Goal: Task Accomplishment & Management: Complete application form

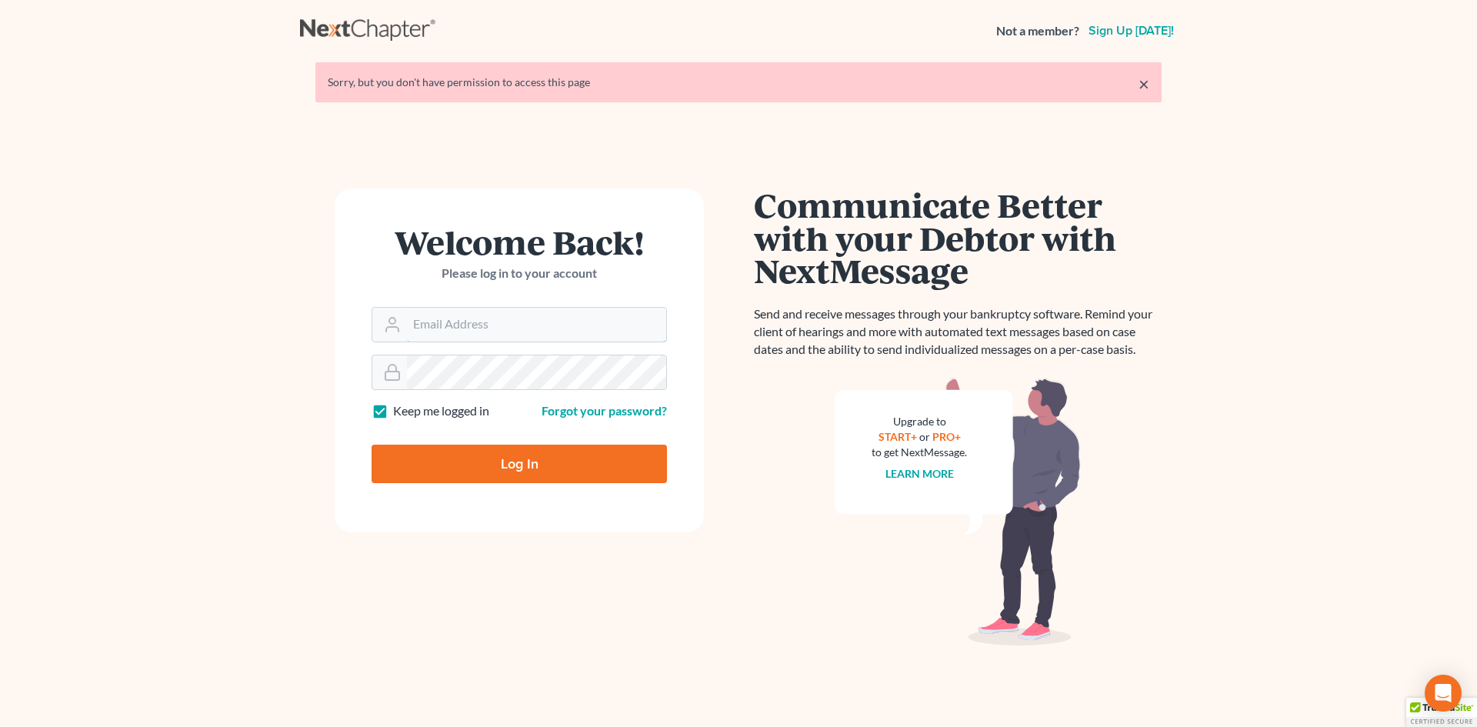
type input "[EMAIL_ADDRESS][DOMAIN_NAME]"
click at [512, 454] on input "Log In" at bounding box center [519, 464] width 295 height 38
type input "Thinking..."
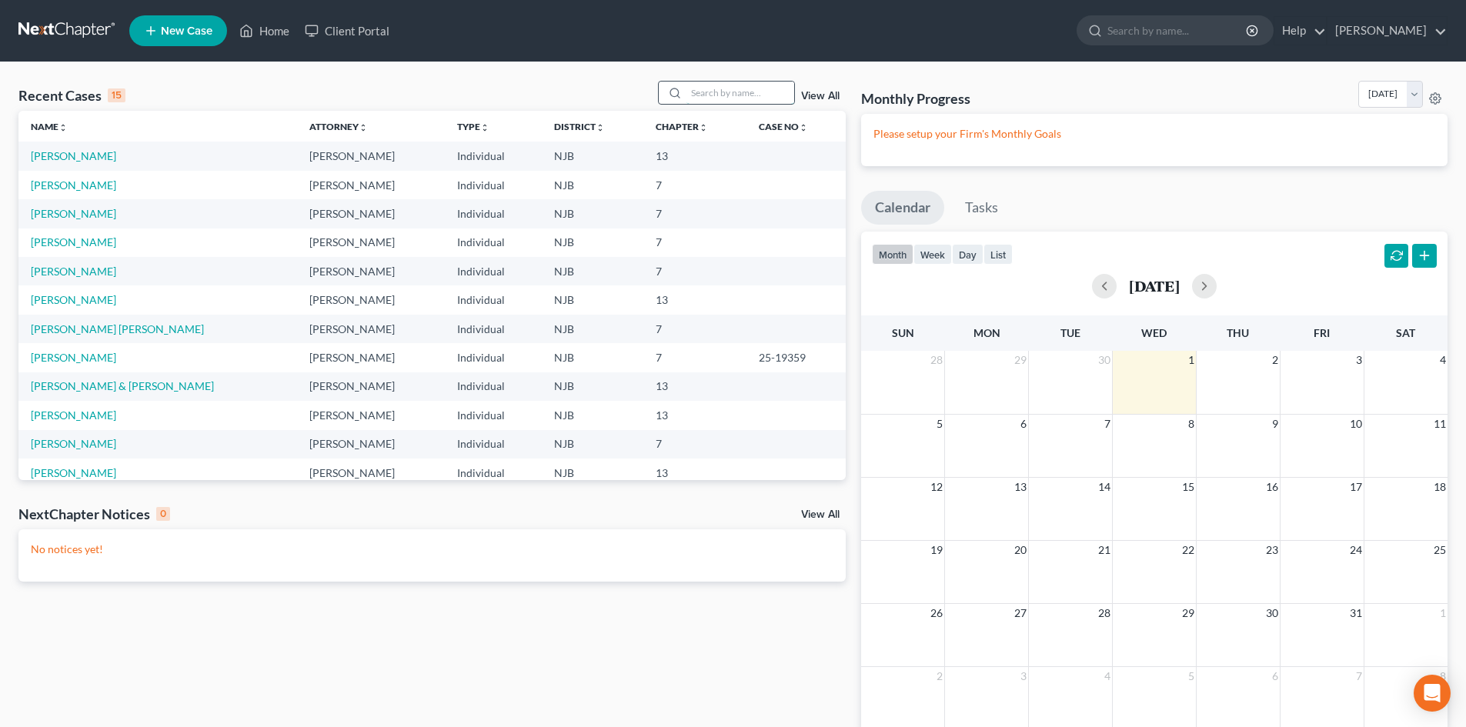
click at [740, 92] on input "search" at bounding box center [740, 93] width 108 height 22
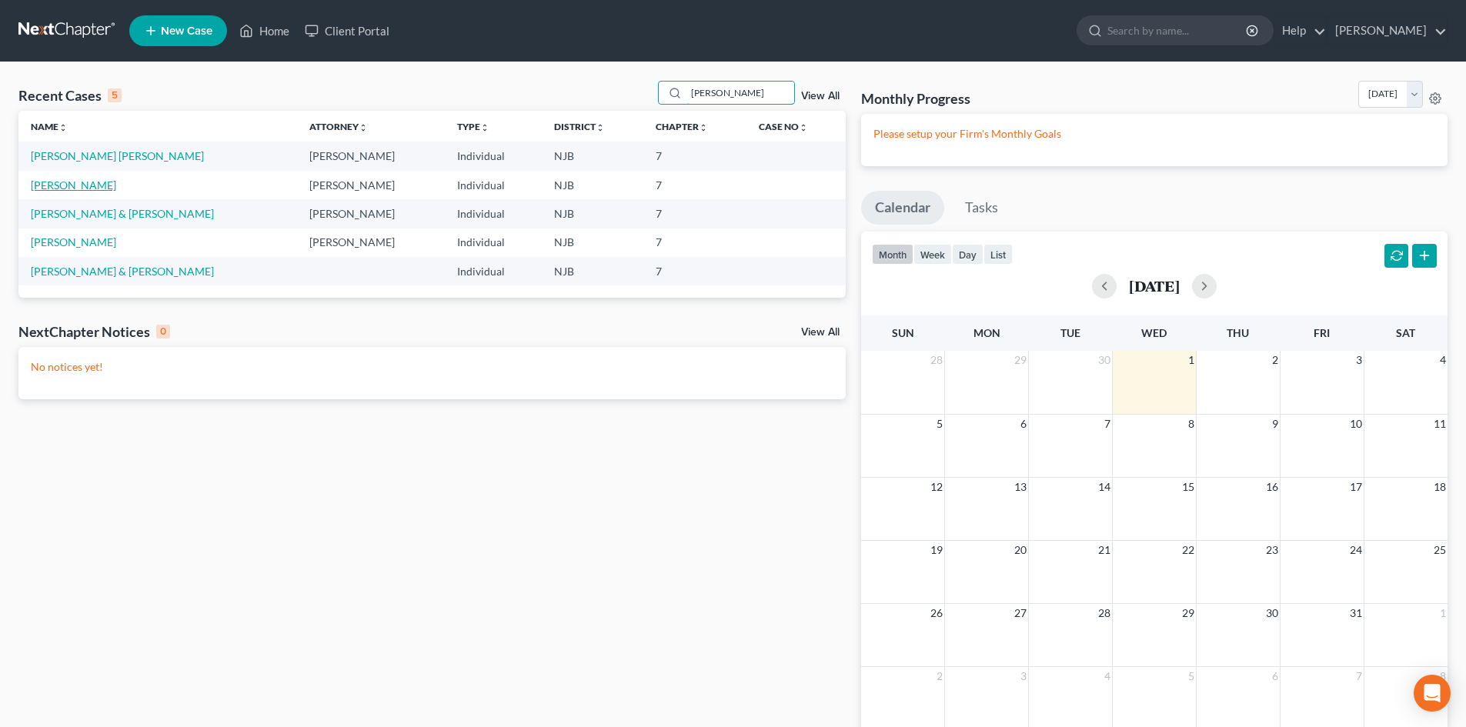
type input "[PERSON_NAME]"
click at [87, 182] on link "[PERSON_NAME]" at bounding box center [73, 185] width 85 height 13
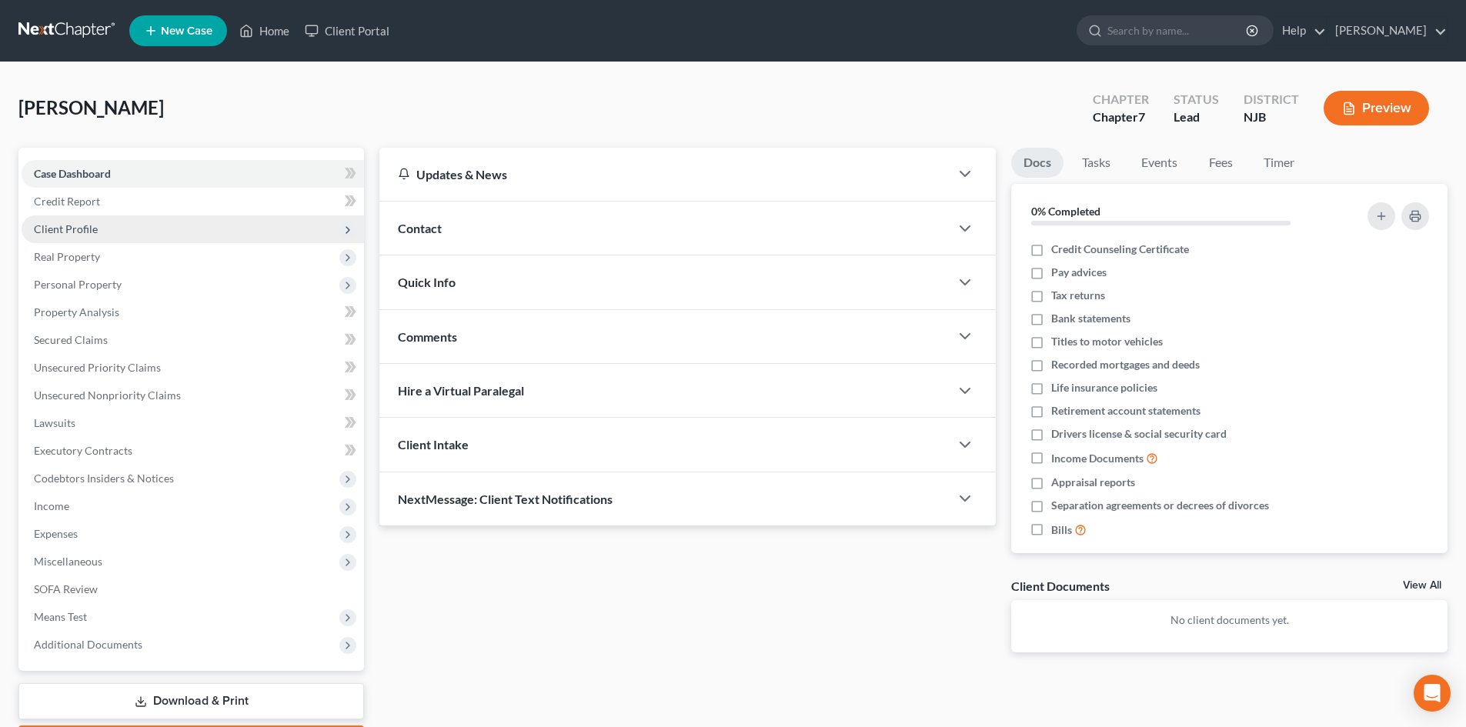
click at [58, 230] on span "Client Profile" at bounding box center [66, 228] width 64 height 13
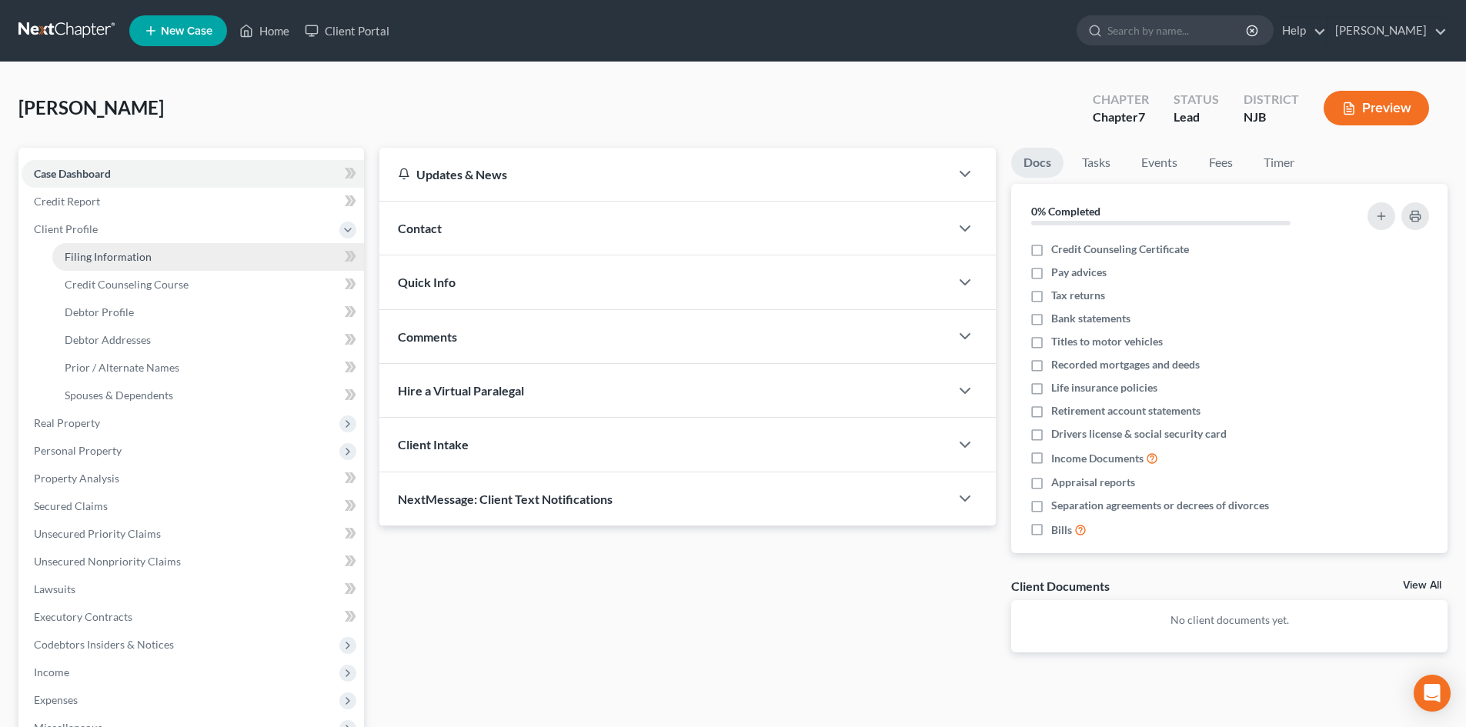
click at [117, 252] on span "Filing Information" at bounding box center [108, 256] width 87 height 13
select select "1"
select select "0"
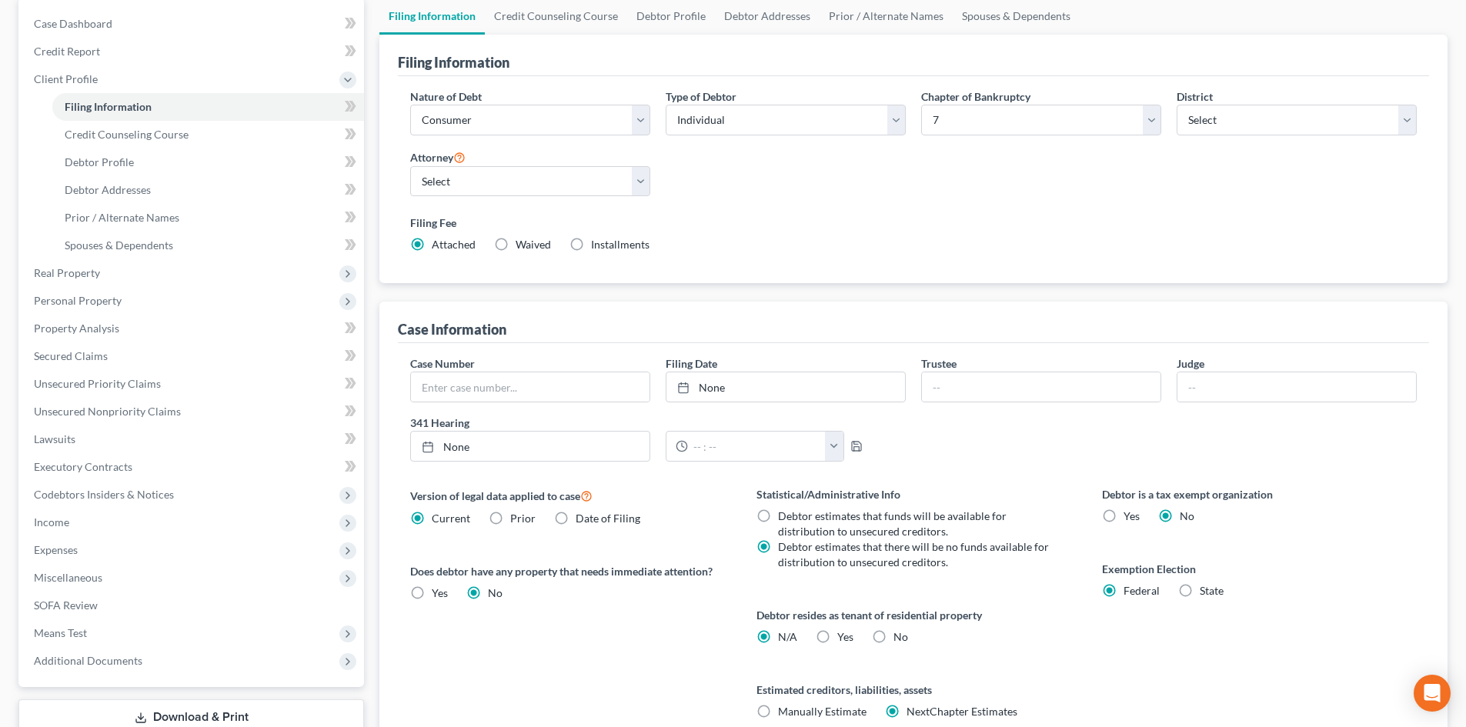
scroll to position [154, 0]
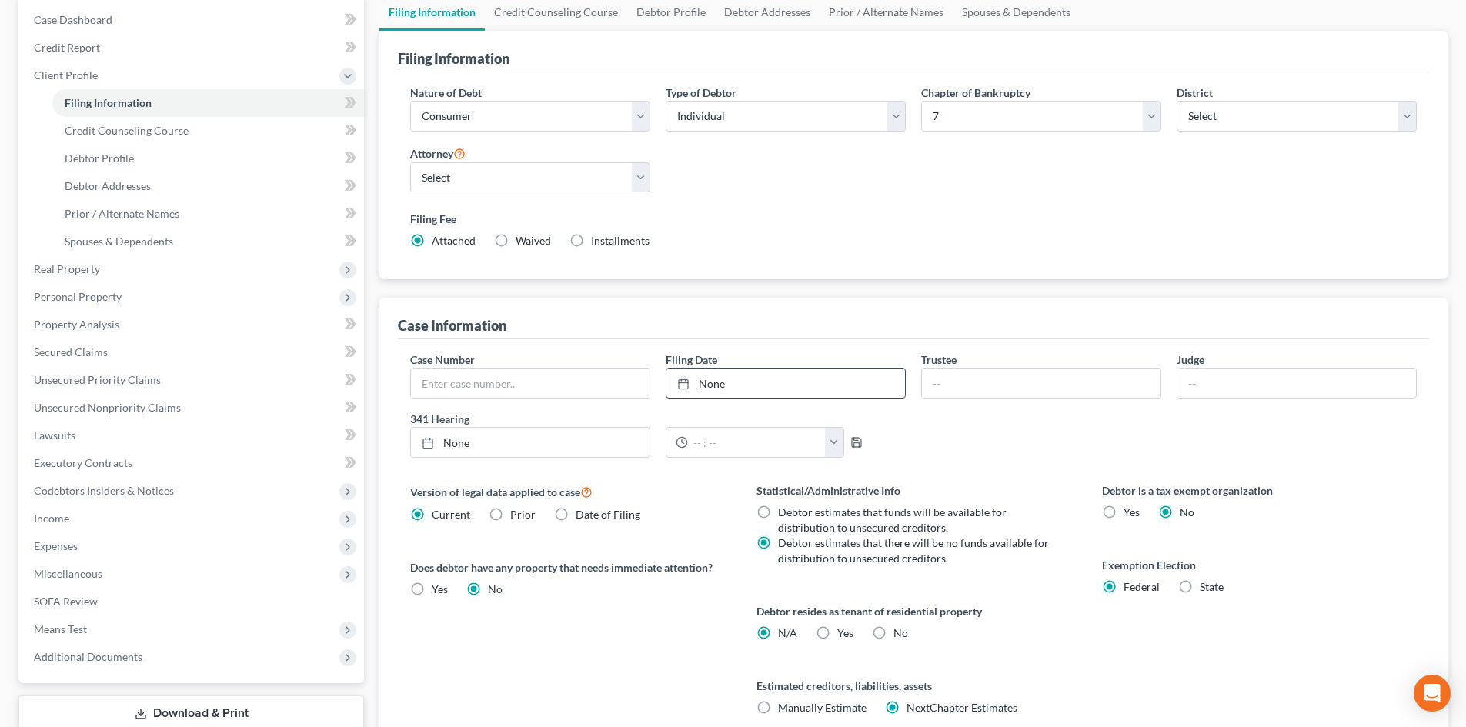
type input "[DATE]"
click at [722, 382] on link "None" at bounding box center [785, 383] width 239 height 29
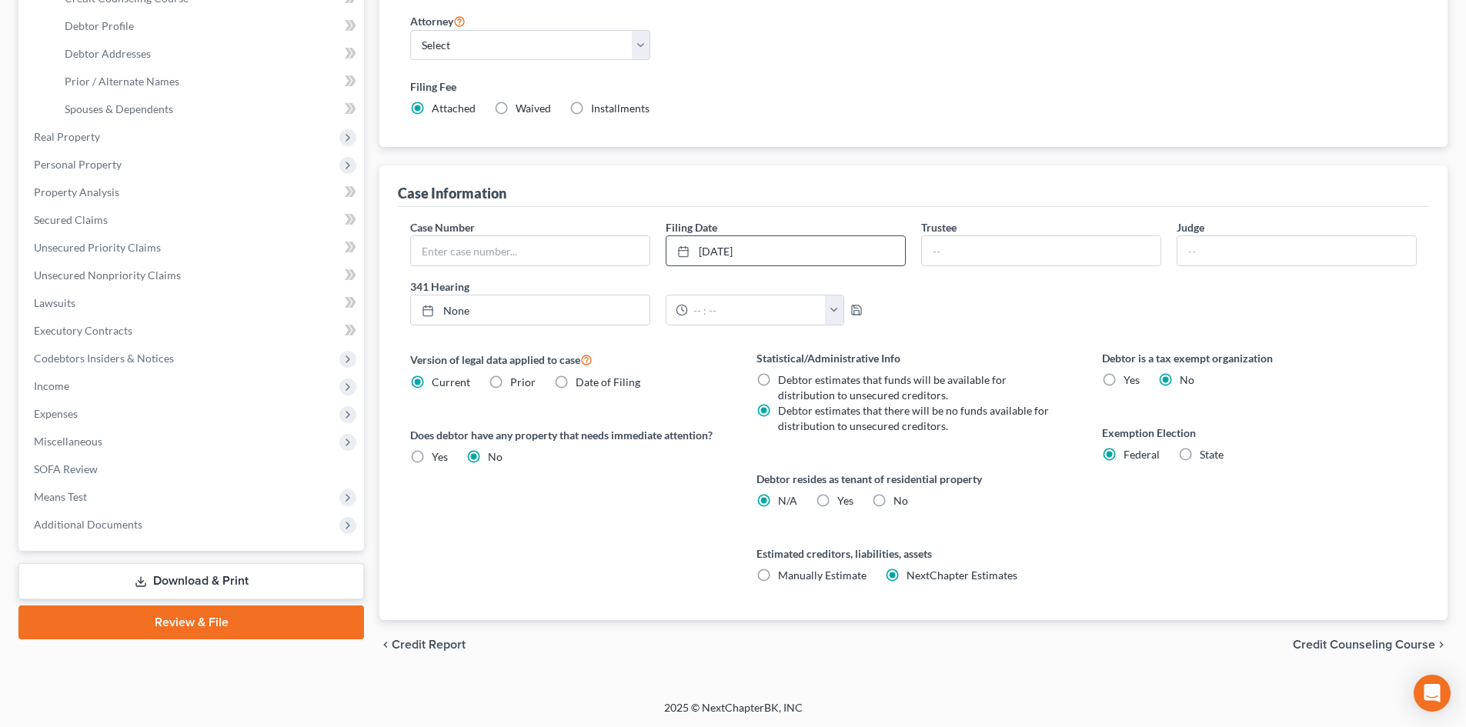
scroll to position [287, 0]
click at [837, 499] on label "Yes Yes" at bounding box center [845, 499] width 16 height 15
click at [843, 499] on input "Yes Yes" at bounding box center [848, 497] width 10 height 10
radio input "true"
radio input "false"
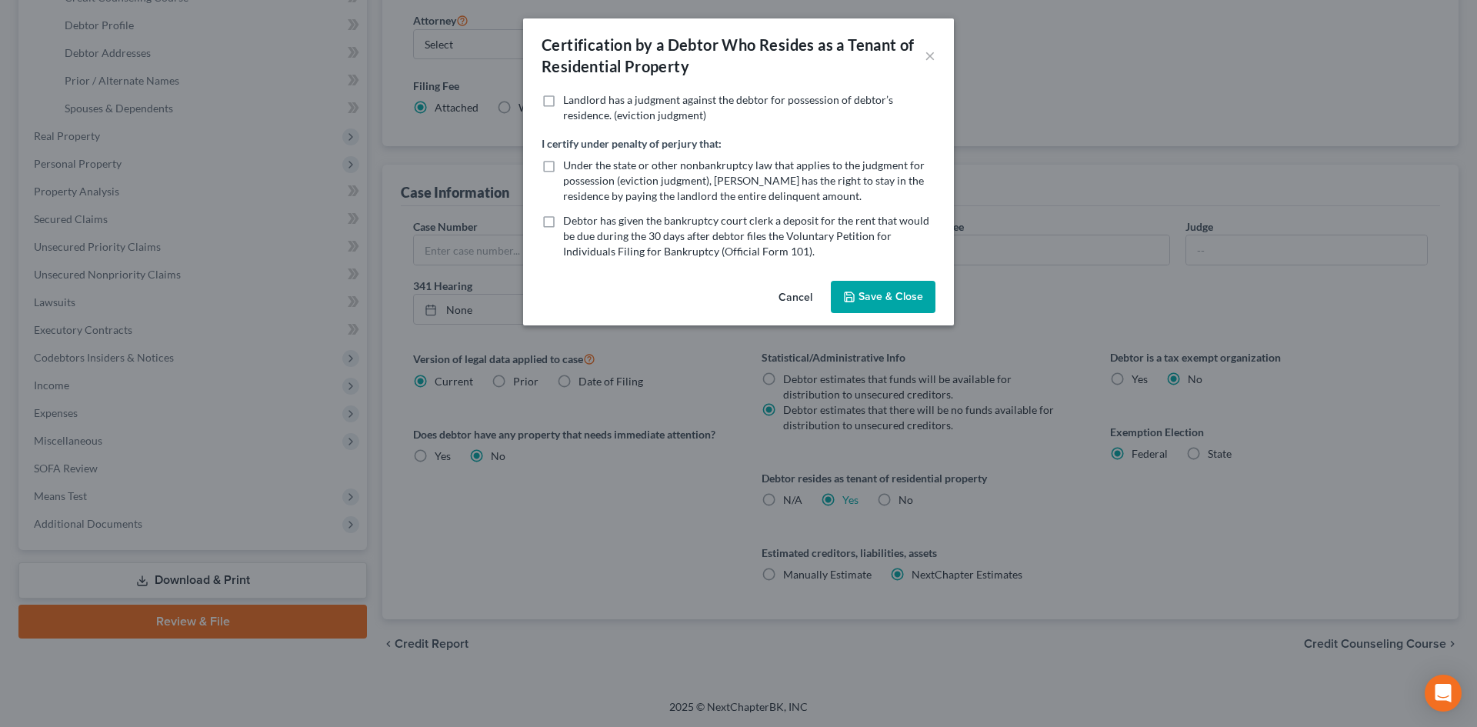
drag, startPoint x: 883, startPoint y: 304, endPoint x: 922, endPoint y: 342, distance: 54.4
click at [883, 302] on button "Save & Close" at bounding box center [883, 297] width 105 height 32
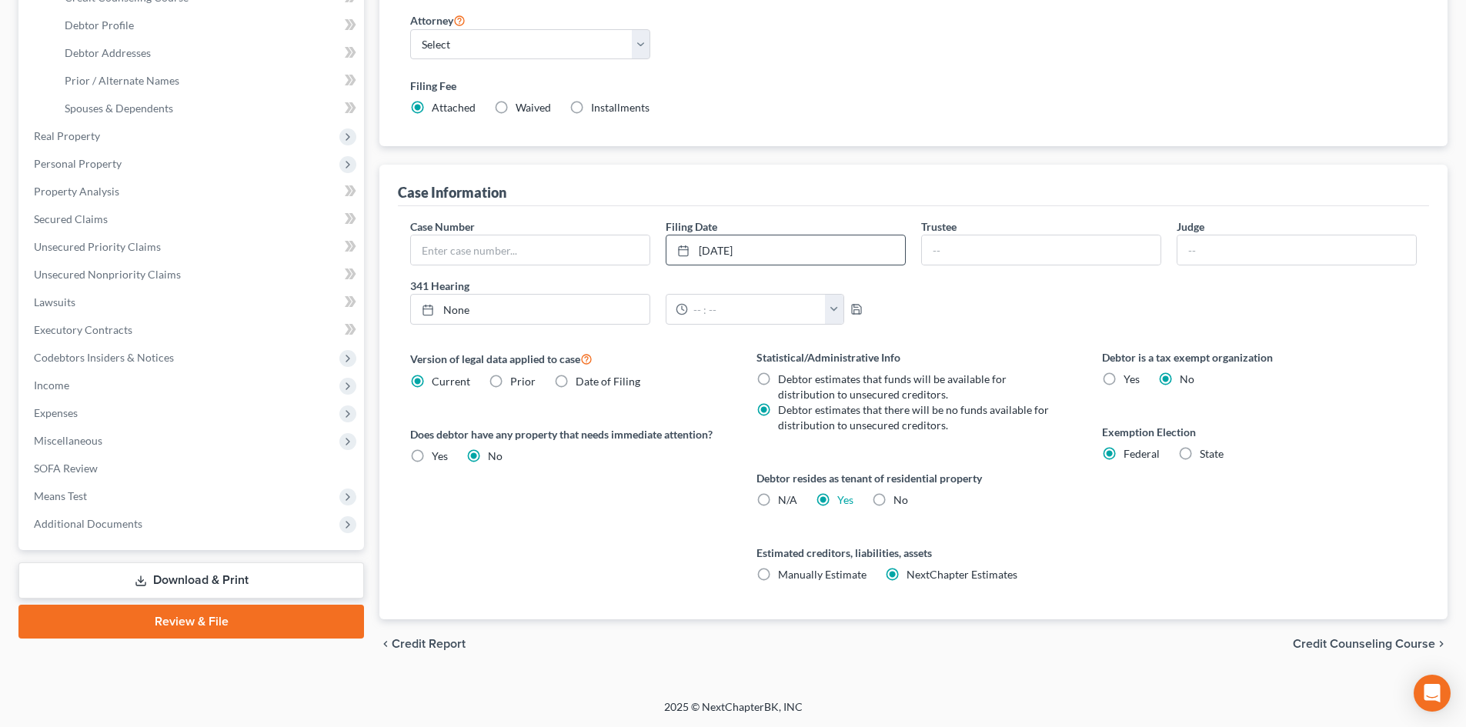
click at [1349, 647] on span "Credit Counseling Course" at bounding box center [1364, 644] width 142 height 12
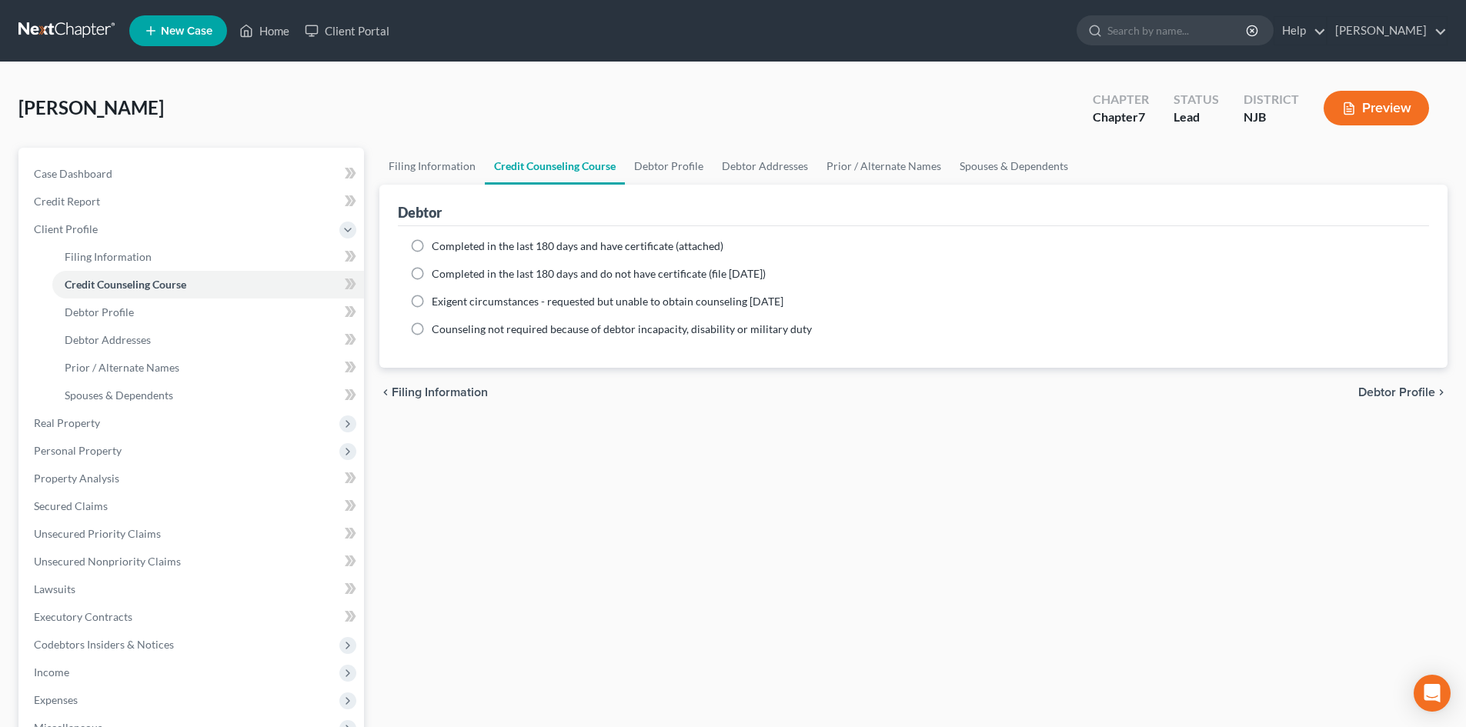
click at [432, 246] on label "Completed in the last 180 days and have certificate (attached)" at bounding box center [578, 246] width 292 height 15
click at [438, 246] on input "Completed in the last 180 days and have certificate (attached)" at bounding box center [443, 244] width 10 height 10
radio input "true"
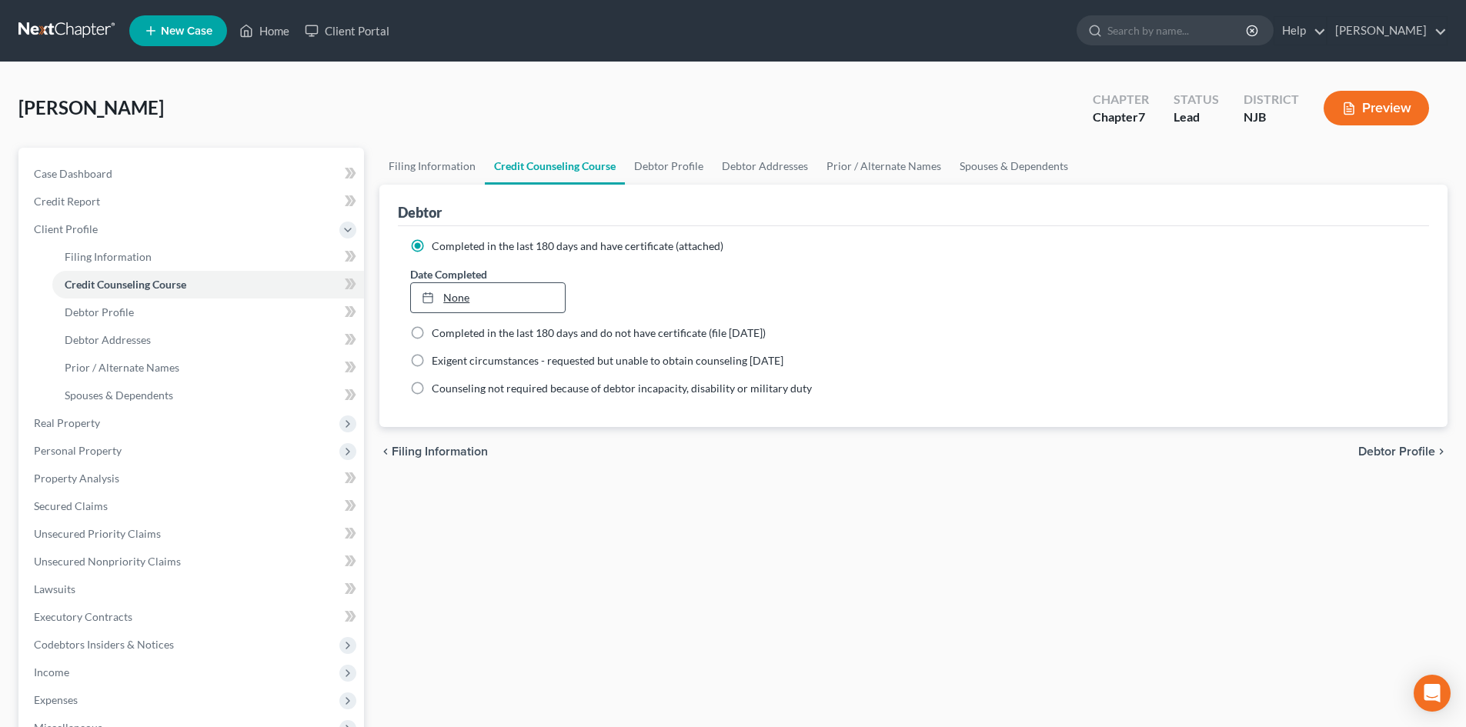
click at [480, 293] on link "None" at bounding box center [487, 297] width 153 height 29
type input "[DATE]"
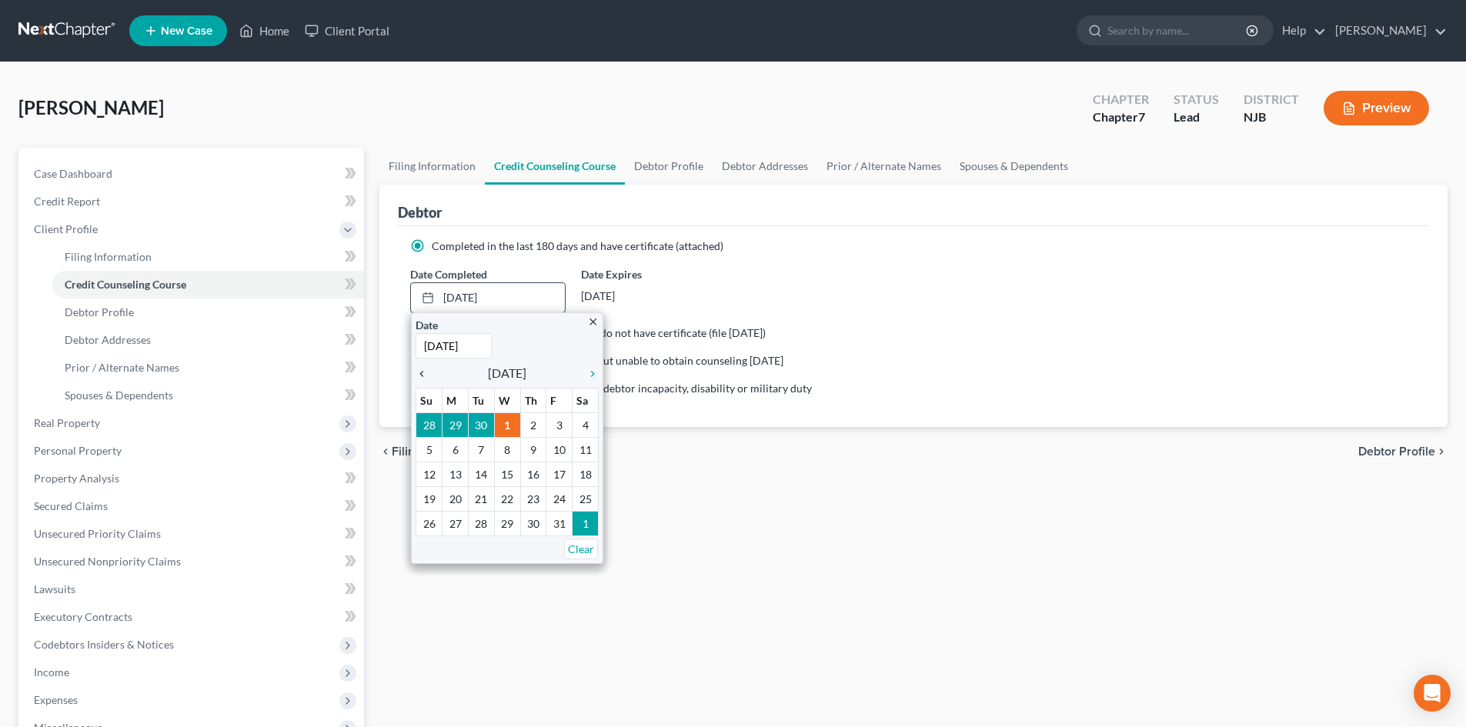
click at [419, 379] on link "chevron_left" at bounding box center [426, 373] width 20 height 18
click at [419, 379] on icon "chevron_left" at bounding box center [426, 374] width 20 height 12
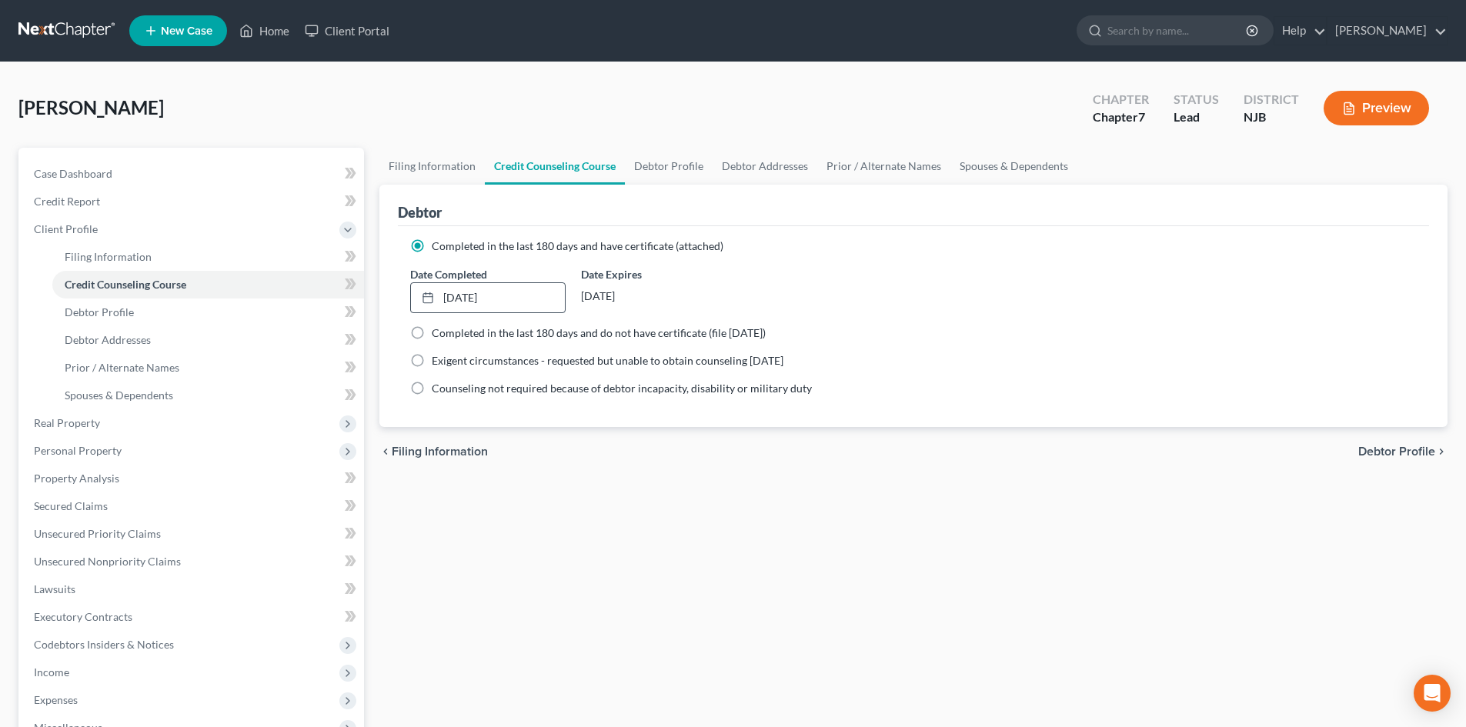
click at [1397, 443] on div "chevron_left Filing Information Debtor Profile chevron_right" at bounding box center [913, 451] width 1068 height 49
click at [1409, 452] on span "Debtor Profile" at bounding box center [1396, 452] width 77 height 12
select select "0"
select select "4"
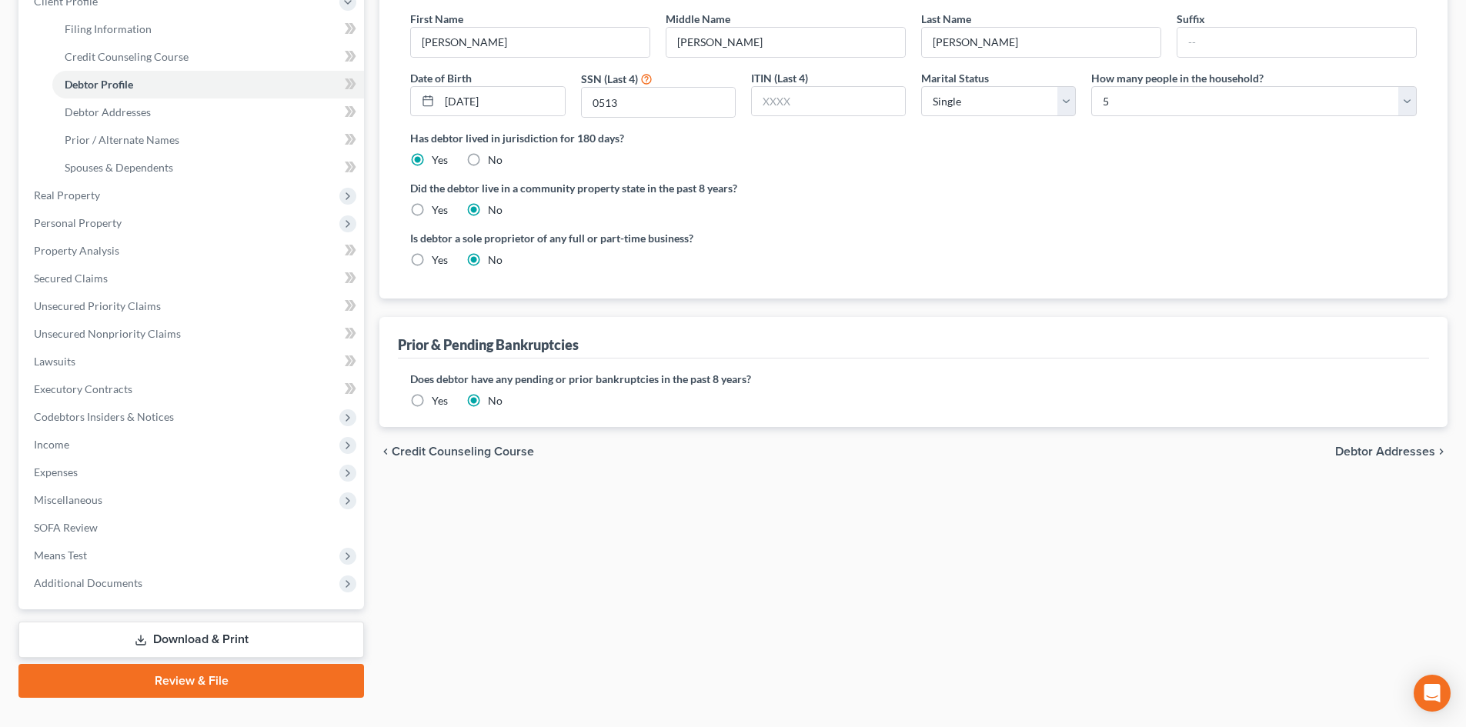
scroll to position [231, 0]
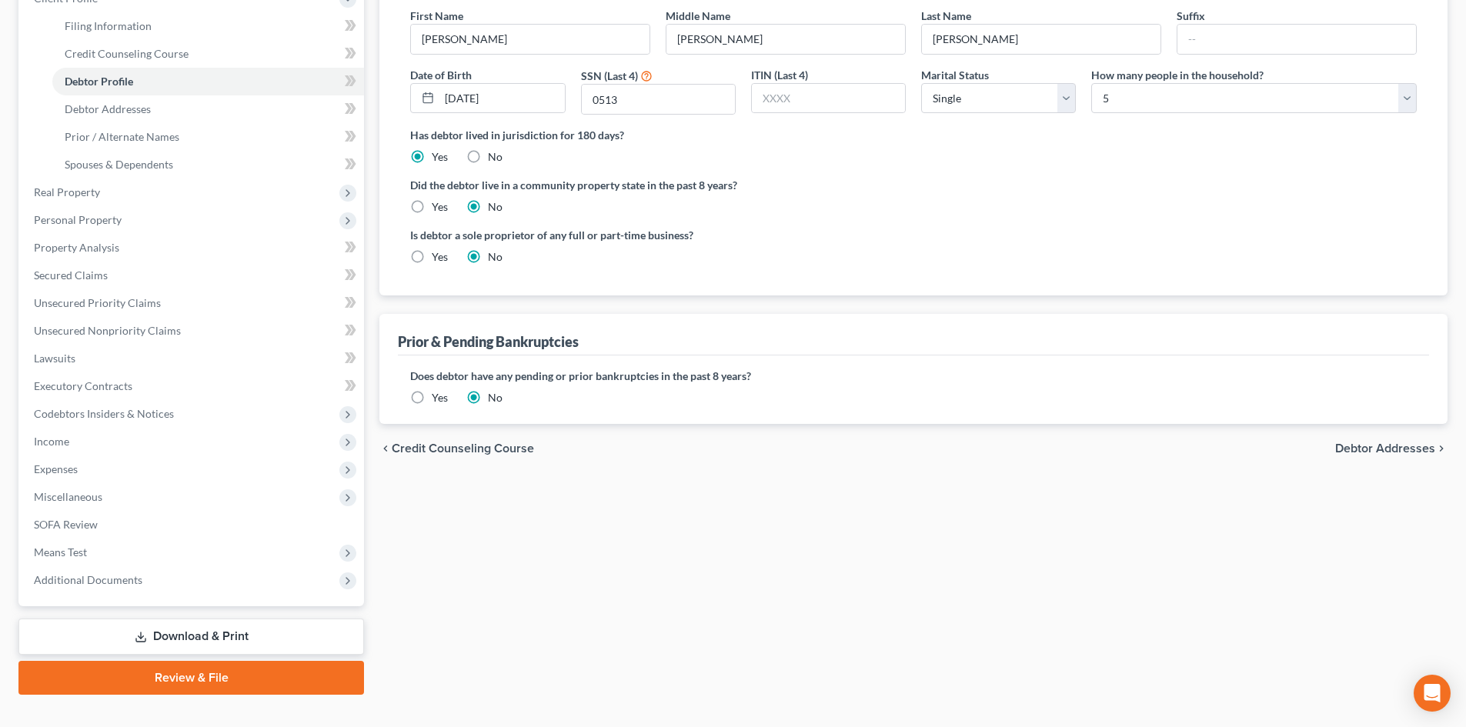
click at [1363, 453] on span "Debtor Addresses" at bounding box center [1385, 448] width 100 height 12
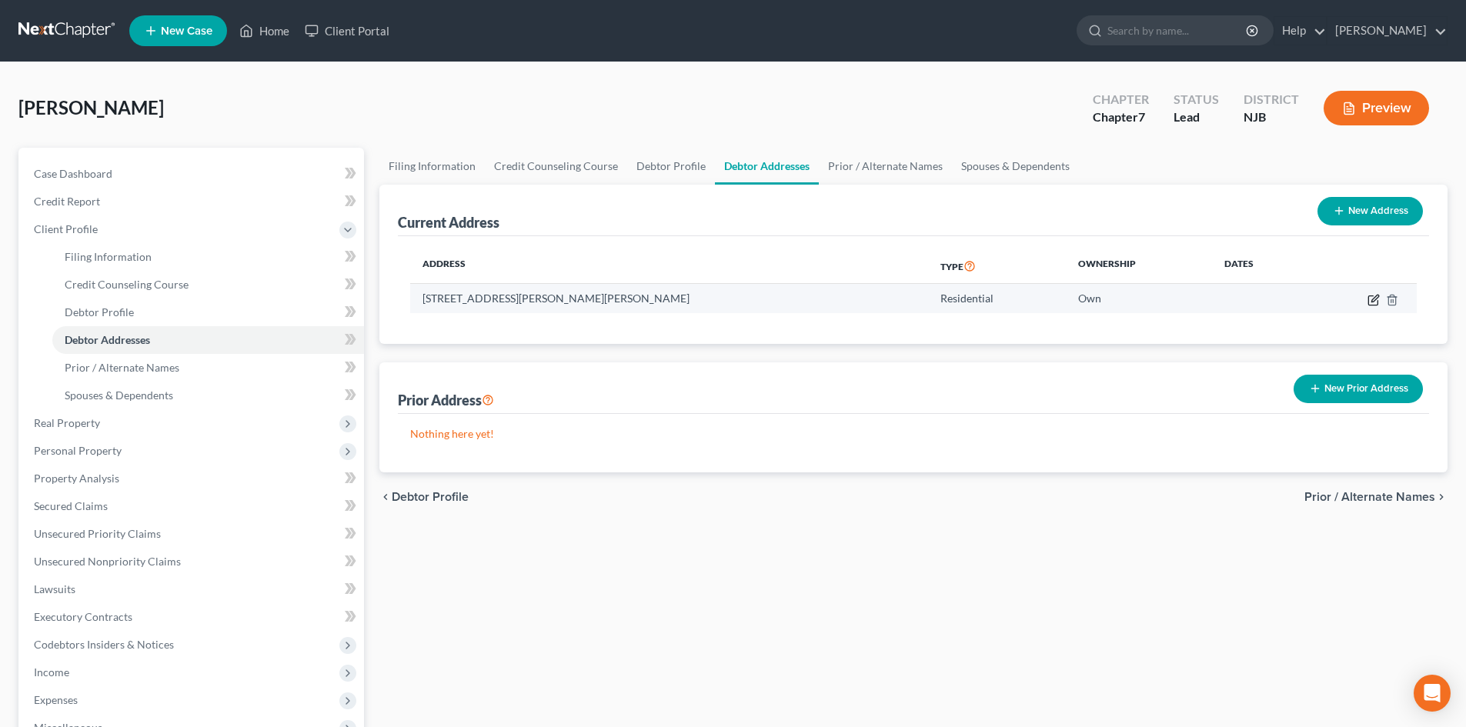
click at [1371, 298] on icon "button" at bounding box center [1373, 300] width 12 height 12
select select "33"
select select "0"
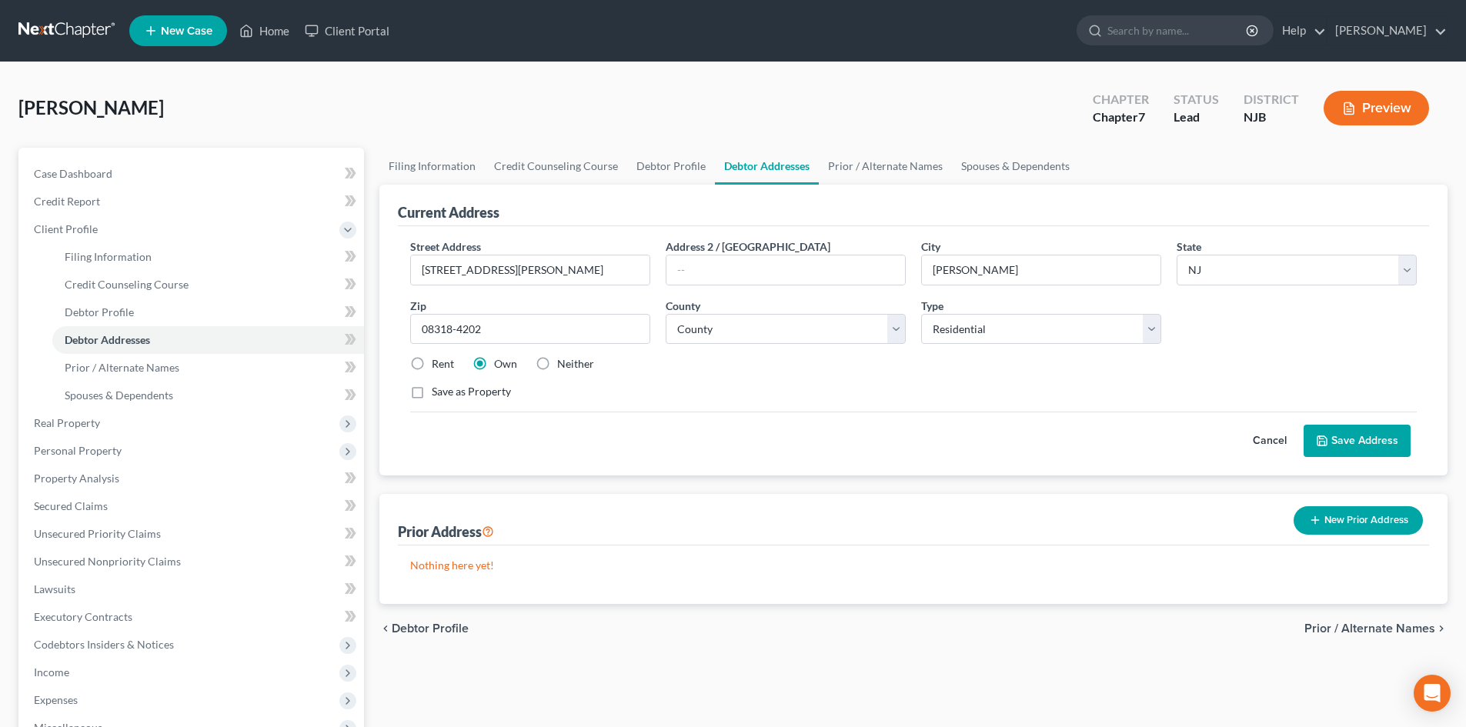
click at [432, 368] on label "Rent" at bounding box center [443, 363] width 22 height 15
click at [438, 366] on input "Rent" at bounding box center [443, 361] width 10 height 10
radio input "true"
click at [1346, 444] on button "Save Address" at bounding box center [1357, 441] width 107 height 32
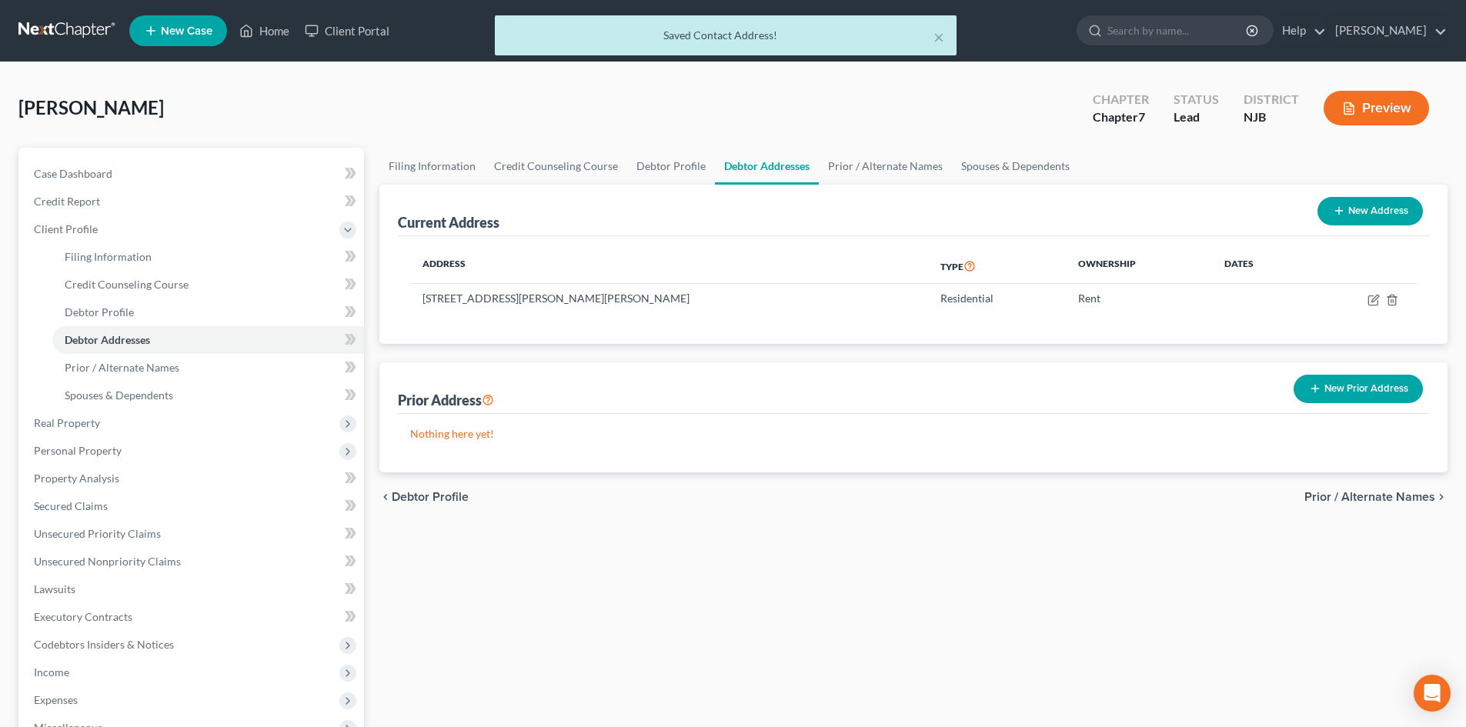
click at [1374, 485] on div "chevron_left Debtor Profile Prior / Alternate Names chevron_right" at bounding box center [913, 496] width 1068 height 49
click at [1374, 493] on span "Prior / Alternate Names" at bounding box center [1369, 497] width 131 height 12
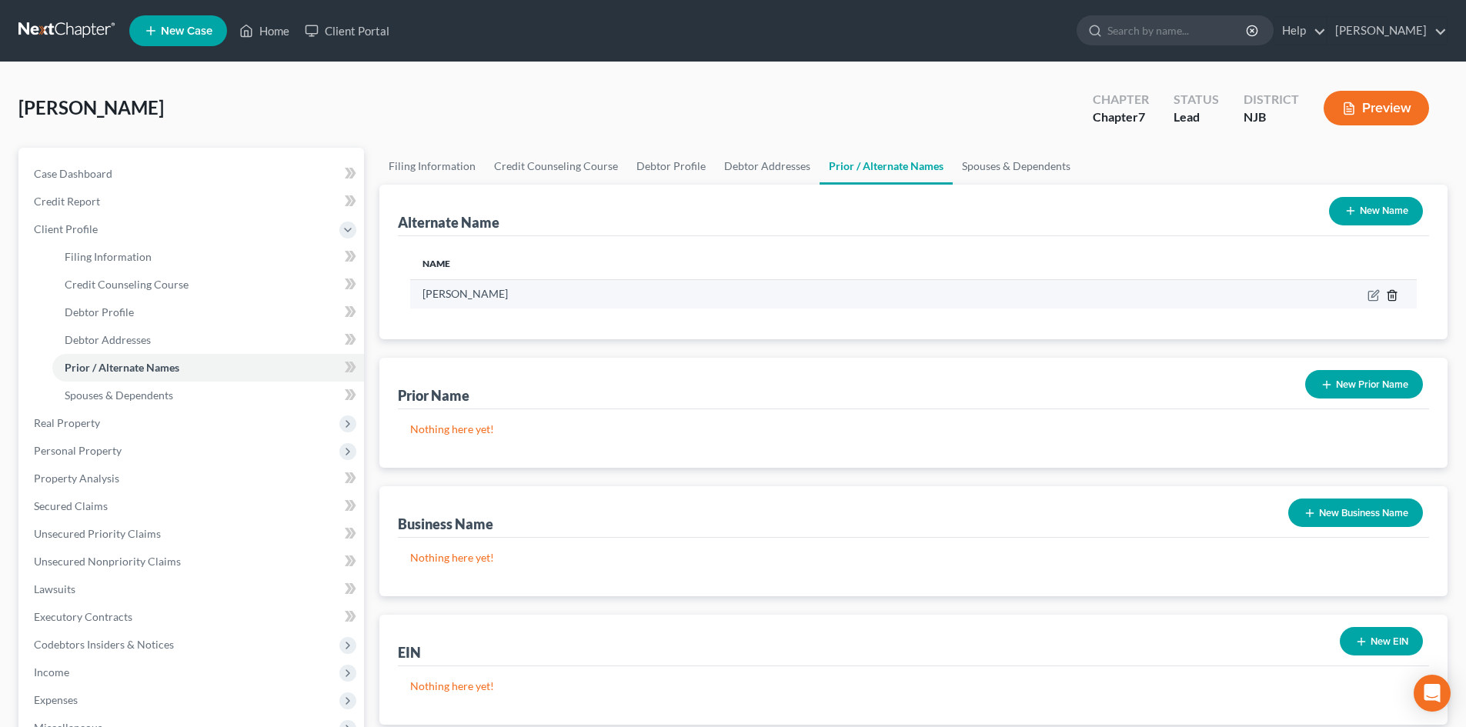
click at [1390, 292] on icon at bounding box center [1391, 295] width 7 height 10
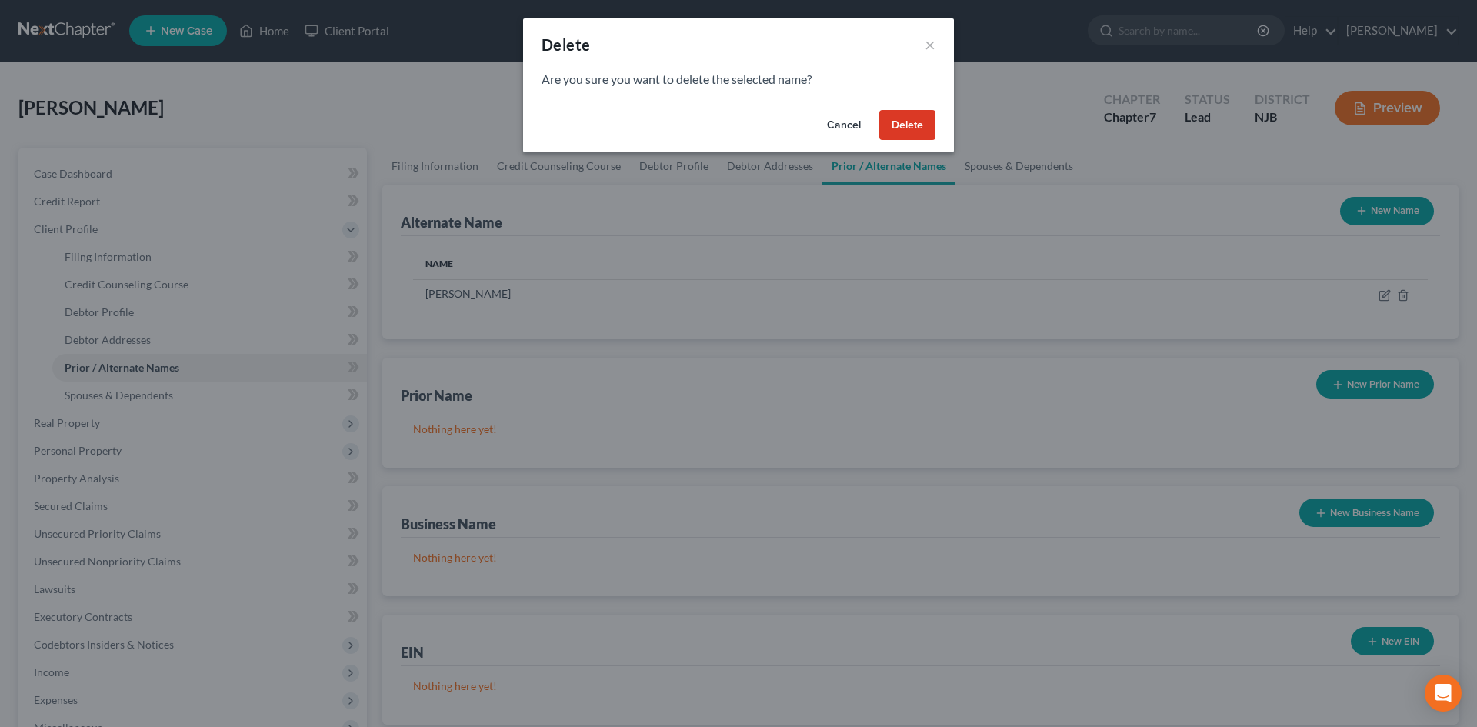
click at [903, 118] on button "Delete" at bounding box center [908, 125] width 56 height 31
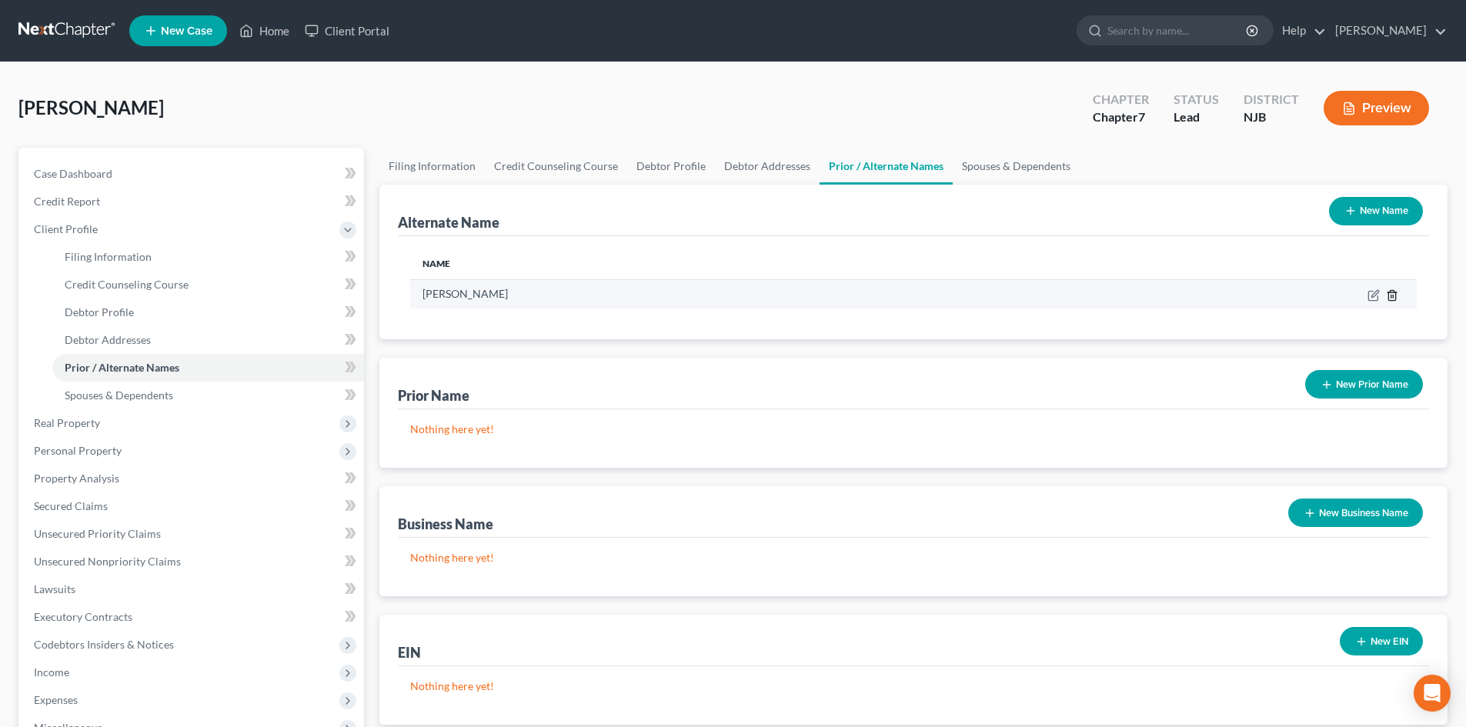
click at [1391, 294] on icon at bounding box center [1392, 295] width 12 height 12
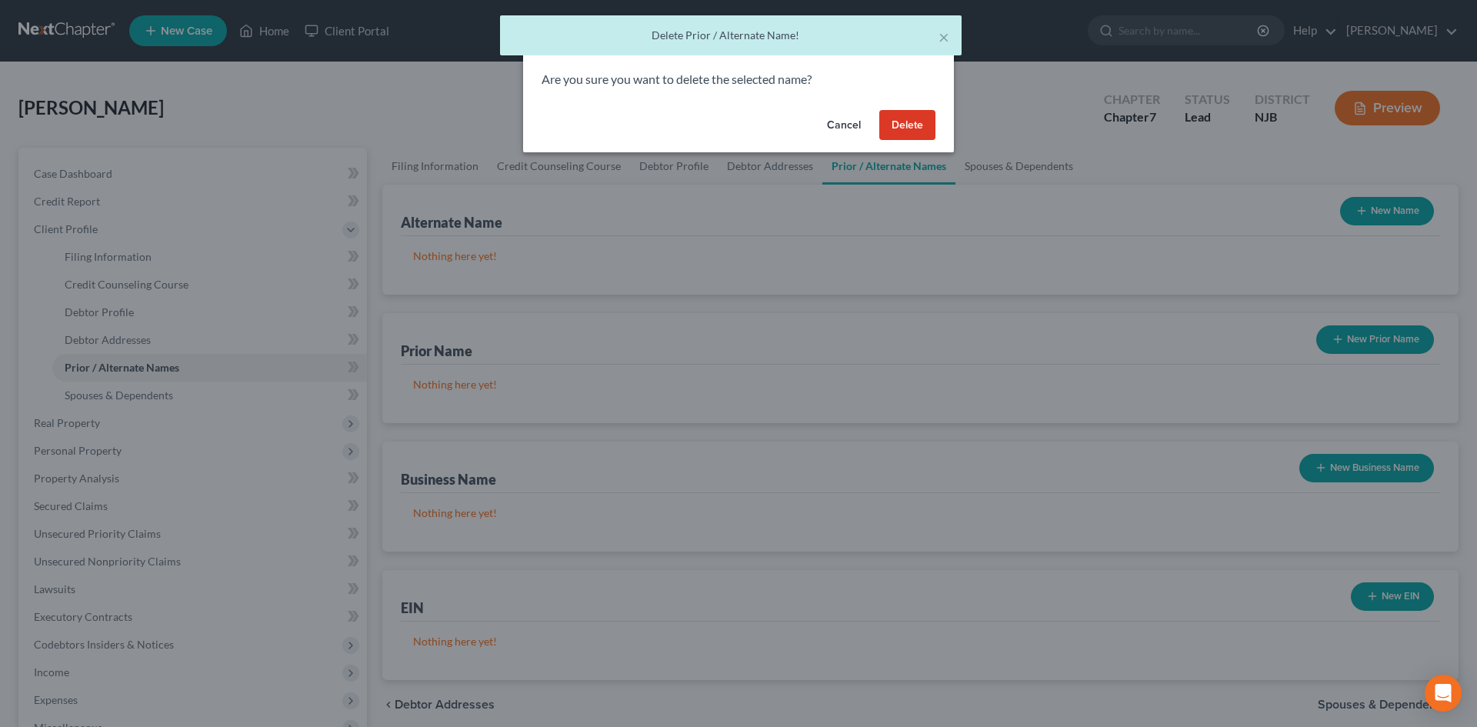
click at [907, 140] on button "Delete" at bounding box center [908, 125] width 56 height 31
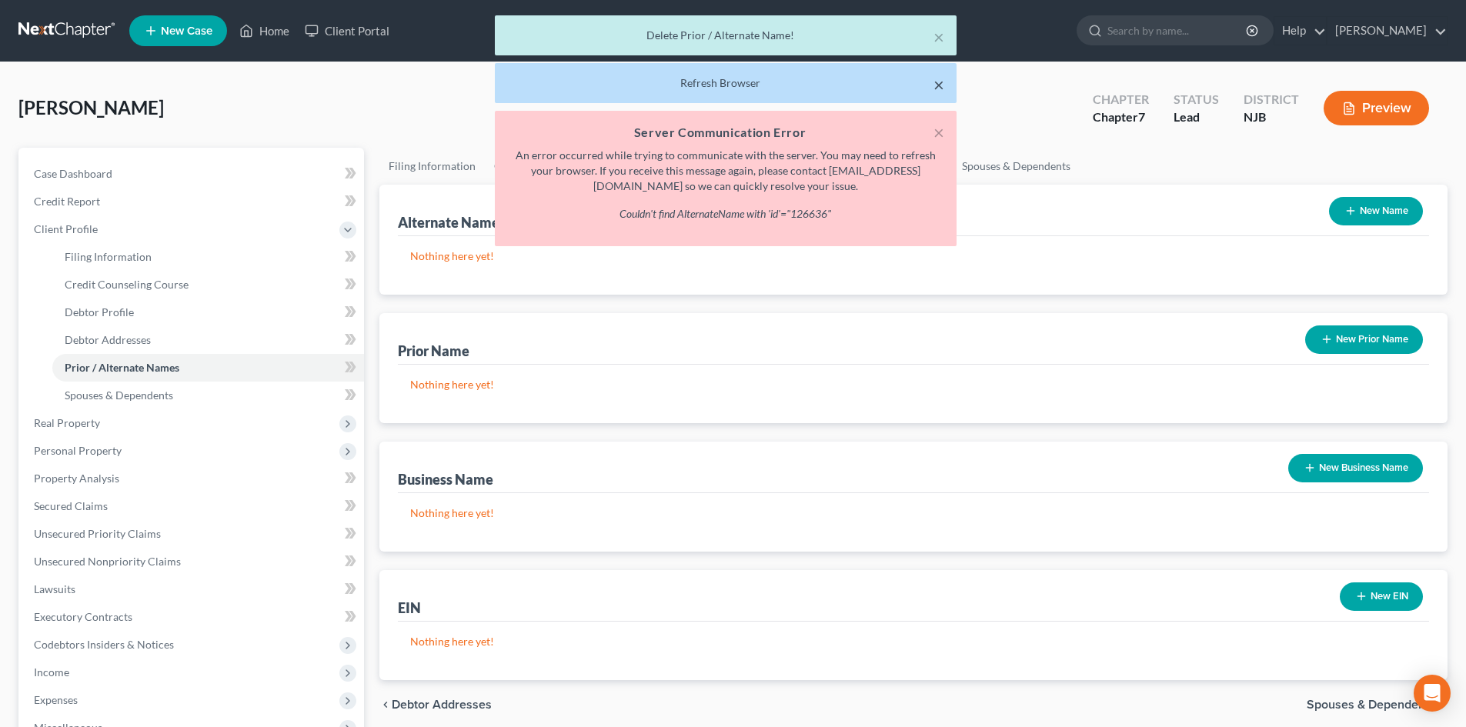
click at [937, 89] on button "×" at bounding box center [938, 84] width 11 height 18
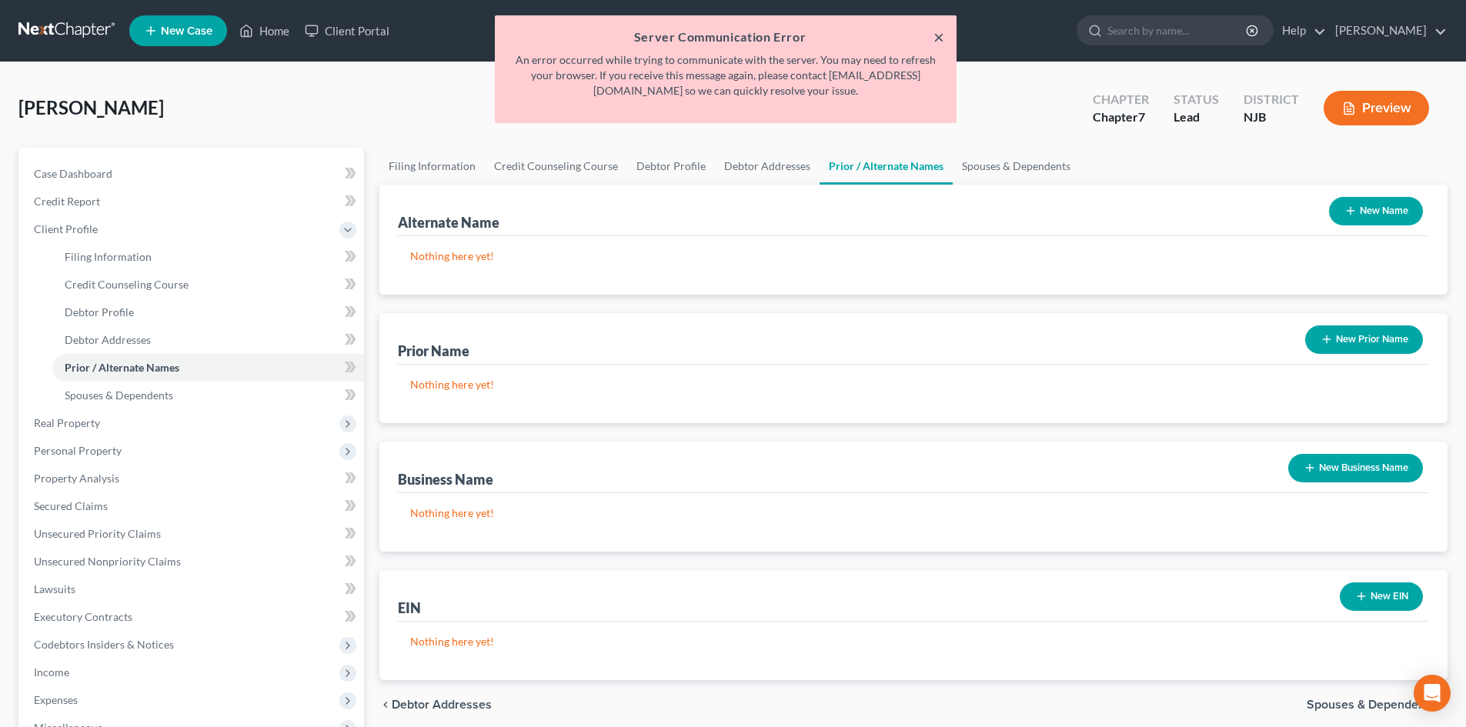
click at [937, 38] on button "×" at bounding box center [938, 37] width 11 height 18
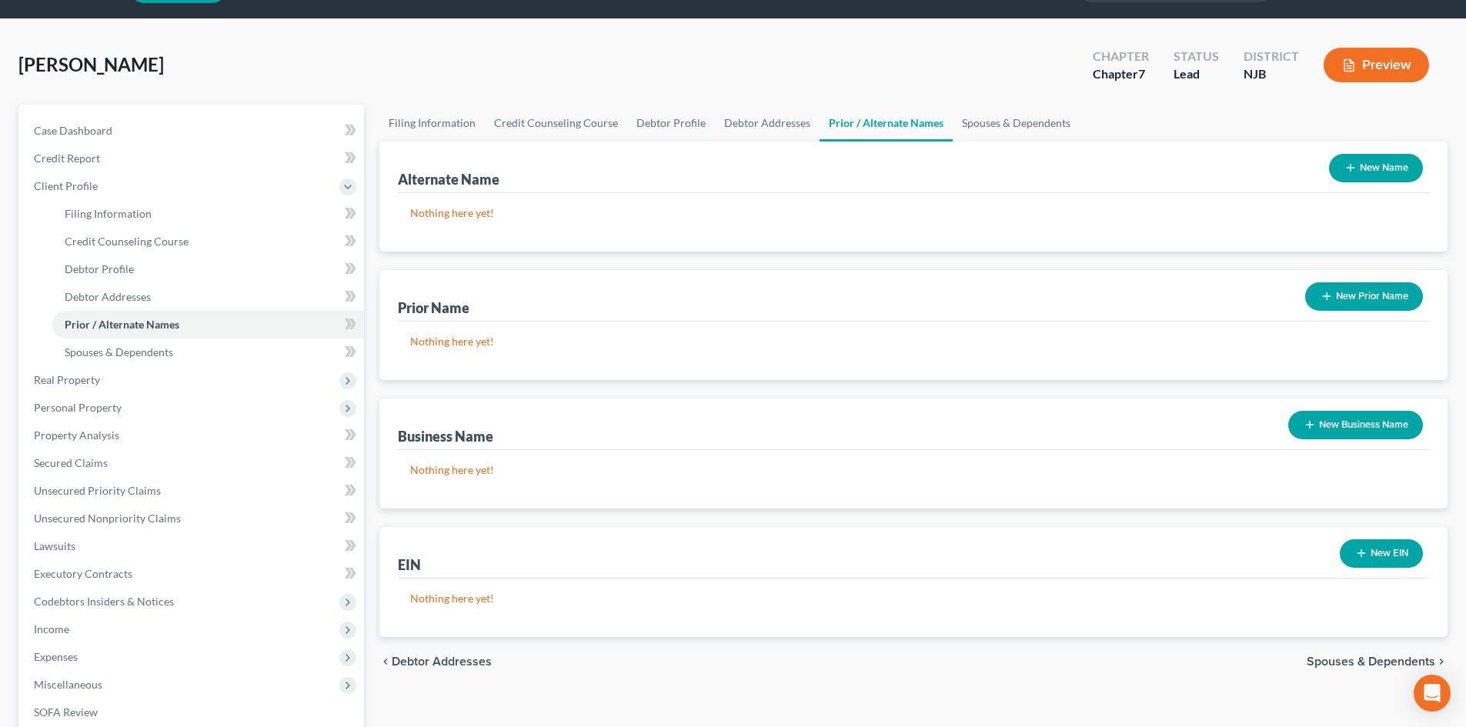
scroll to position [77, 0]
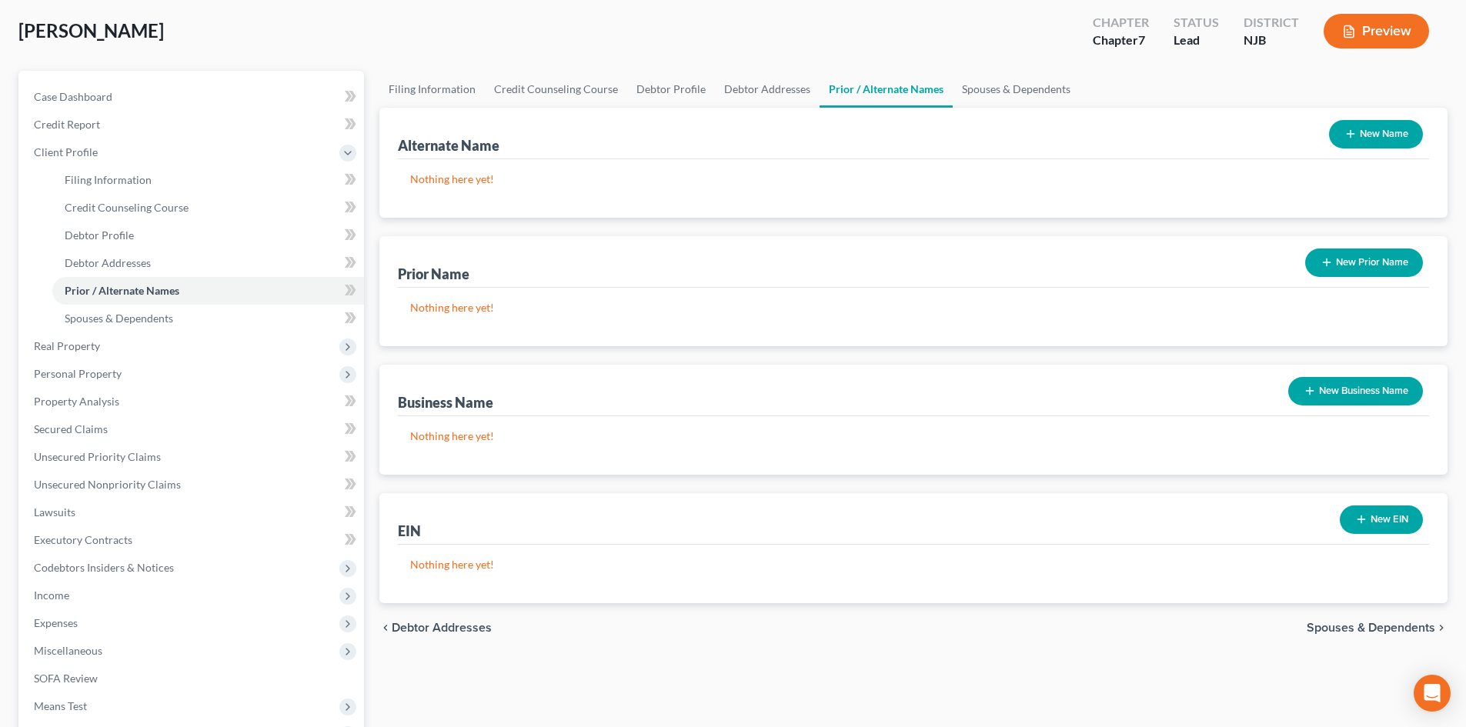
click at [1335, 626] on span "Spouses & Dependents" at bounding box center [1371, 628] width 129 height 12
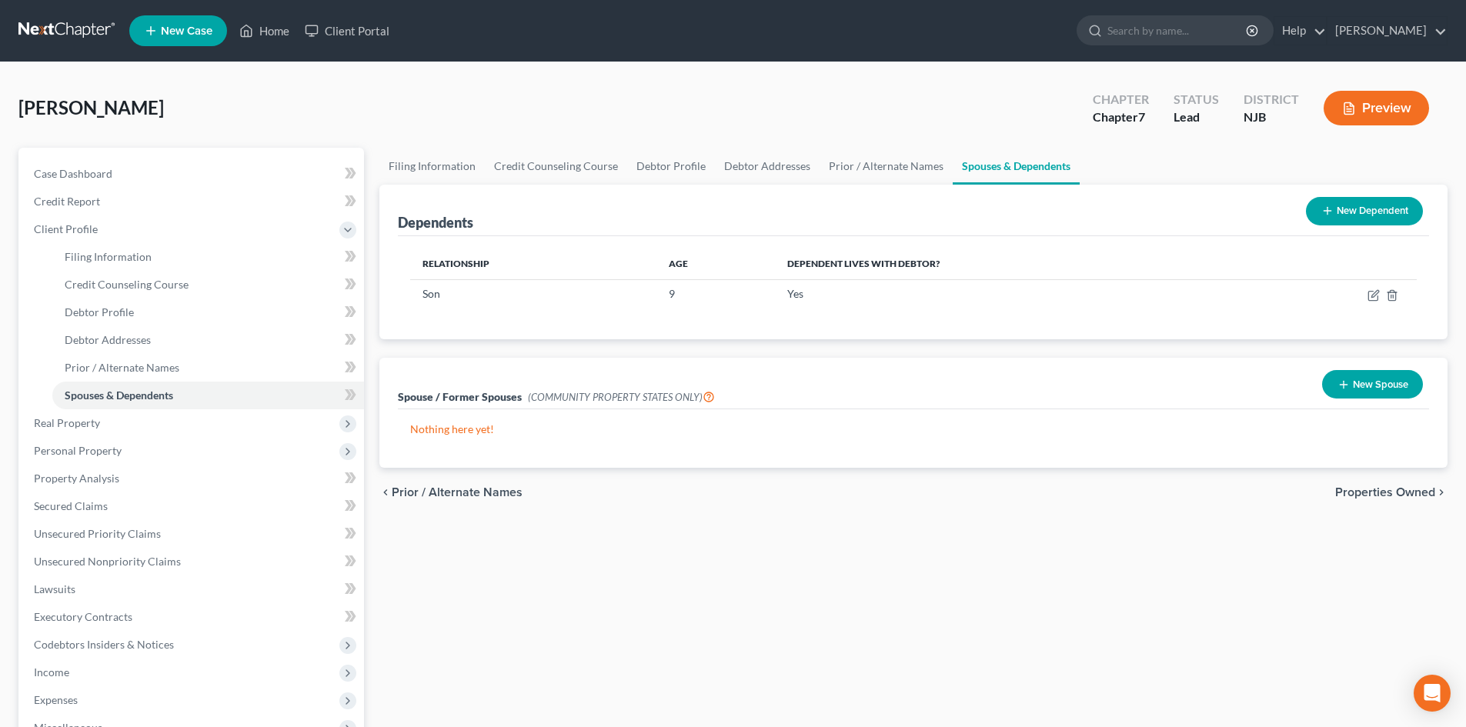
click at [1367, 210] on button "New Dependent" at bounding box center [1364, 211] width 117 height 28
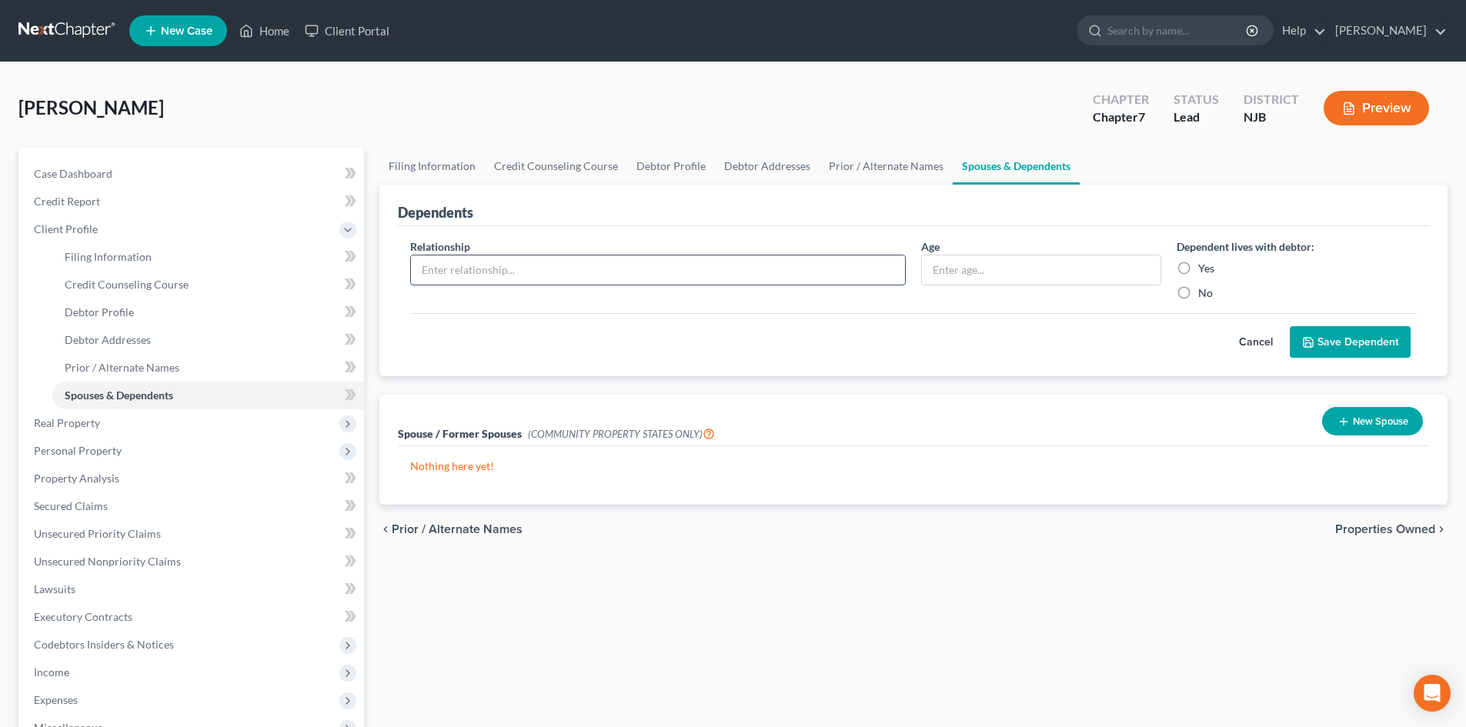
click at [436, 272] on input "text" at bounding box center [658, 269] width 494 height 29
click at [463, 271] on input "text" at bounding box center [658, 269] width 494 height 29
type input "Son"
type input "18"
click at [1204, 261] on input "Yes" at bounding box center [1209, 266] width 10 height 10
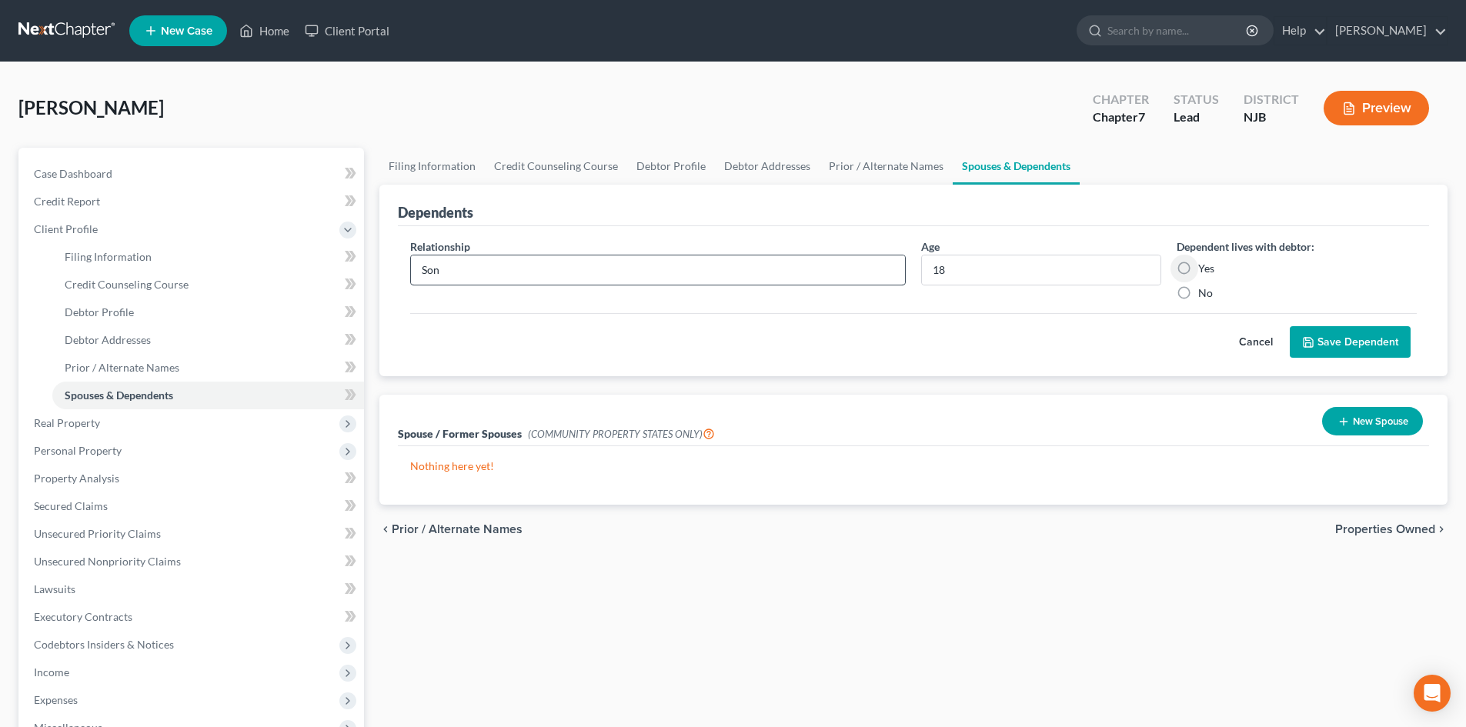
radio input "true"
click at [1351, 336] on button "Save Dependent" at bounding box center [1350, 342] width 121 height 32
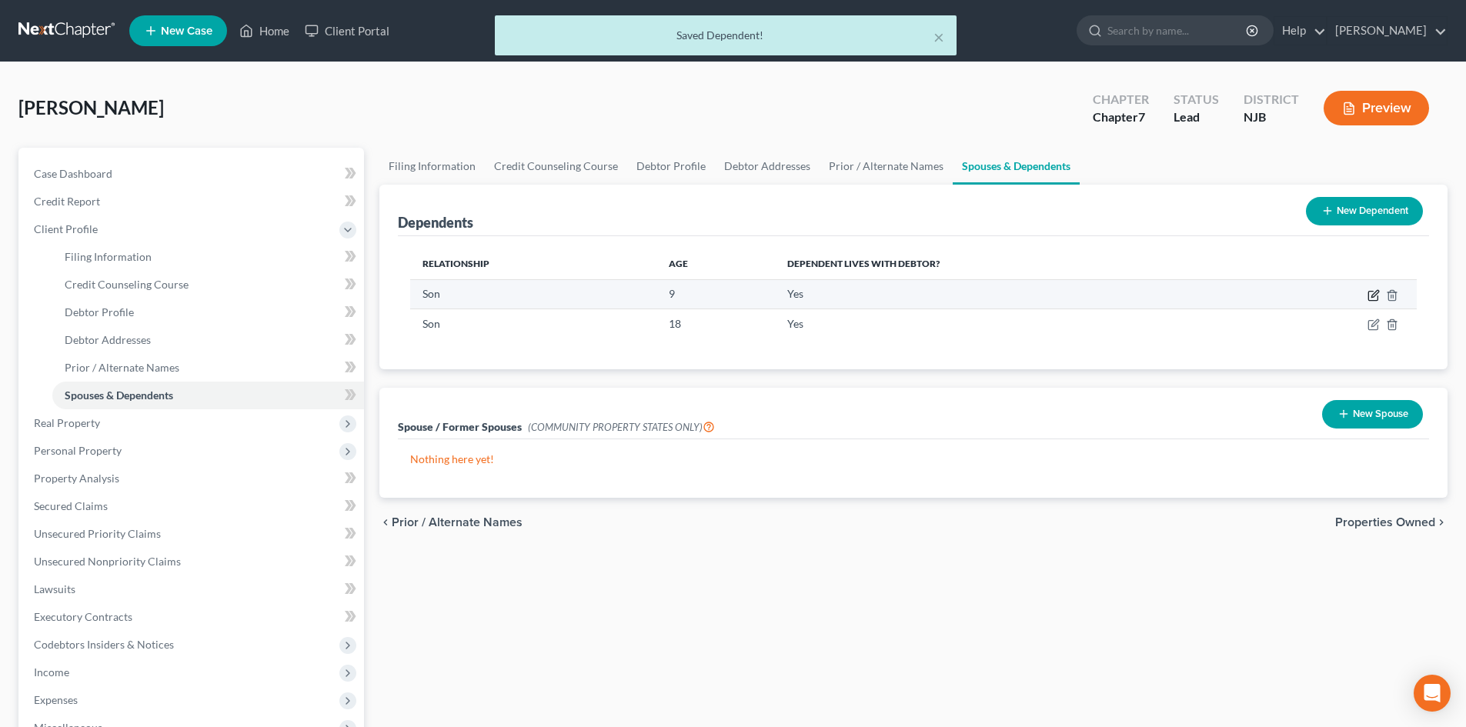
click at [1375, 299] on icon "button" at bounding box center [1373, 295] width 12 height 12
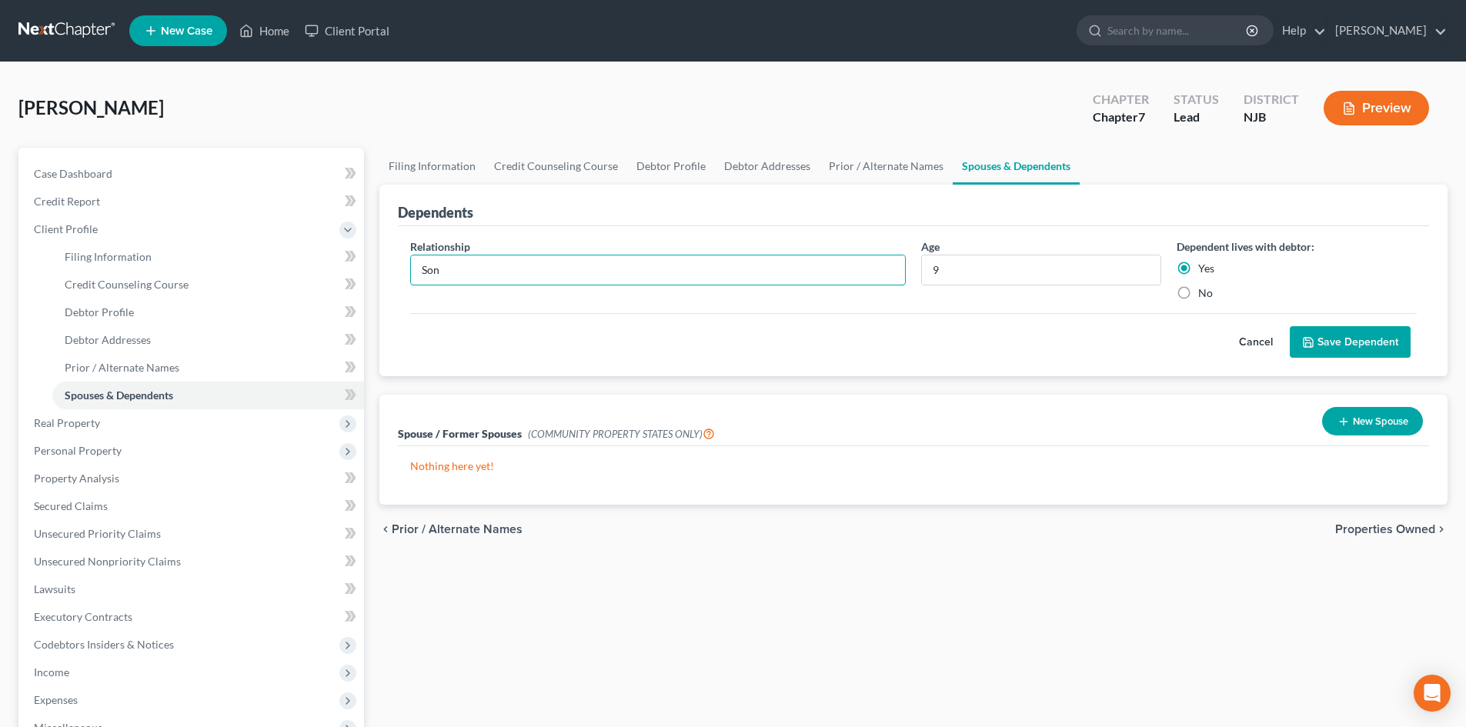
drag, startPoint x: 456, startPoint y: 265, endPoint x: 409, endPoint y: 275, distance: 47.8
click at [409, 275] on div "Relationship * Son" at bounding box center [657, 270] width 511 height 62
type input "Daughter"
click at [1338, 339] on button "Save Dependent" at bounding box center [1350, 342] width 121 height 32
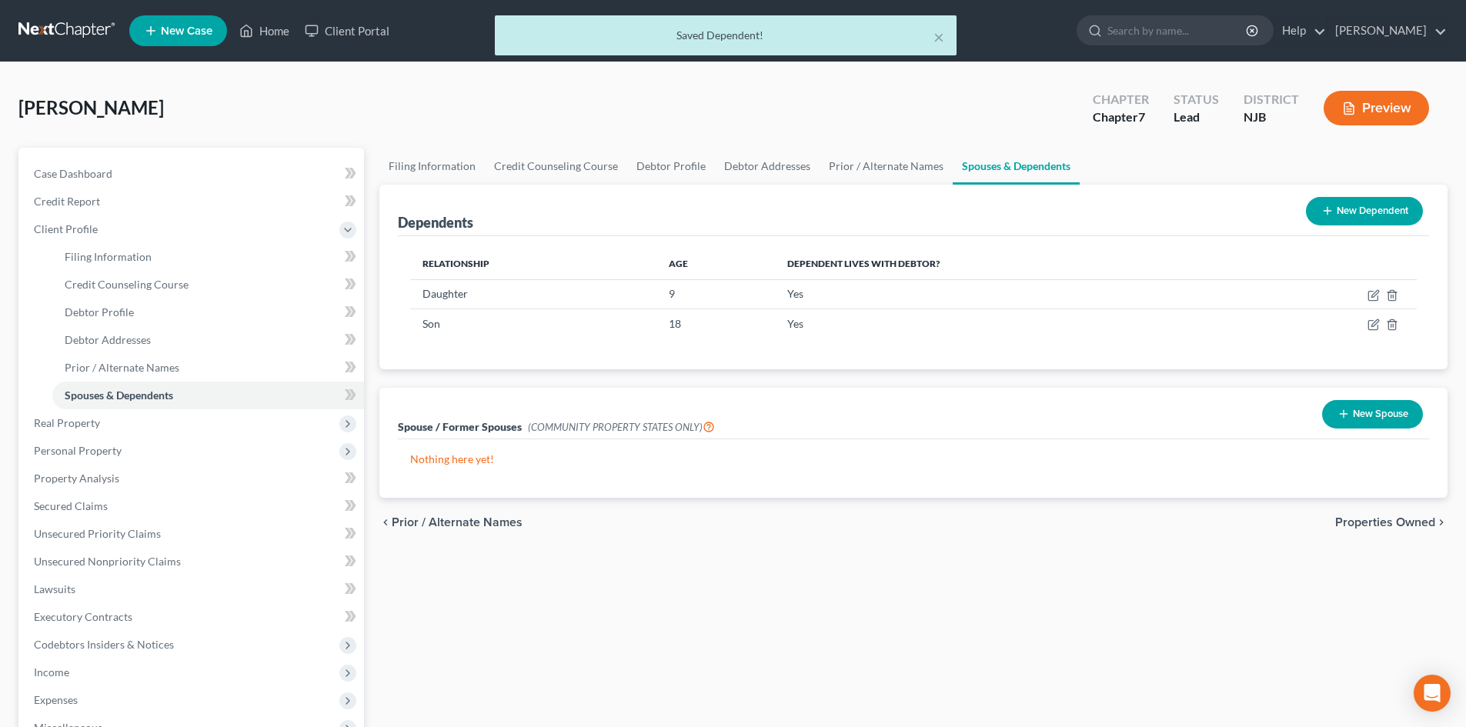
click at [1388, 200] on button "New Dependent" at bounding box center [1364, 211] width 117 height 28
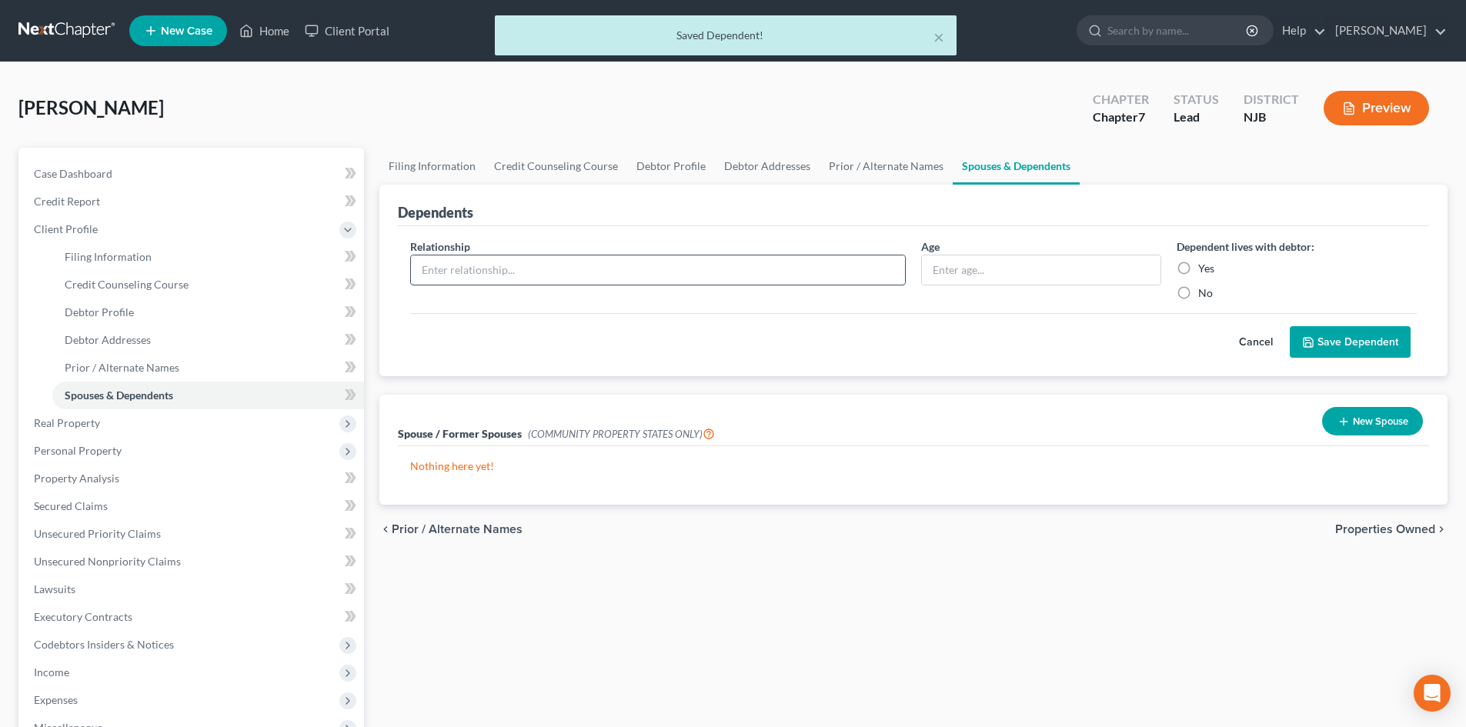
click at [571, 271] on input "text" at bounding box center [658, 269] width 494 height 29
type input "Daughter"
click at [987, 265] on input "text" at bounding box center [1041, 269] width 239 height 29
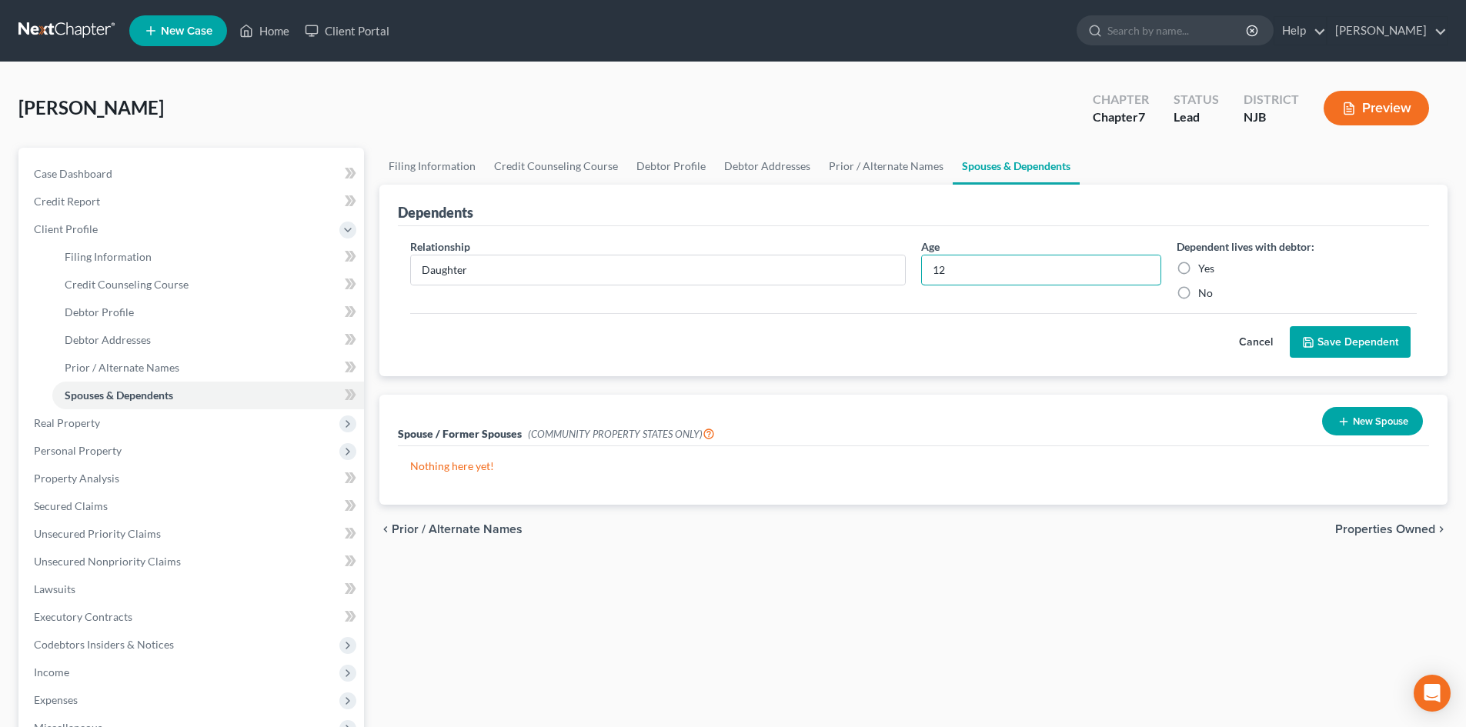
type input "12"
click at [1198, 266] on label "Yes" at bounding box center [1206, 268] width 16 height 15
click at [1204, 266] on input "Yes" at bounding box center [1209, 266] width 10 height 10
radio input "true"
click at [1364, 348] on button "Save Dependent" at bounding box center [1350, 342] width 121 height 32
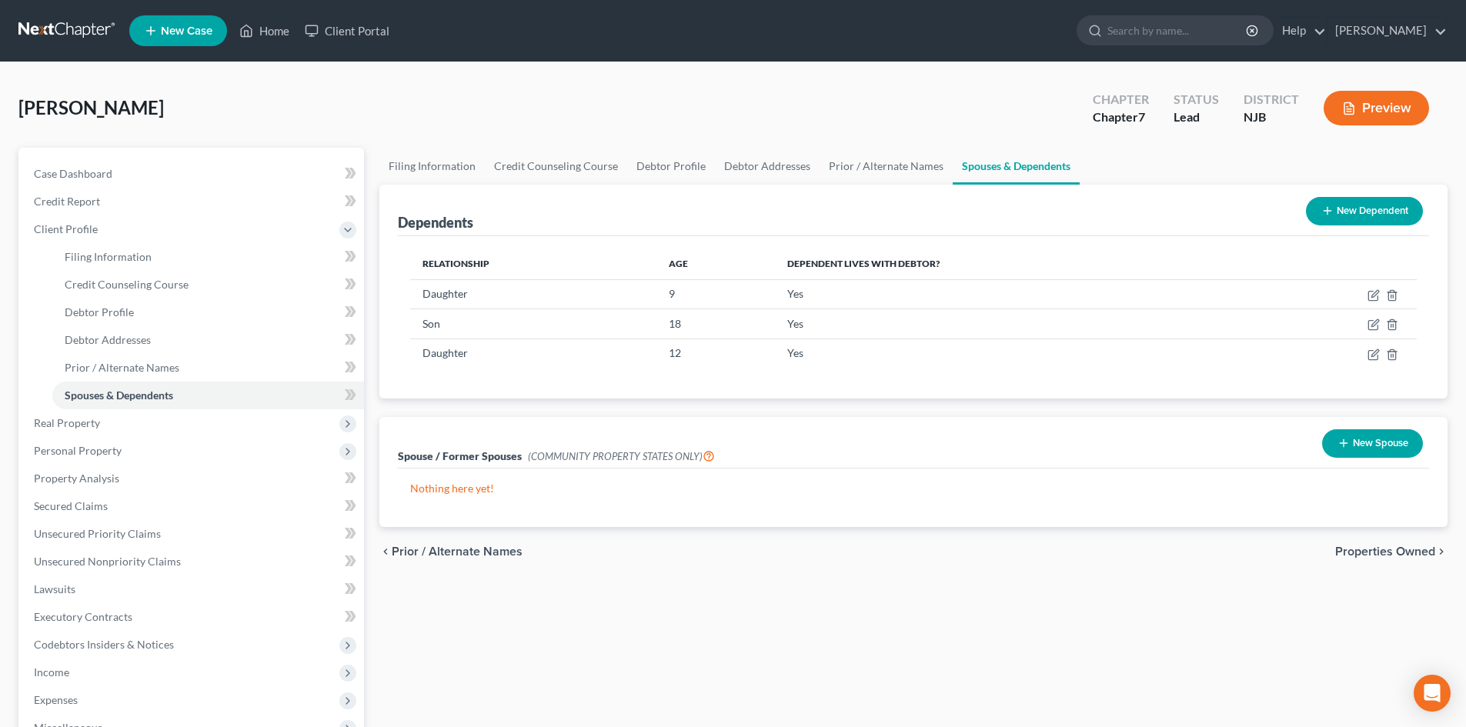
click at [1389, 551] on span "Properties Owned" at bounding box center [1385, 552] width 100 height 12
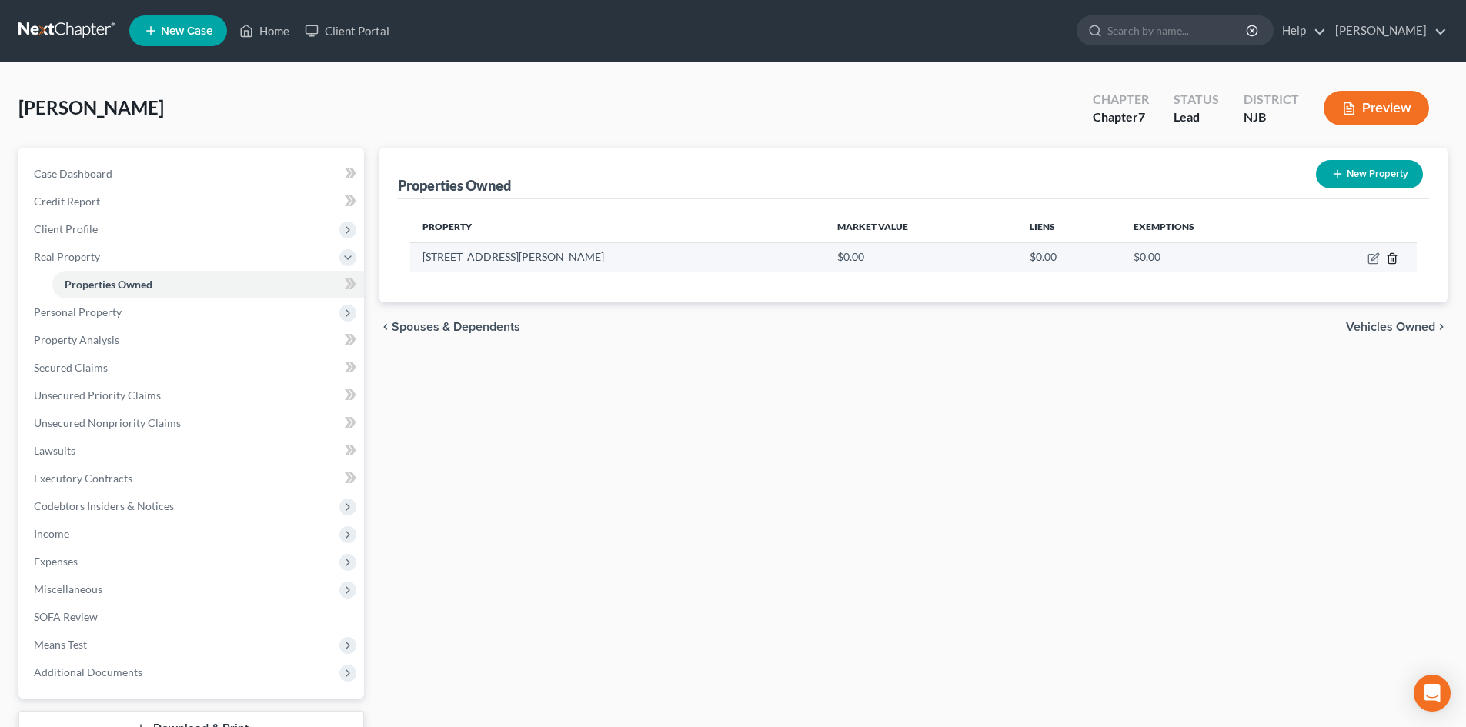
click at [1387, 261] on icon "button" at bounding box center [1392, 258] width 12 height 12
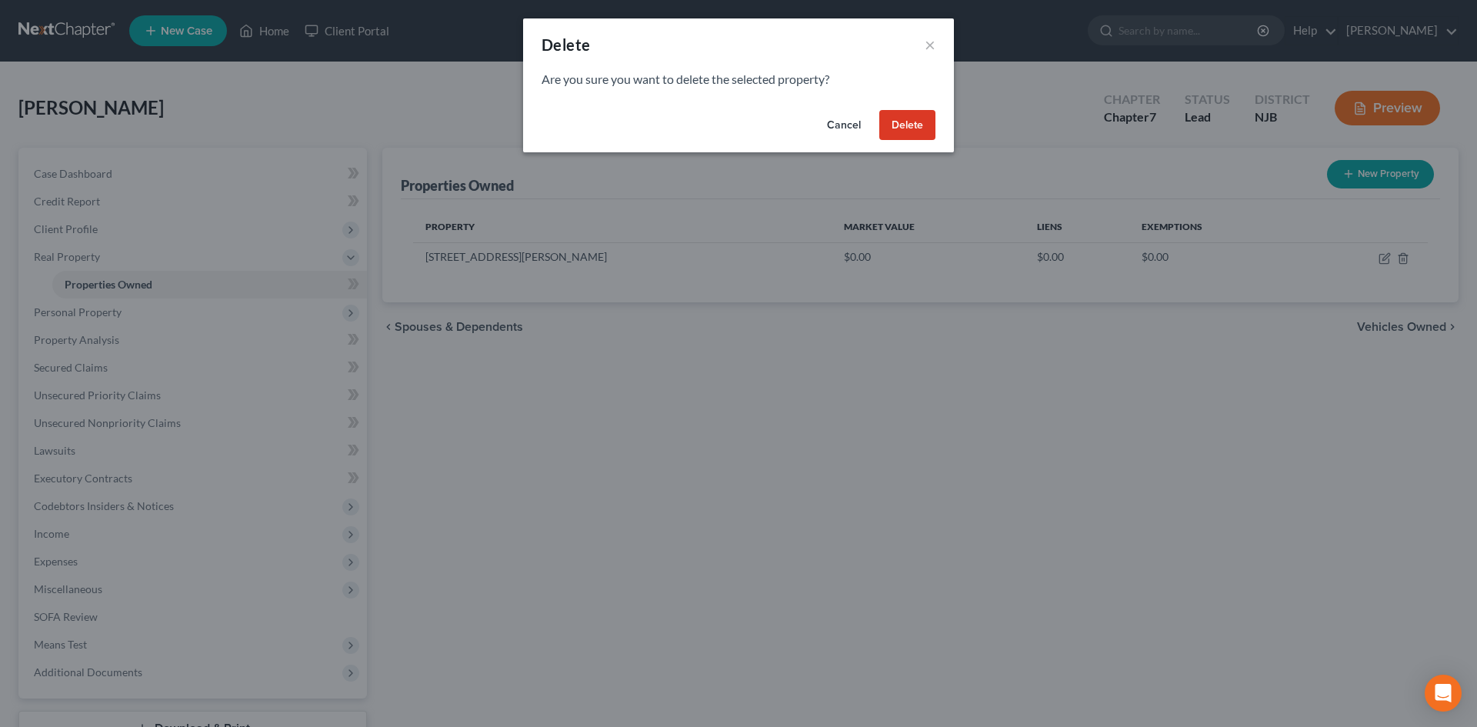
click at [897, 119] on button "Delete" at bounding box center [908, 125] width 56 height 31
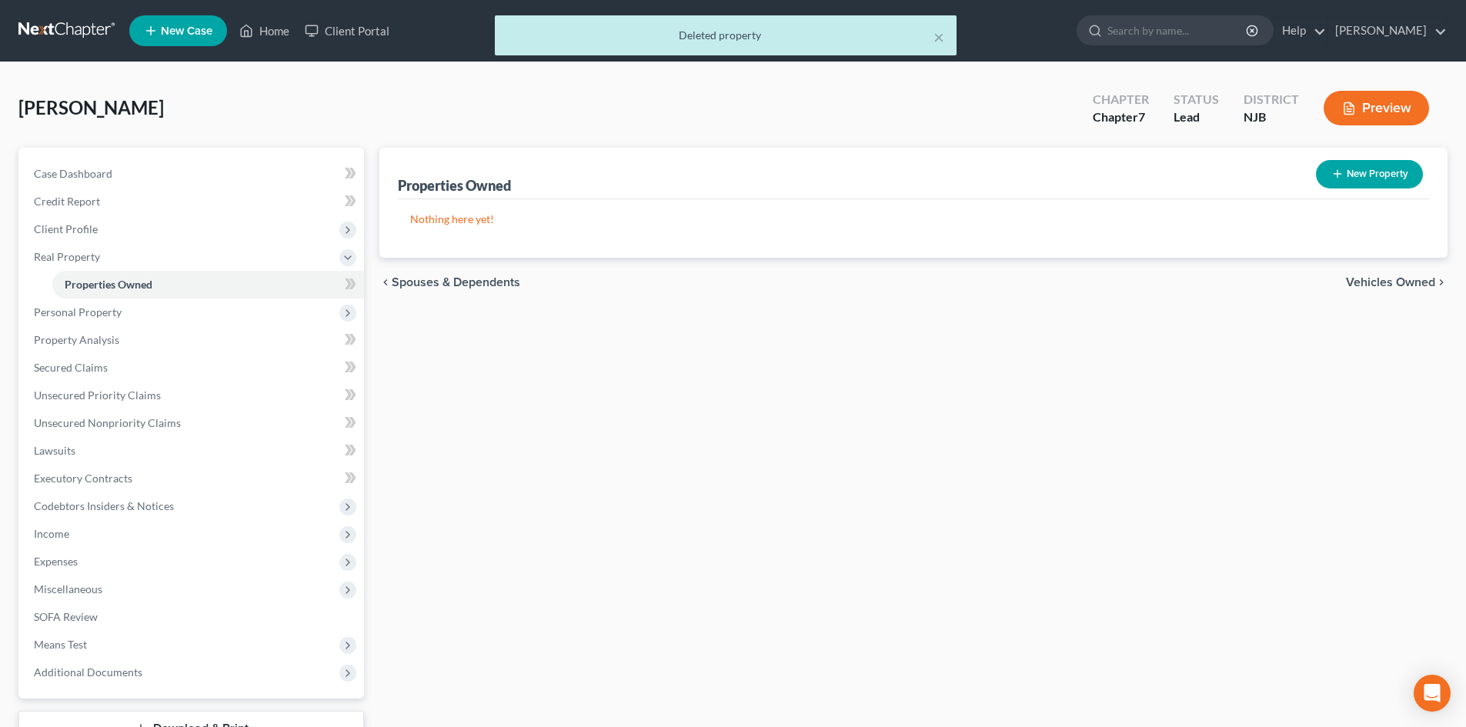
click at [1387, 279] on span "Vehicles Owned" at bounding box center [1390, 282] width 89 height 12
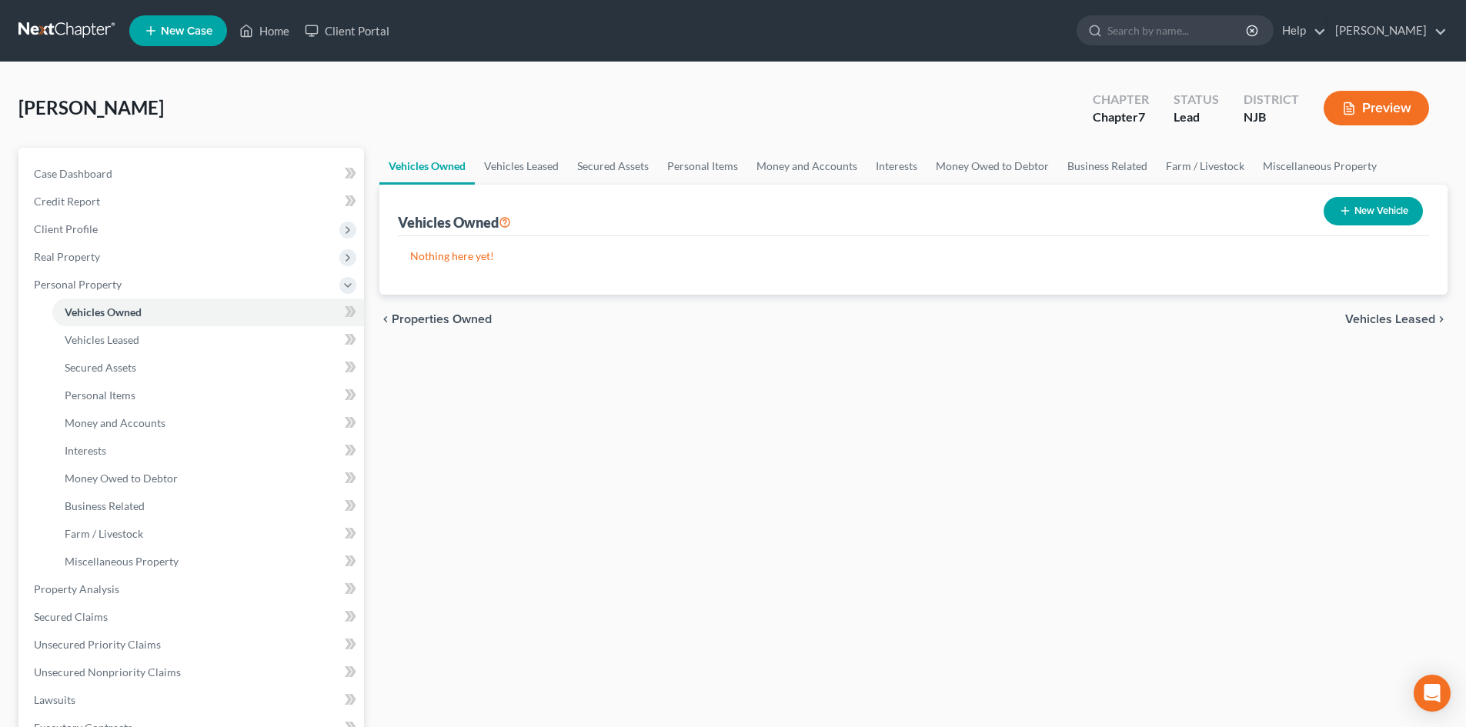
click at [1399, 314] on span "Vehicles Leased" at bounding box center [1390, 319] width 90 height 12
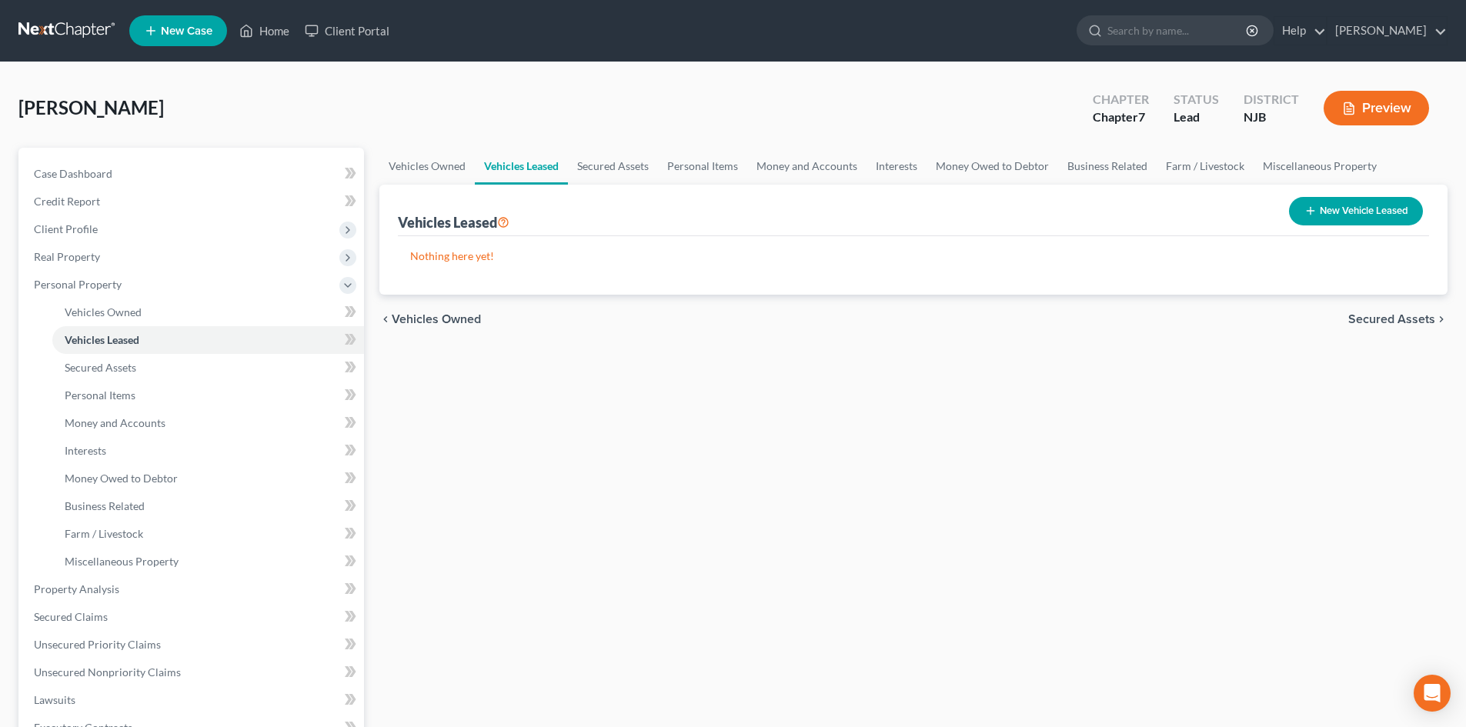
click at [1376, 317] on span "Secured Assets" at bounding box center [1391, 319] width 87 height 12
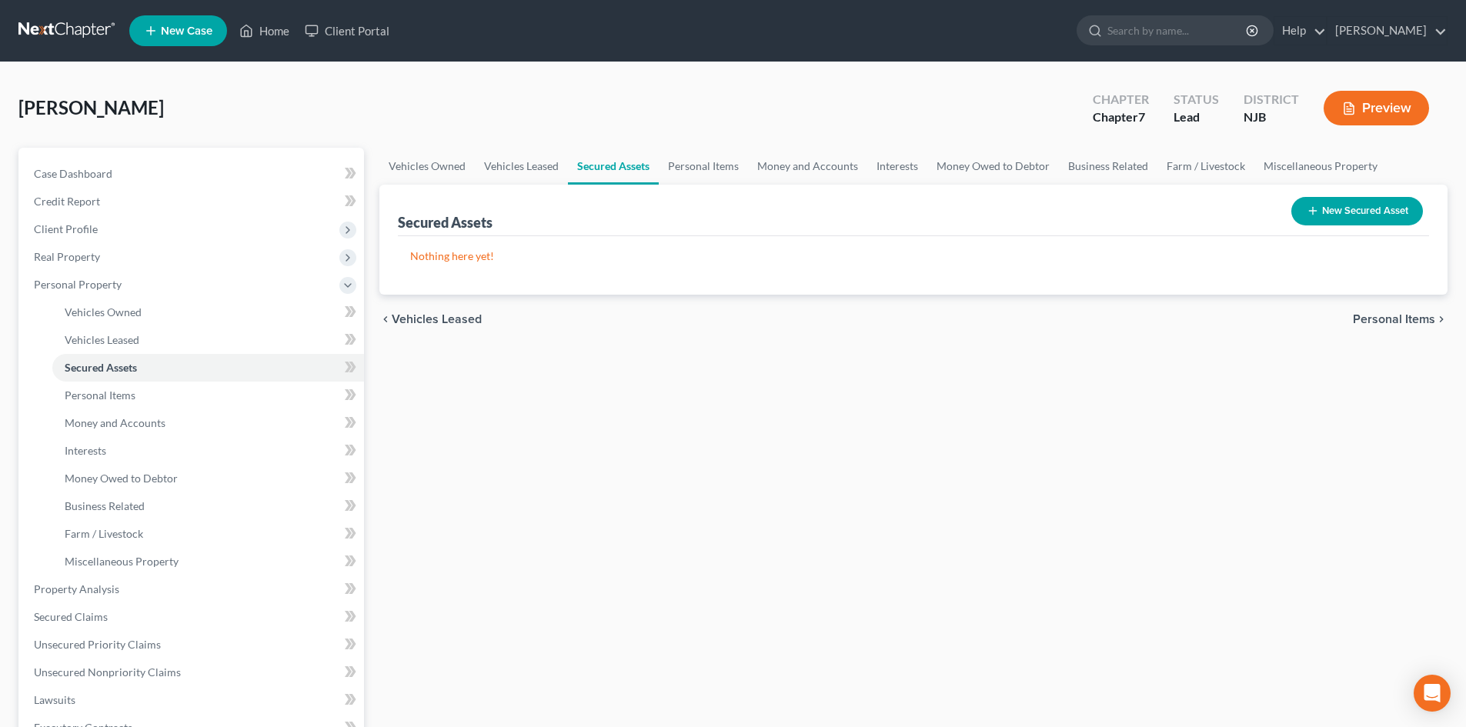
click at [1376, 317] on span "Personal Items" at bounding box center [1394, 319] width 82 height 12
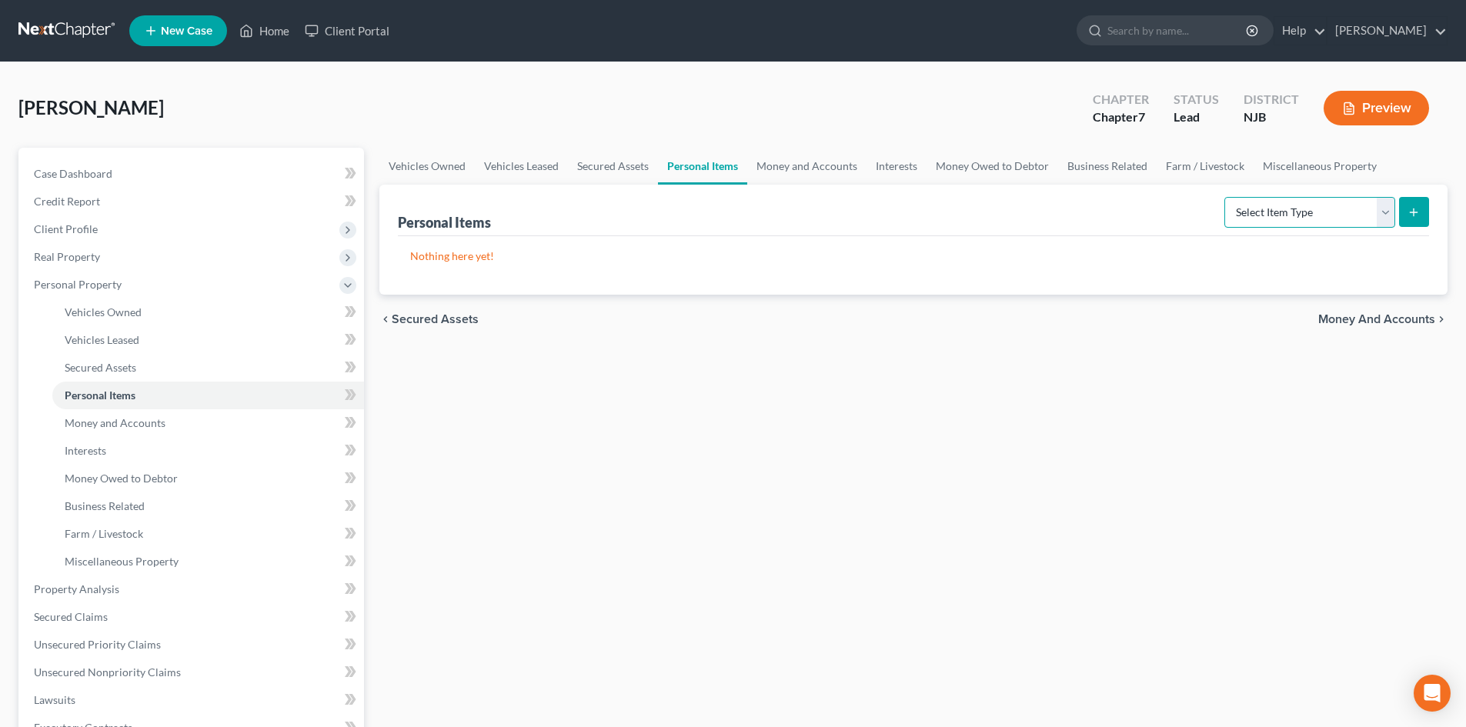
click at [1384, 207] on select "Select Item Type Clothing Collectibles Of Value Electronics Firearms Household …" at bounding box center [1309, 212] width 171 height 31
select select "clothing"
click at [1226, 197] on select "Select Item Type Clothing Collectibles Of Value Electronics Firearms Household …" at bounding box center [1309, 212] width 171 height 31
click at [1419, 216] on icon "submit" at bounding box center [1413, 212] width 12 height 12
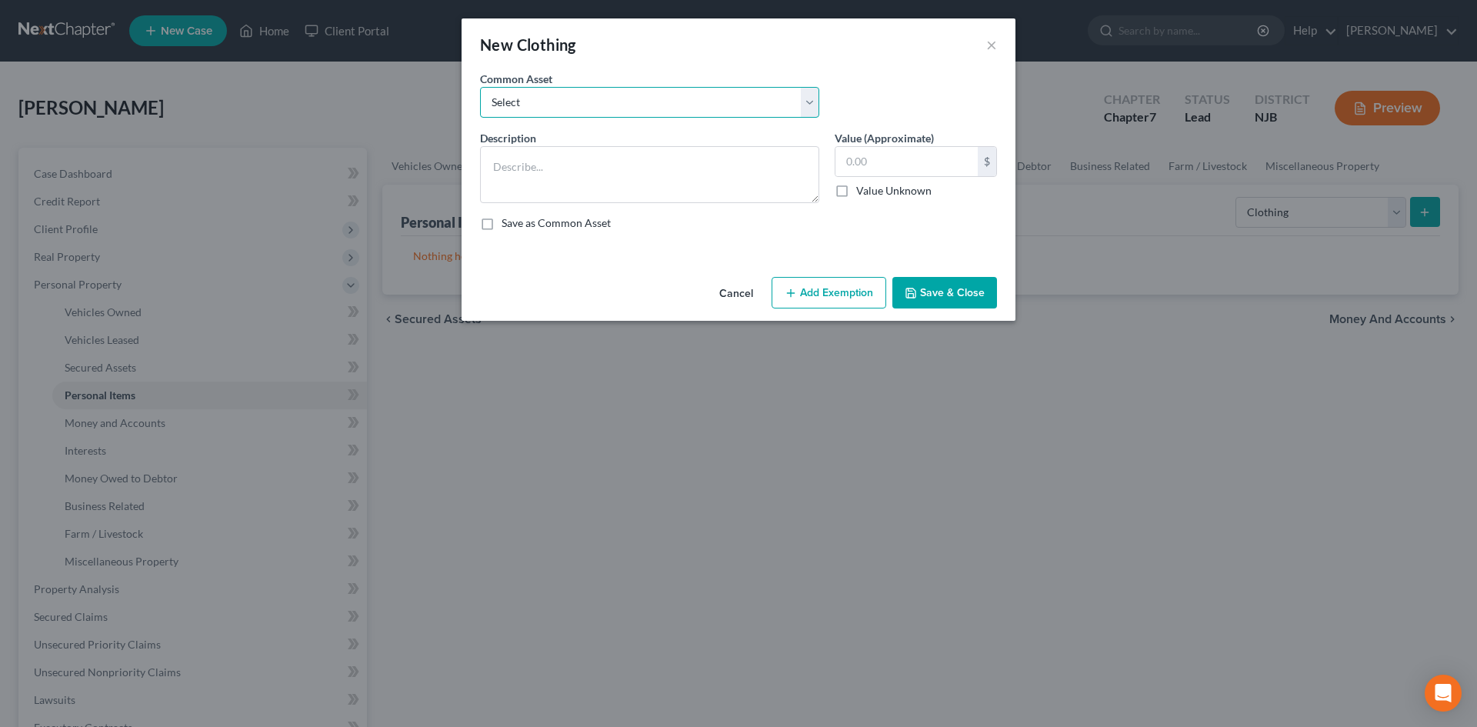
click at [513, 109] on select "Select Misc. articles of clothing" at bounding box center [649, 102] width 339 height 31
select select "0"
click at [480, 87] on select "Select Misc. articles of clothing" at bounding box center [649, 102] width 339 height 31
type textarea "Misc. articles of clothing"
click at [853, 162] on input "600.00" at bounding box center [907, 161] width 142 height 29
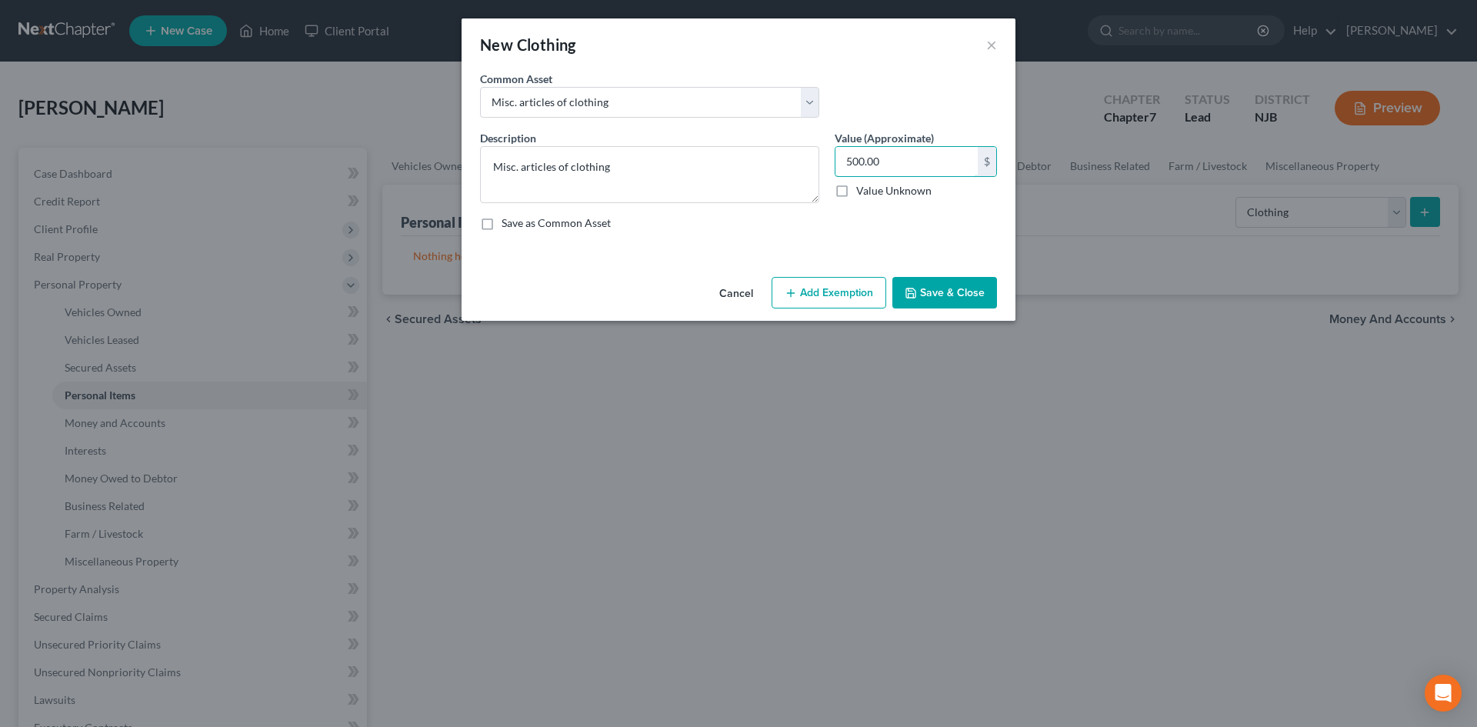
type input "500.00"
click at [821, 286] on button "Add Exemption" at bounding box center [829, 293] width 115 height 32
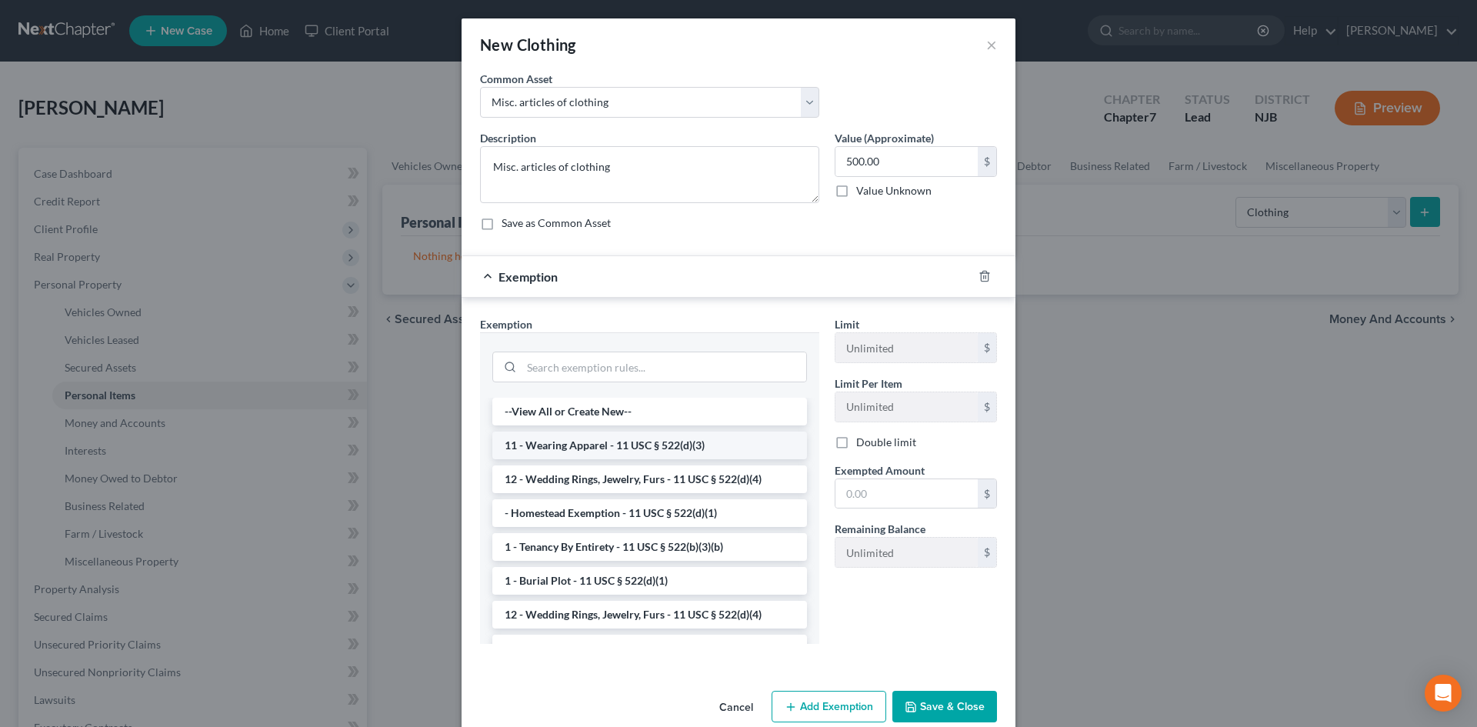
click at [638, 432] on li "11 - Wearing Apparel - 11 USC § 522(d)(3)" at bounding box center [649, 446] width 315 height 28
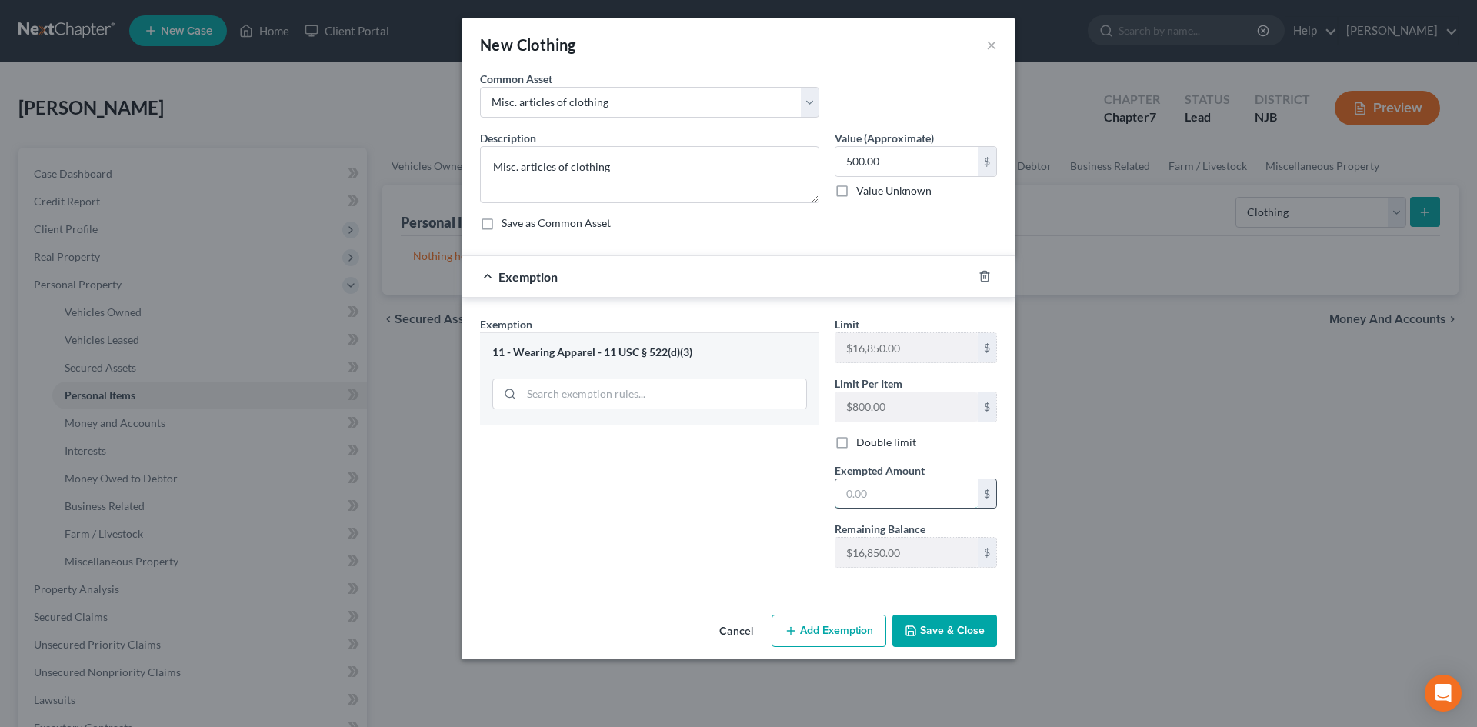
click at [904, 492] on input "text" at bounding box center [907, 493] width 142 height 29
type input "500.00"
click at [921, 623] on button "Save & Close" at bounding box center [945, 631] width 105 height 32
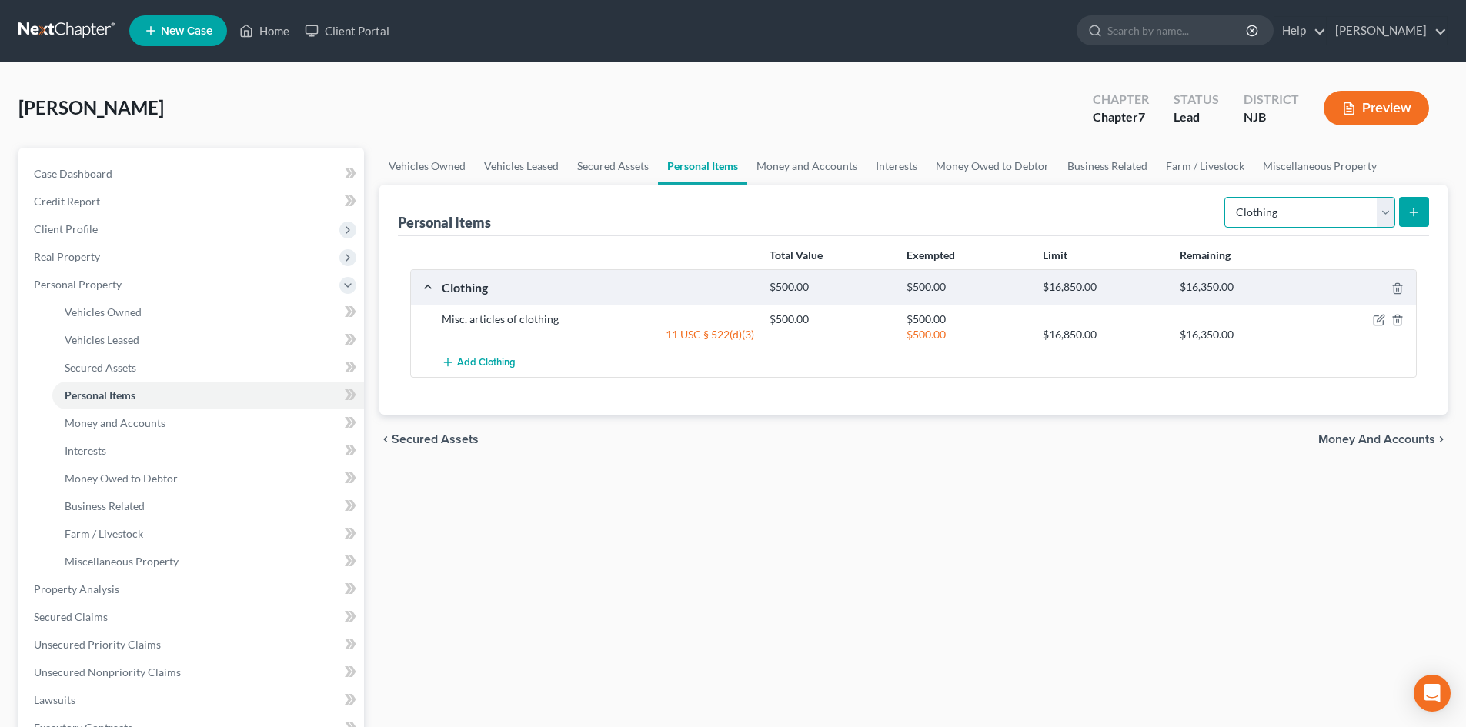
click at [1367, 207] on select "Select Item Type Clothing Collectibles Of Value Electronics Firearms Household …" at bounding box center [1309, 212] width 171 height 31
select select "electronics"
click at [1226, 197] on select "Select Item Type Clothing Collectibles Of Value Electronics Firearms Household …" at bounding box center [1309, 212] width 171 height 31
click at [1411, 208] on icon "submit" at bounding box center [1413, 212] width 12 height 12
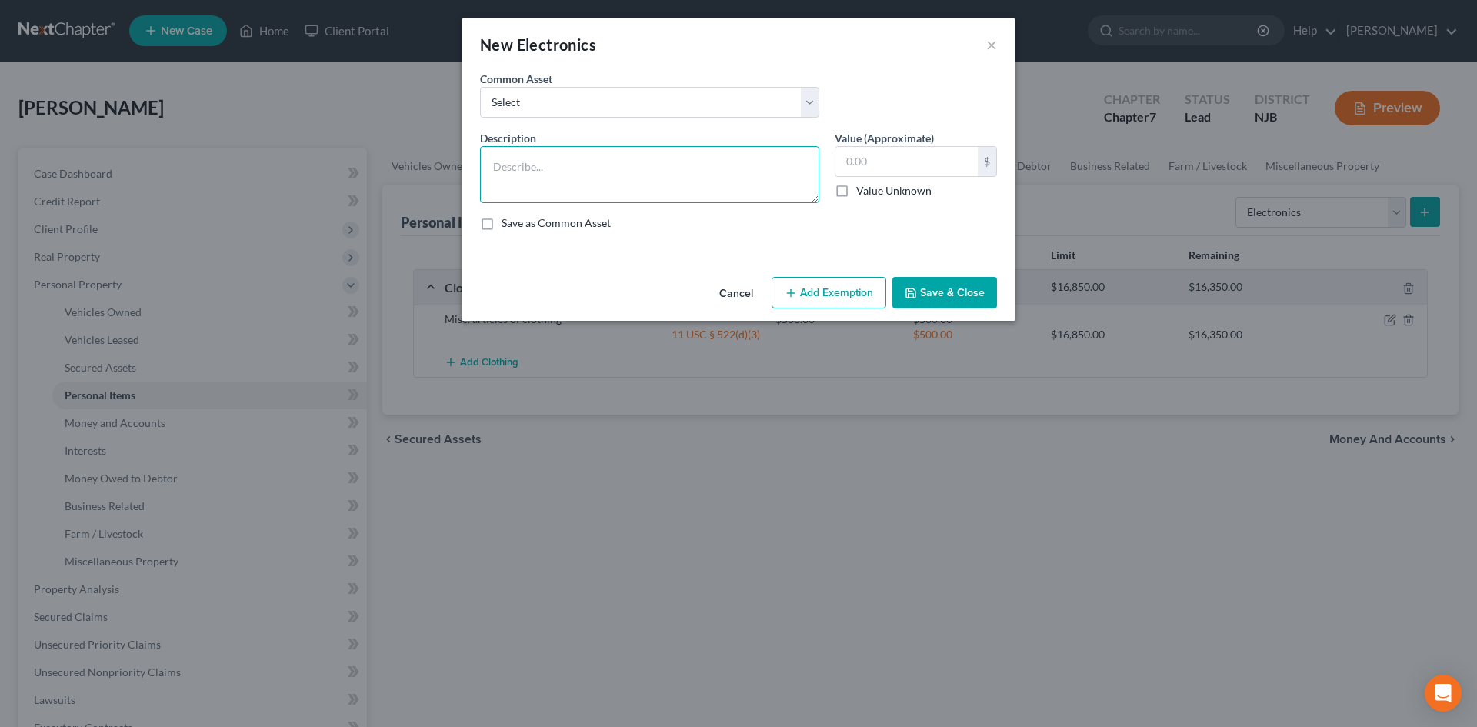
click at [646, 168] on textarea at bounding box center [649, 174] width 339 height 57
type textarea "1"
type textarea "2 TV's, 1 Playstation, and 1 cell phone"
type input "1,500.00"
click at [830, 289] on button "Add Exemption" at bounding box center [829, 293] width 115 height 32
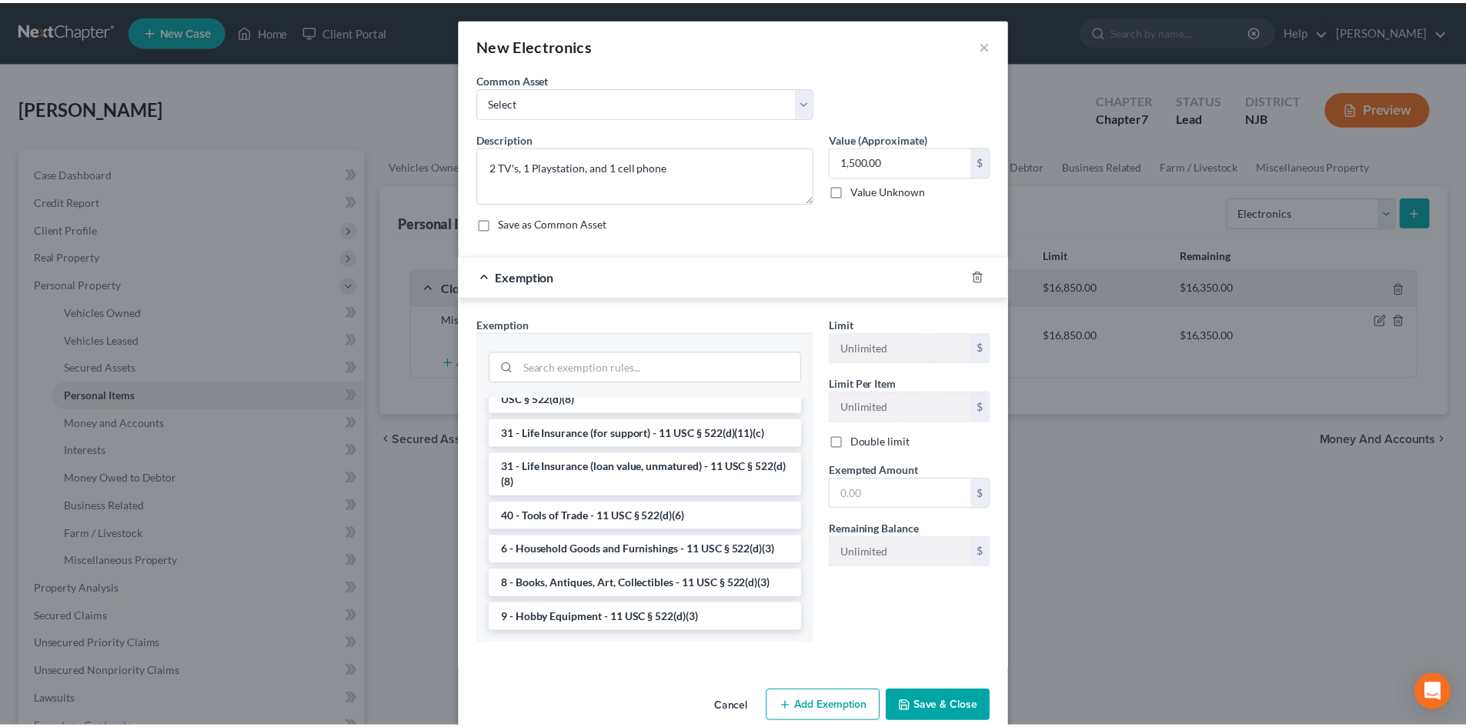
scroll to position [1237, 0]
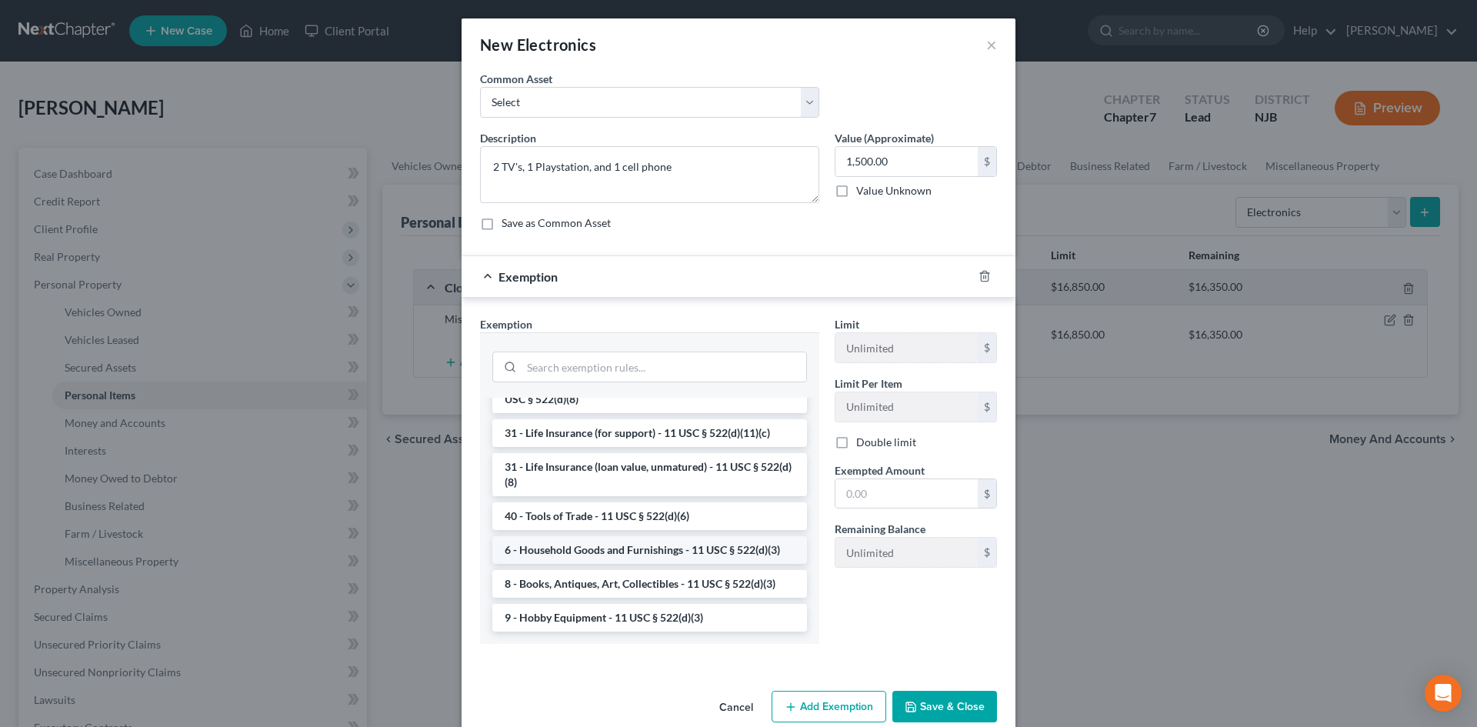
click at [637, 549] on li "6 - Household Goods and Furnishings - 11 USC § 522(d)(3)" at bounding box center [649, 550] width 315 height 28
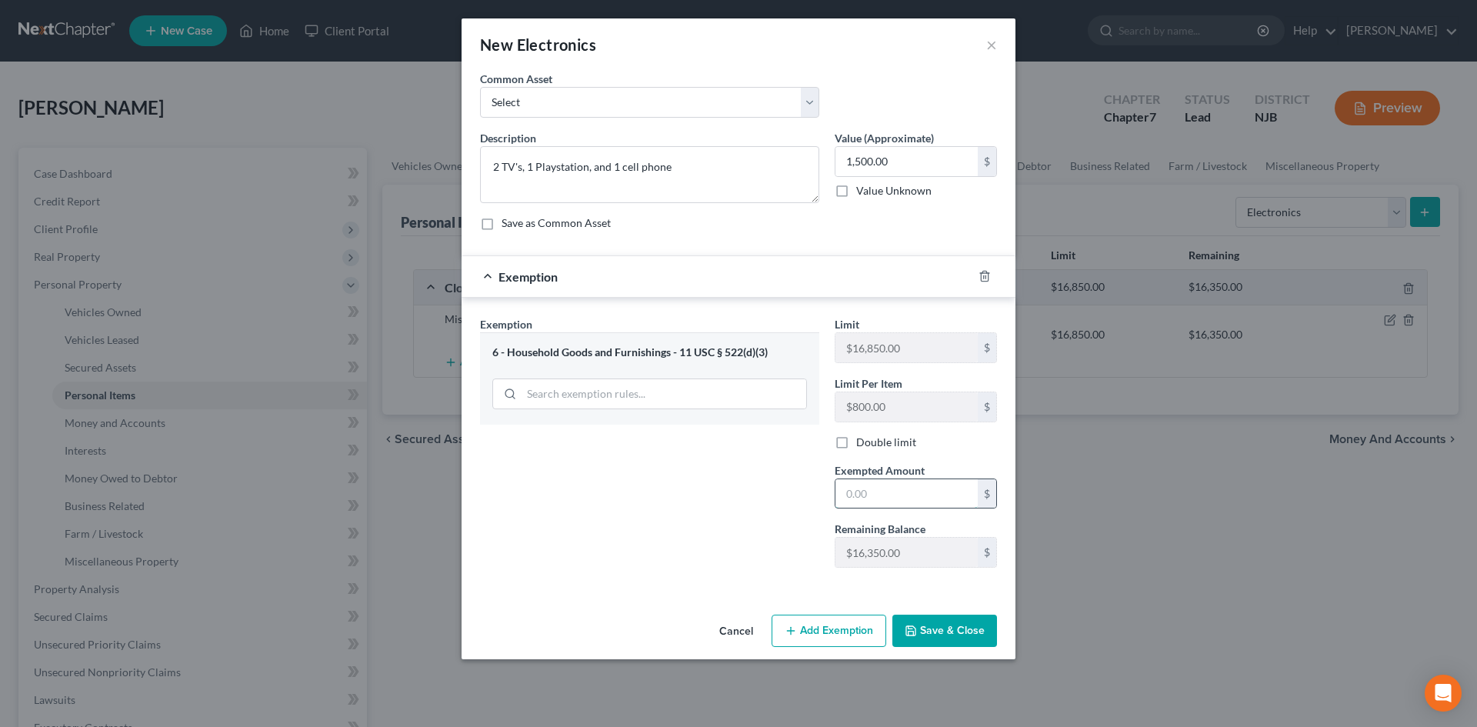
click at [888, 493] on input "text" at bounding box center [907, 493] width 142 height 29
type input "1,500.00"
click at [913, 625] on icon "button" at bounding box center [911, 631] width 12 height 12
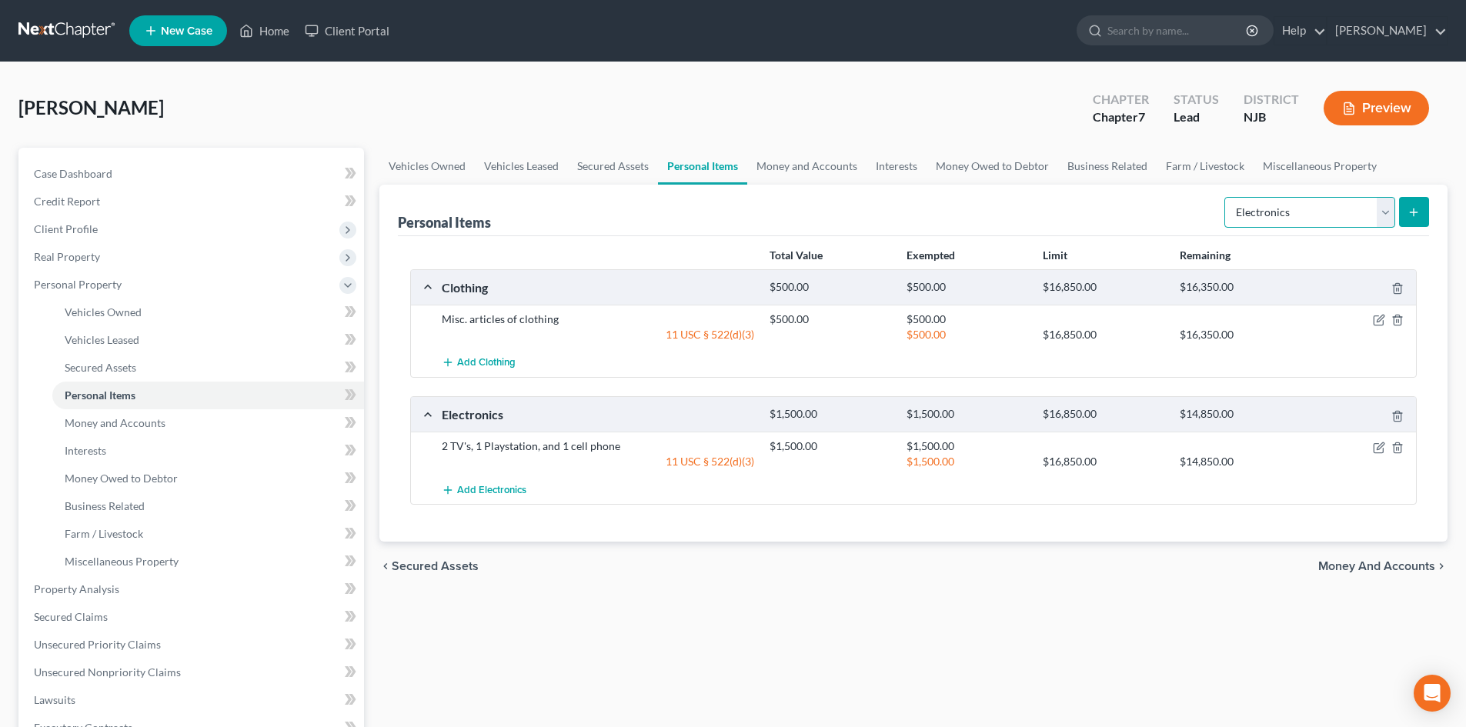
drag, startPoint x: 1389, startPoint y: 204, endPoint x: 1388, endPoint y: 213, distance: 9.3
click at [1389, 204] on select "Select Item Type Clothing Collectibles Of Value Electronics Firearms Household …" at bounding box center [1309, 212] width 171 height 31
select select "household_goods"
click at [1226, 197] on select "Select Item Type Clothing Collectibles Of Value Electronics Firearms Household …" at bounding box center [1309, 212] width 171 height 31
click at [1411, 215] on icon "submit" at bounding box center [1413, 212] width 12 height 12
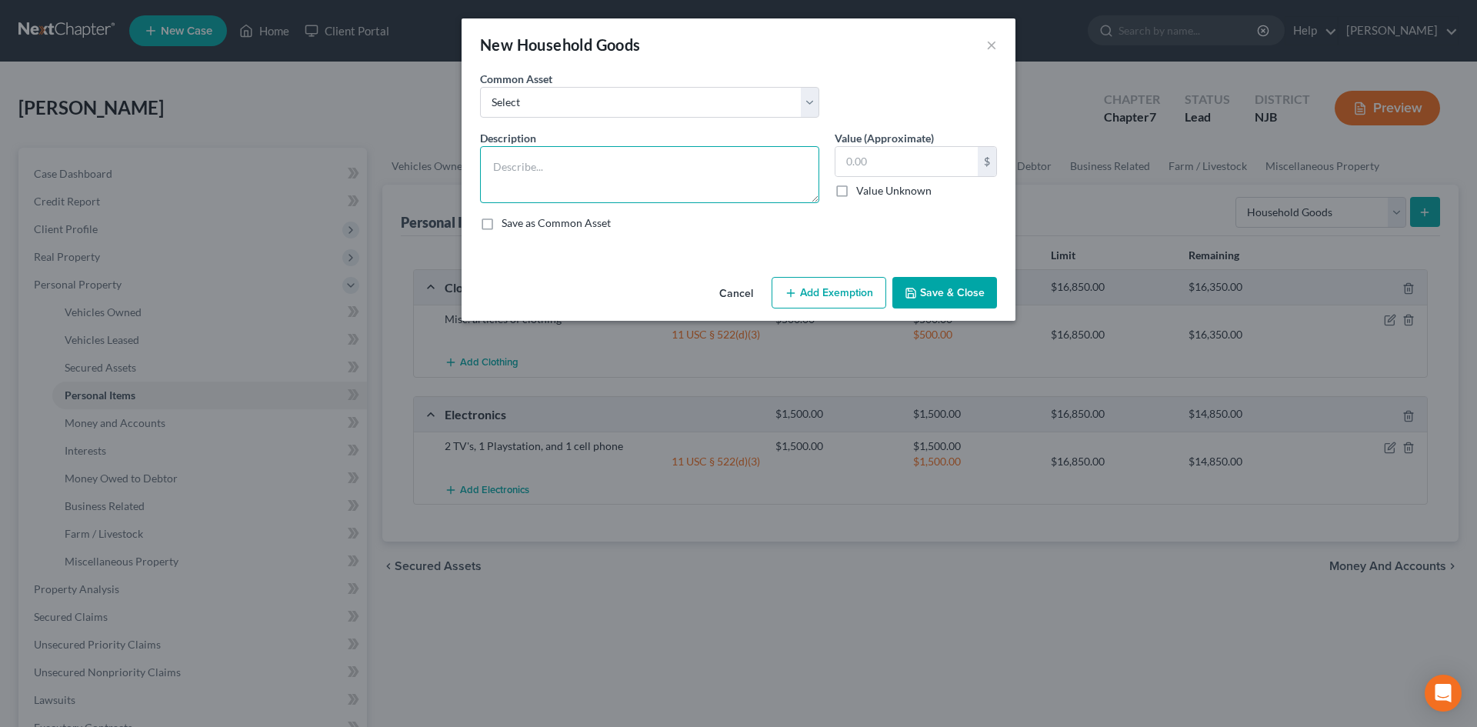
click at [591, 183] on textarea at bounding box center [649, 174] width 339 height 57
type textarea "1"
drag, startPoint x: 805, startPoint y: 105, endPoint x: 737, endPoint y: 65, distance: 79.1
click at [805, 105] on select "Select Misc. household goods and furnishings. Misc. household goods and furnish…" at bounding box center [649, 102] width 339 height 31
select select "0"
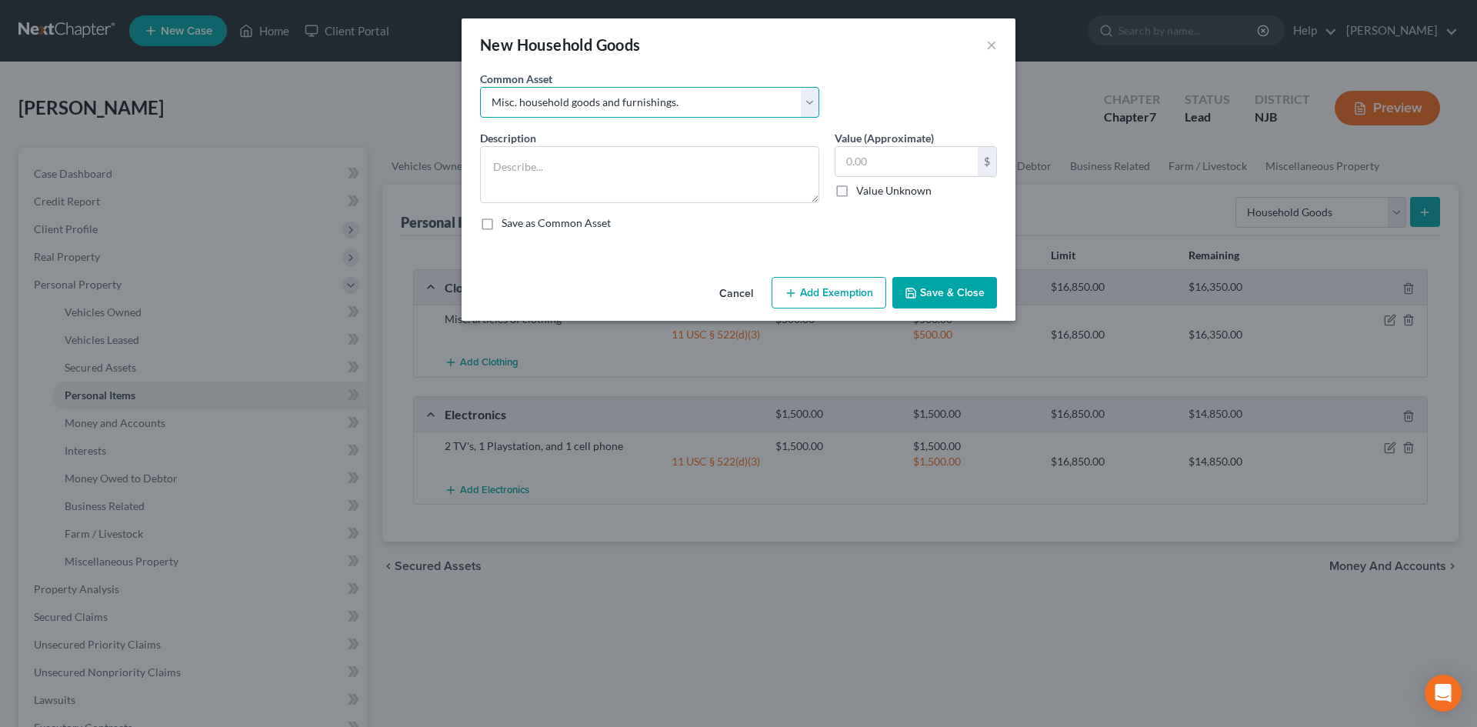
click at [480, 87] on select "Select Misc. household goods and furnishings. Misc. household goods and furnish…" at bounding box center [649, 102] width 339 height 31
type textarea "Misc. household goods and furnishings."
click at [909, 170] on input "200.00" at bounding box center [907, 161] width 142 height 29
type input "1,000.00"
click at [799, 279] on button "Add Exemption" at bounding box center [829, 293] width 115 height 32
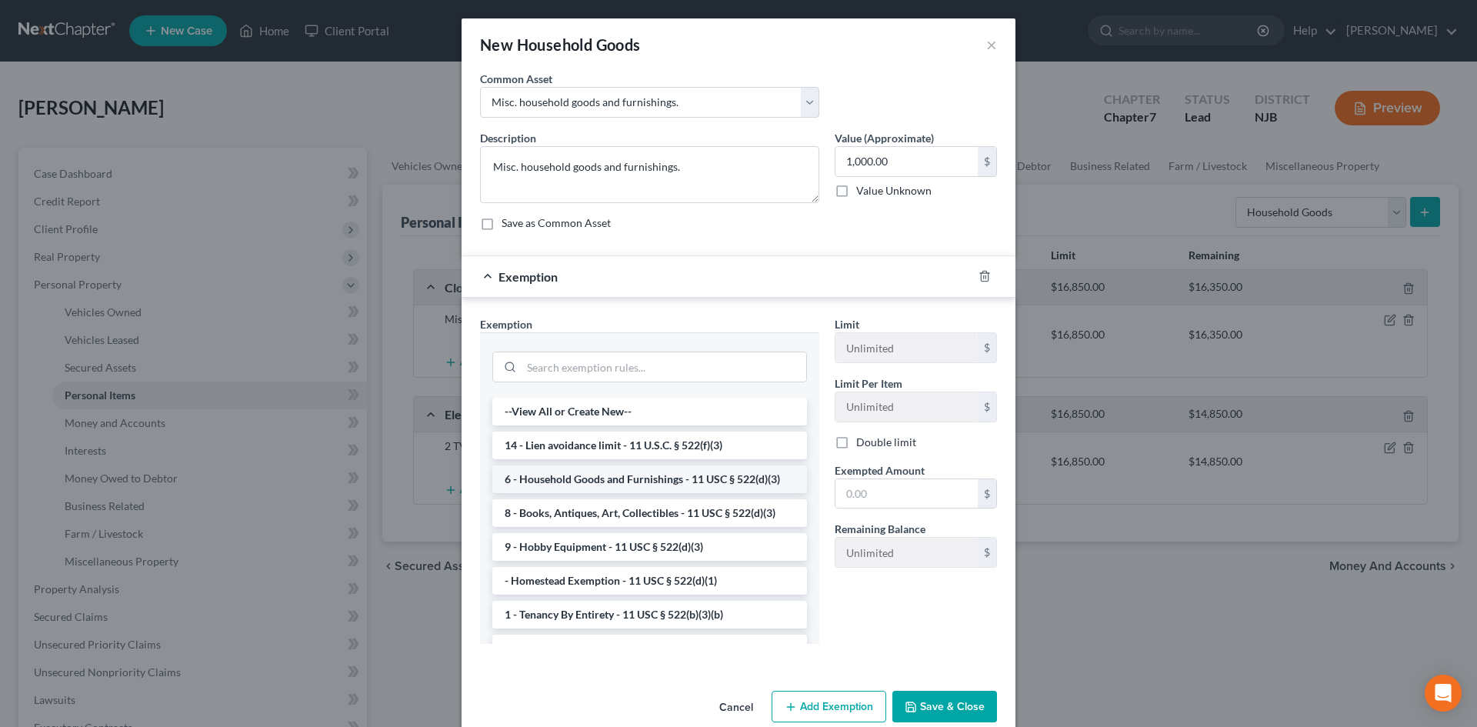
click at [627, 484] on li "6 - Household Goods and Furnishings - 11 USC § 522(d)(3)" at bounding box center [649, 480] width 315 height 28
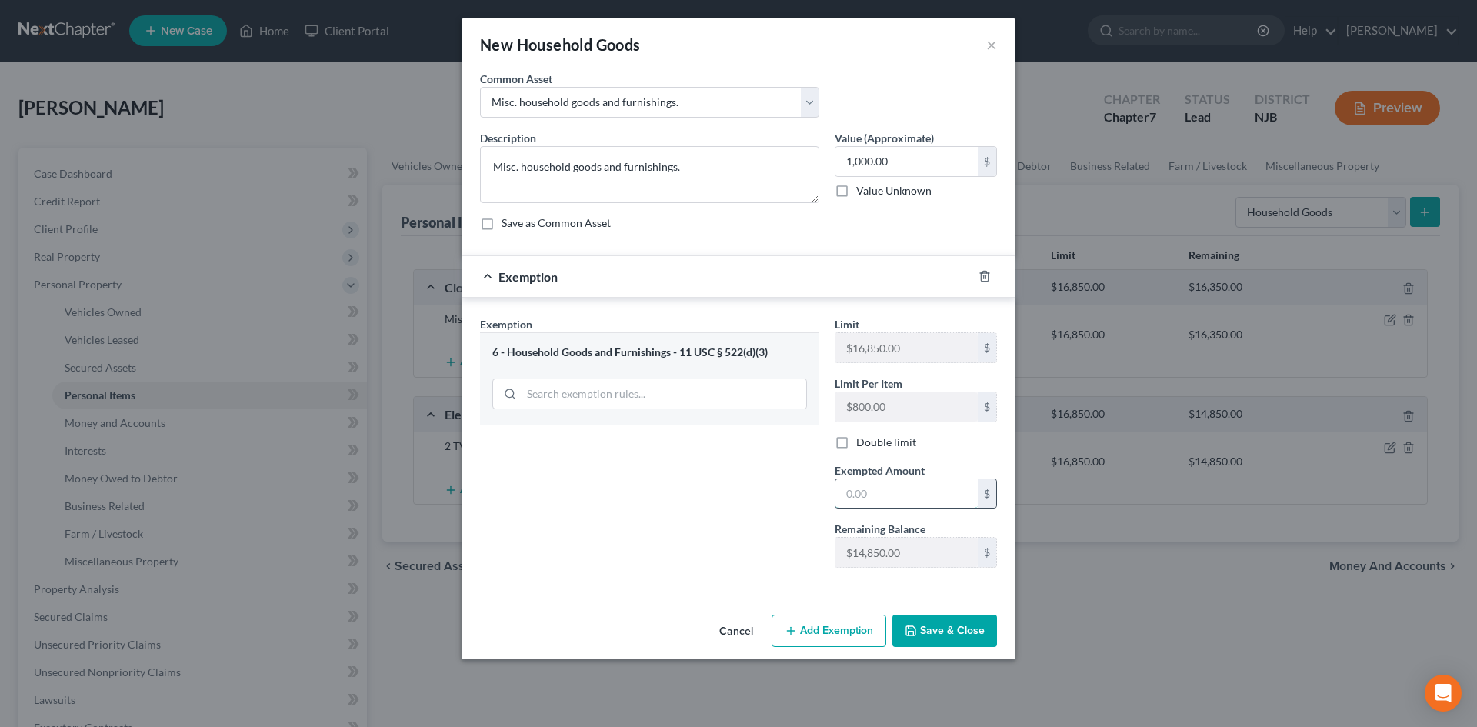
drag, startPoint x: 868, startPoint y: 482, endPoint x: 913, endPoint y: 503, distance: 49.9
click at [868, 482] on input "text" at bounding box center [907, 493] width 142 height 29
type input "1,000.00"
click at [933, 623] on button "Save & Close" at bounding box center [945, 631] width 105 height 32
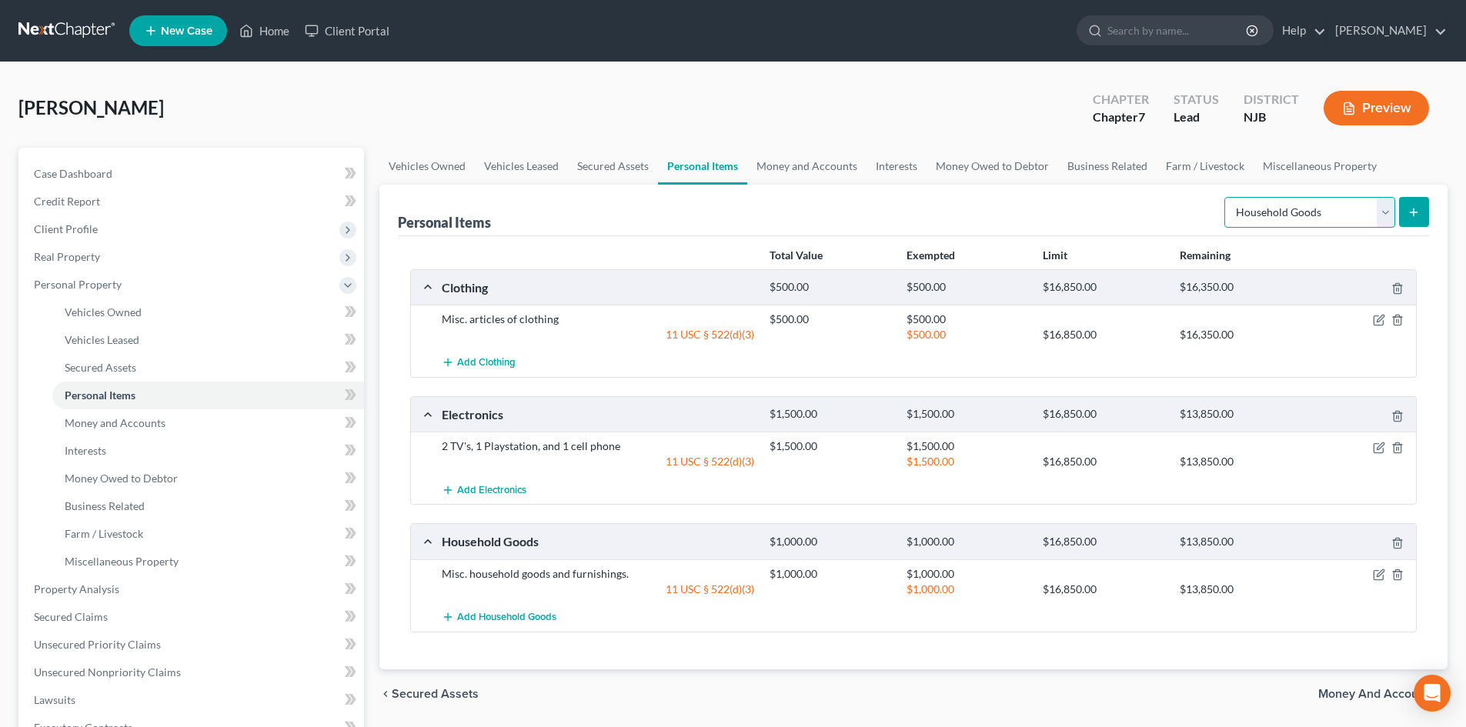
click at [1384, 220] on select "Select Item Type Clothing Collectibles Of Value Electronics Firearms Household …" at bounding box center [1309, 212] width 171 height 31
select select "jewelry"
click at [1226, 197] on select "Select Item Type Clothing Collectibles Of Value Electronics Firearms Household …" at bounding box center [1309, 212] width 171 height 31
click at [1421, 208] on button "submit" at bounding box center [1414, 212] width 30 height 30
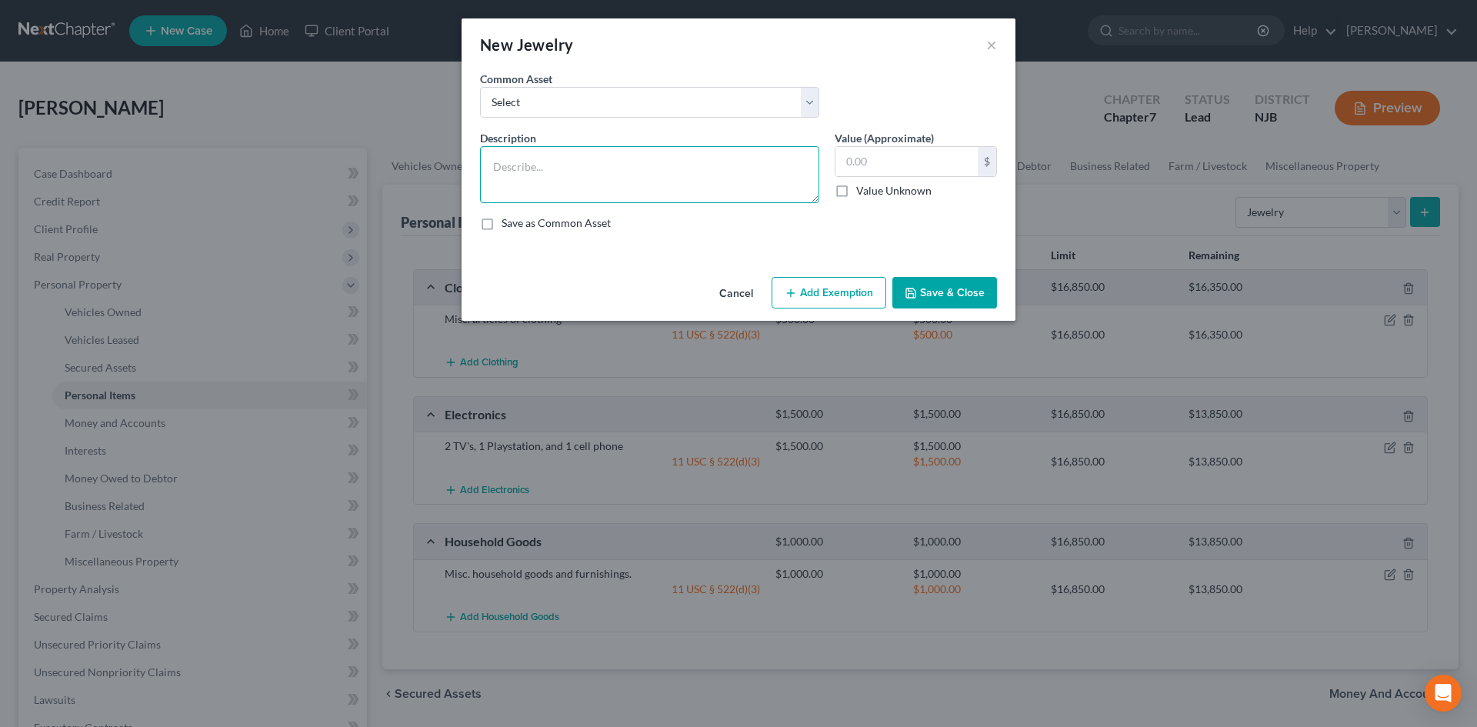
click at [598, 188] on textarea at bounding box center [649, 174] width 339 height 57
type textarea "1 gold necklace"
type input "100.00"
click at [830, 287] on button "Add Exemption" at bounding box center [829, 293] width 115 height 32
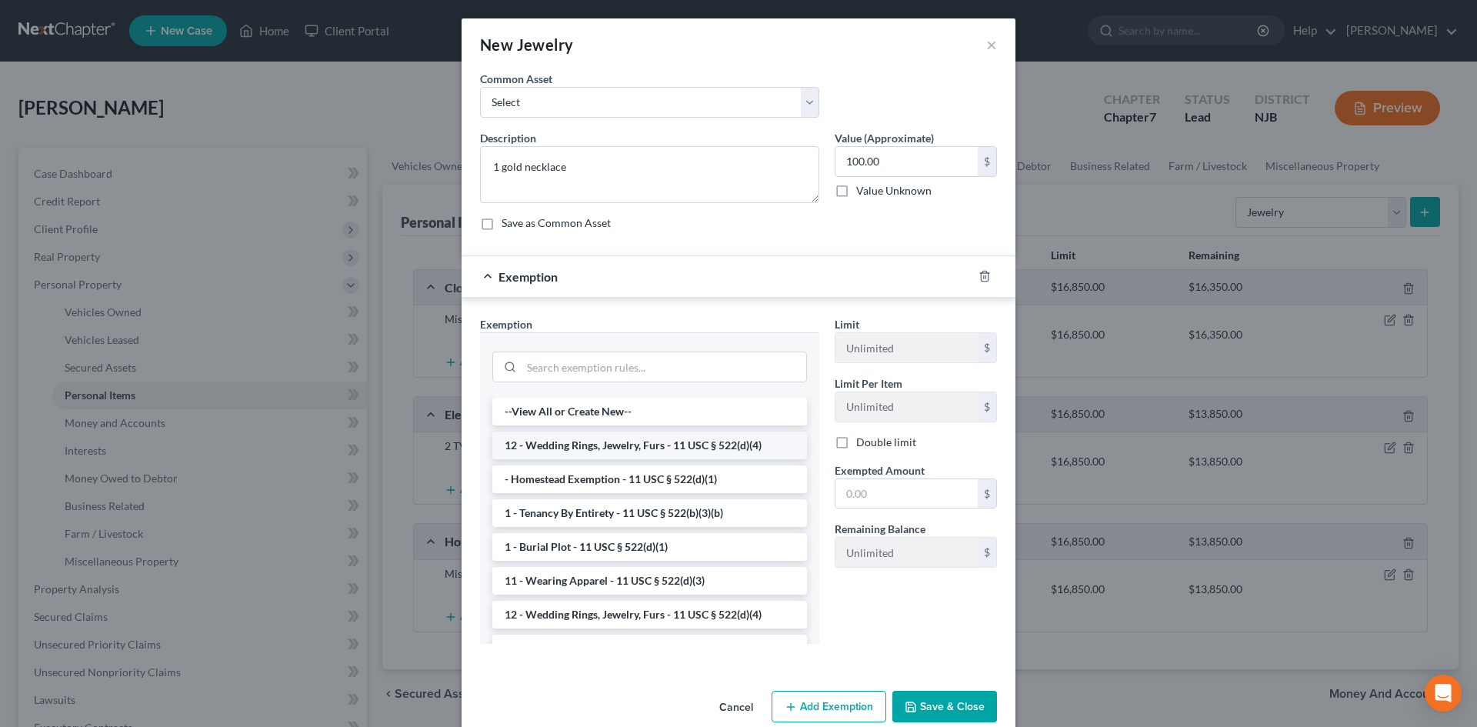
click at [624, 452] on li "12 - Wedding Rings, Jewelry, Furs - 11 USC § 522(d)(4)" at bounding box center [649, 446] width 315 height 28
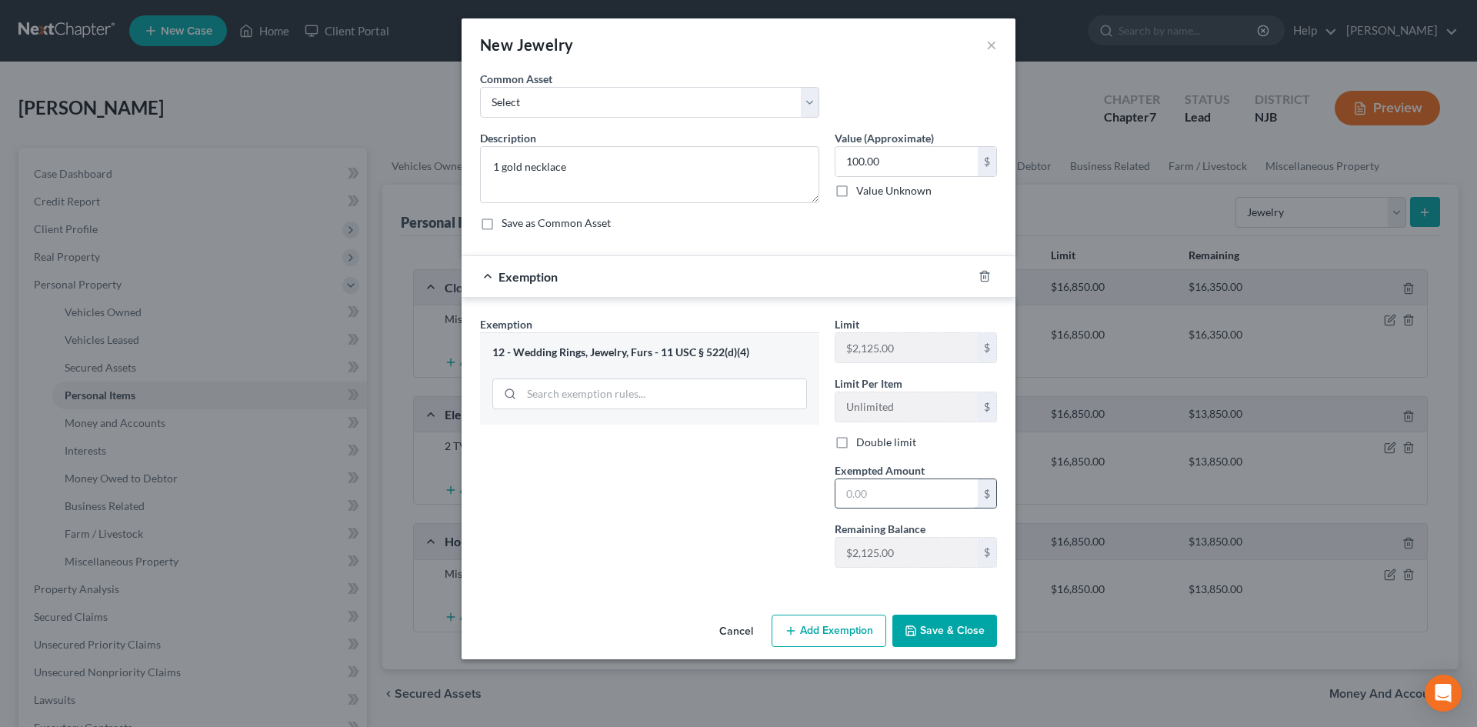
click at [913, 497] on input "text" at bounding box center [907, 493] width 142 height 29
type input "100.00"
click at [940, 632] on button "Save & Close" at bounding box center [945, 631] width 105 height 32
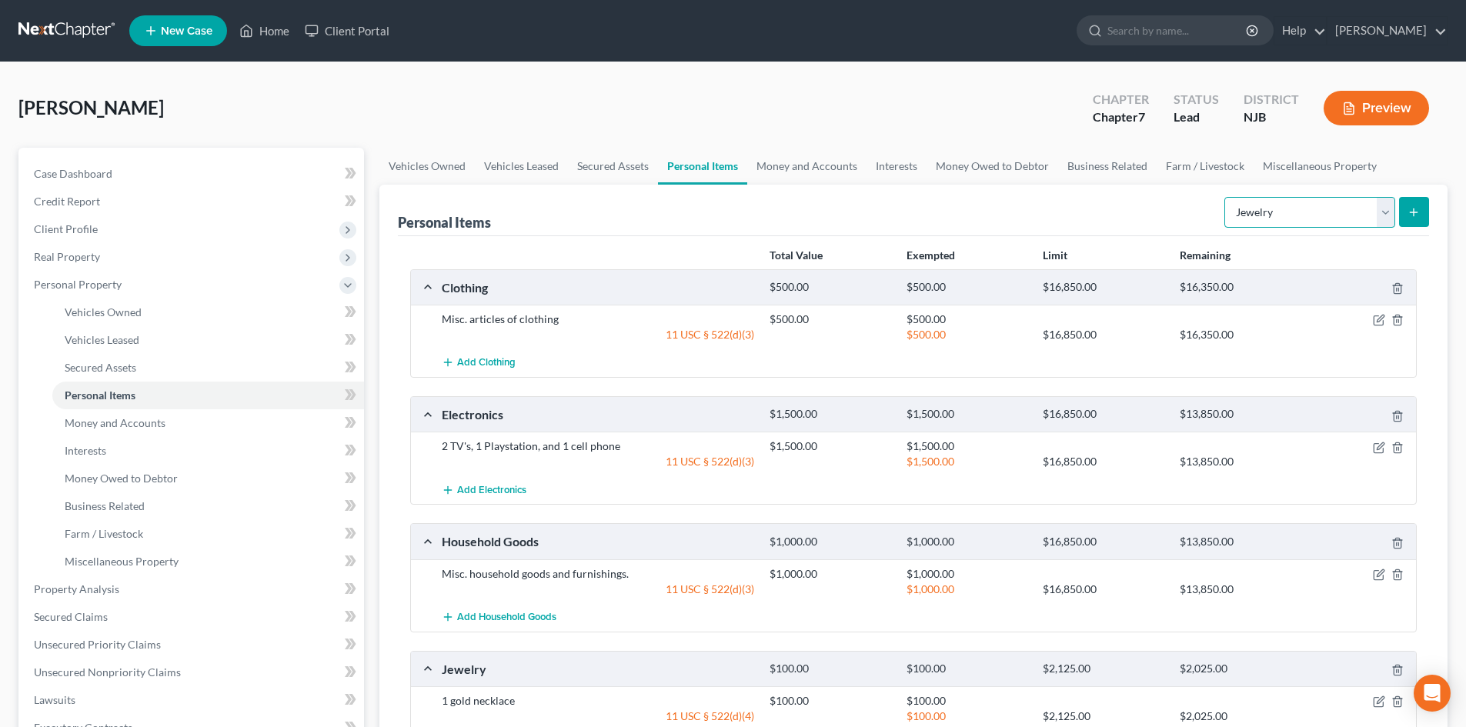
click at [1375, 216] on select "Select Item Type Clothing Collectibles Of Value Electronics Firearms Household …" at bounding box center [1309, 212] width 171 height 31
select select "pets"
click at [1226, 197] on select "Select Item Type Clothing Collectibles Of Value Electronics Firearms Household …" at bounding box center [1309, 212] width 171 height 31
click at [1411, 212] on line "submit" at bounding box center [1414, 212] width 7 height 0
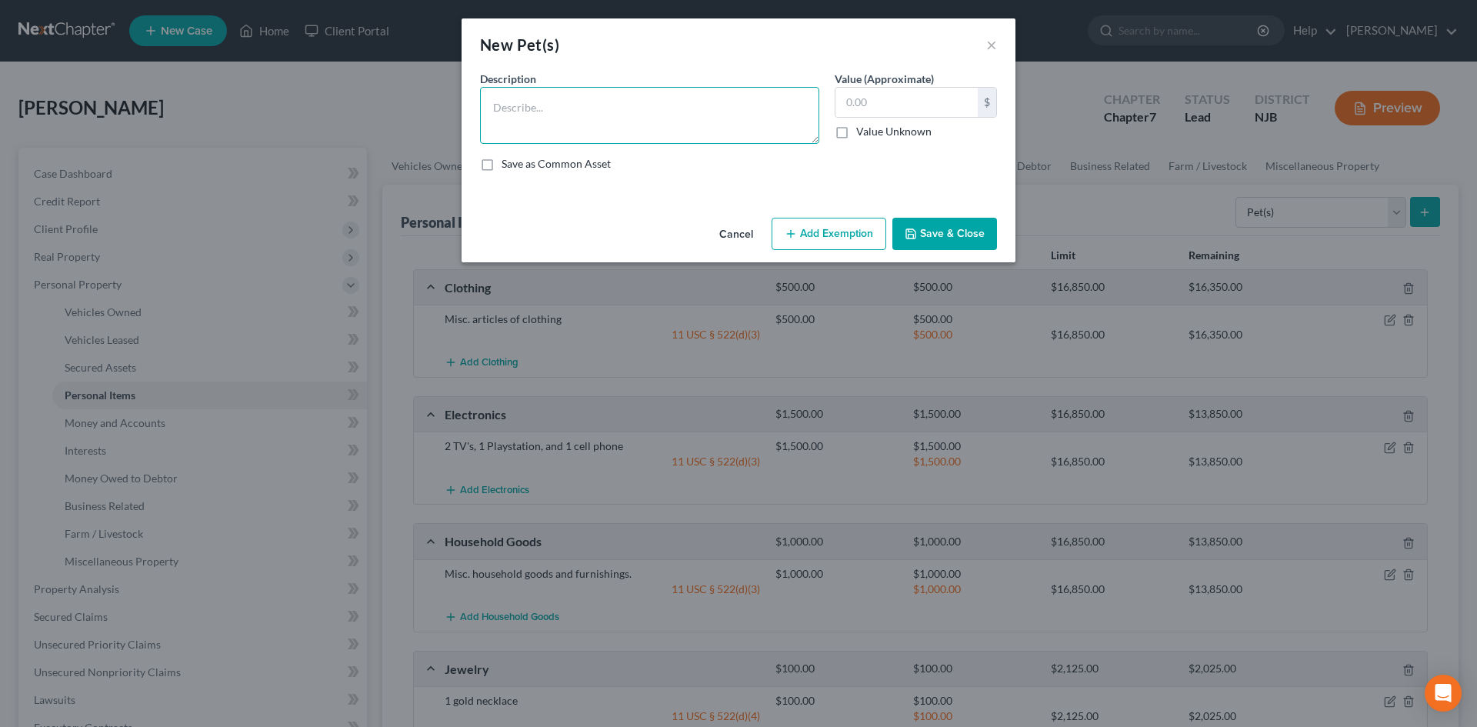
click at [510, 115] on textarea at bounding box center [649, 115] width 339 height 57
type textarea "2 dogs, 1 cat, no resale value"
type input "0.00"
click at [935, 242] on button "Save & Close" at bounding box center [945, 234] width 105 height 32
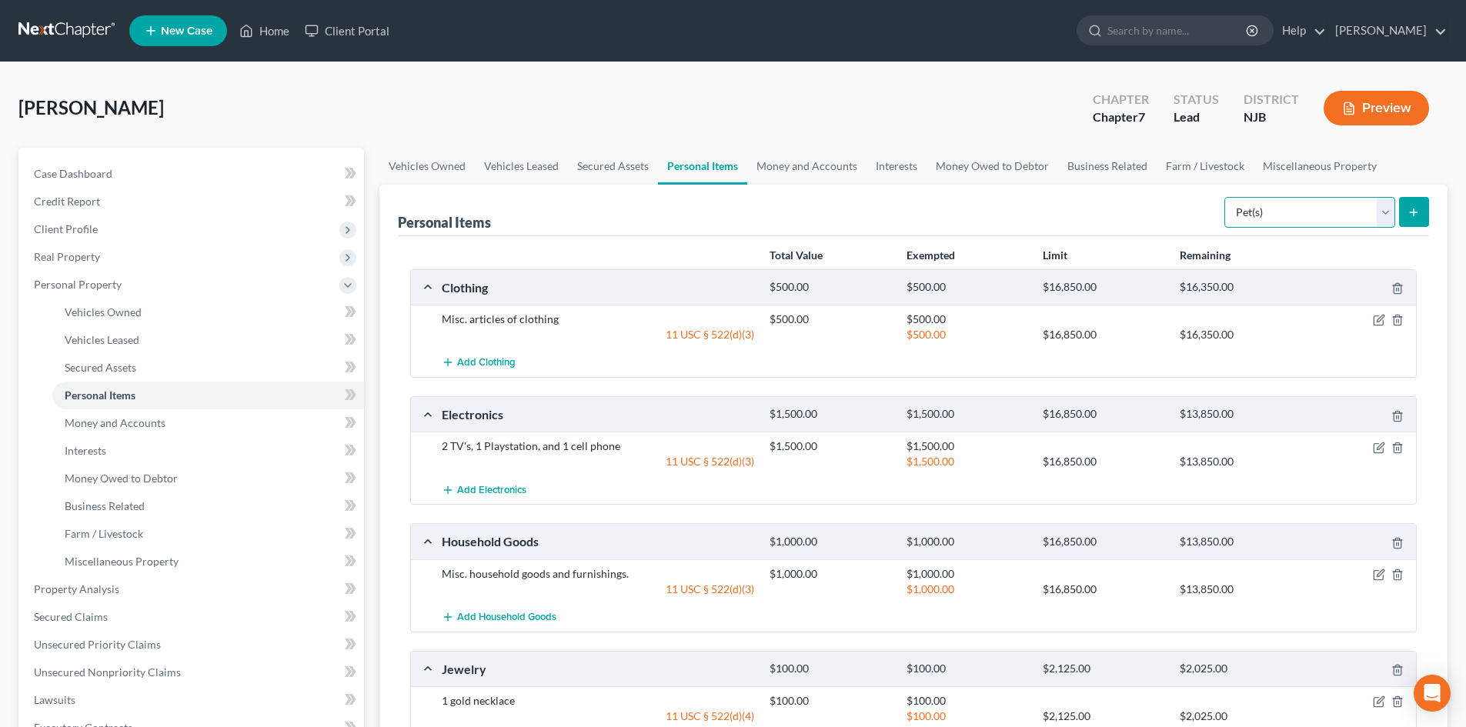
click at [1392, 218] on select "Select Item Type Clothing Collectibles Of Value Electronics Firearms Household …" at bounding box center [1309, 212] width 171 height 31
click at [1431, 421] on div "Personal Items Select Item Type Clothing Collectibles Of Value Electronics Fire…" at bounding box center [913, 546] width 1068 height 723
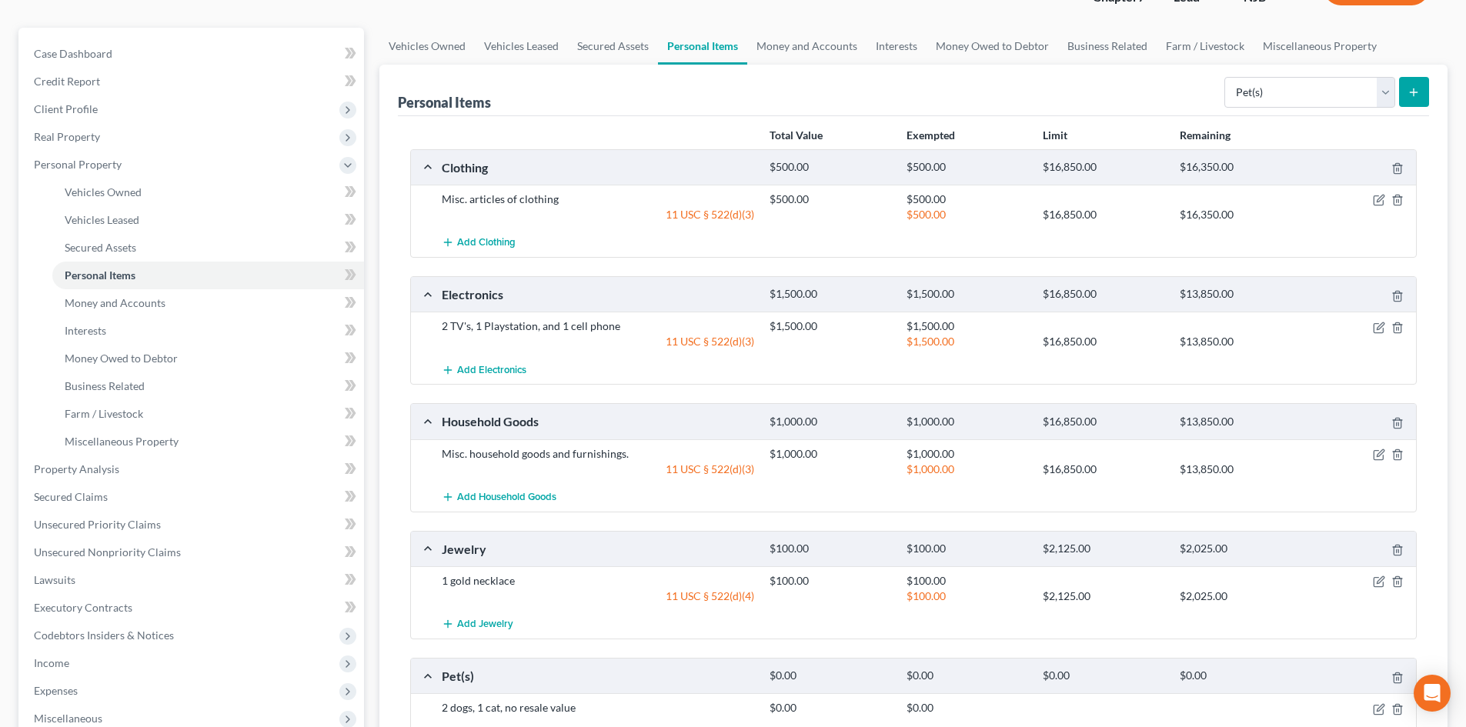
scroll to position [368, 0]
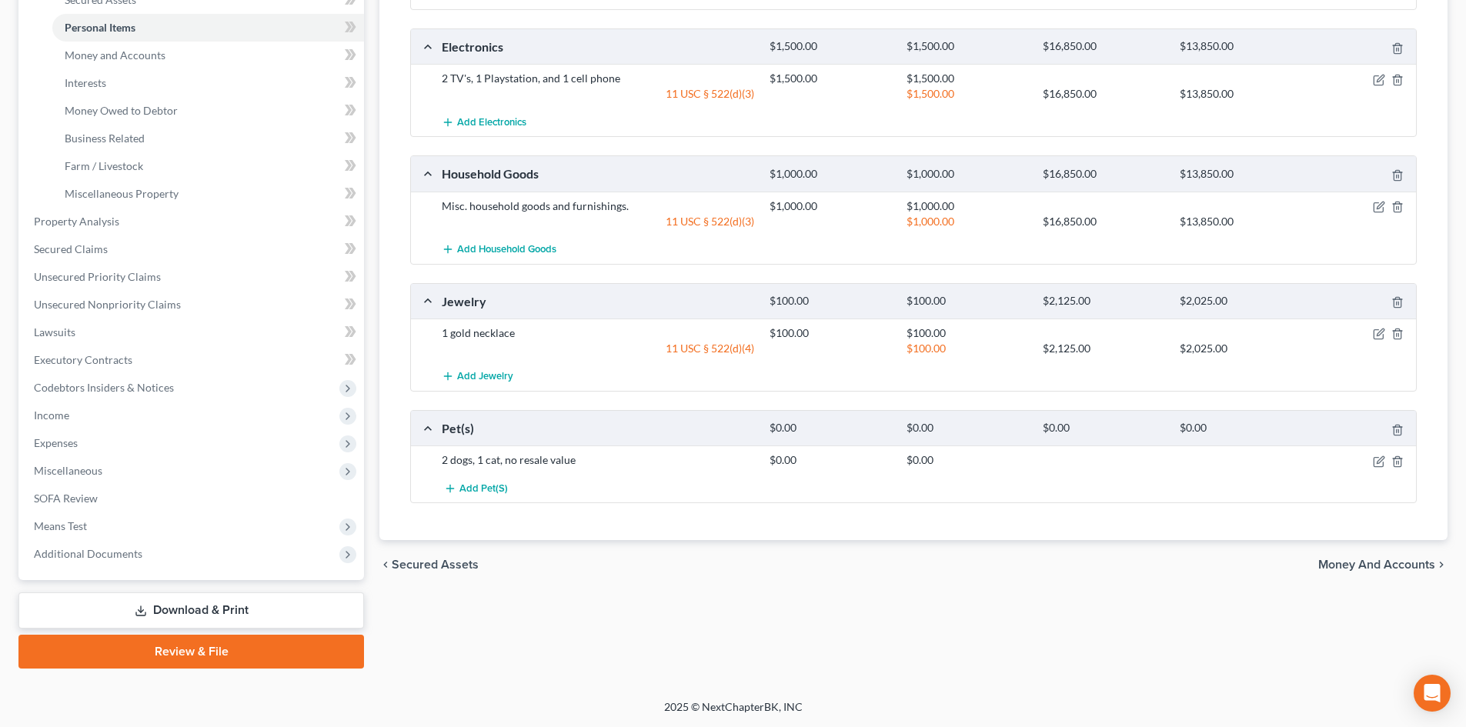
click at [1393, 563] on span "Money and Accounts" at bounding box center [1376, 565] width 117 height 12
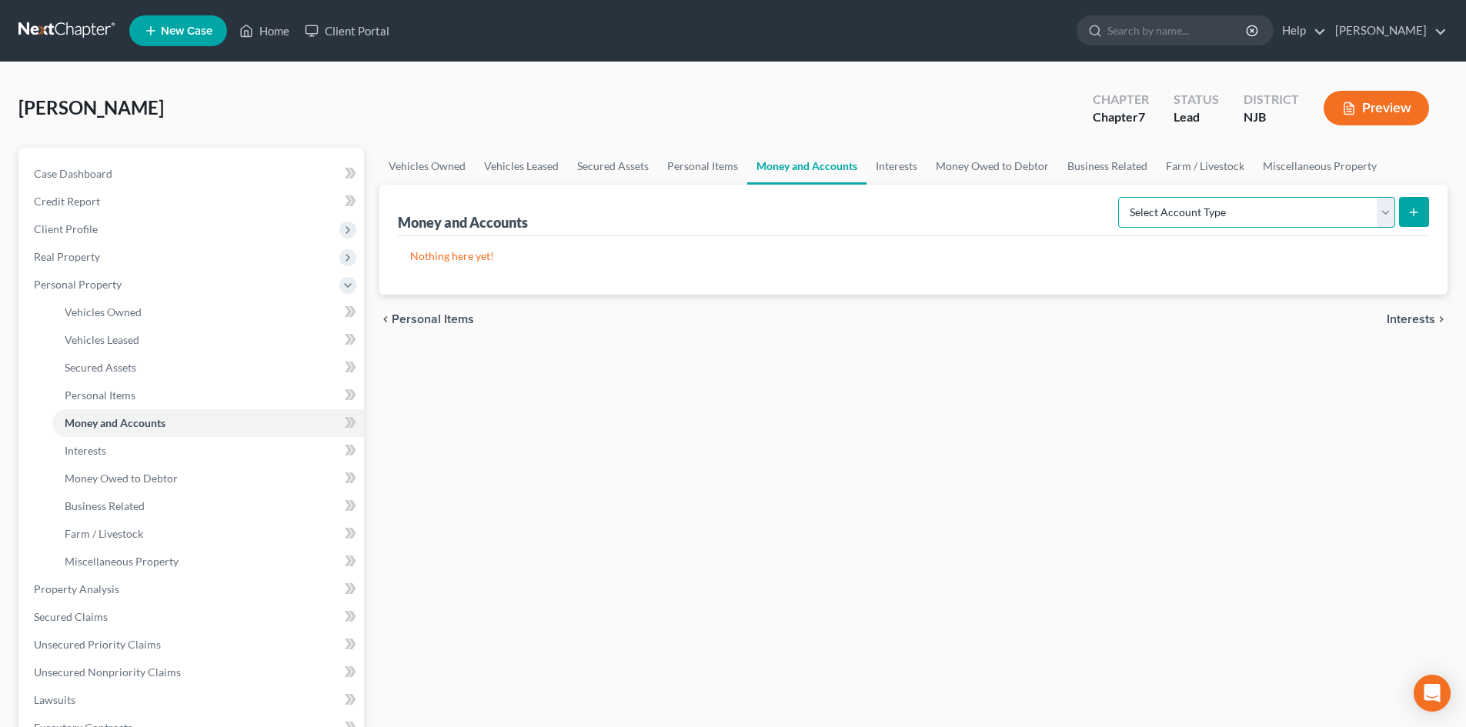
click at [1274, 208] on select "Select Account Type Brokerage Cash on Hand Certificates of Deposit Checking Acc…" at bounding box center [1256, 212] width 277 height 31
select select "checking"
click at [1121, 197] on select "Select Account Type Brokerage Cash on Hand Certificates of Deposit Checking Acc…" at bounding box center [1256, 212] width 277 height 31
click at [1414, 208] on icon "submit" at bounding box center [1413, 212] width 12 height 12
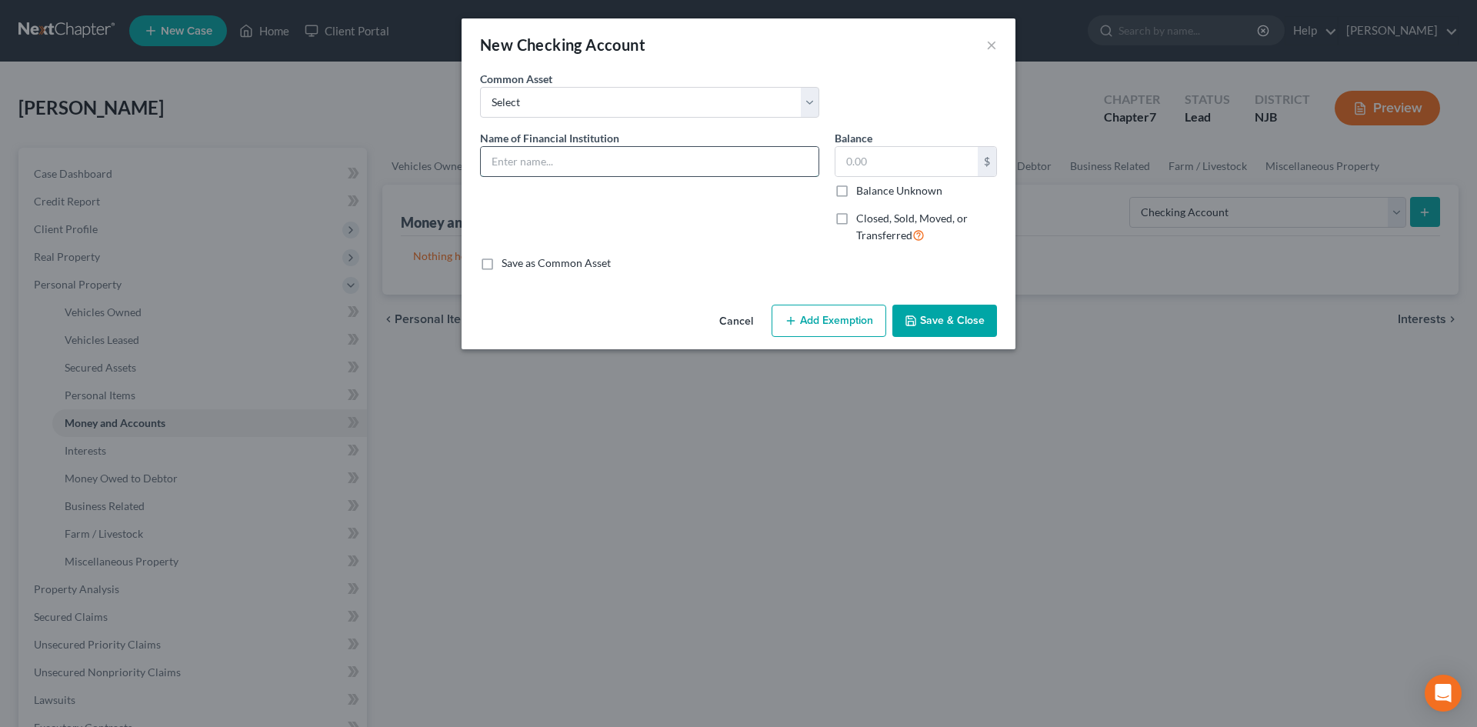
click at [555, 157] on input "text" at bounding box center [650, 161] width 338 height 29
type input "Capital One Online Checking"
type input "0.00"
click at [941, 323] on button "Save & Close" at bounding box center [945, 321] width 105 height 32
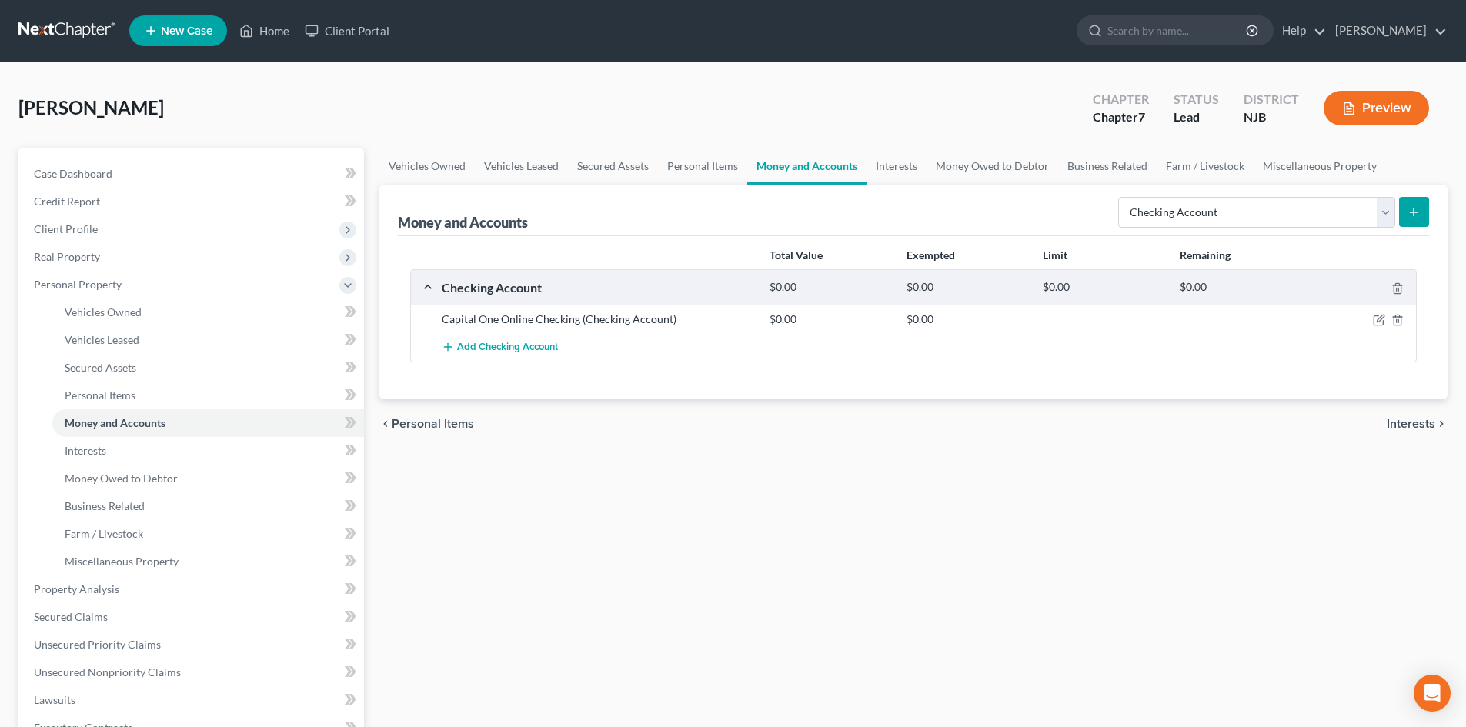
click at [1423, 216] on button "submit" at bounding box center [1414, 212] width 30 height 30
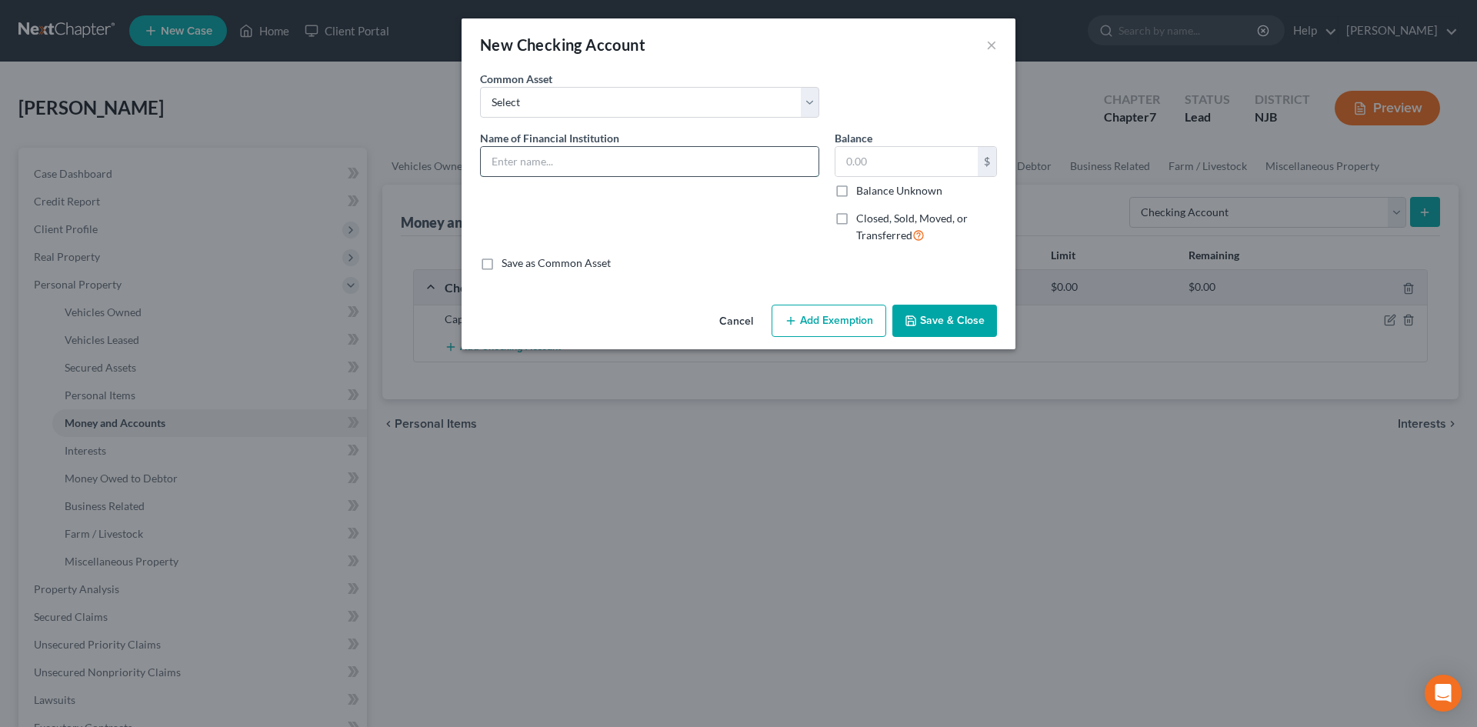
click at [510, 147] on input "text" at bounding box center [650, 161] width 338 height 29
type input "Chase Online Checking"
type input "1,800.00"
click at [841, 336] on div "Cancel Add Exemption Save & Close" at bounding box center [739, 324] width 554 height 51
click at [836, 330] on button "Add Exemption" at bounding box center [829, 321] width 115 height 32
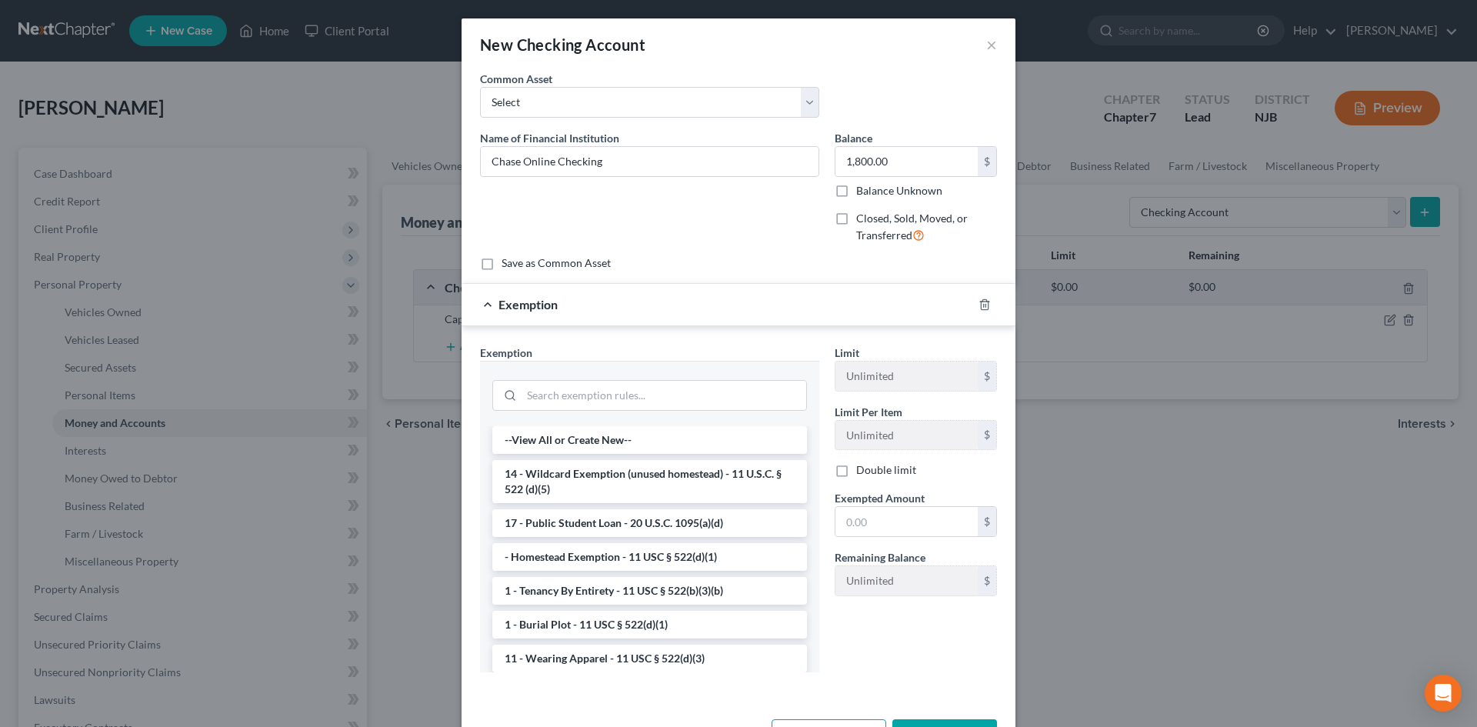
click at [636, 483] on li "14 - Wildcard Exemption (unused homestead) - 11 U.S.C. § 522 (d)(5)" at bounding box center [649, 481] width 315 height 43
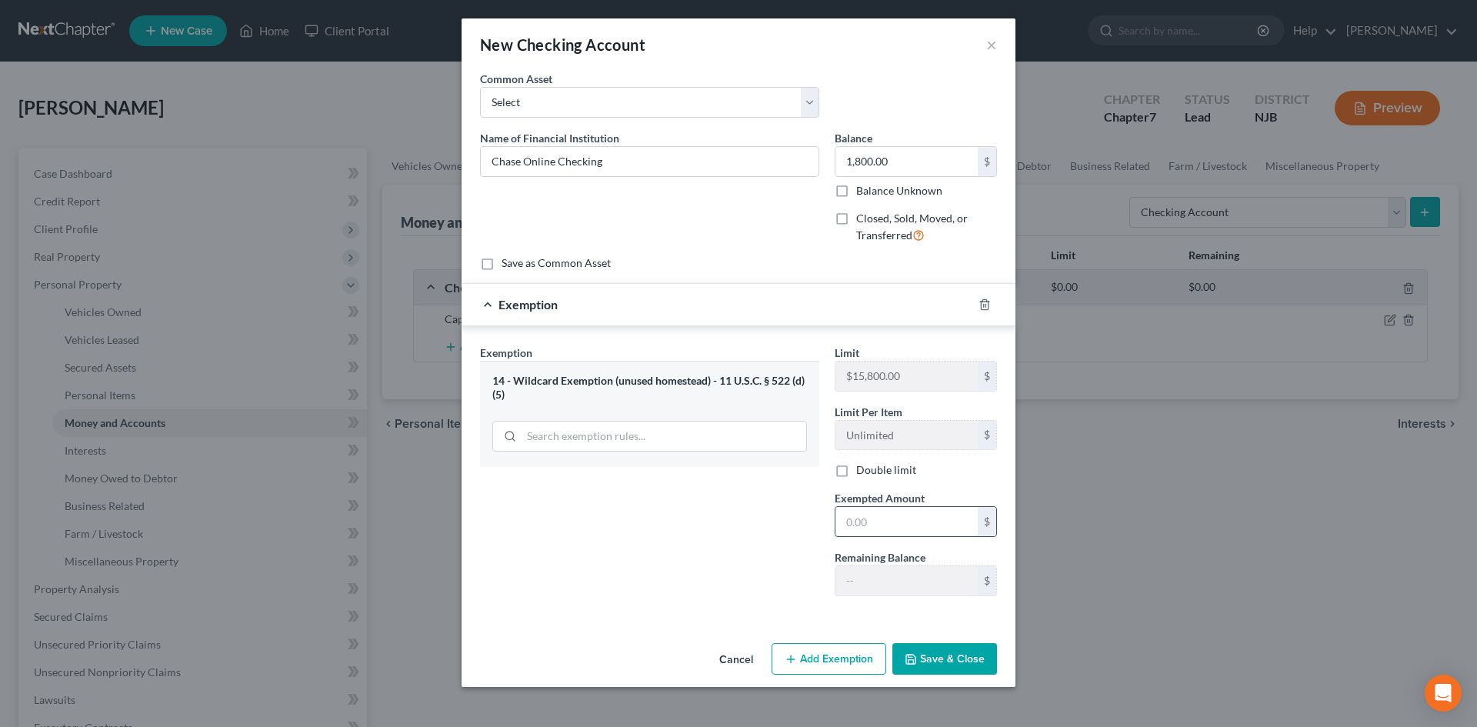
click at [911, 523] on input "text" at bounding box center [907, 521] width 142 height 29
type input "1,800.00"
click at [928, 667] on button "Save & Close" at bounding box center [945, 659] width 105 height 32
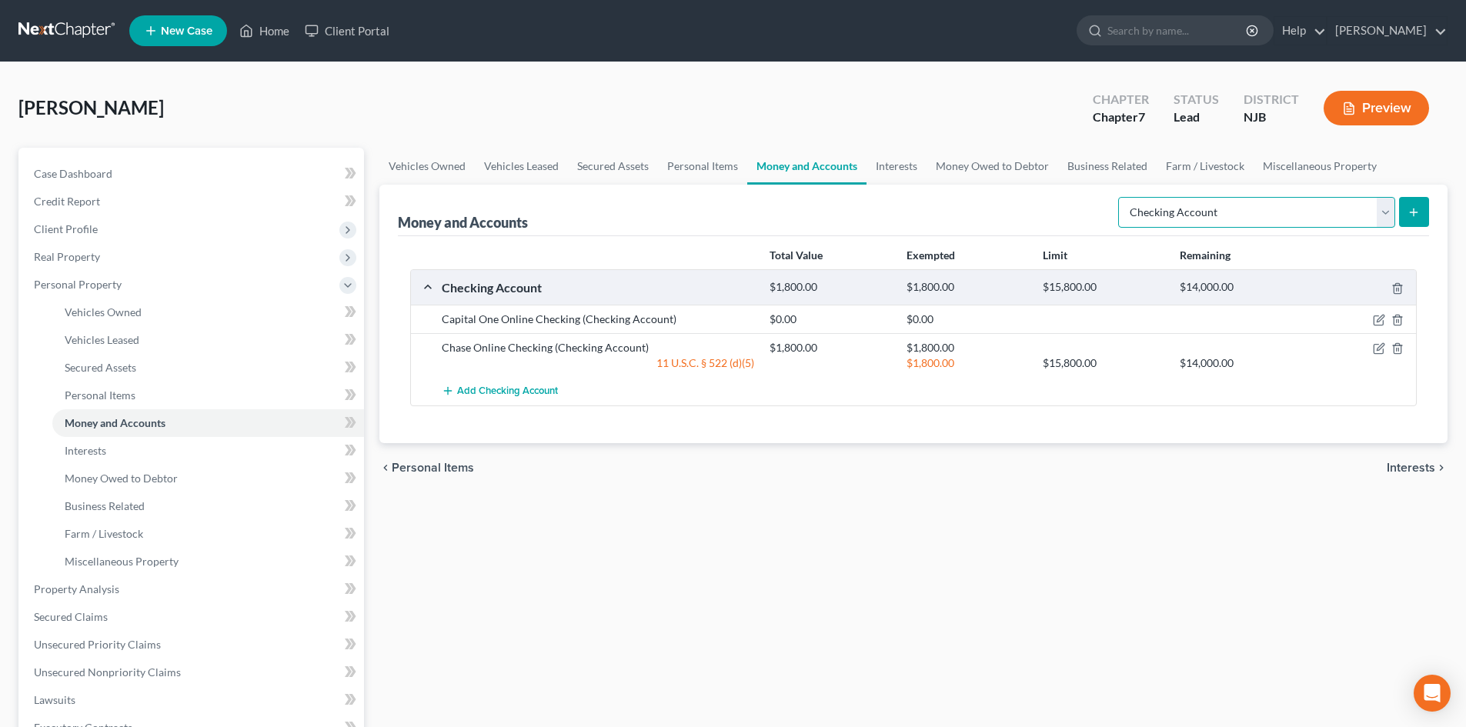
click at [1391, 217] on select "Select Account Type Brokerage Cash on Hand Certificates of Deposit Checking Acc…" at bounding box center [1256, 212] width 277 height 31
click at [1384, 209] on select "Select Account Type Brokerage Cash on Hand Certificates of Deposit Checking Acc…" at bounding box center [1256, 212] width 277 height 31
select select "other"
click at [1121, 197] on select "Select Account Type Brokerage Cash on Hand Certificates of Deposit Checking Acc…" at bounding box center [1256, 212] width 277 height 31
click at [1413, 219] on button "submit" at bounding box center [1414, 212] width 30 height 30
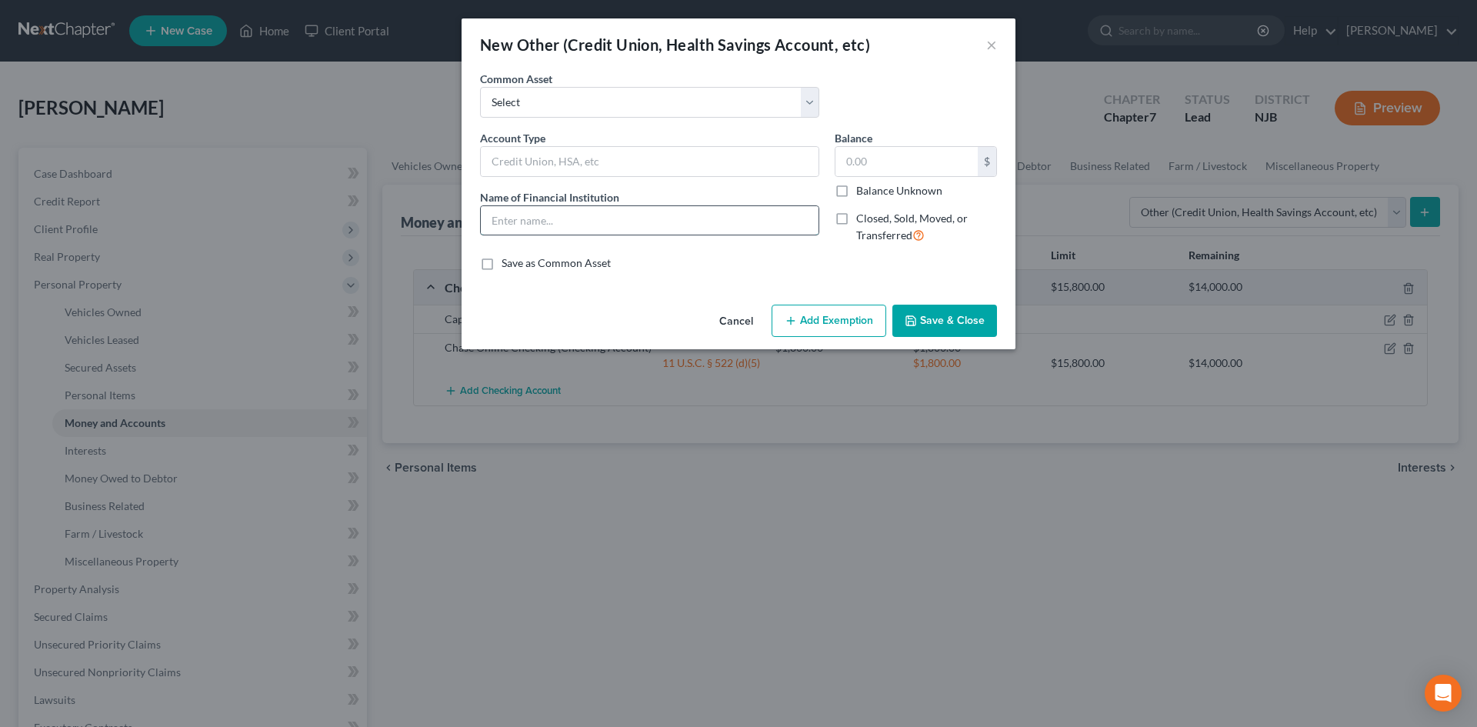
click at [583, 224] on input "text" at bounding box center [650, 220] width 338 height 29
click at [572, 152] on input "text" at bounding box center [650, 161] width 338 height 29
type input "Account holding levied funds"
type input "Bank of America"
click at [892, 169] on input "text" at bounding box center [907, 161] width 142 height 29
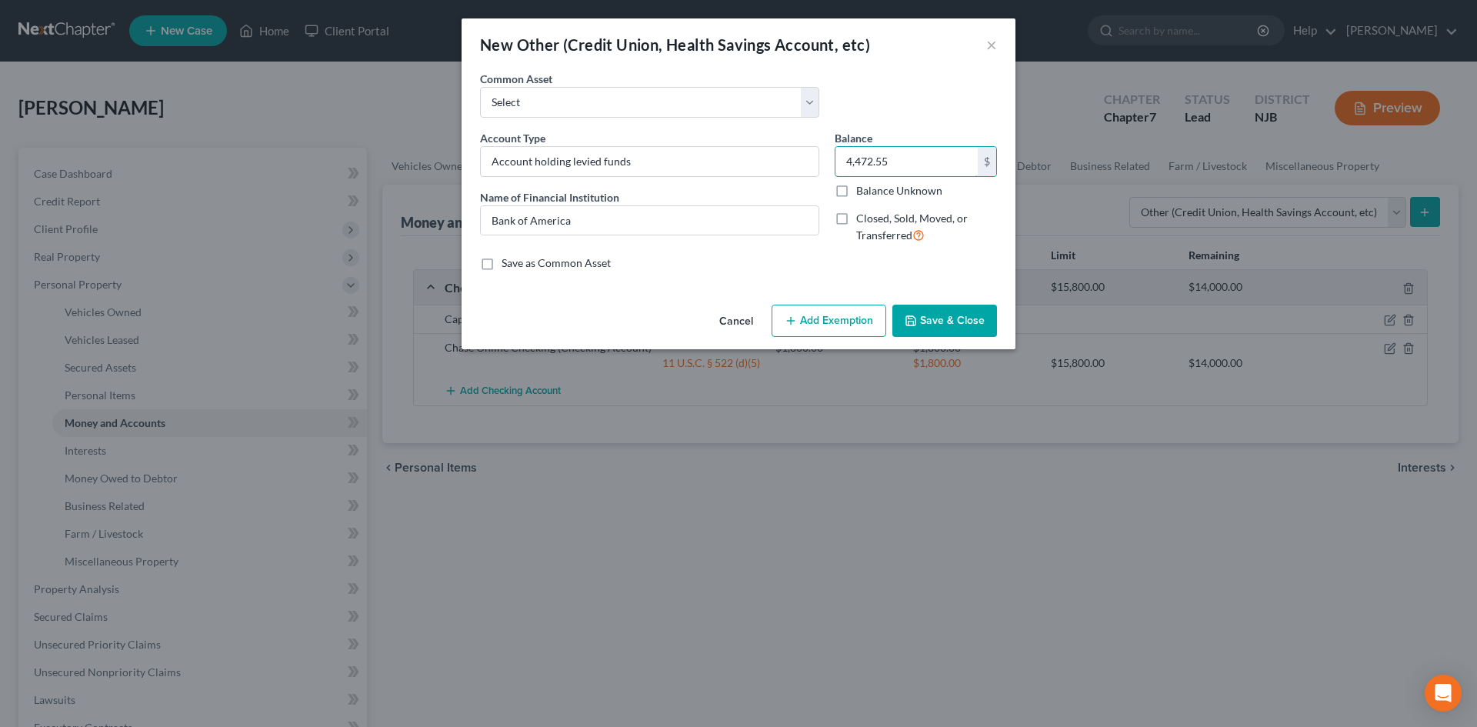
type input "4,472.55"
click at [830, 329] on button "Add Exemption" at bounding box center [829, 321] width 115 height 32
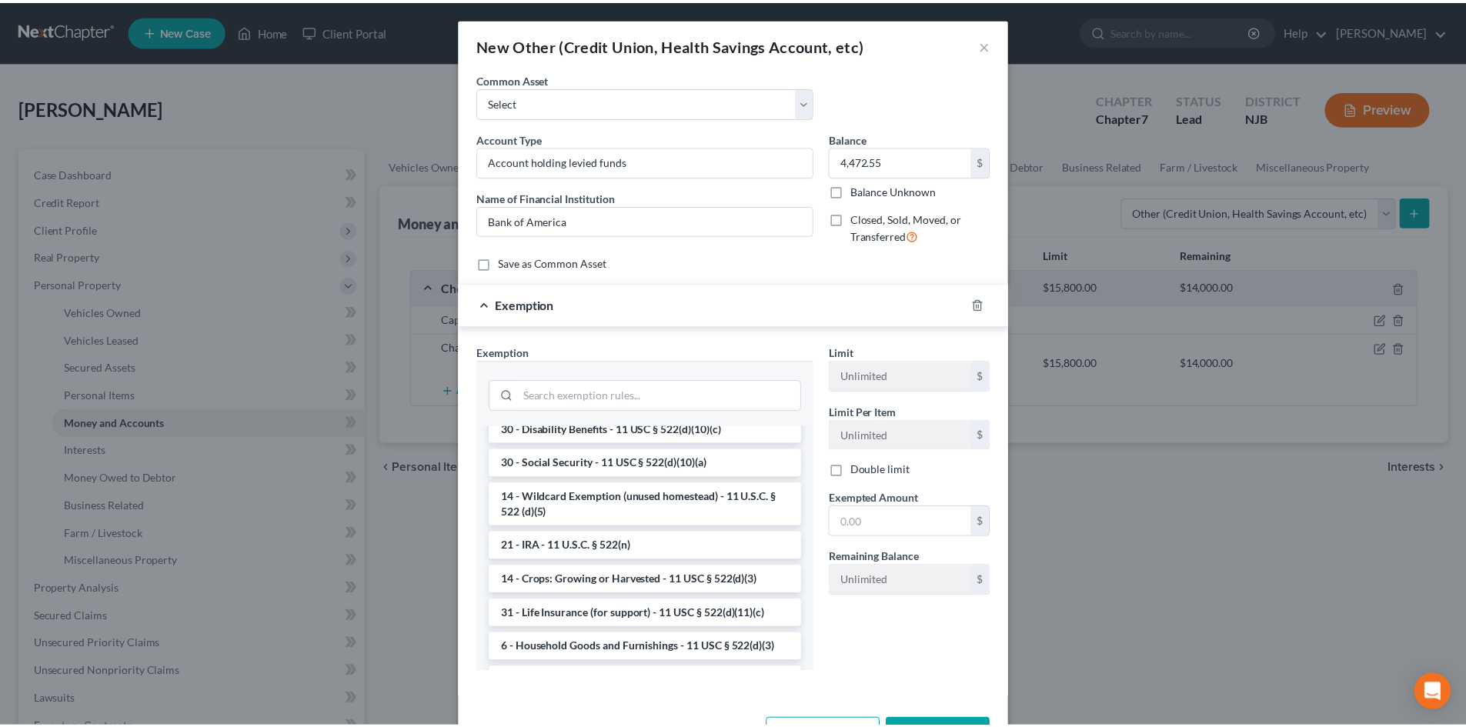
scroll to position [923, 0]
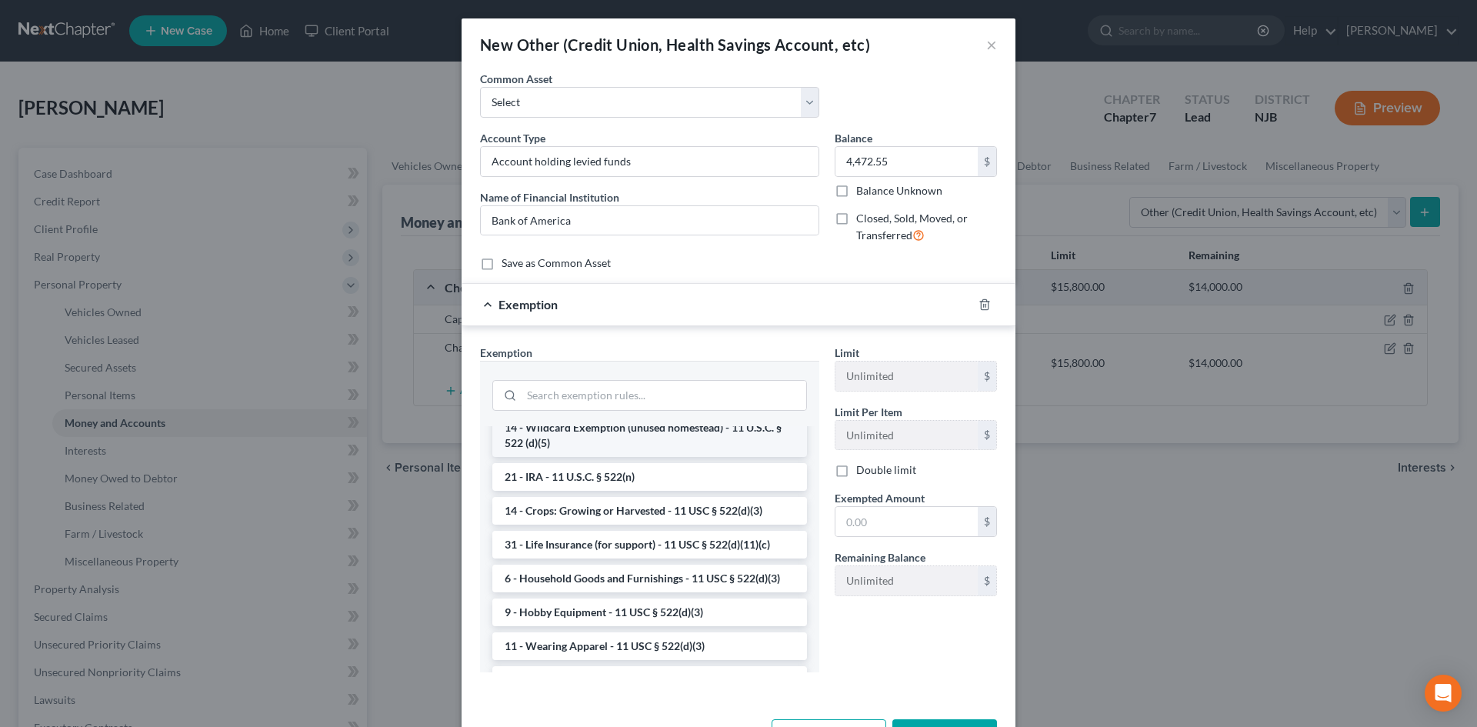
click at [629, 457] on li "14 - Wildcard Exemption (unused homestead) - 11 U.S.C. § 522 (d)(5)" at bounding box center [649, 435] width 315 height 43
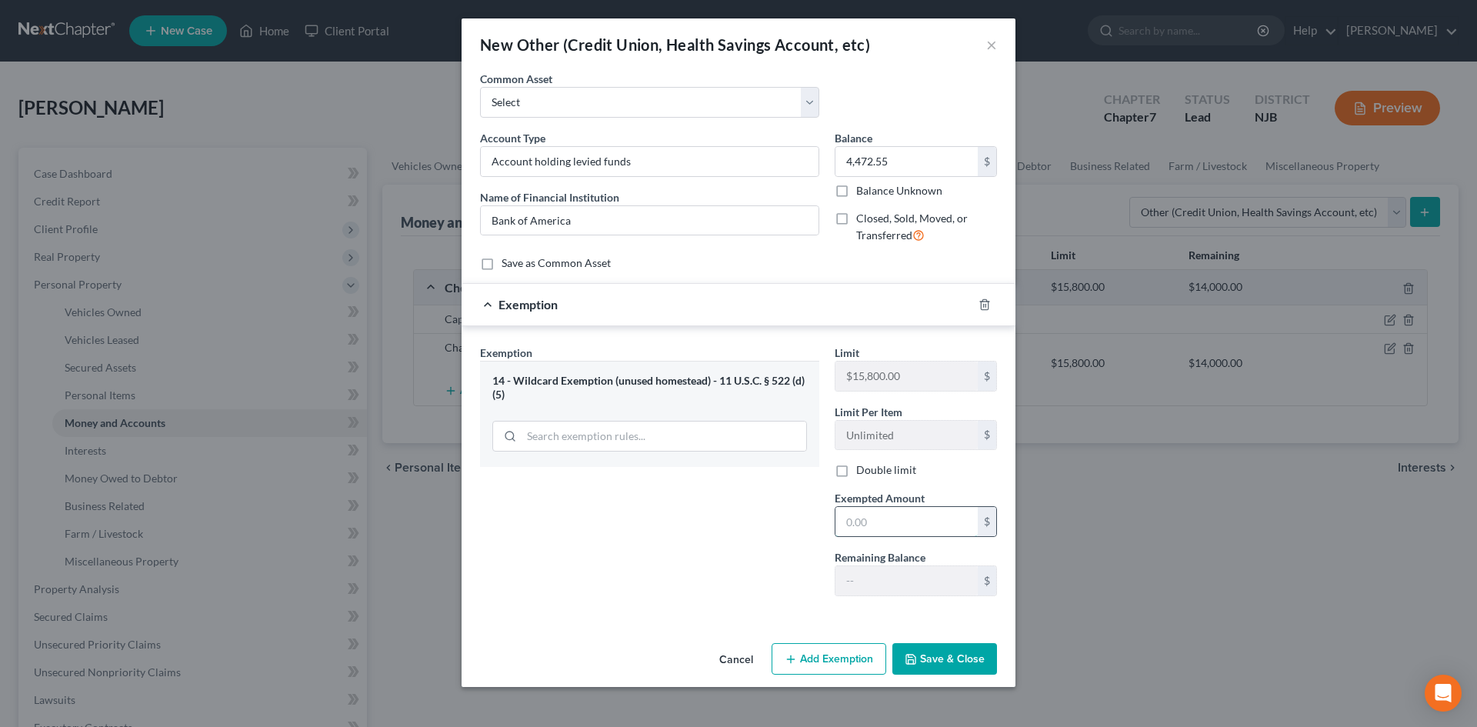
click at [896, 525] on input "text" at bounding box center [907, 521] width 142 height 29
type input "4,472.55"
click at [952, 669] on button "Save & Close" at bounding box center [945, 659] width 105 height 32
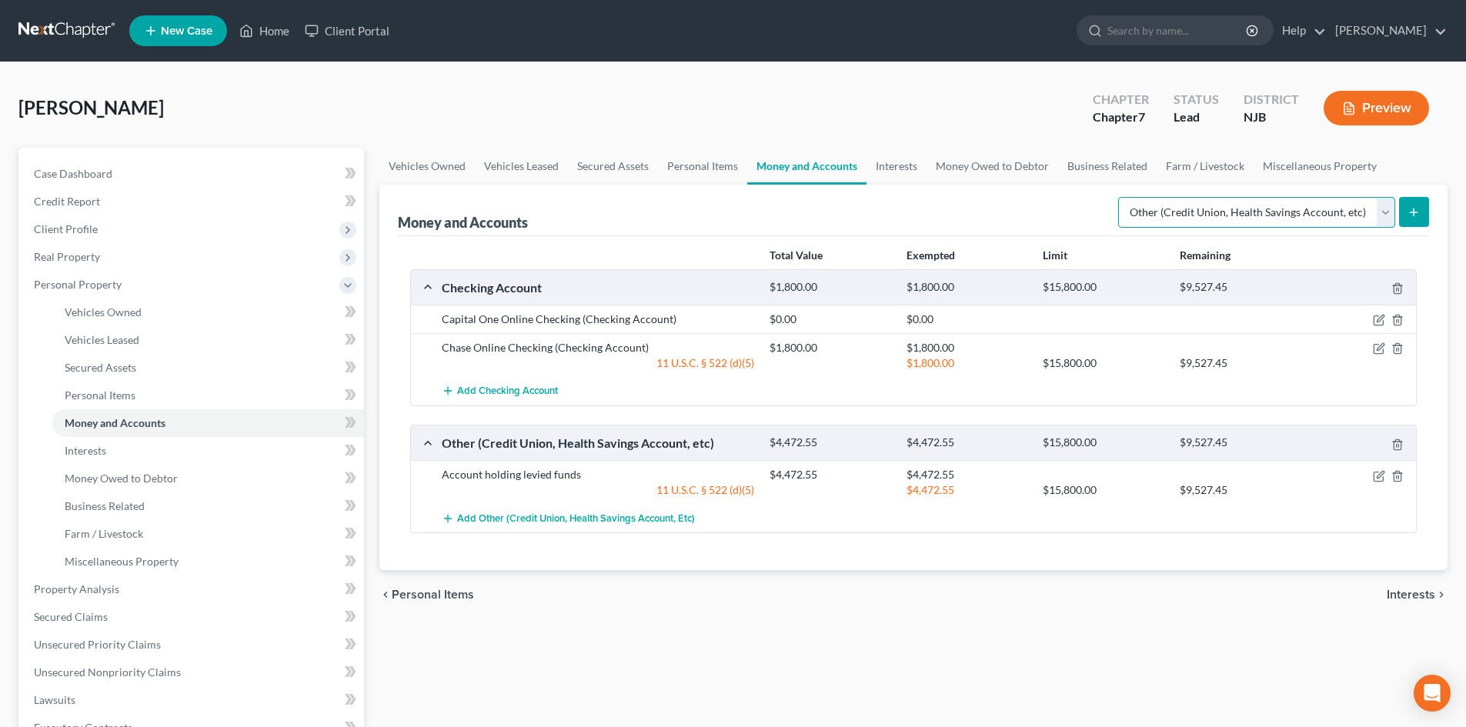
click at [1391, 217] on select "Select Account Type Brokerage Cash on Hand Certificates of Deposit Checking Acc…" at bounding box center [1256, 212] width 277 height 31
click at [1431, 277] on div "Money and Accounts Select Account Type Brokerage Cash on Hand Certificates of D…" at bounding box center [913, 378] width 1068 height 386
click at [1411, 600] on span "Interests" at bounding box center [1411, 595] width 48 height 12
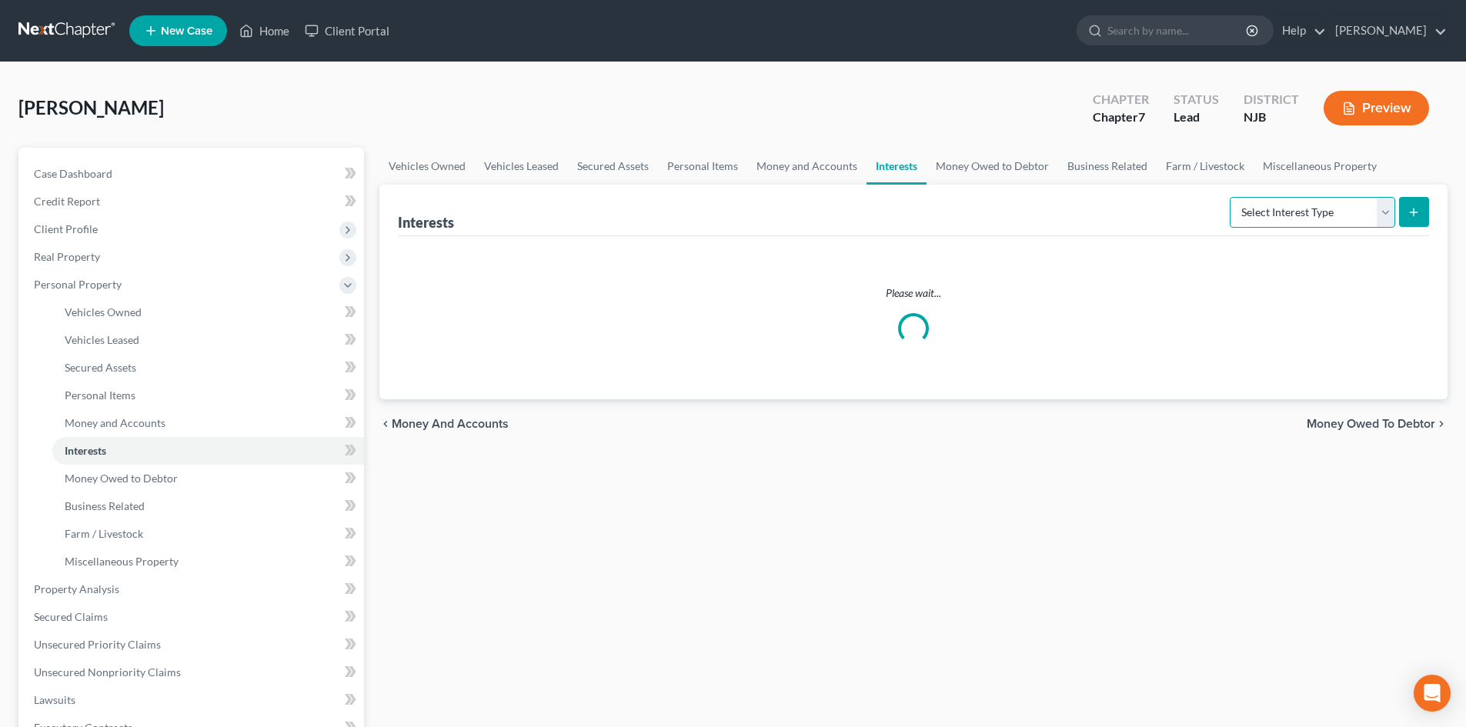
click at [1382, 212] on select "Select Interest Type 401K Annuity Bond Education IRA Government Bond Government…" at bounding box center [1312, 212] width 165 height 31
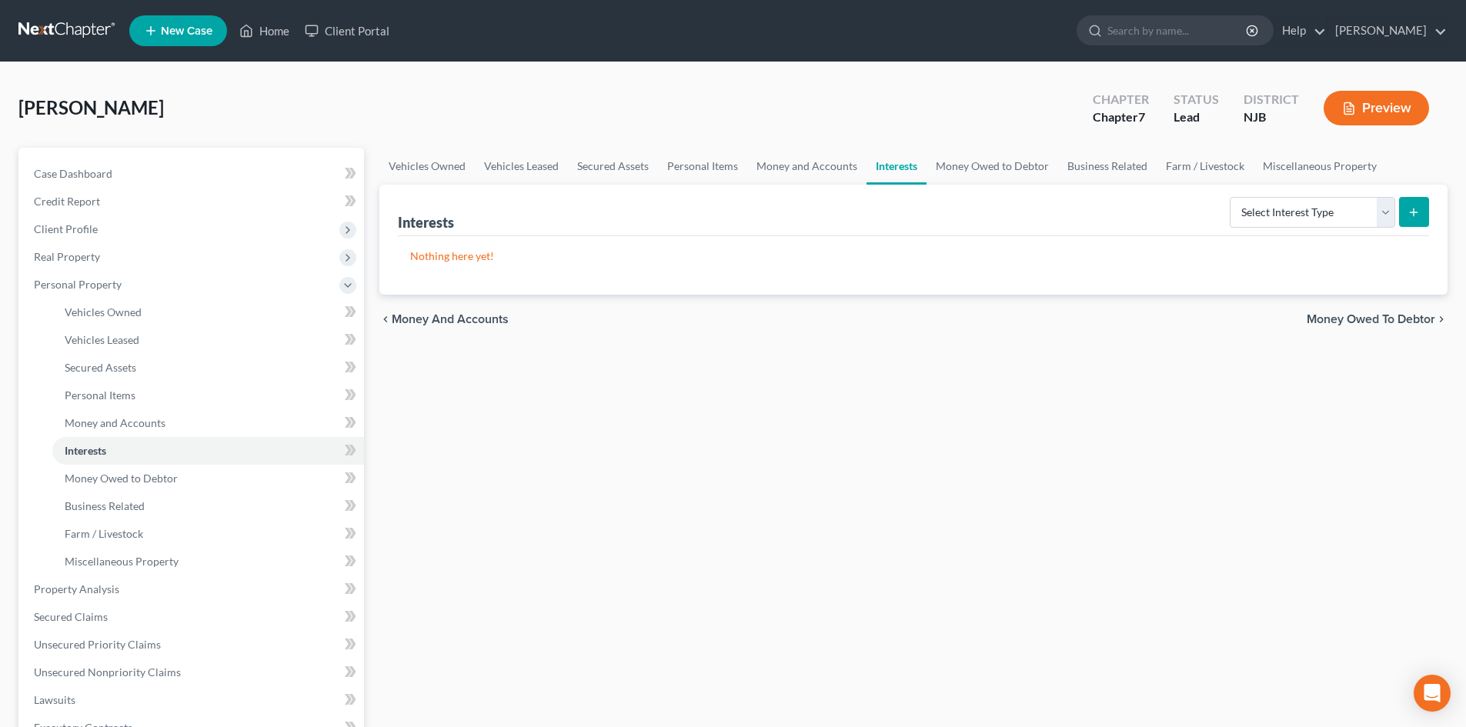
click at [971, 484] on div "Vehicles Owned Vehicles Leased Secured Assets Personal Items Money and Accounts…" at bounding box center [913, 592] width 1083 height 889
click at [1415, 207] on icon "submit" at bounding box center [1413, 212] width 12 height 12
click at [1408, 396] on div "Vehicles Owned Vehicles Leased Secured Assets Personal Items Money and Accounts…" at bounding box center [913, 592] width 1083 height 889
click at [1357, 320] on span "Money Owed to Debtor" at bounding box center [1371, 319] width 129 height 12
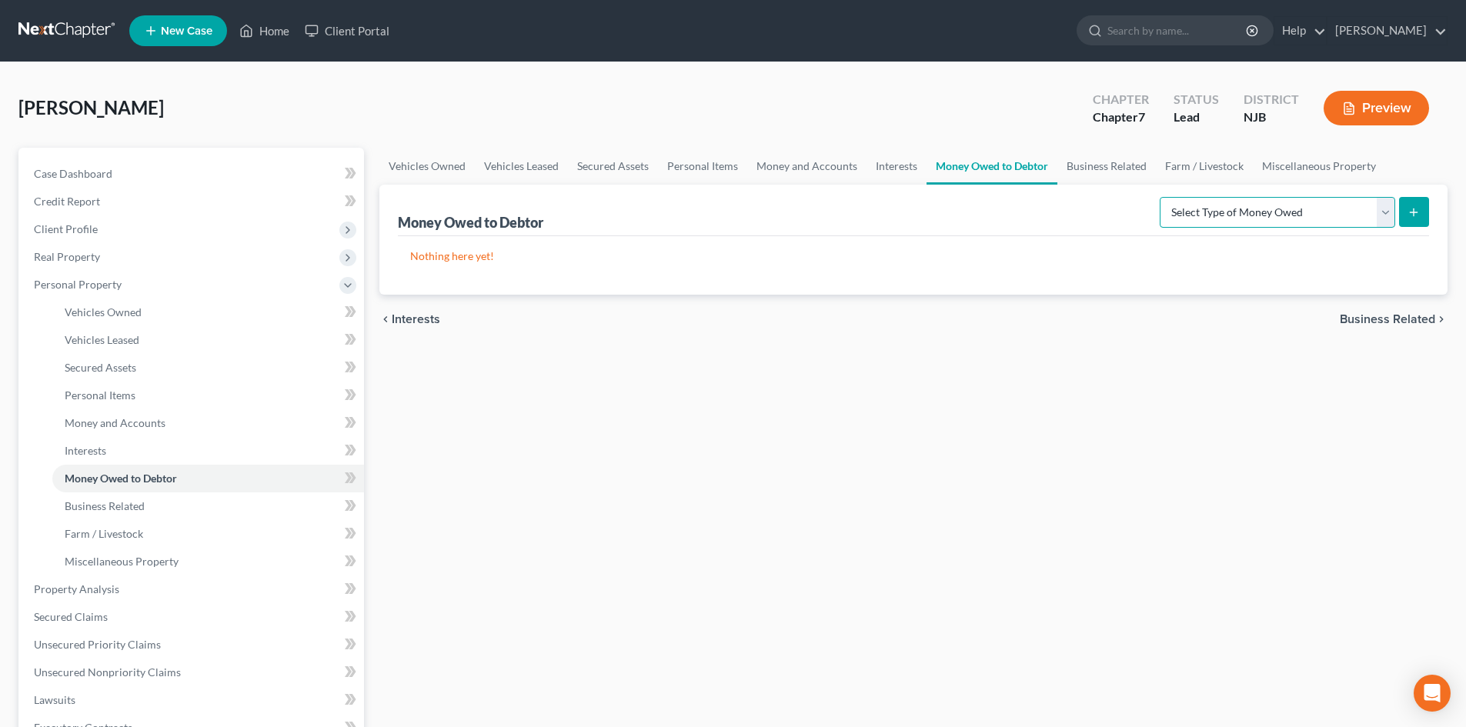
click at [1387, 206] on select "Select Type of Money Owed Accounts Receivable Alimony Child Support Claims Agai…" at bounding box center [1277, 212] width 235 height 31
click at [875, 433] on div "Vehicles Owned Vehicles Leased Secured Assets Personal Items Money and Accounts…" at bounding box center [913, 592] width 1083 height 889
click at [1389, 321] on span "Business Related" at bounding box center [1387, 319] width 95 height 12
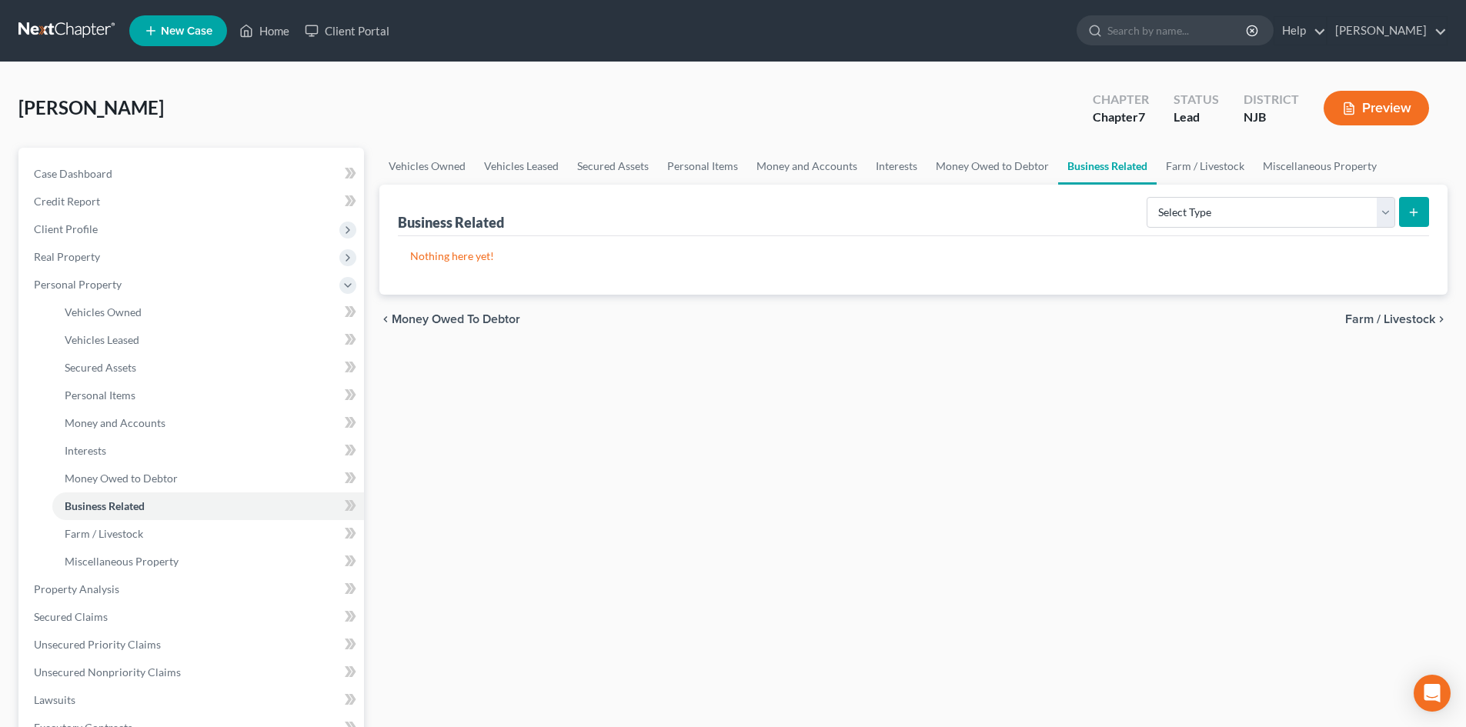
click at [1400, 319] on span "Farm / Livestock" at bounding box center [1390, 319] width 90 height 12
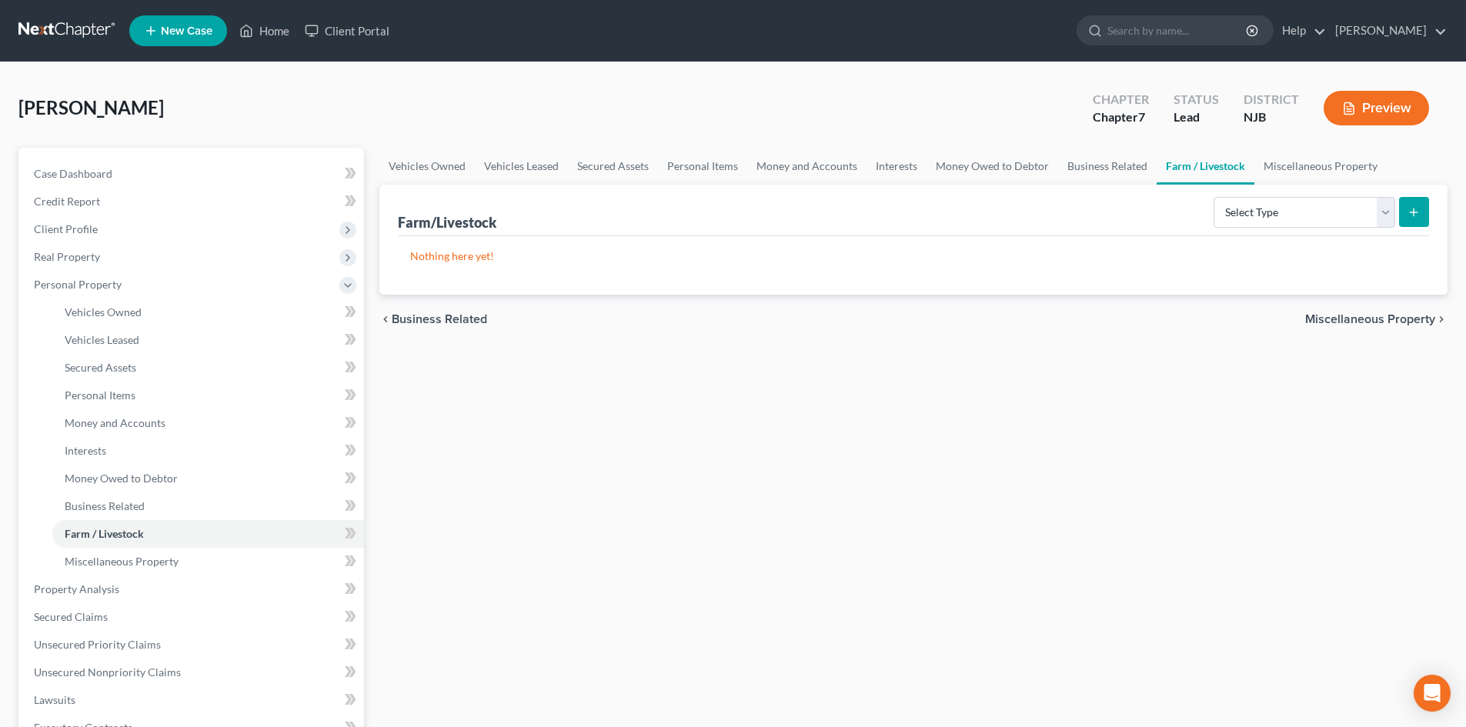
click at [1400, 319] on span "Miscellaneous Property" at bounding box center [1370, 319] width 130 height 12
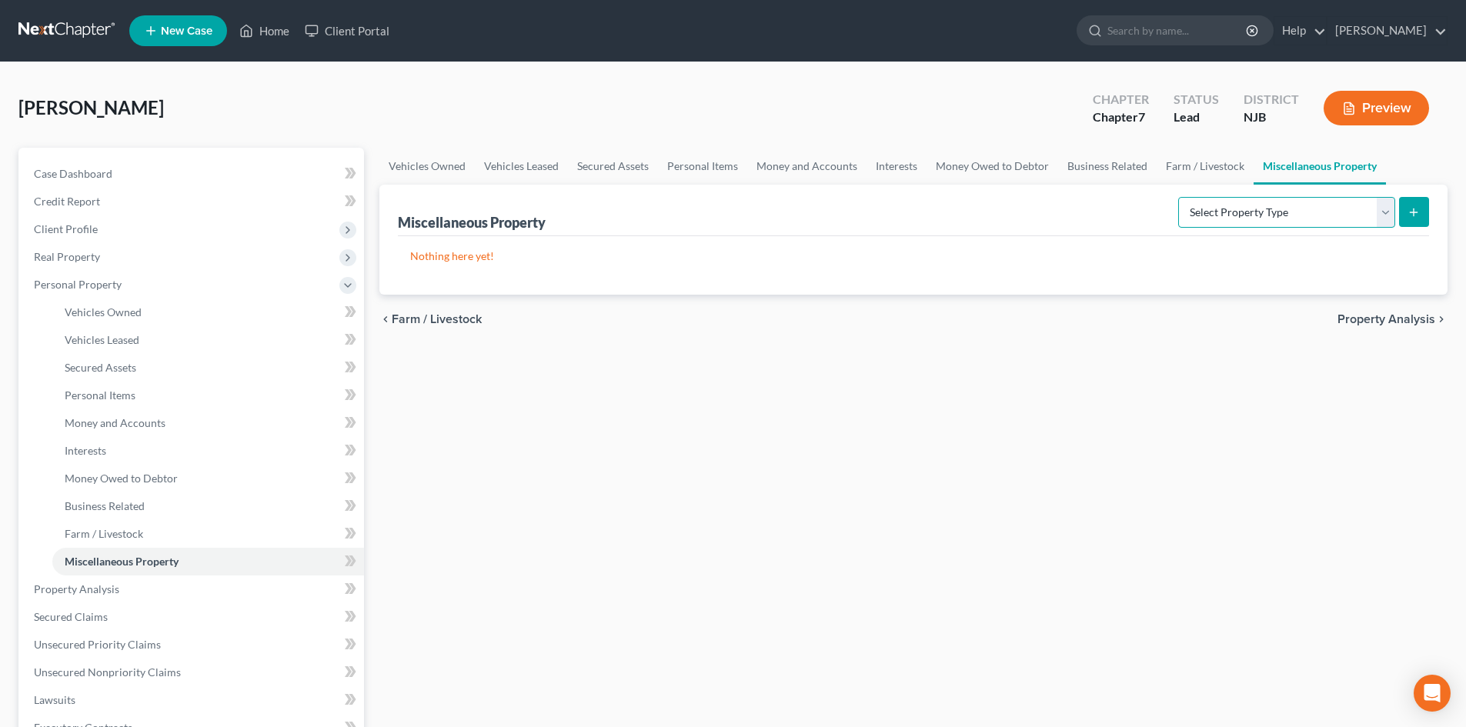
click at [1391, 214] on select "Select Property Type Assigned for Creditor Benefit [DATE] Holding for Another N…" at bounding box center [1286, 212] width 217 height 31
drag, startPoint x: 1260, startPoint y: 429, endPoint x: 1277, endPoint y: 422, distance: 18.3
click at [1260, 429] on div "Vehicles Owned Vehicles Leased Secured Assets Personal Items Money and Accounts…" at bounding box center [913, 592] width 1083 height 889
click at [1394, 322] on span "Property Analysis" at bounding box center [1386, 319] width 98 height 12
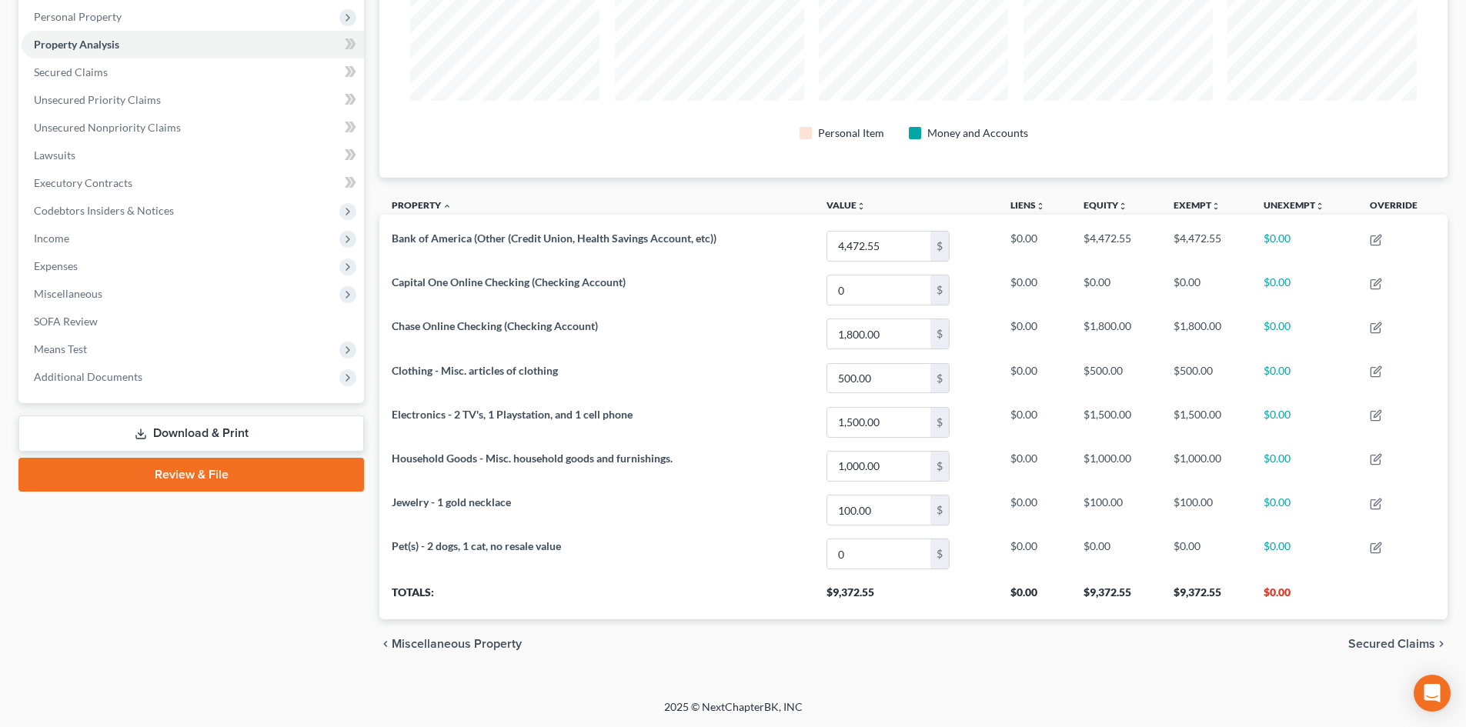
click at [1381, 642] on span "Secured Claims" at bounding box center [1391, 644] width 87 height 12
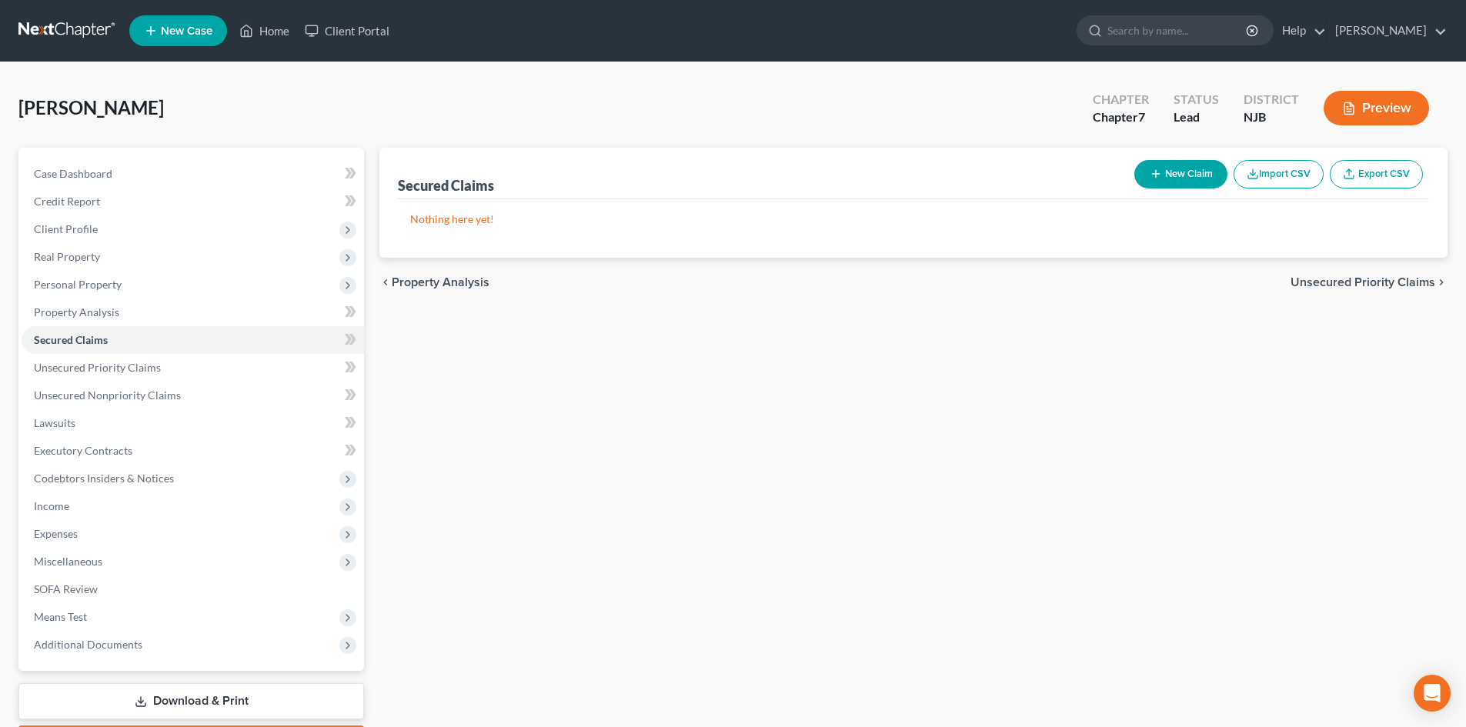
click at [1374, 281] on span "Unsecured Priority Claims" at bounding box center [1363, 282] width 145 height 12
click at [1186, 174] on button "New Claim" at bounding box center [1180, 174] width 93 height 28
select select "0"
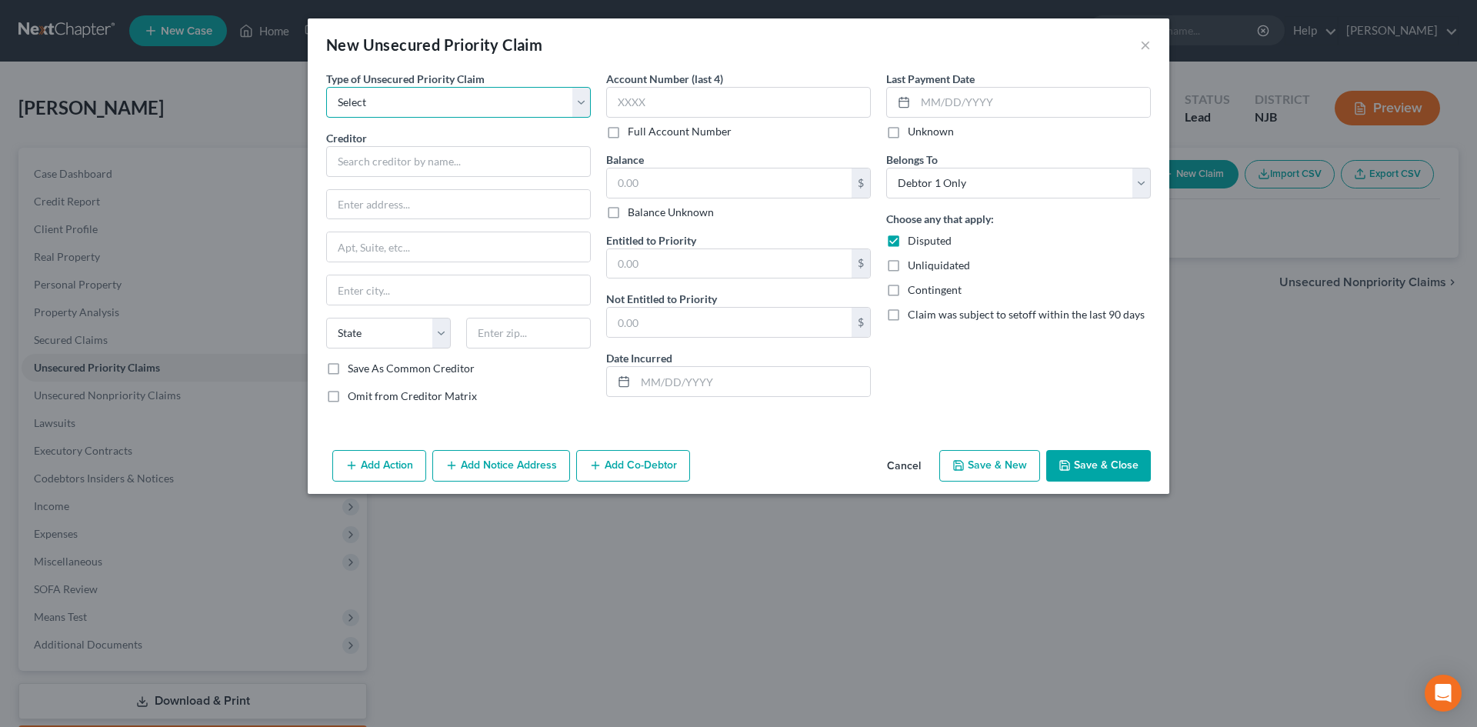
click at [486, 98] on select "Select Taxes & Other Government Units Domestic Support Obligations Extensions o…" at bounding box center [458, 102] width 265 height 31
select select "1"
click at [326, 87] on select "Select Taxes & Other Government Units Domestic Support Obligations Extensions o…" at bounding box center [458, 102] width 265 height 31
click at [400, 165] on input "text" at bounding box center [458, 161] width 265 height 31
type input "Navy [PERSON_NAME]"
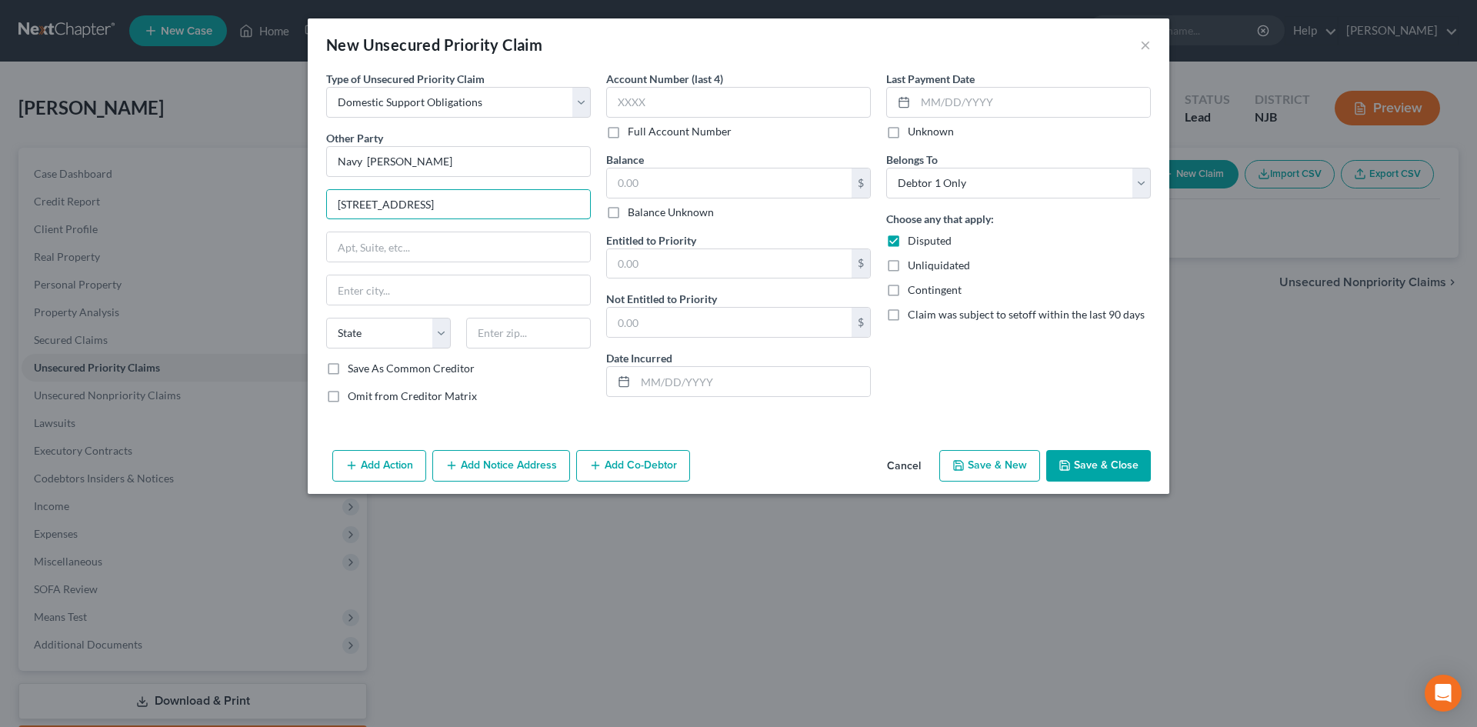
type input "[STREET_ADDRESS]"
type input "Vineland"
select select "33"
type input "08360"
drag, startPoint x: 663, startPoint y: 97, endPoint x: 681, endPoint y: 105, distance: 19.6
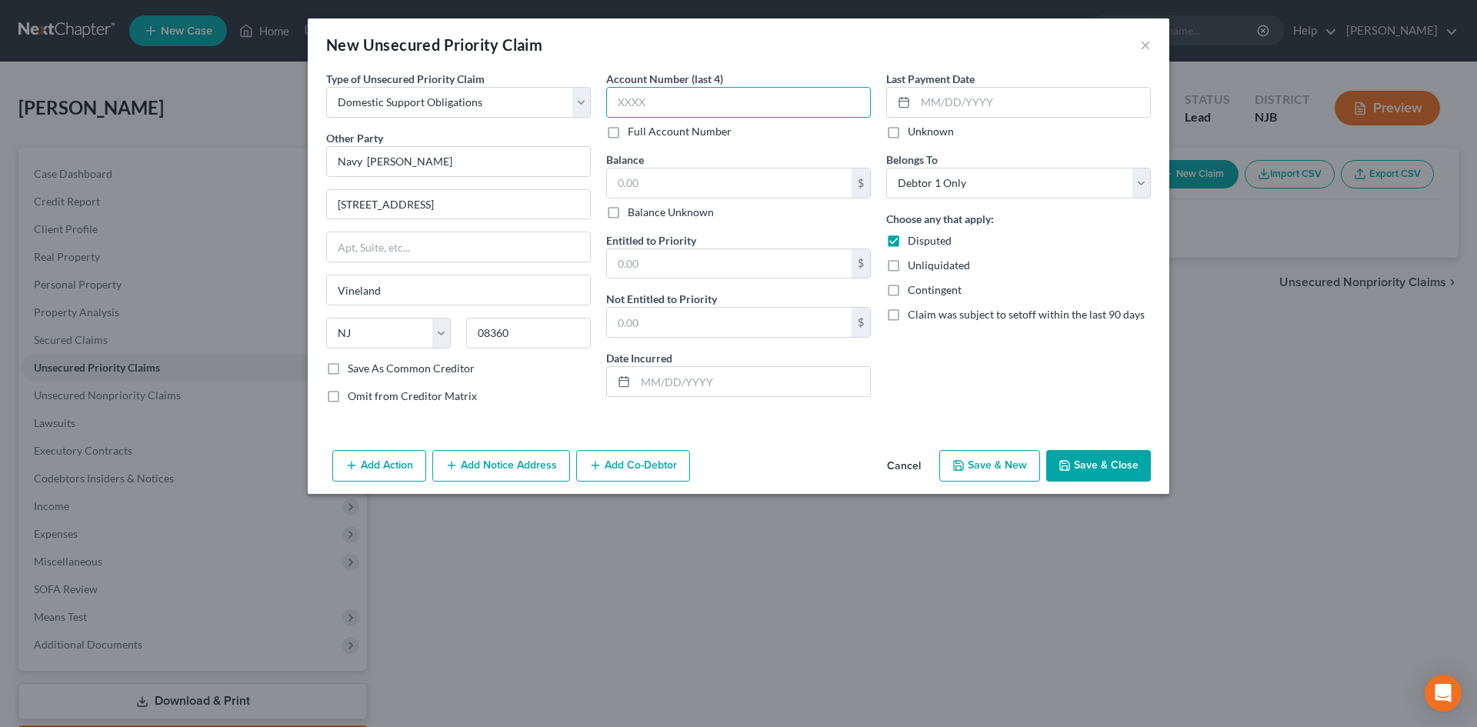
click at [667, 95] on input "text" at bounding box center [738, 102] width 265 height 31
click at [678, 177] on input "text" at bounding box center [729, 183] width 245 height 29
type input "0.00"
click at [1034, 104] on input "text" at bounding box center [1033, 102] width 235 height 29
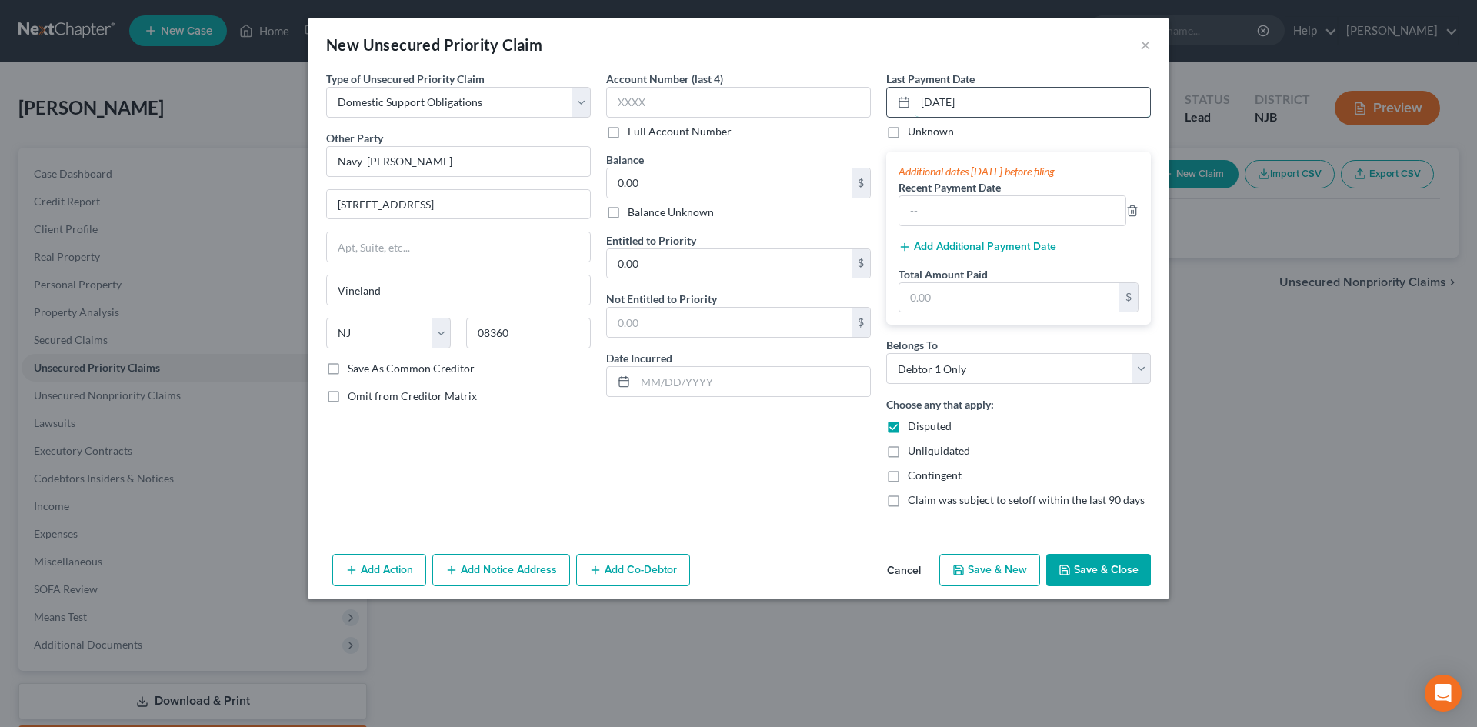
type input "[DATE]"
click at [975, 305] on input "text" at bounding box center [1010, 297] width 220 height 29
type input "104.00"
click at [1100, 576] on button "Save & Close" at bounding box center [1099, 570] width 105 height 32
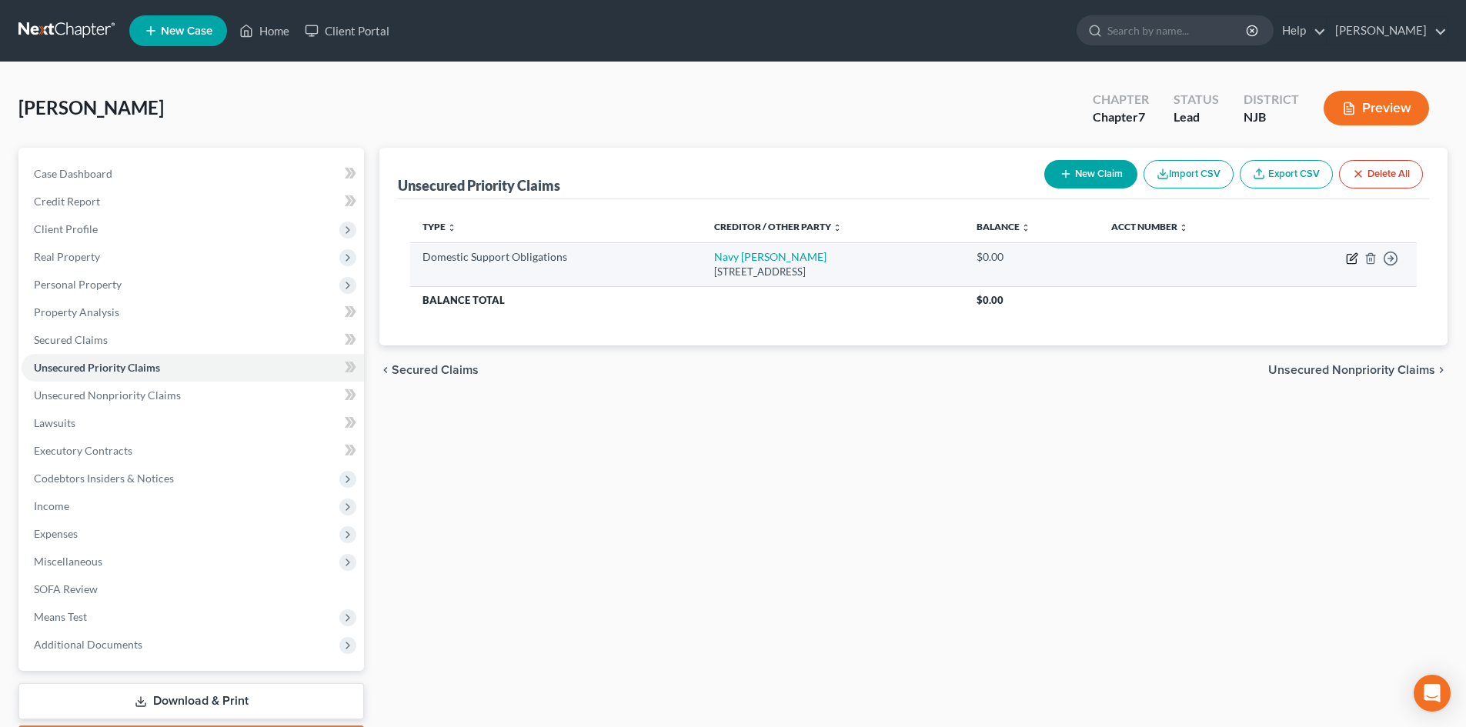
click at [1353, 257] on icon "button" at bounding box center [1352, 258] width 12 height 12
select select "33"
select select "0"
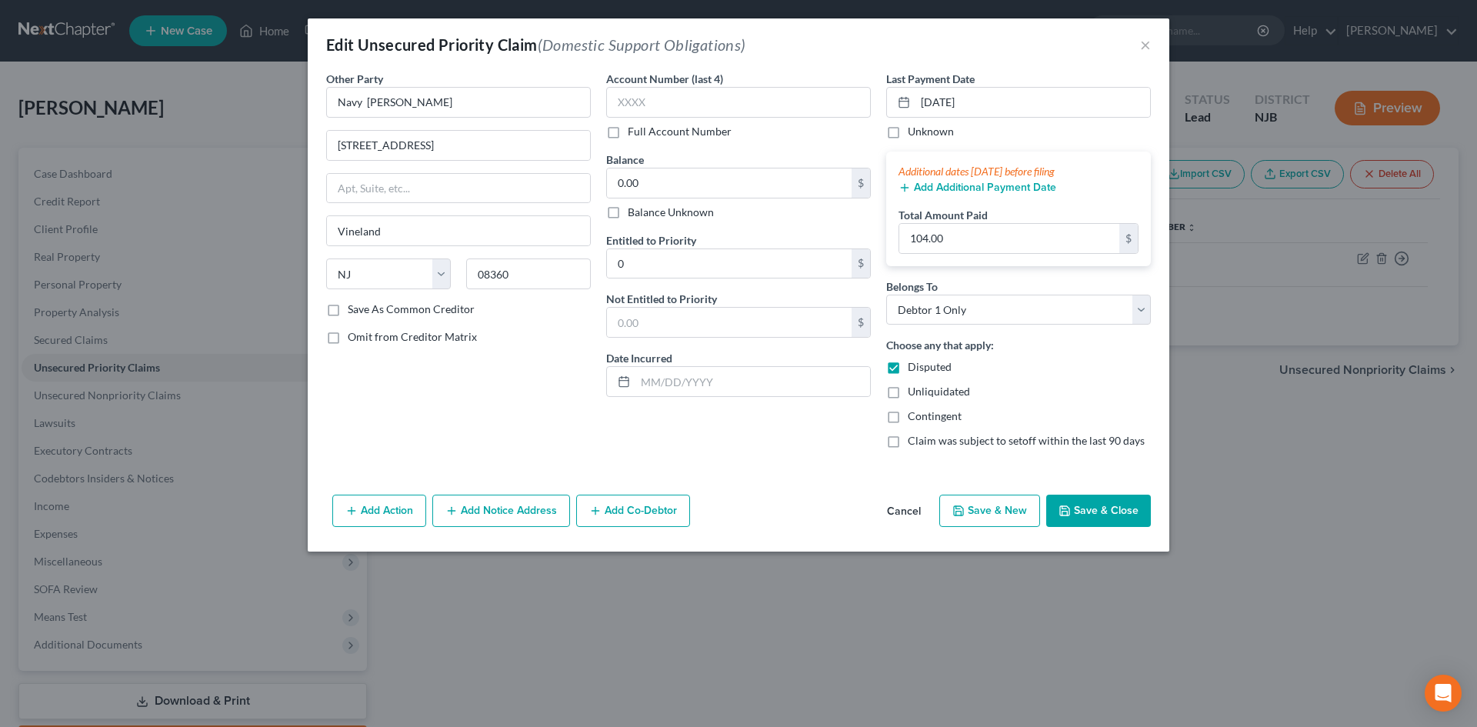
click at [491, 503] on button "Add Notice Address" at bounding box center [501, 511] width 138 height 32
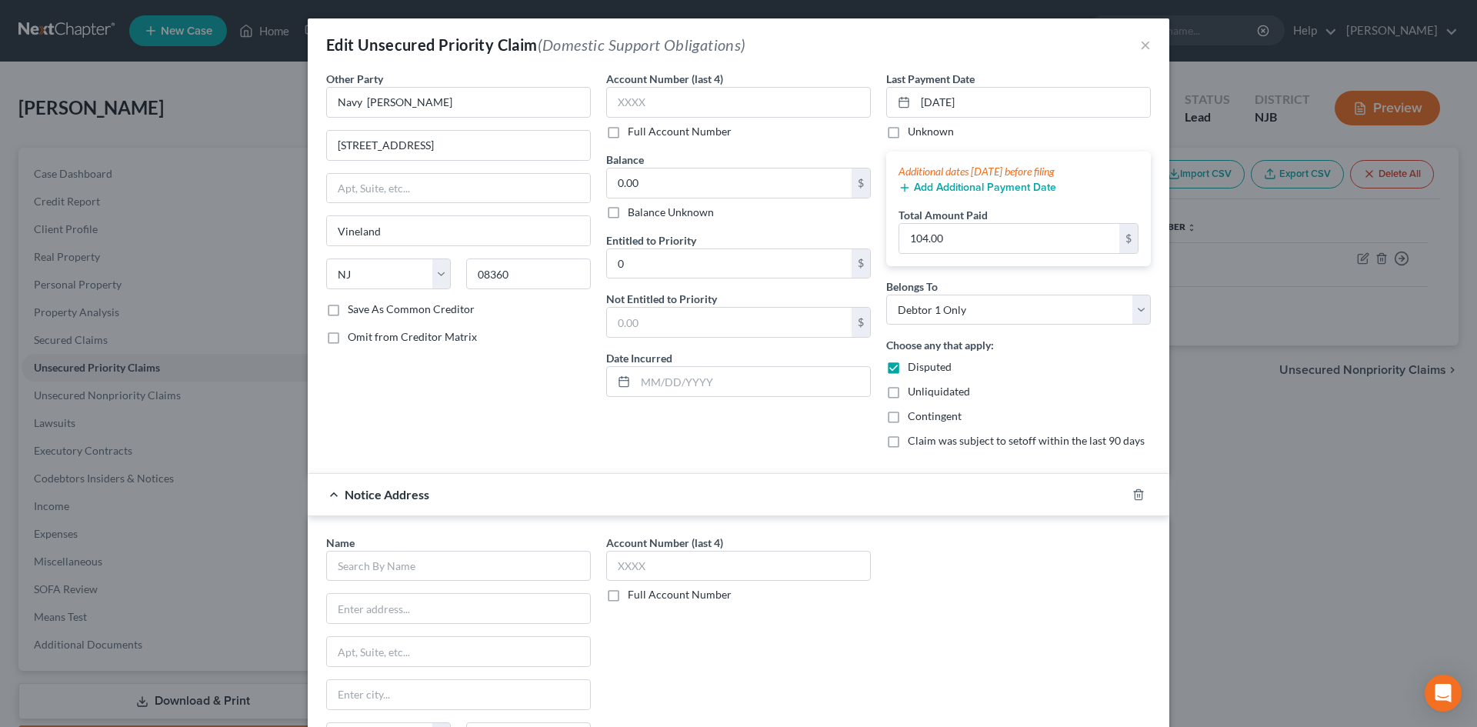
click at [435, 582] on div "Name * State [US_STATE] AK AR AZ CA CO CT DE DC [GEOGRAPHIC_DATA] [GEOGRAPHIC_D…" at bounding box center [458, 658] width 265 height 246
click at [411, 564] on input "text" at bounding box center [458, 566] width 265 height 31
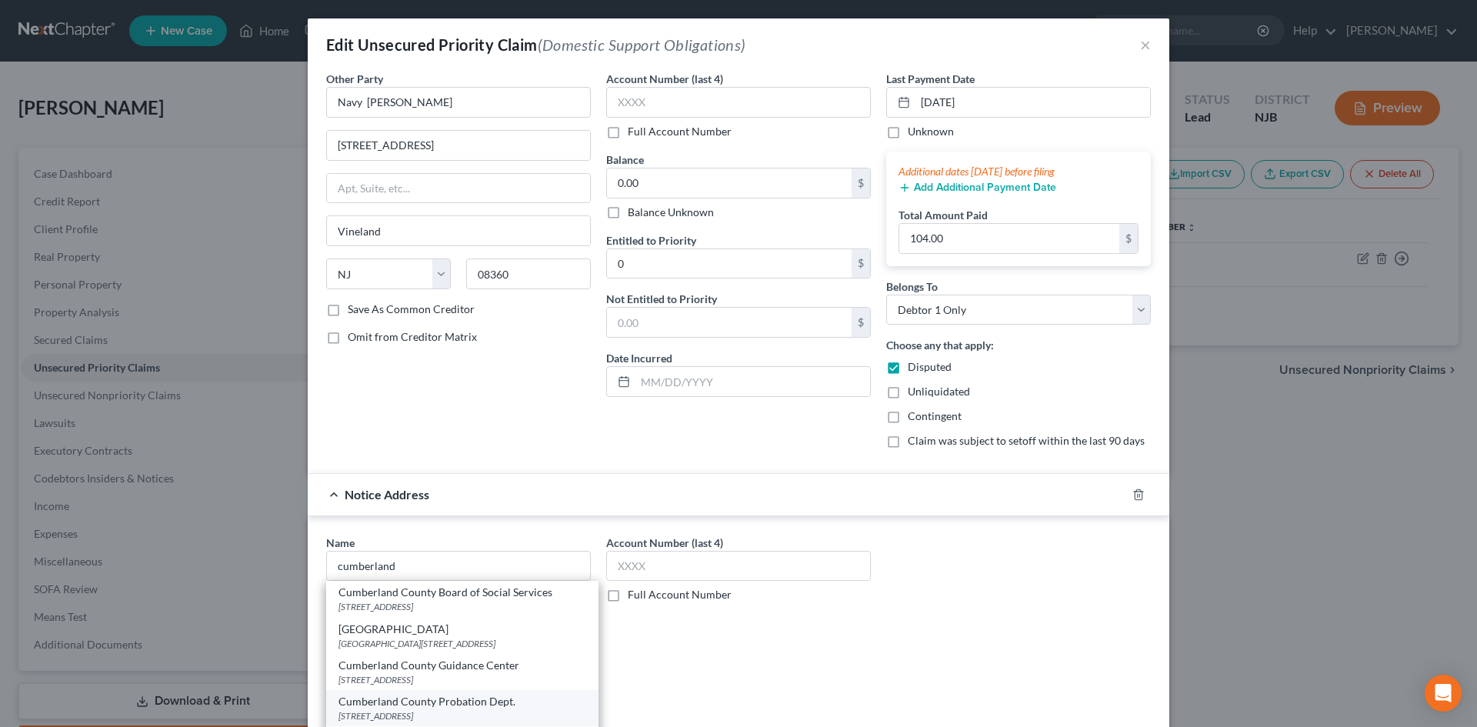
click at [462, 716] on div "[STREET_ADDRESS]" at bounding box center [463, 716] width 248 height 13
type input "Cumberland County Probation Dept."
type input "[STREET_ADDRESS]"
type input "Bridgeton"
select select "33"
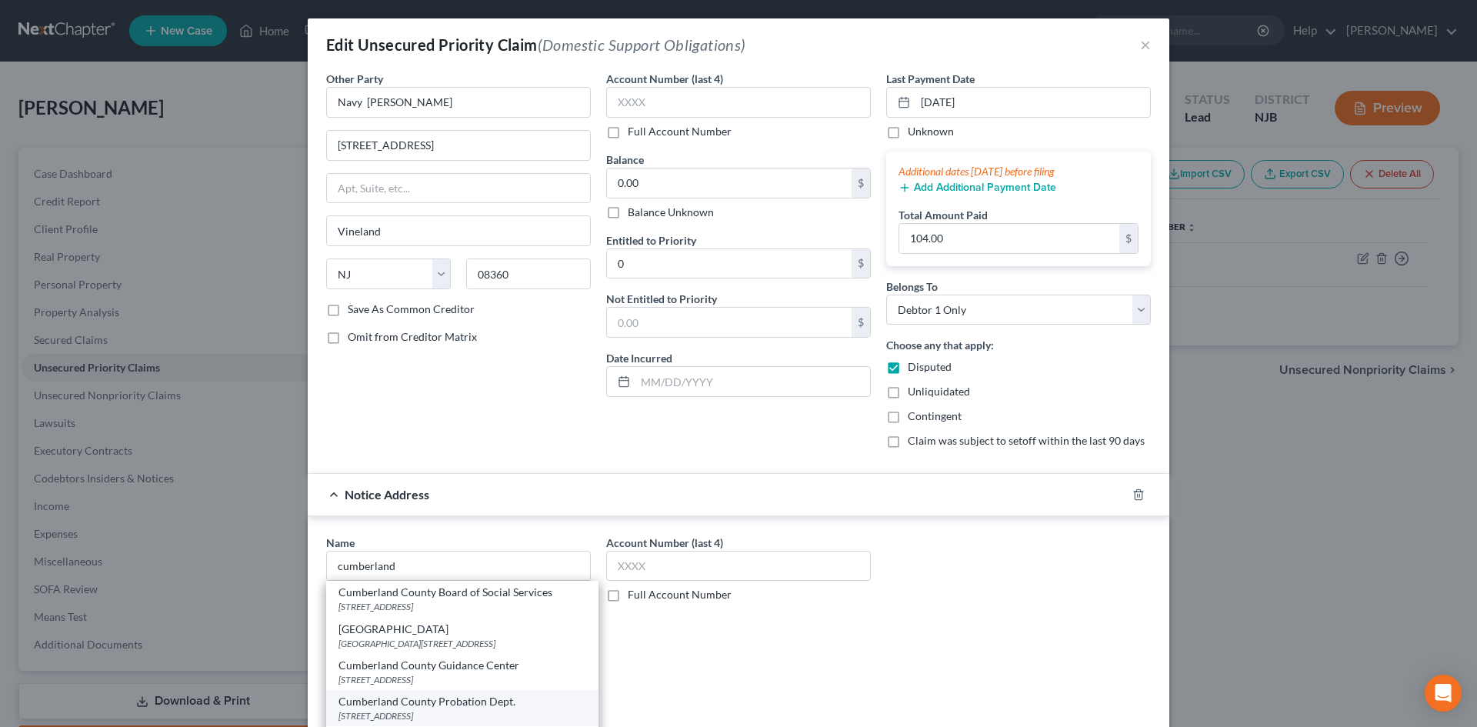
type input "08302"
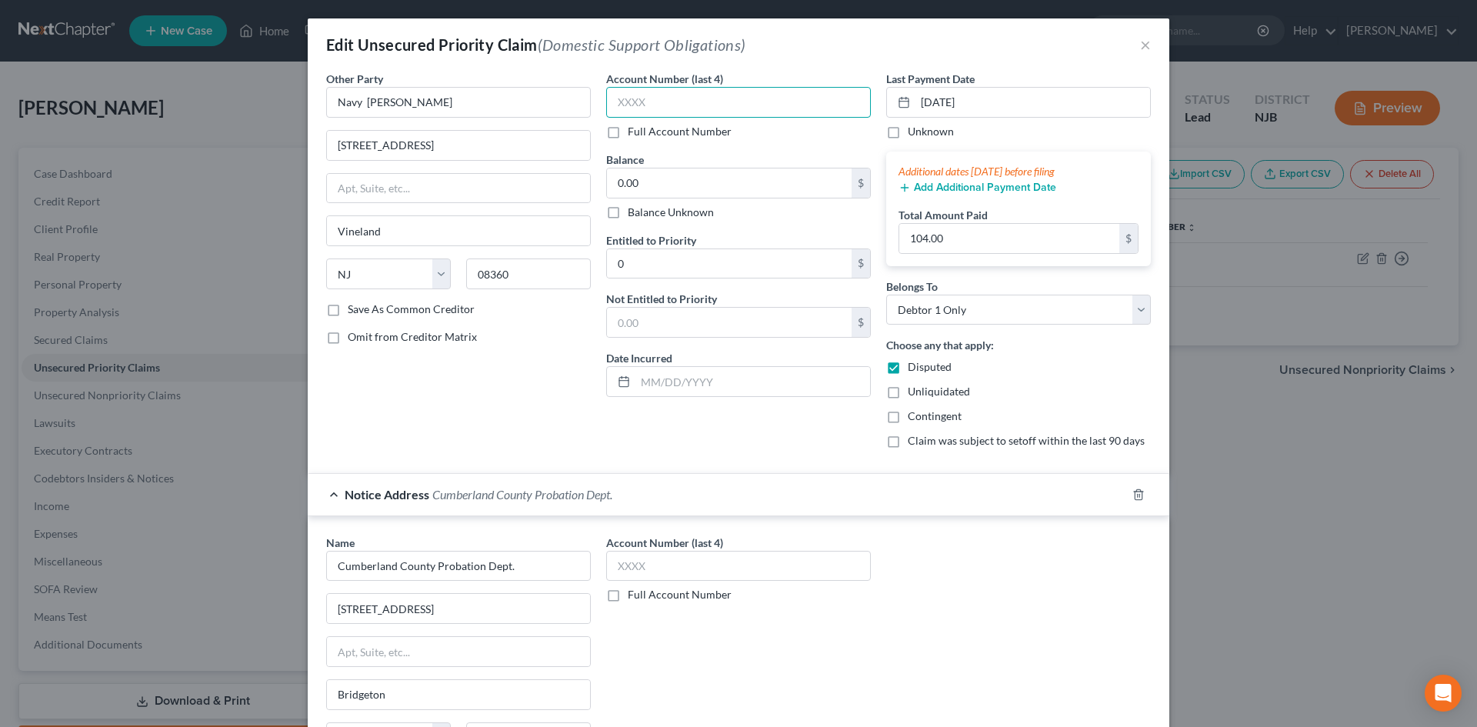
click at [661, 100] on input "text" at bounding box center [738, 102] width 265 height 31
type input "0513"
click at [680, 578] on input "text" at bounding box center [738, 566] width 265 height 31
type input "0513"
click at [628, 135] on label "Full Account Number" at bounding box center [680, 131] width 104 height 15
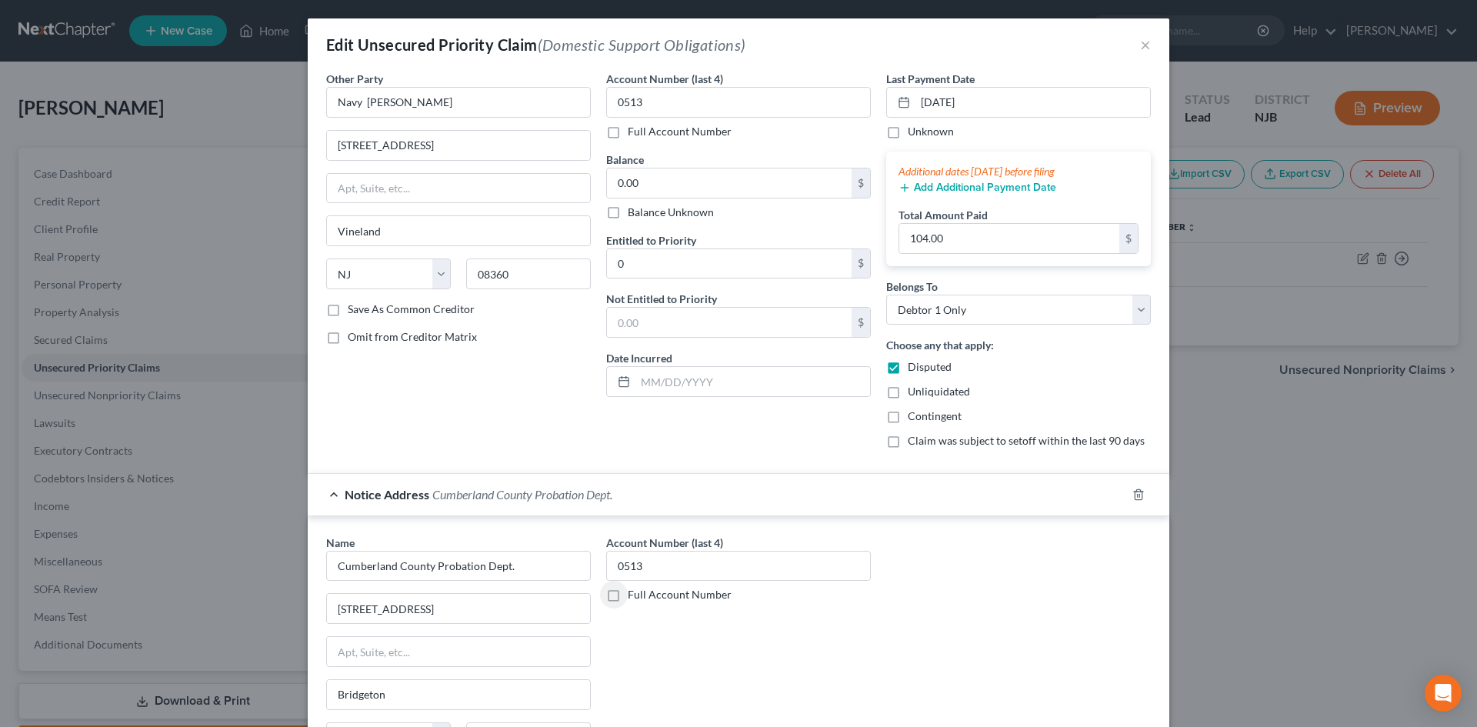
click at [634, 134] on input "Full Account Number" at bounding box center [639, 129] width 10 height 10
drag, startPoint x: 649, startPoint y: 105, endPoint x: 533, endPoint y: 92, distance: 116.3
click at [533, 91] on div "Other Party * Navy [PERSON_NAME] [GEOGRAPHIC_DATA] [US_STATE] AK AR AZ CA CO [G…" at bounding box center [739, 266] width 840 height 390
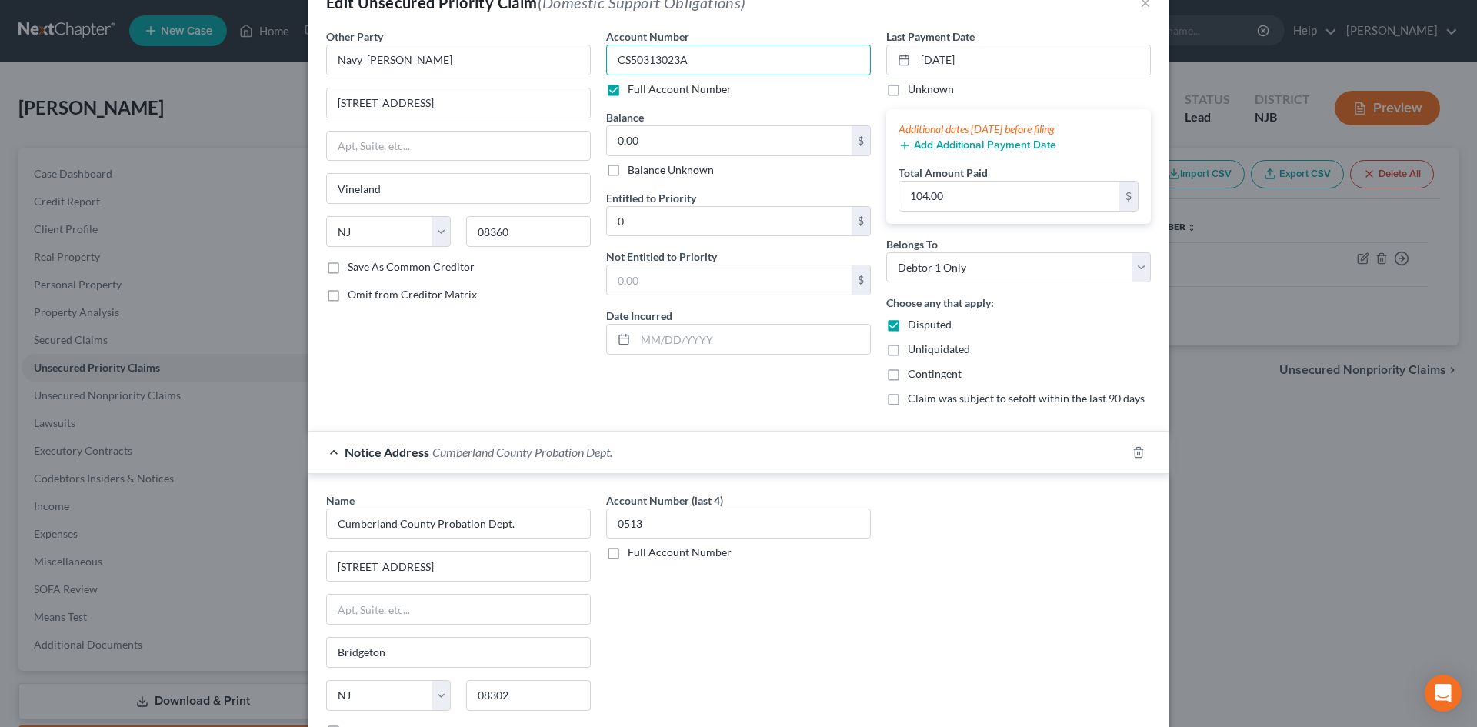
scroll to position [77, 0]
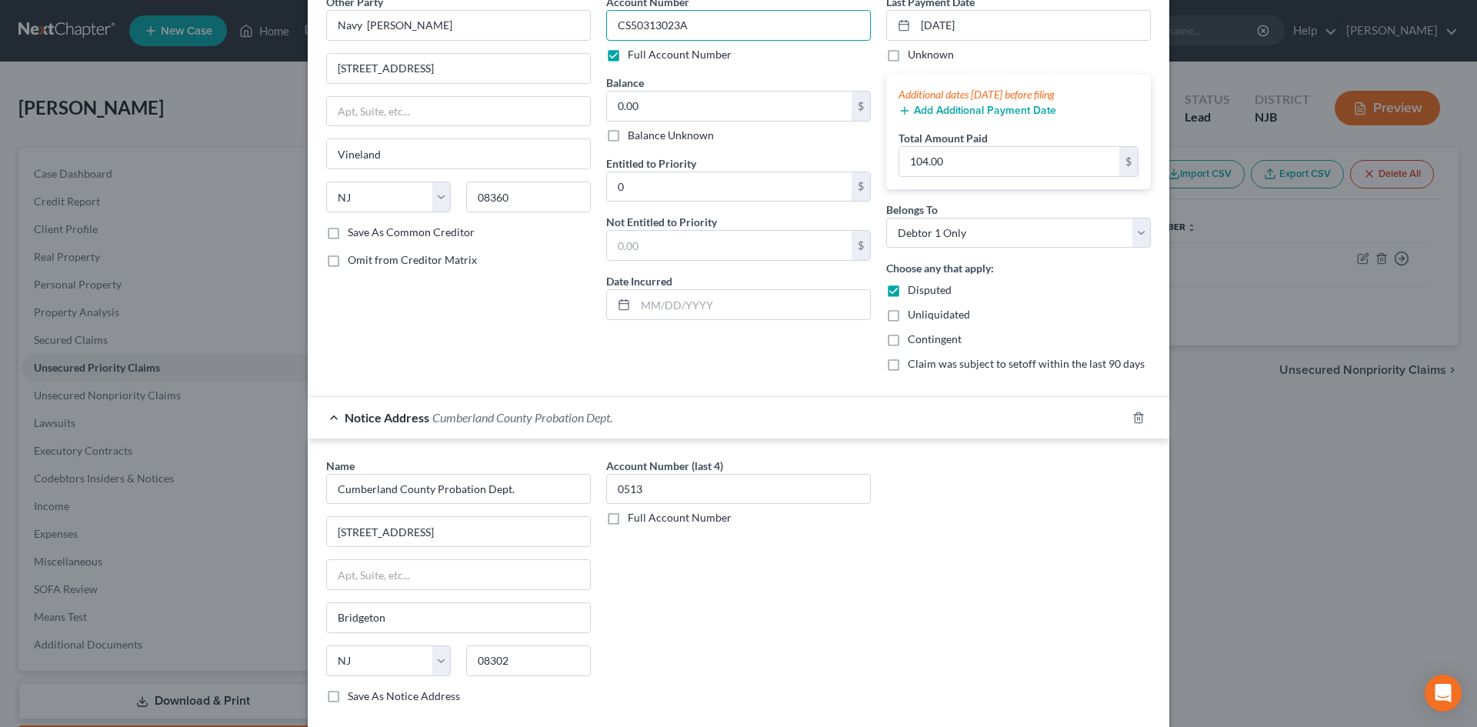
drag, startPoint x: 682, startPoint y: 21, endPoint x: 609, endPoint y: 22, distance: 73.1
click at [609, 22] on input "CS50313023A" at bounding box center [738, 25] width 265 height 31
type input "CS50313023A"
click at [628, 524] on label "Full Account Number" at bounding box center [680, 517] width 104 height 15
click at [634, 520] on input "Full Account Number" at bounding box center [639, 515] width 10 height 10
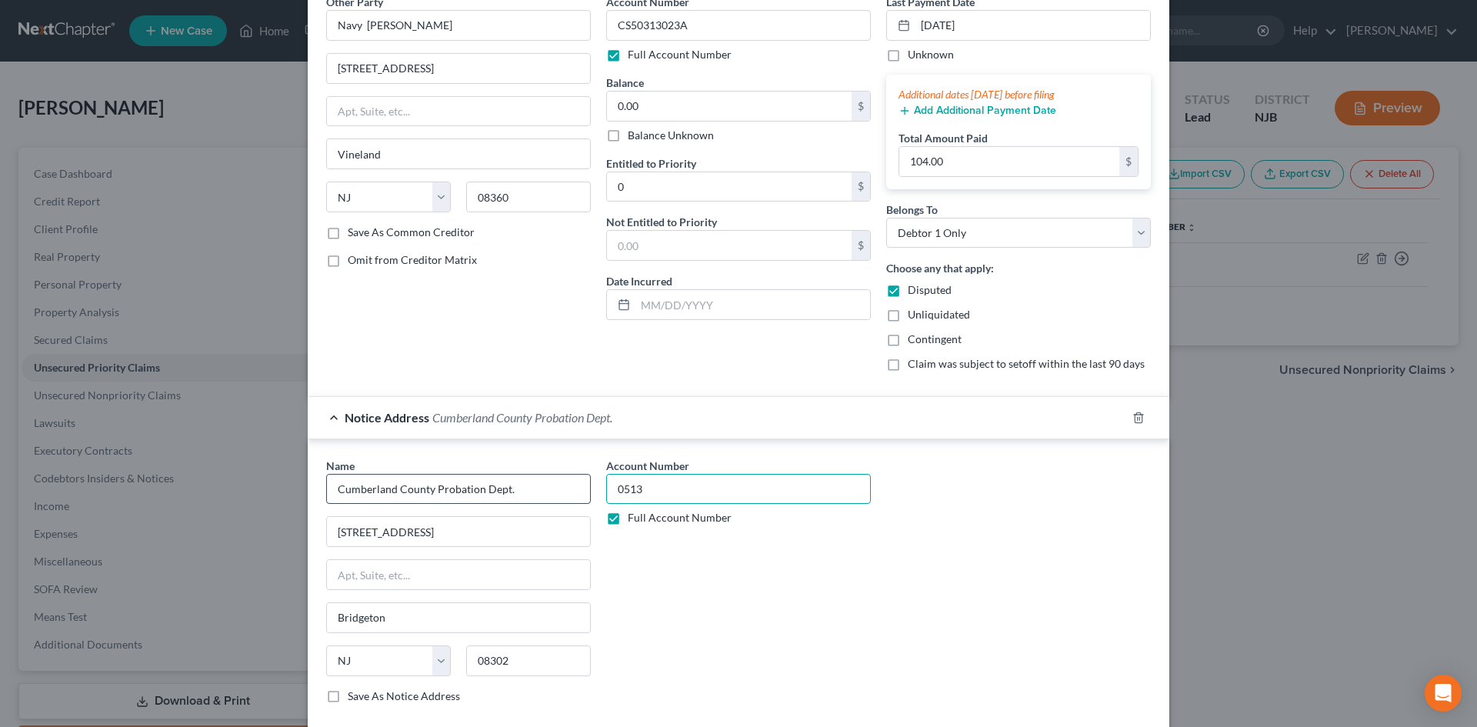
drag, startPoint x: 656, startPoint y: 494, endPoint x: 564, endPoint y: 486, distance: 92.0
click at [564, 486] on div "Name * [GEOGRAPHIC_DATA] Probation Dept. 60 W [GEOGRAPHIC_DATA] [GEOGRAPHIC_DAT…" at bounding box center [739, 587] width 840 height 259
paste input "CS50313023A"
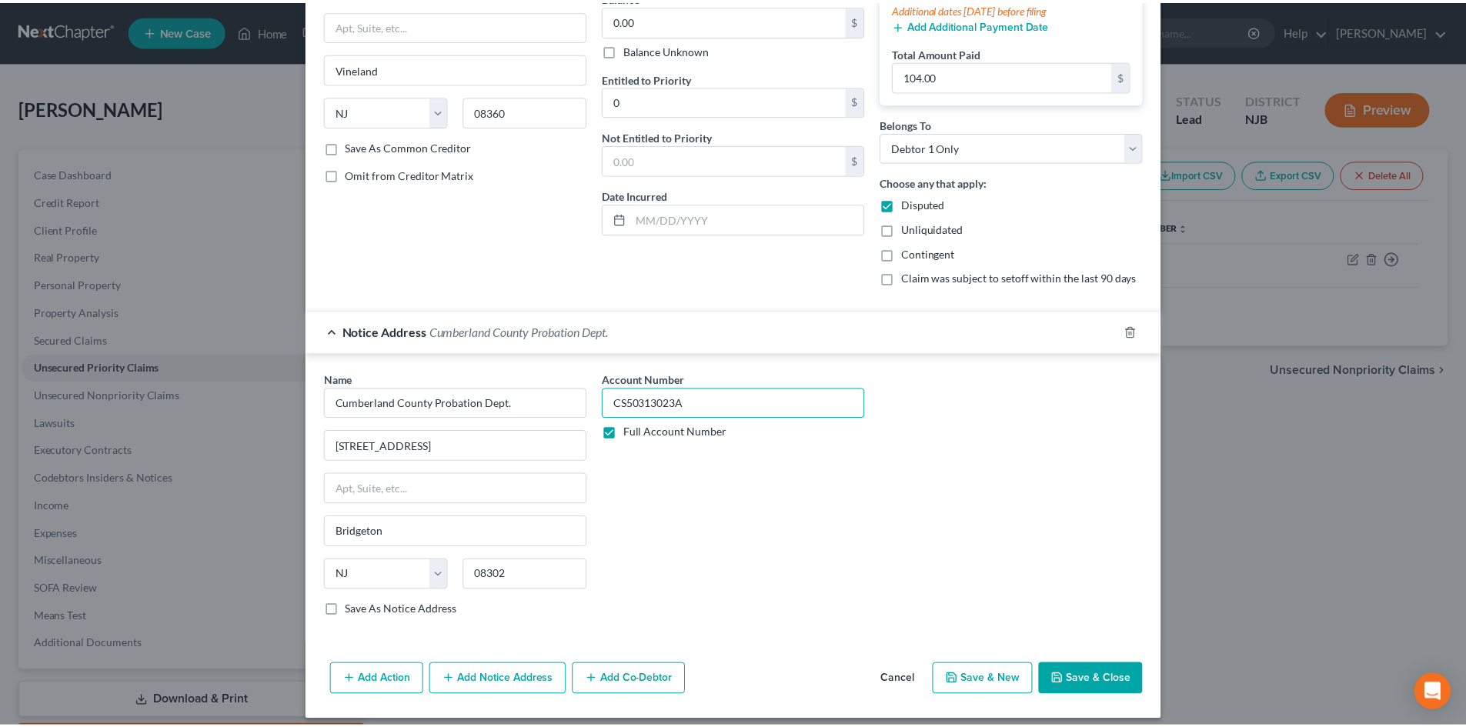
scroll to position [175, 0]
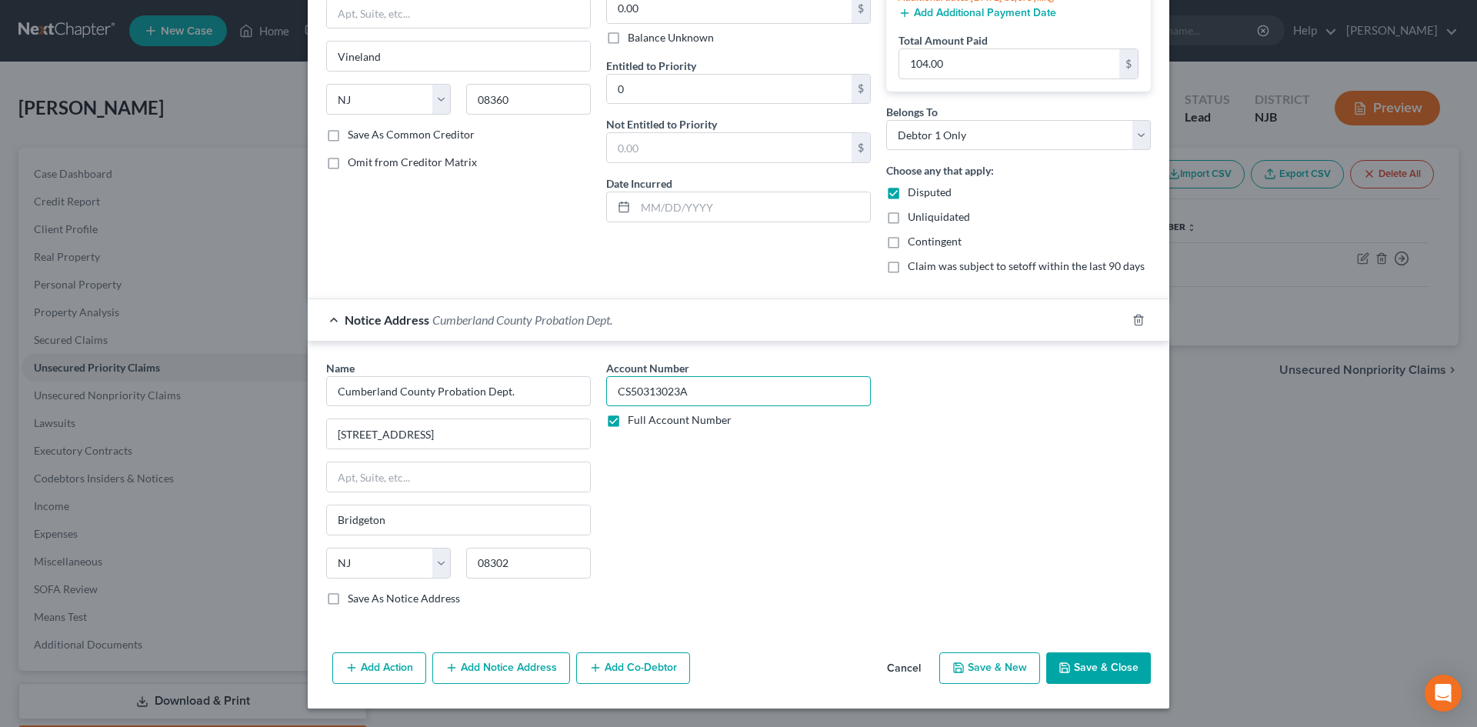
type input "CS50313023A"
click at [1073, 668] on button "Save & Close" at bounding box center [1099, 669] width 105 height 32
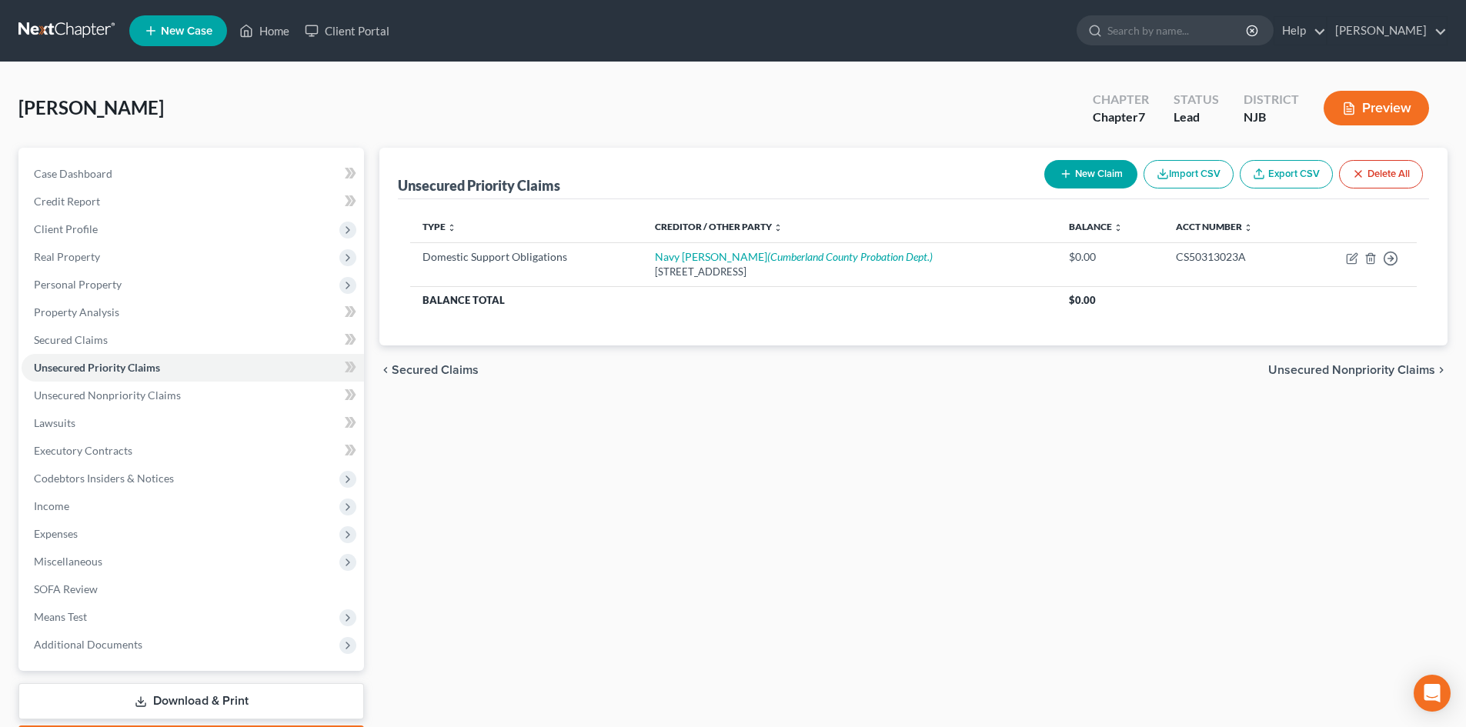
click at [1357, 366] on span "Unsecured Nonpriority Claims" at bounding box center [1351, 370] width 167 height 12
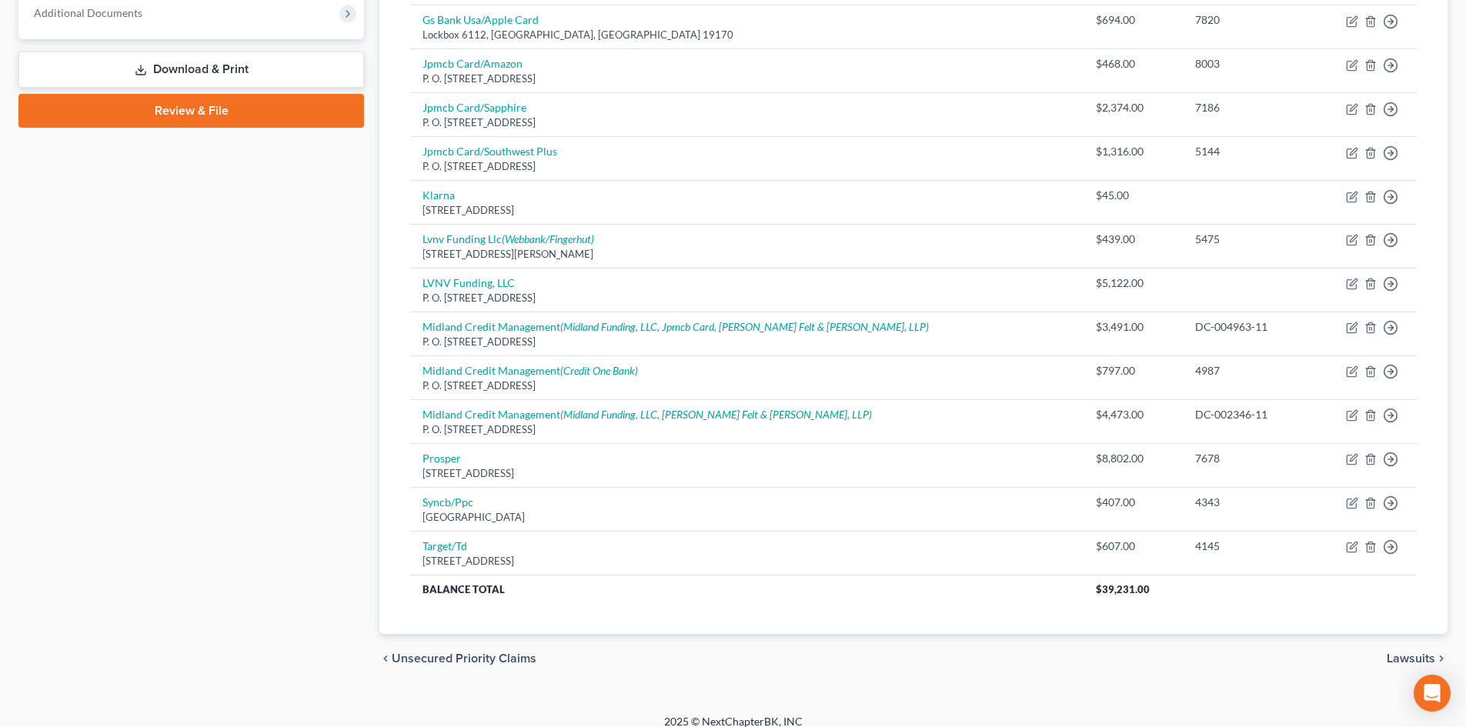
scroll to position [646, 0]
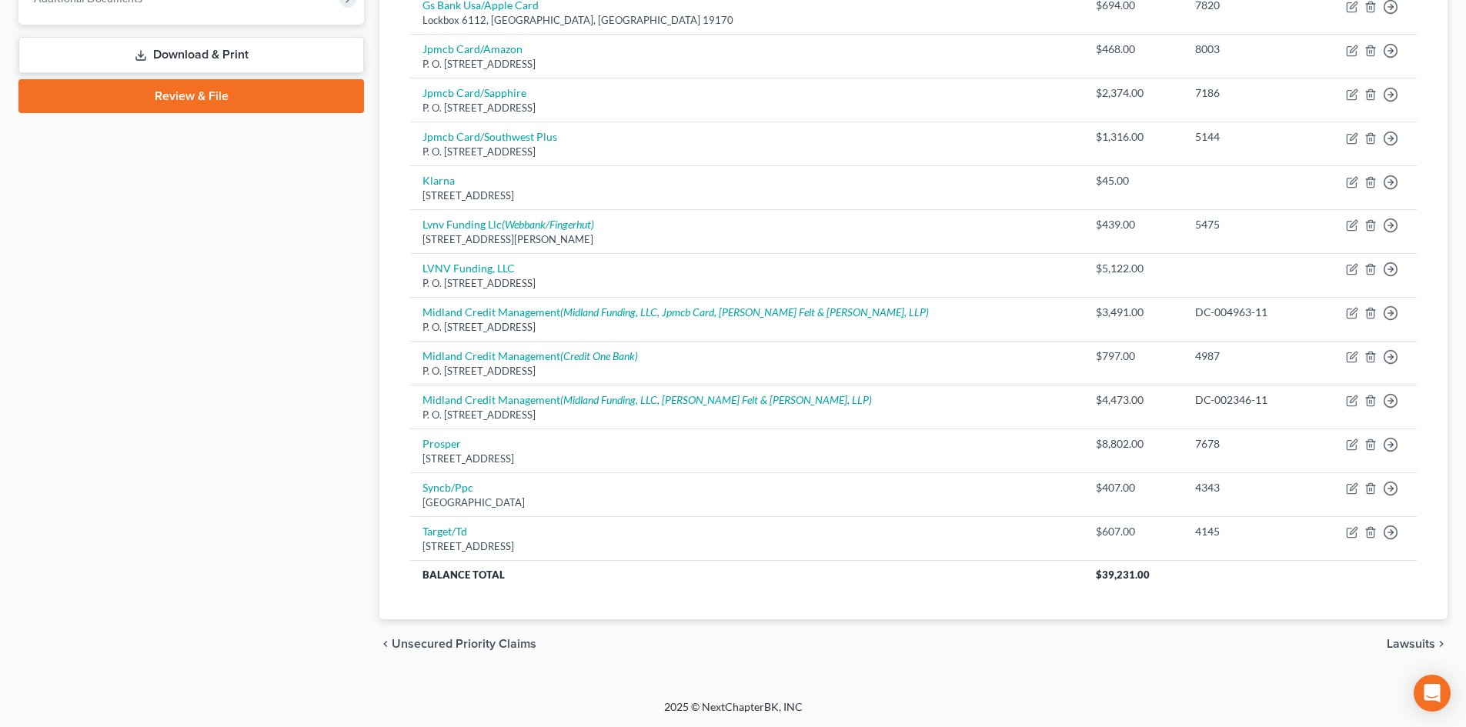
click at [1425, 645] on span "Lawsuits" at bounding box center [1411, 644] width 48 height 12
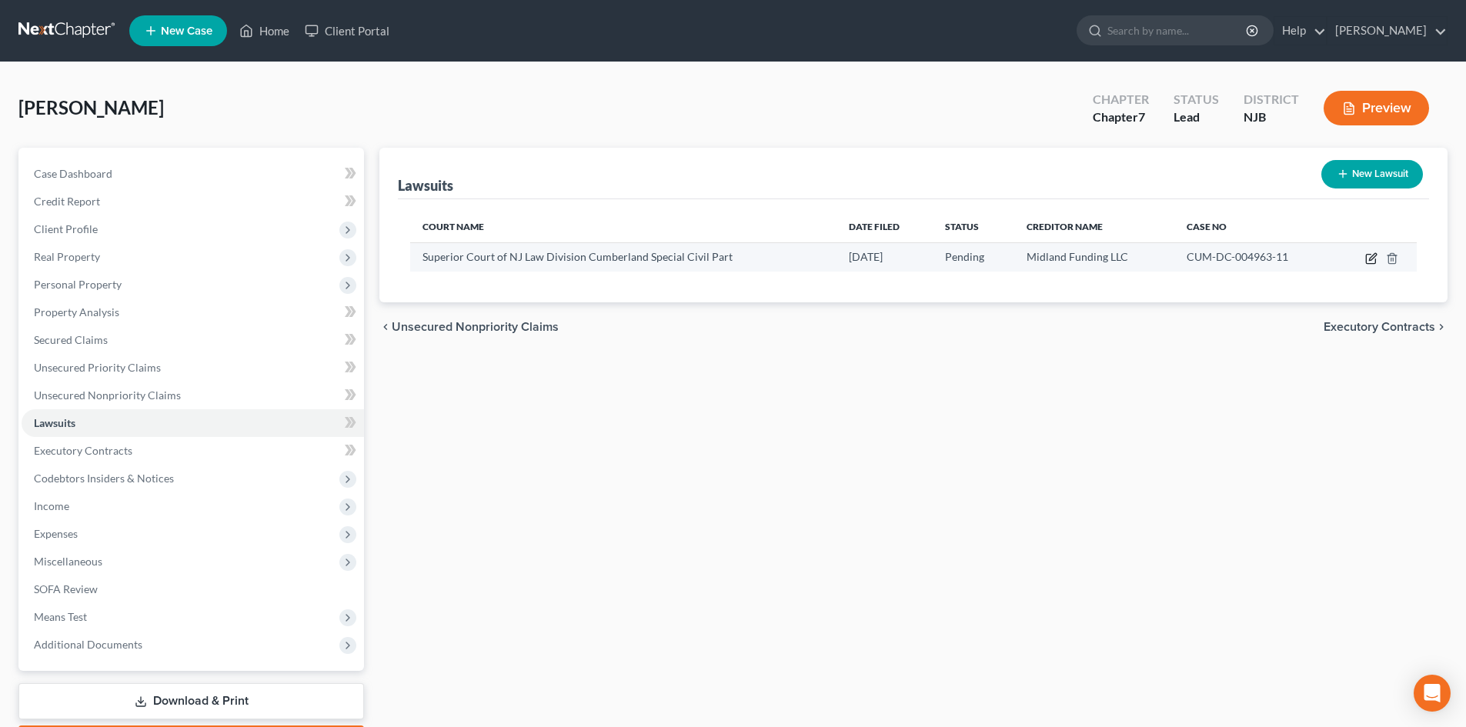
click at [1368, 256] on icon "button" at bounding box center [1371, 258] width 12 height 12
select select "33"
select select "0"
select select "3"
select select "24"
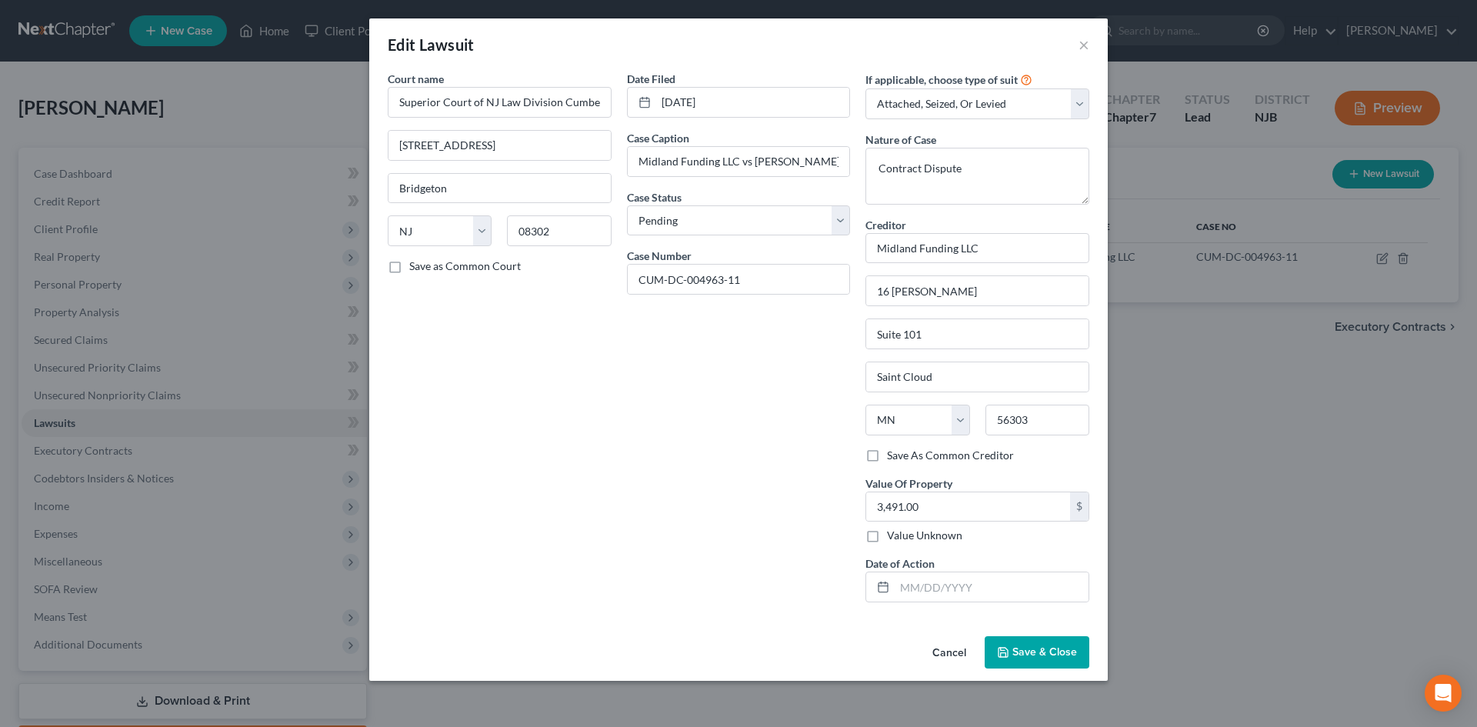
click at [1033, 653] on span "Save & Close" at bounding box center [1045, 652] width 65 height 13
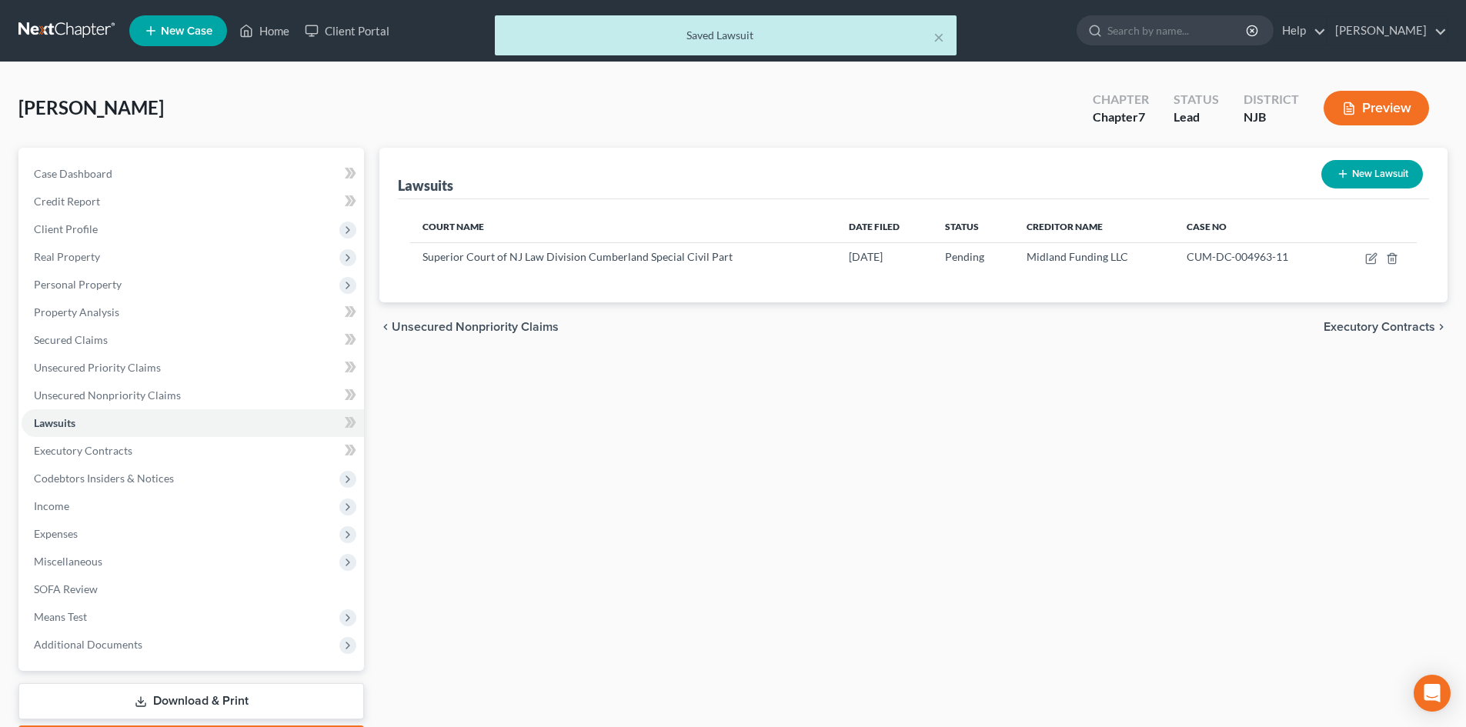
click at [1364, 169] on button "New Lawsuit" at bounding box center [1372, 174] width 102 height 28
select select "0"
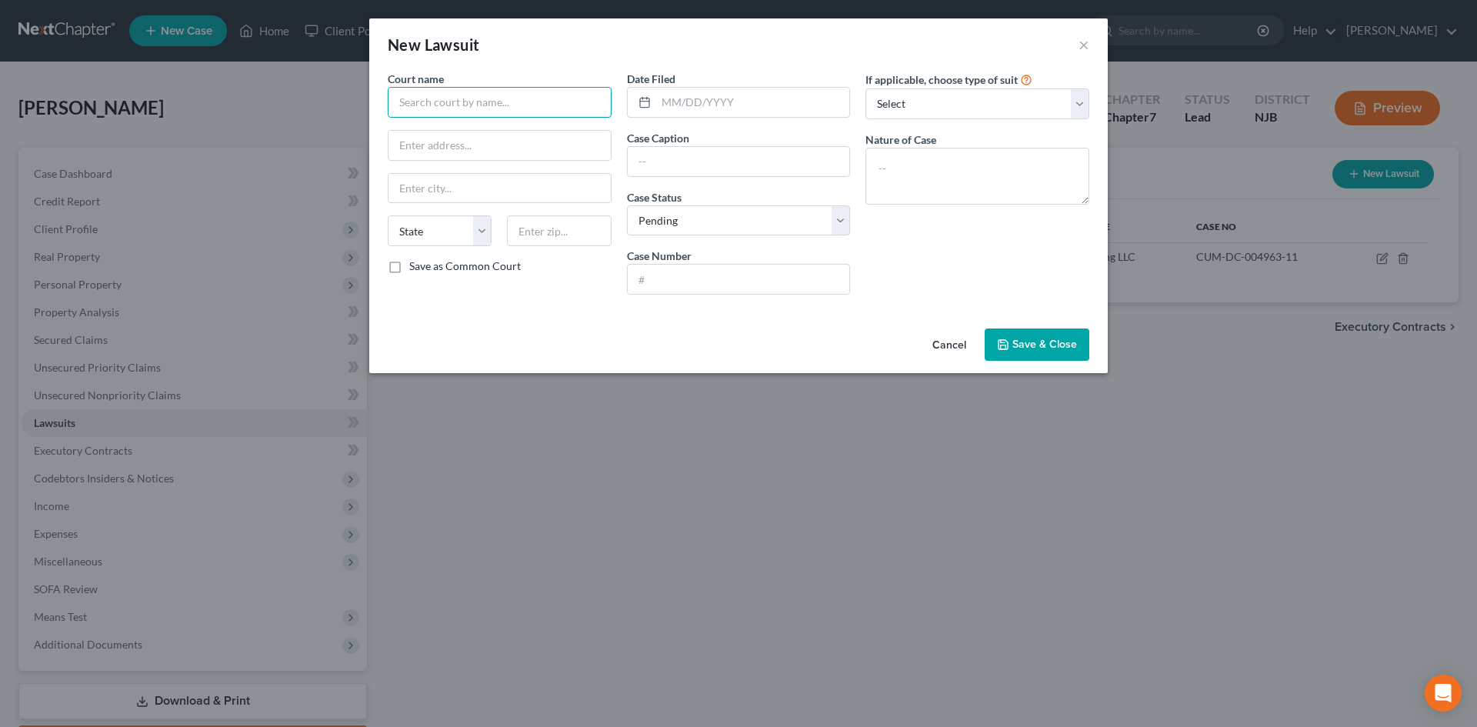
click at [495, 103] on input "text" at bounding box center [500, 102] width 224 height 31
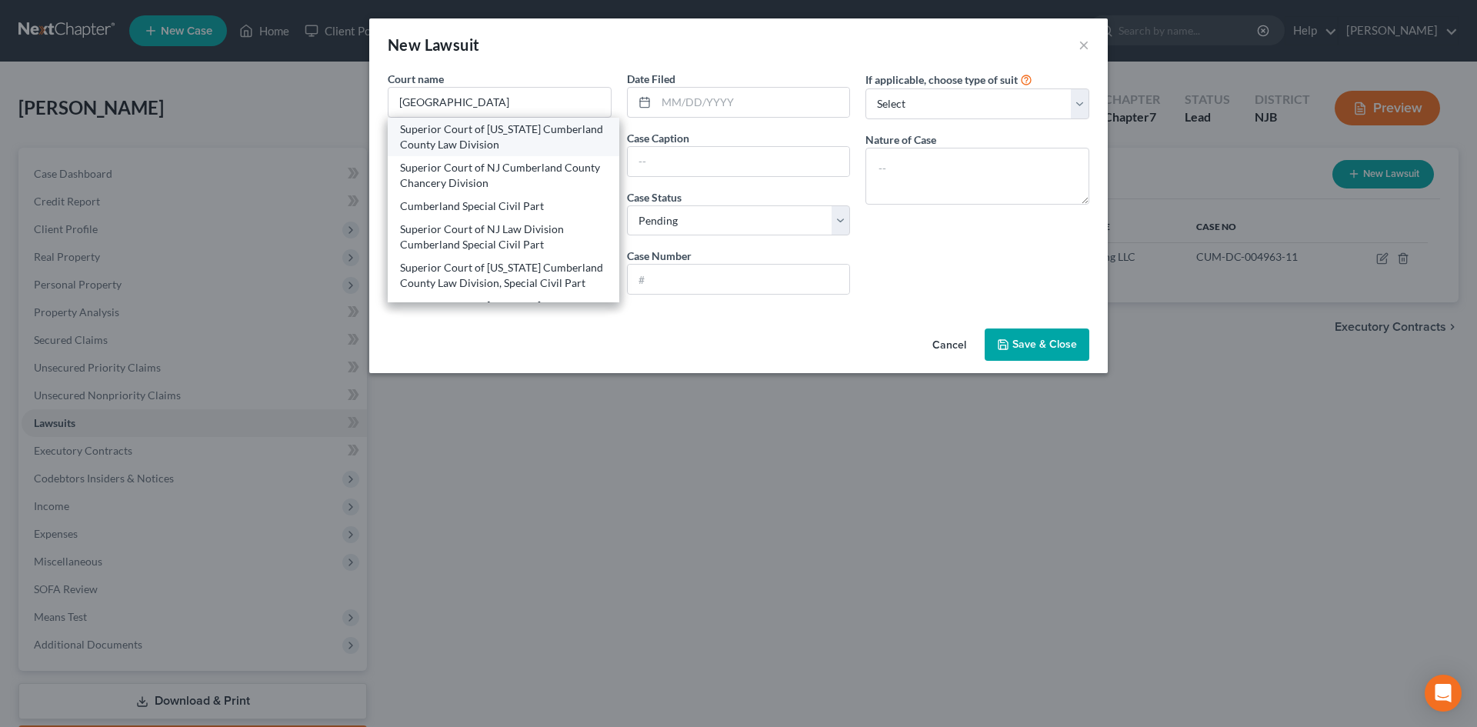
click at [488, 154] on div "Superior Court of [US_STATE] Cumberland County Law Division" at bounding box center [504, 137] width 232 height 38
type input "Superior Court of [US_STATE] Cumberland County Law Division"
type input "[STREET_ADDRESS]"
type input "Bridgeton"
select select "33"
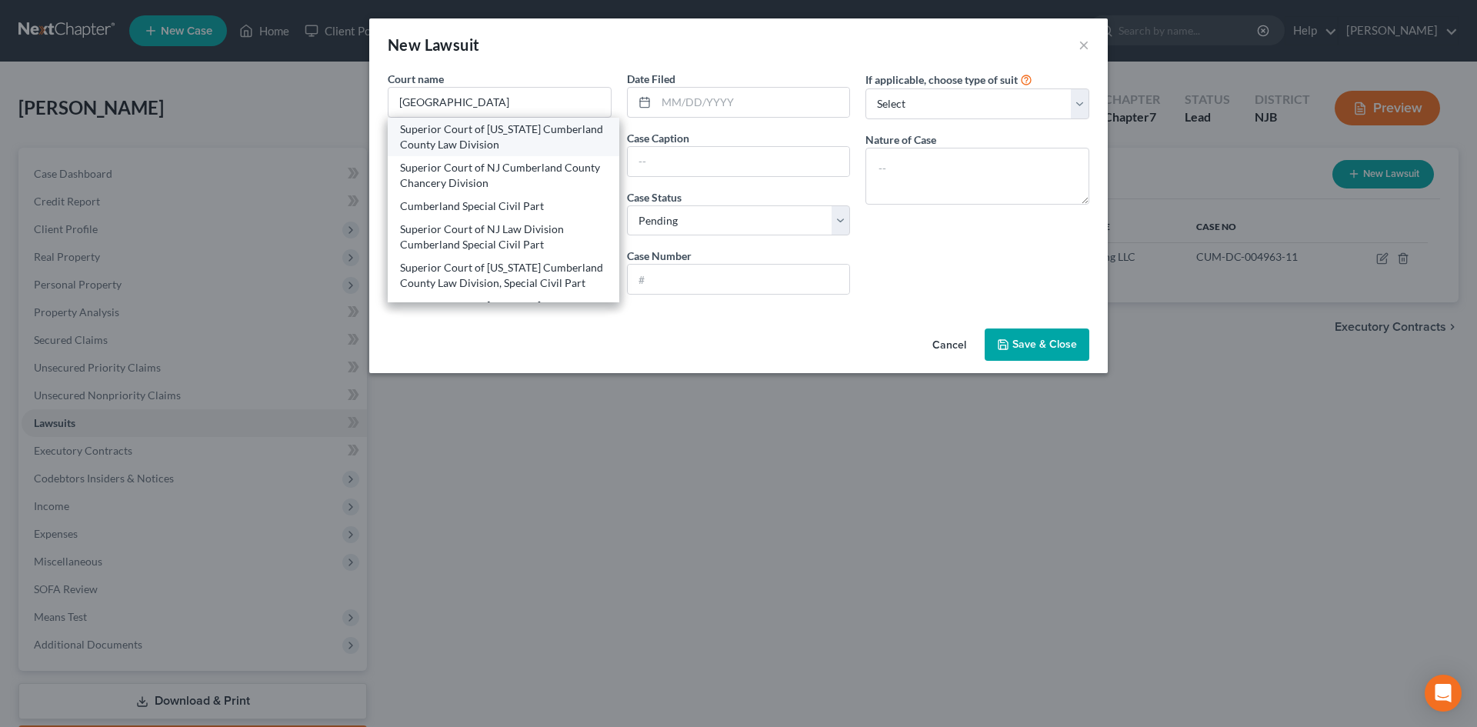
type input "08302"
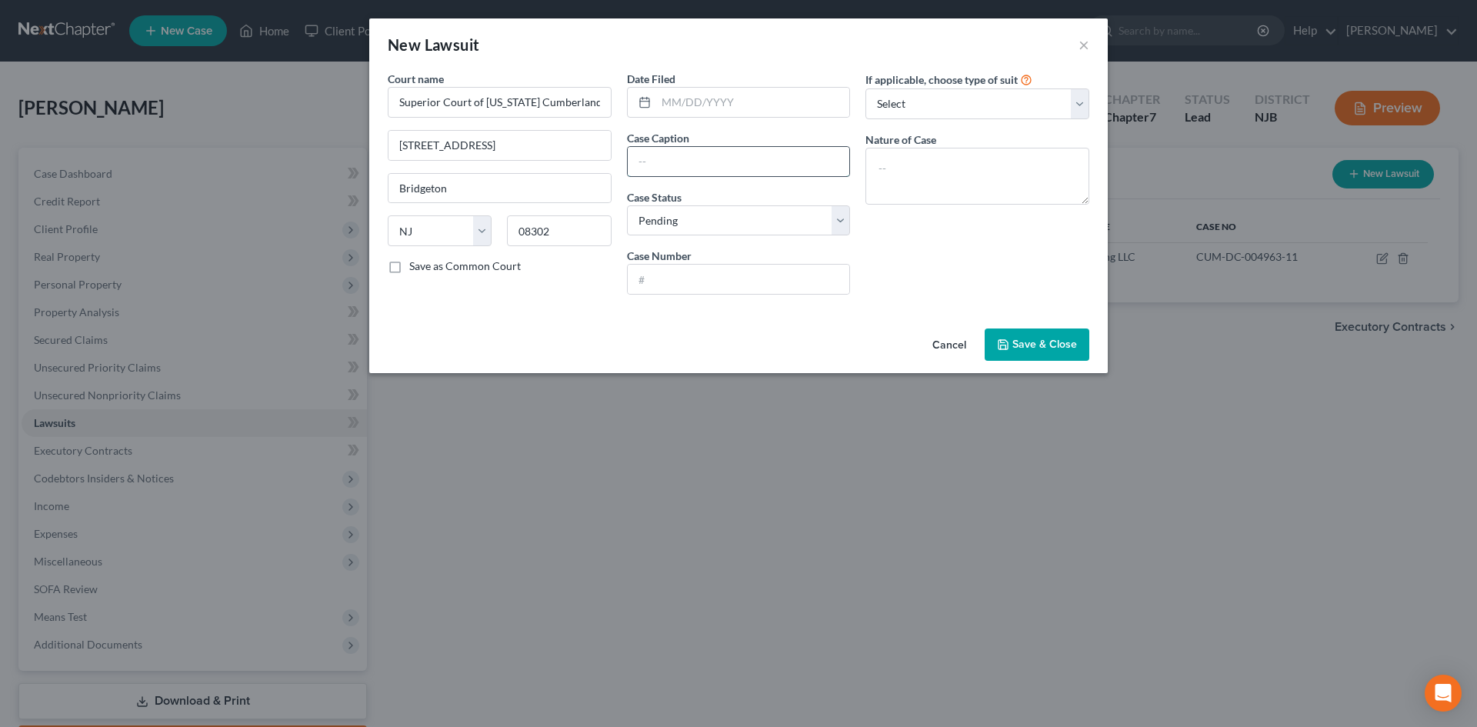
click at [743, 149] on input "text" at bounding box center [739, 161] width 222 height 29
type input "Midland Funding LLC vs [PERSON_NAME]"
click at [739, 278] on input "text" at bounding box center [739, 279] width 222 height 29
type input "CUM DC-23460112"
click at [943, 91] on select "Select Repossession Garnishment Foreclosure Attached, Seized, Or Levied Other" at bounding box center [978, 103] width 224 height 31
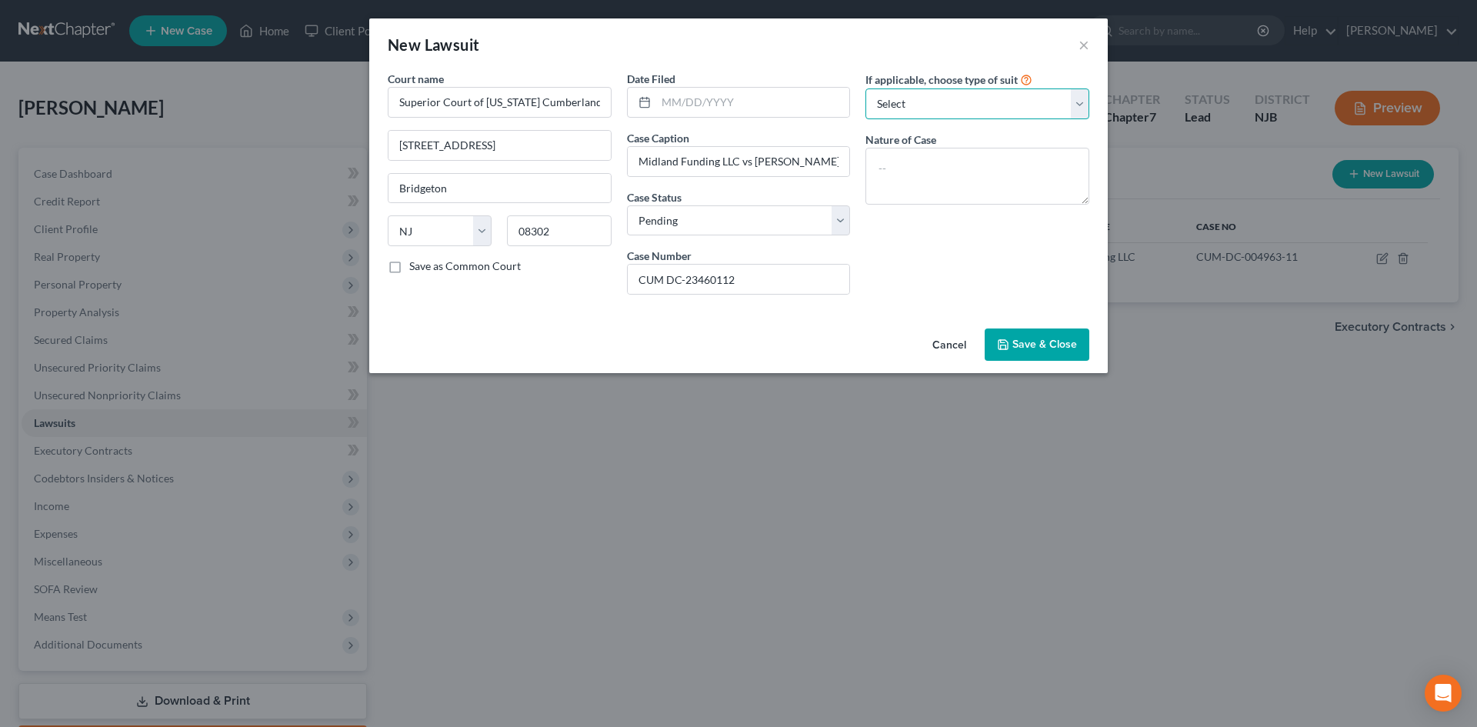
select select "4"
click at [866, 88] on select "Select Repossession Garnishment Foreclosure Attached, Seized, Or Levied Other" at bounding box center [978, 103] width 224 height 31
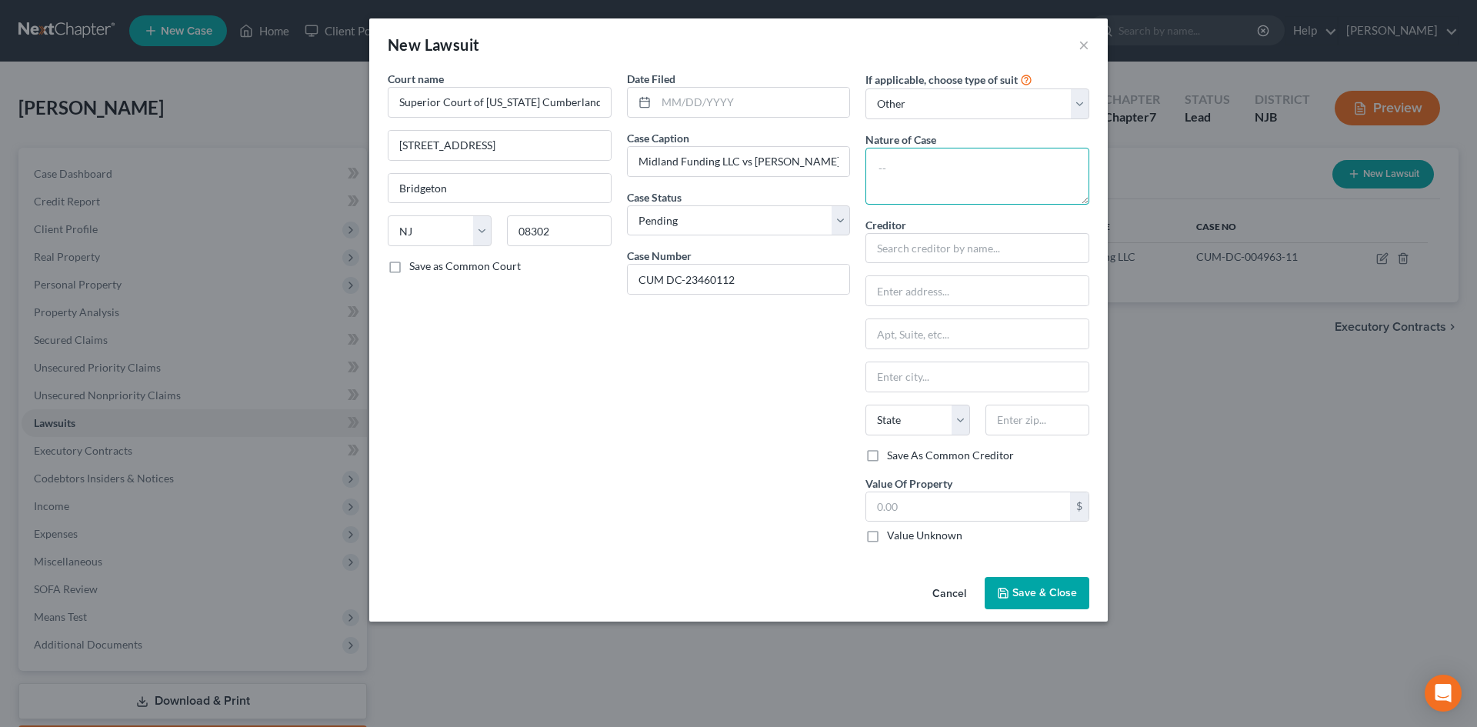
click at [933, 172] on textarea at bounding box center [978, 176] width 224 height 57
type textarea "Civil suit for collectin of credit card default."
click at [710, 274] on input "CUM DC-23460112" at bounding box center [739, 279] width 222 height 29
type input "CUM DC-2346-11"
click at [907, 243] on input "text" at bounding box center [978, 248] width 224 height 31
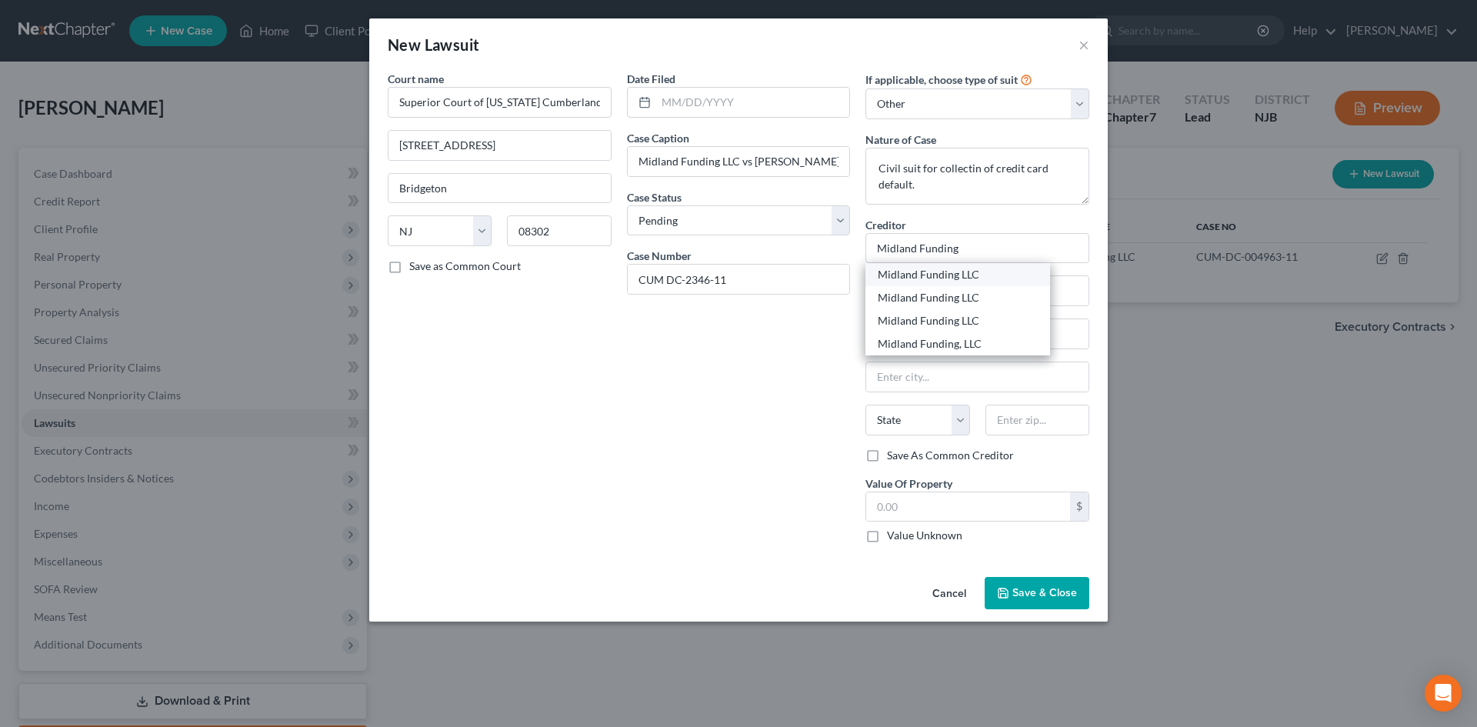
click at [930, 278] on div "Midland Funding LLC" at bounding box center [958, 274] width 160 height 15
type input "Midland Funding LLC"
type input "Citibank, N.A./Best Buy"
type input "[STREET_ADDRESS]"
type input "[PERSON_NAME]"
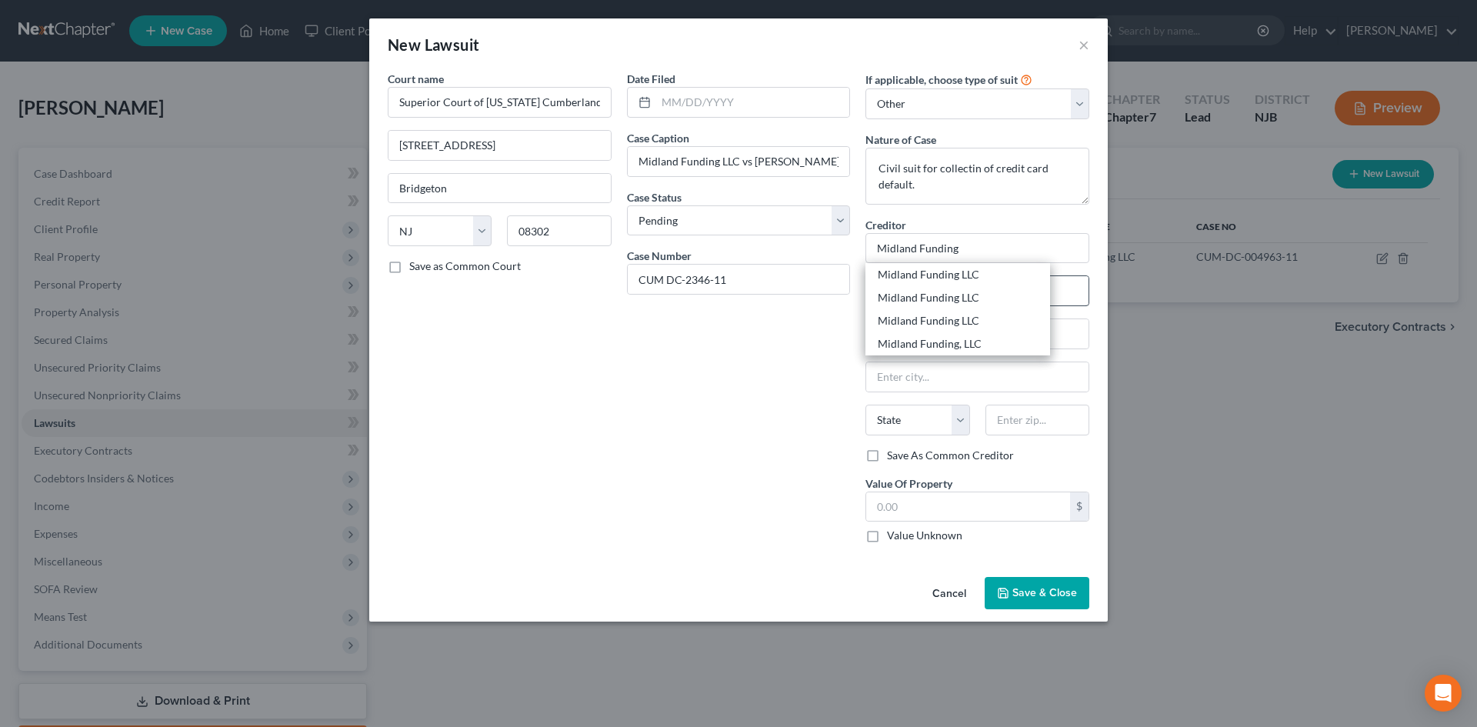
select select "23"
type input "48083"
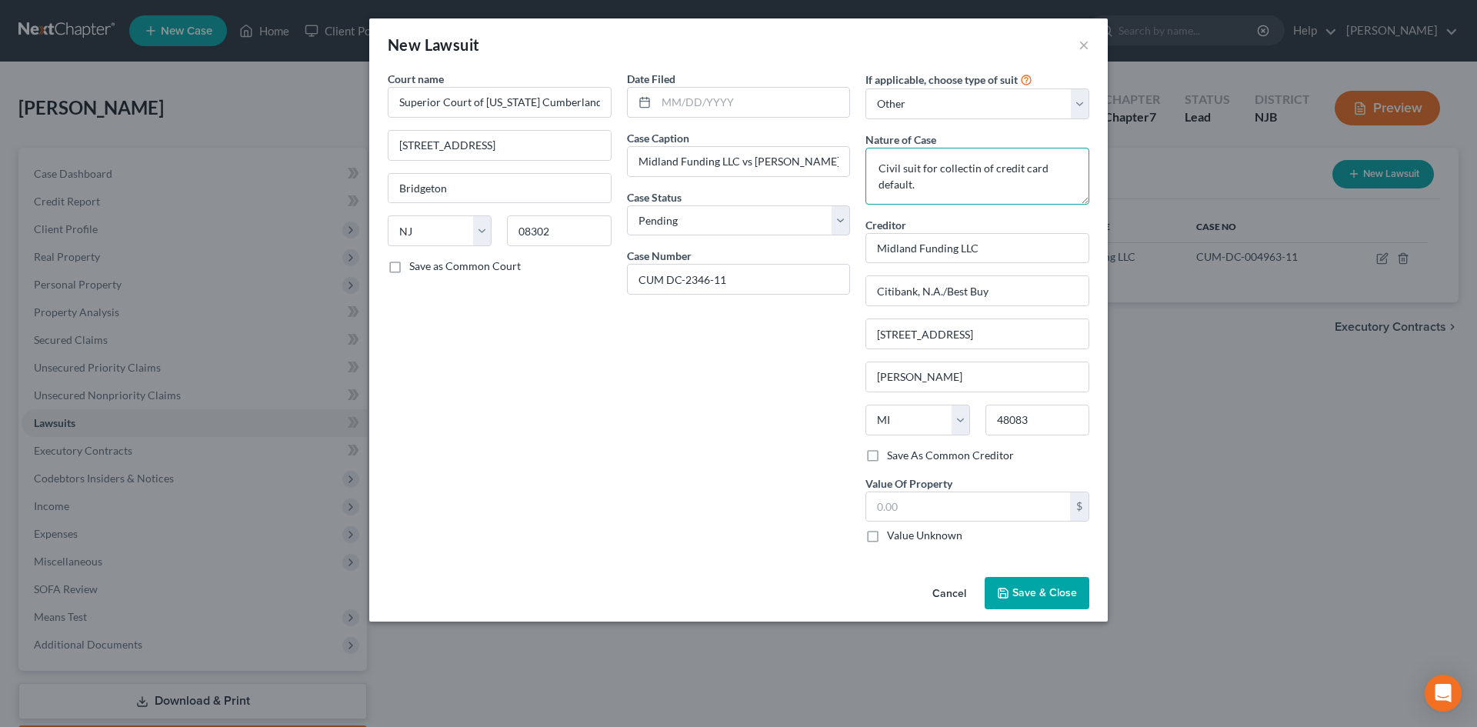
click at [973, 172] on textarea "Civil suit for collectin of credit card default." at bounding box center [978, 176] width 224 height 57
type textarea "Civil suit for collection of credit card default."
click at [1025, 595] on span "Save & Close" at bounding box center [1045, 592] width 65 height 13
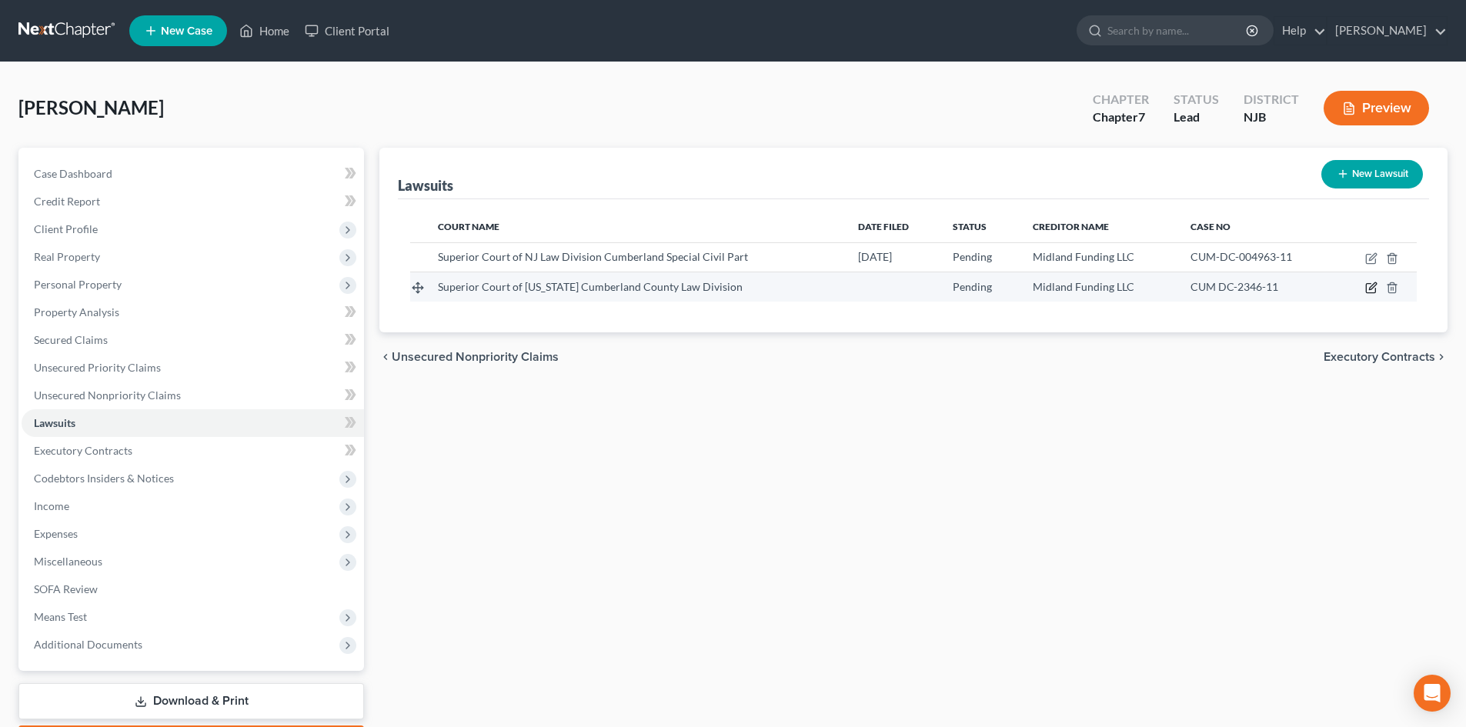
click at [1372, 294] on icon "button" at bounding box center [1371, 288] width 12 height 12
select select "33"
select select "0"
select select "4"
select select "23"
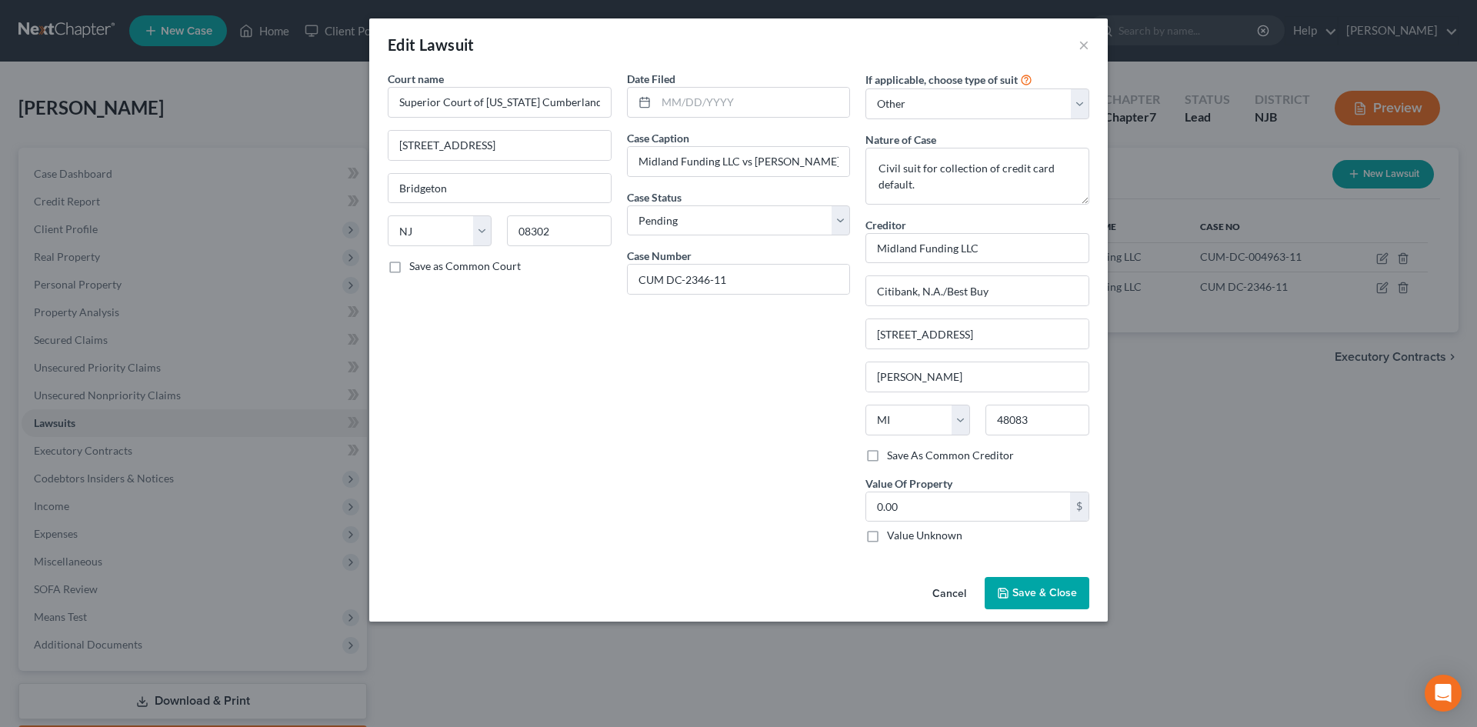
click at [1009, 599] on icon "button" at bounding box center [1003, 593] width 12 height 12
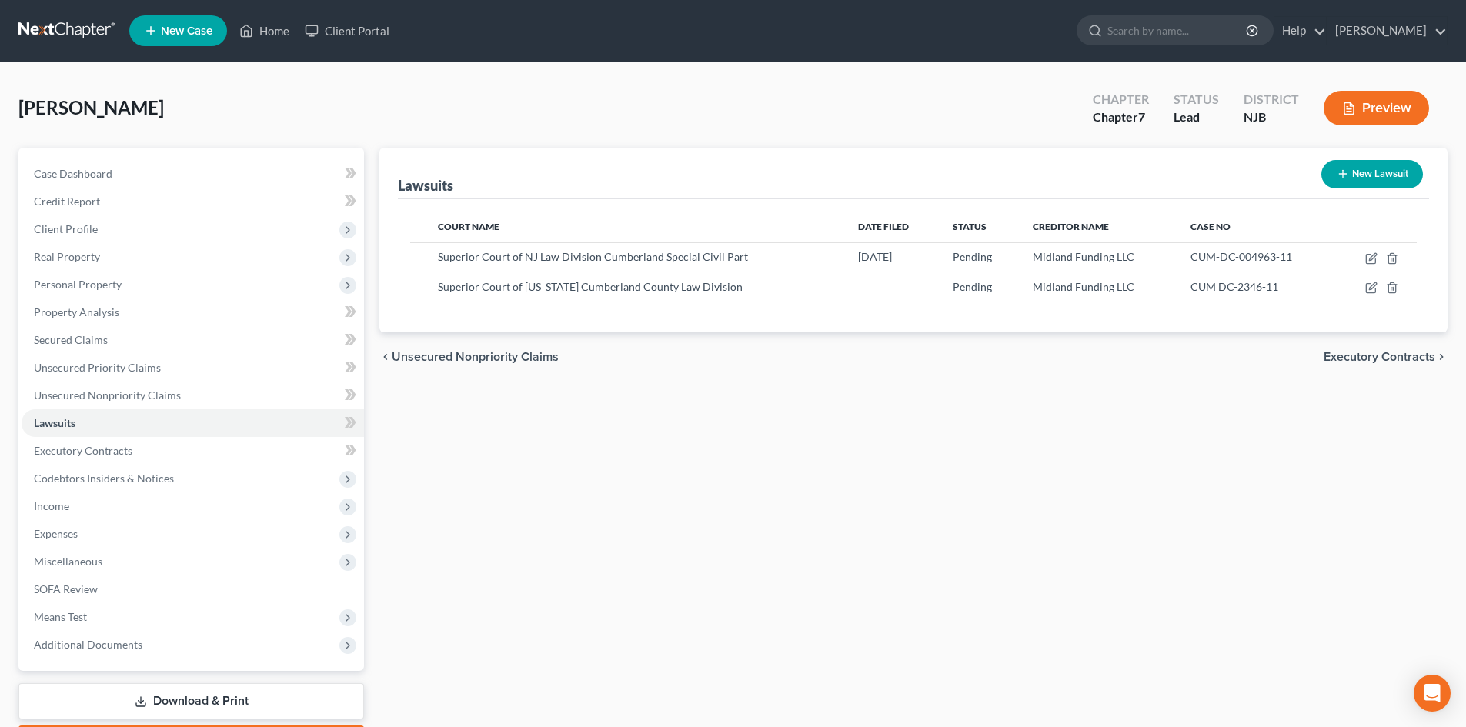
click at [1367, 179] on button "New Lawsuit" at bounding box center [1372, 174] width 102 height 28
select select "0"
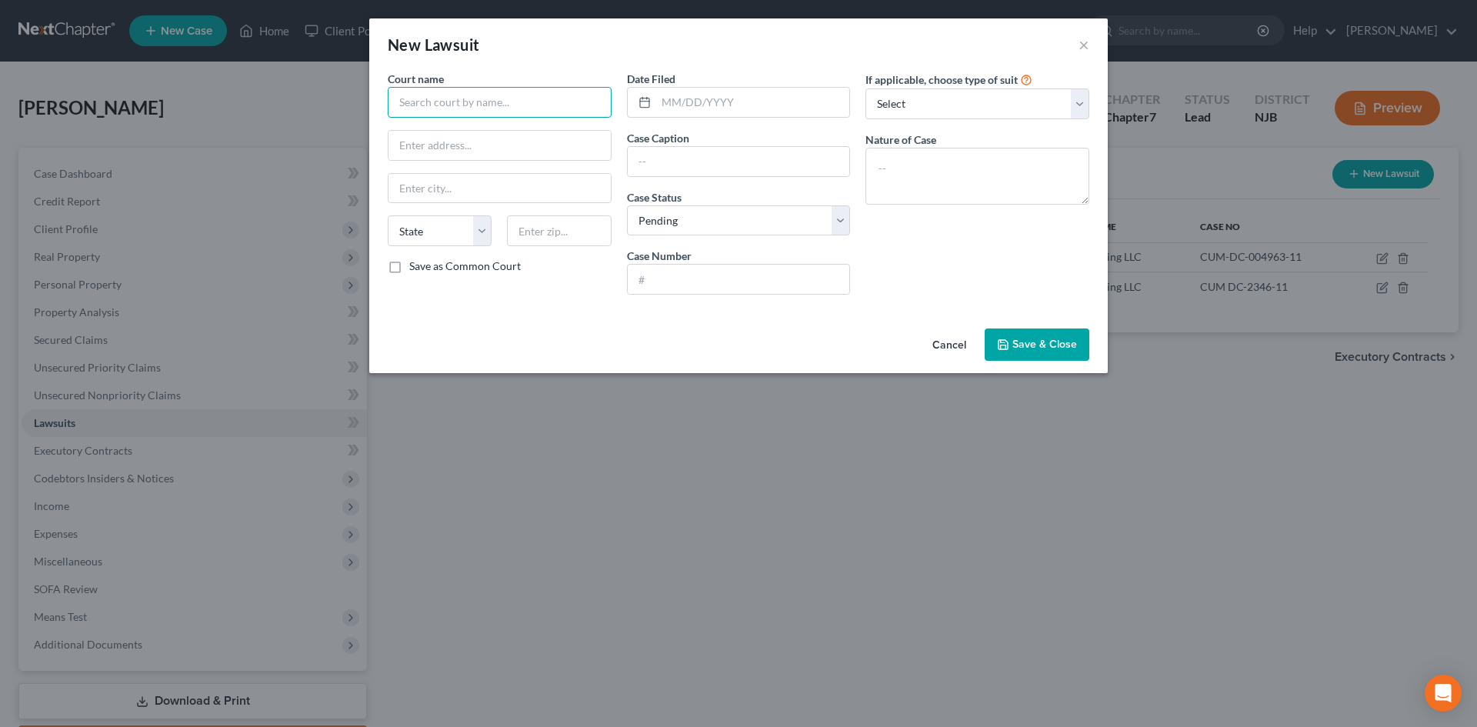
click at [437, 100] on input "text" at bounding box center [500, 102] width 224 height 31
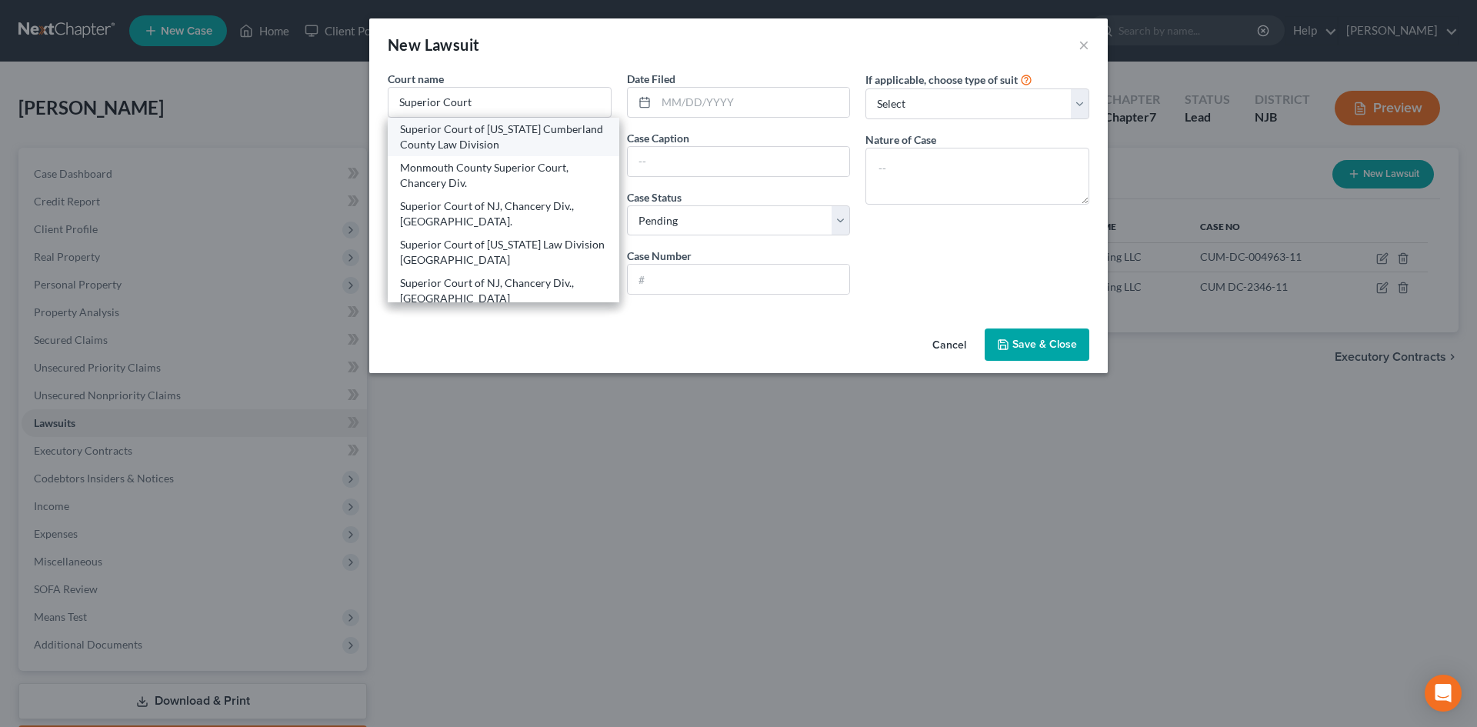
click at [485, 142] on div "Superior Court of [US_STATE] Cumberland County Law Division" at bounding box center [503, 137] width 207 height 31
type input "Superior Court of [US_STATE] Cumberland County Law Division"
type input "[STREET_ADDRESS]"
type input "Bridgeton"
select select "33"
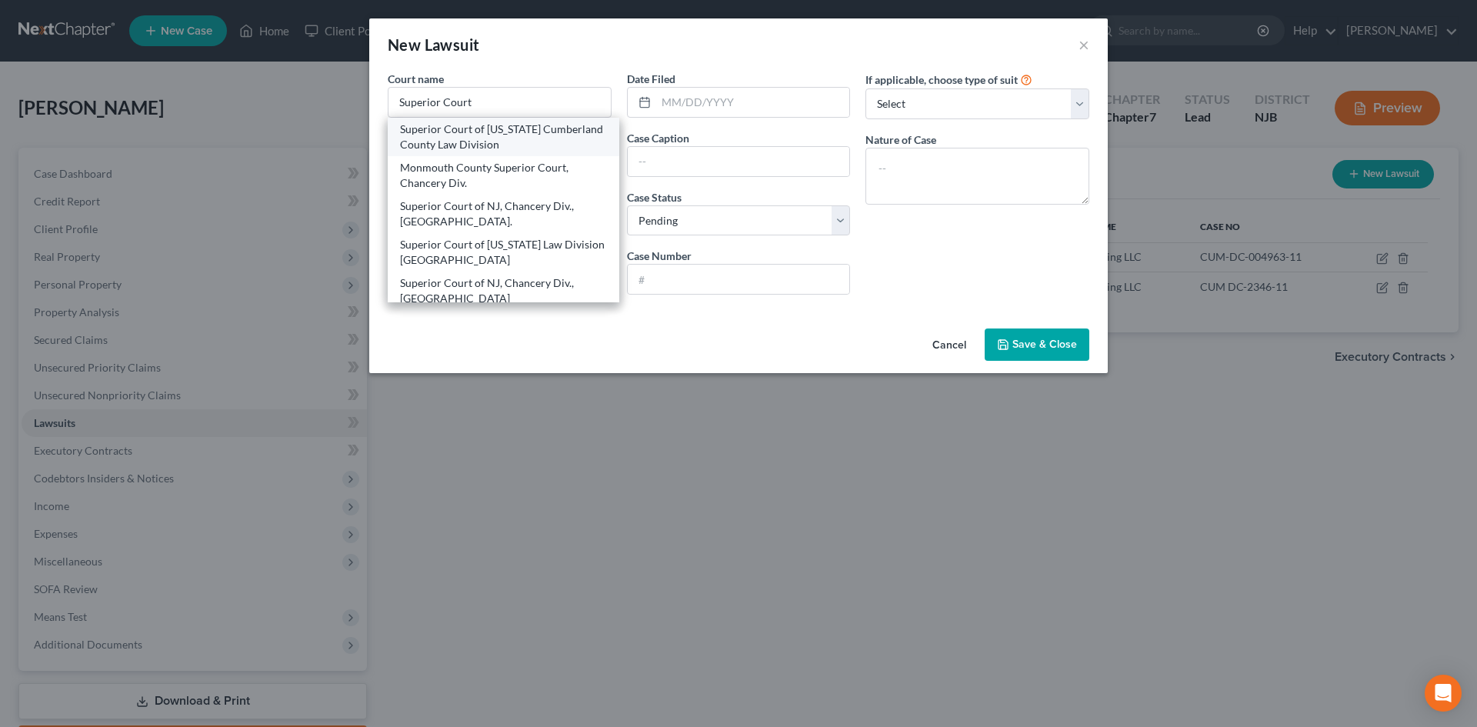
type input "08302"
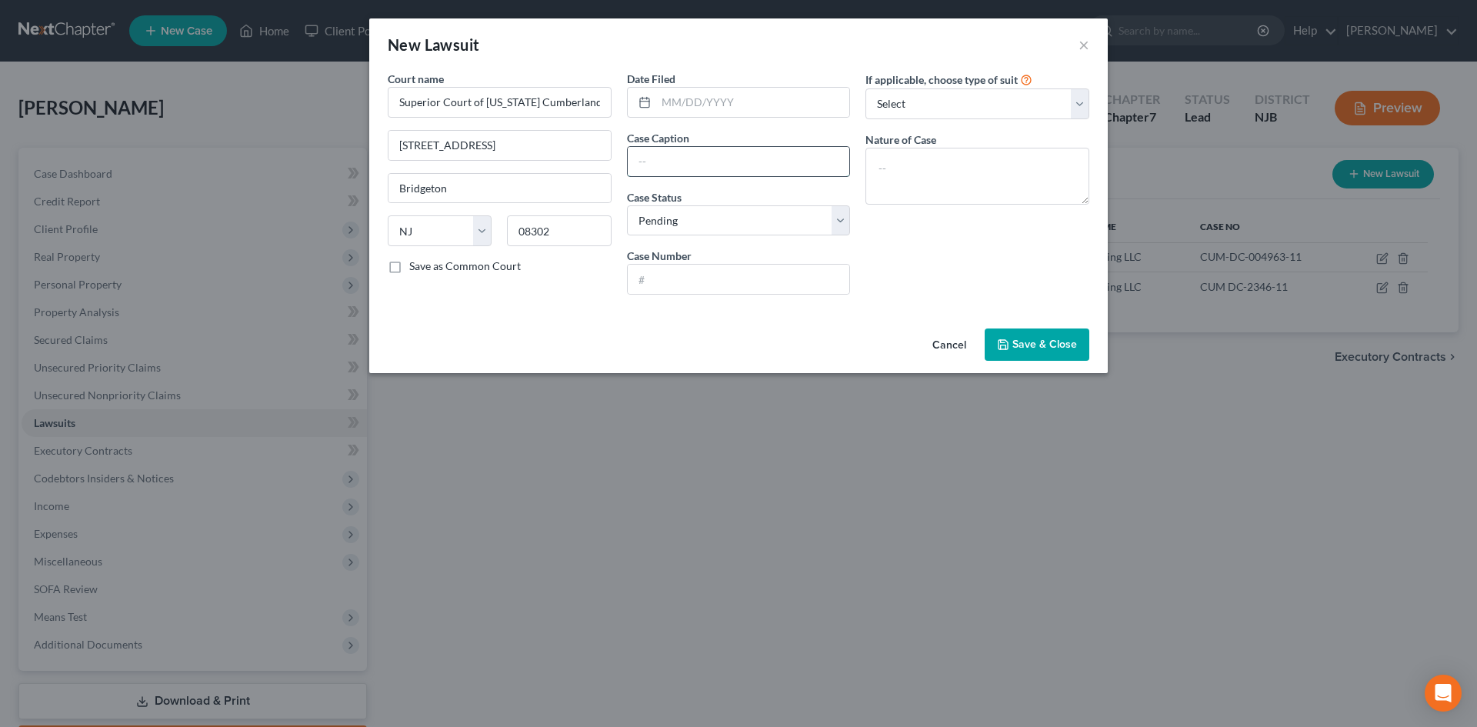
click at [780, 165] on input "text" at bounding box center [739, 161] width 222 height 29
drag, startPoint x: 796, startPoint y: 158, endPoint x: 827, endPoint y: 155, distance: 31.7
click at [798, 156] on input "Midland Credit Management Inc vs [PERSON_NAME]" at bounding box center [739, 161] width 222 height 29
type input "Midland Credit Management Inc vs [PERSON_NAME]"
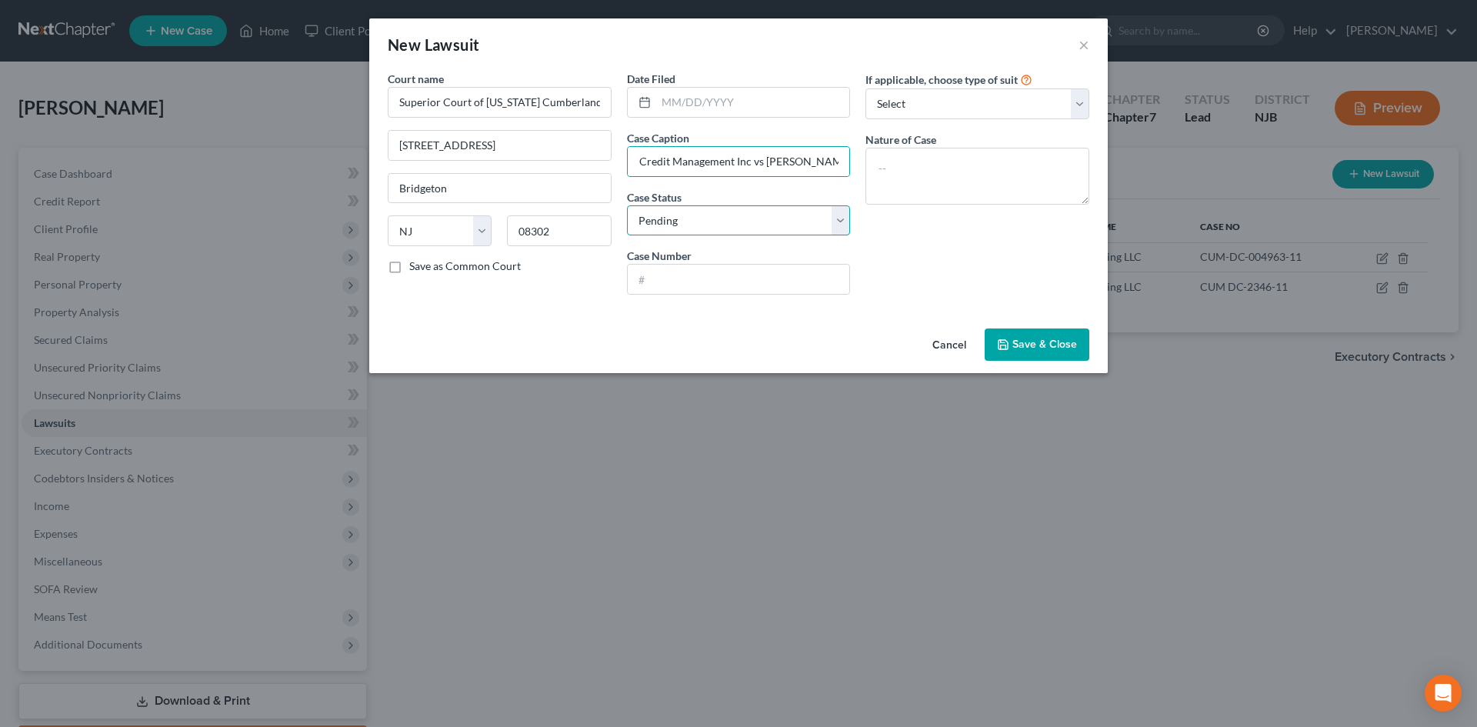
scroll to position [0, 0]
type input "DC-2523-22"
click at [957, 101] on select "Select Repossession Garnishment Foreclosure Attached, Seized, Or Levied Other" at bounding box center [978, 103] width 224 height 31
select select "4"
click at [866, 88] on select "Select Repossession Garnishment Foreclosure Attached, Seized, Or Levied Other" at bounding box center [978, 103] width 224 height 31
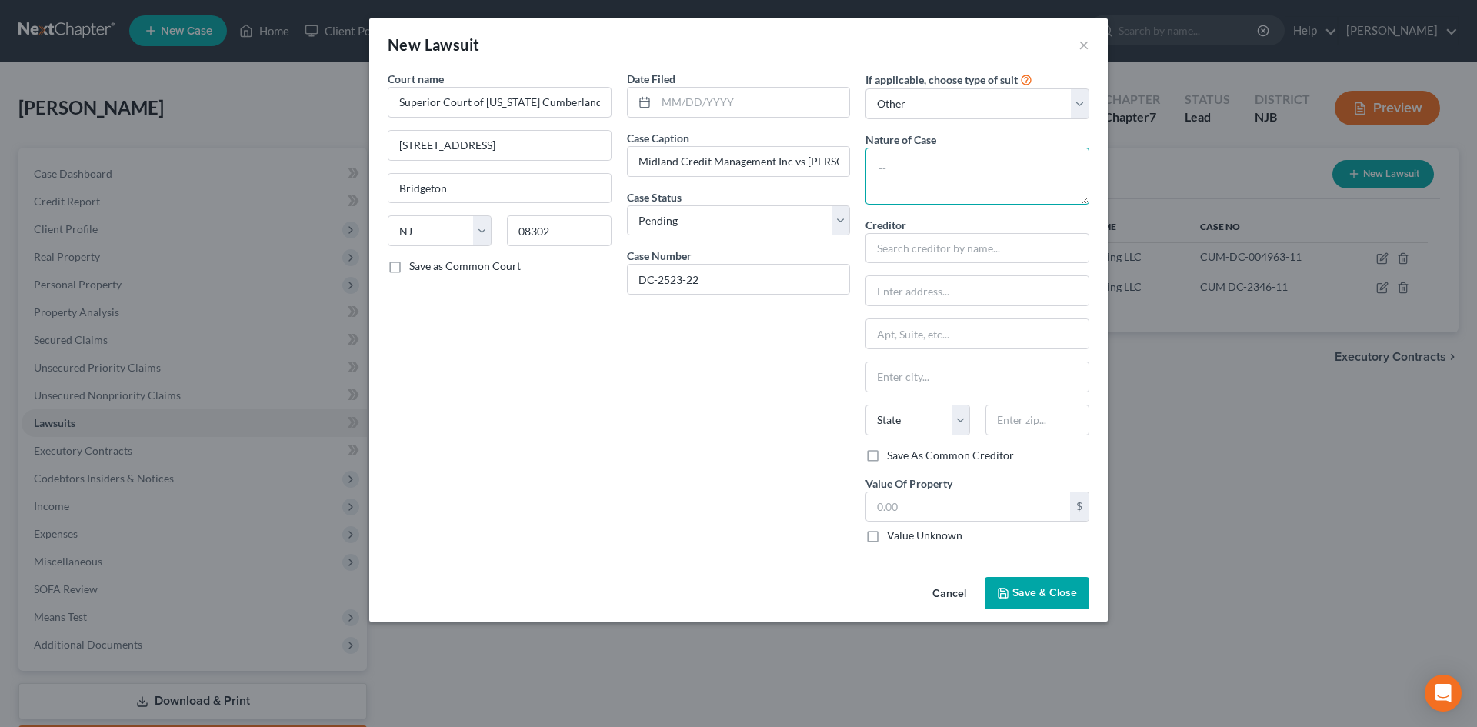
click at [943, 170] on textarea at bounding box center [978, 176] width 224 height 57
type textarea "Civil suit for credit card default."
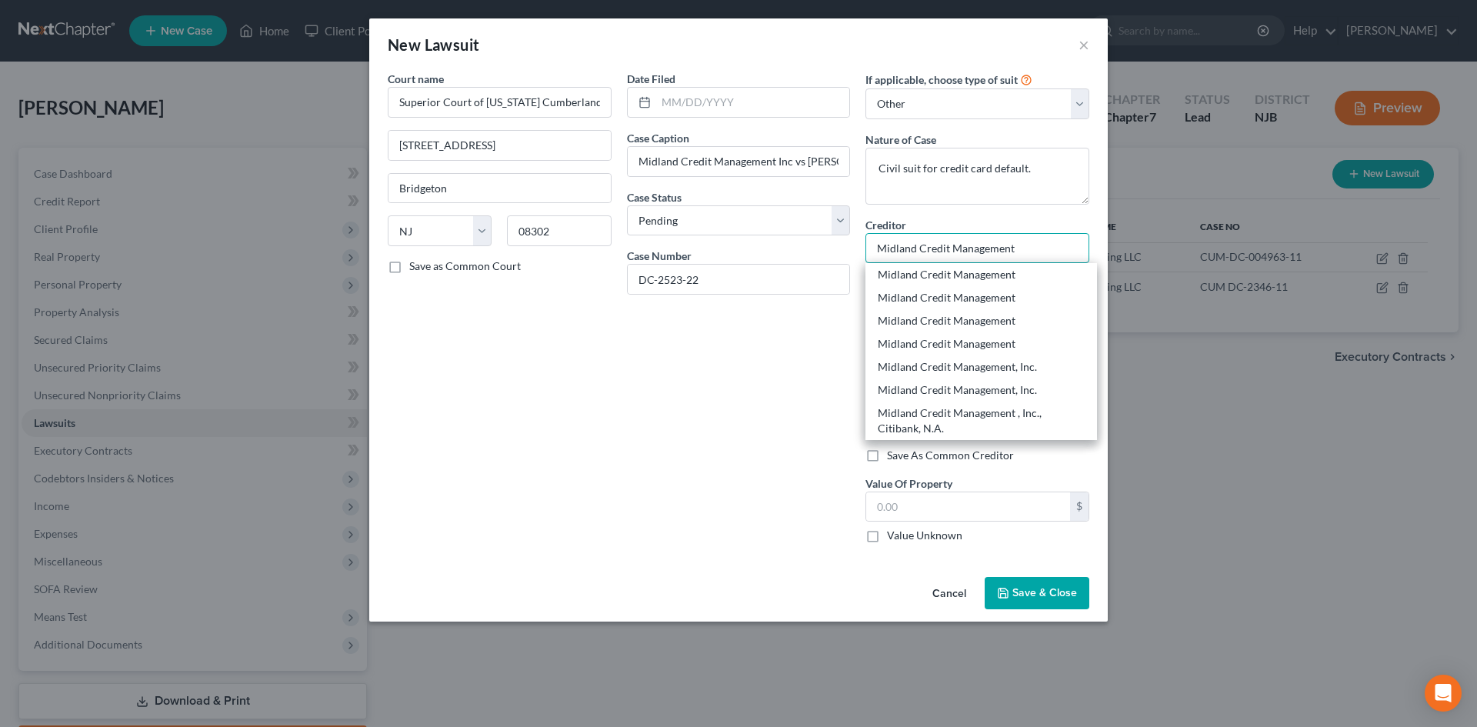
click at [934, 257] on input "Midland Credit Management" at bounding box center [978, 248] width 224 height 31
click at [670, 353] on div "Date Filed Case Caption Midland Credit Management Inc vs [PERSON_NAME] Case Sta…" at bounding box center [738, 313] width 239 height 485
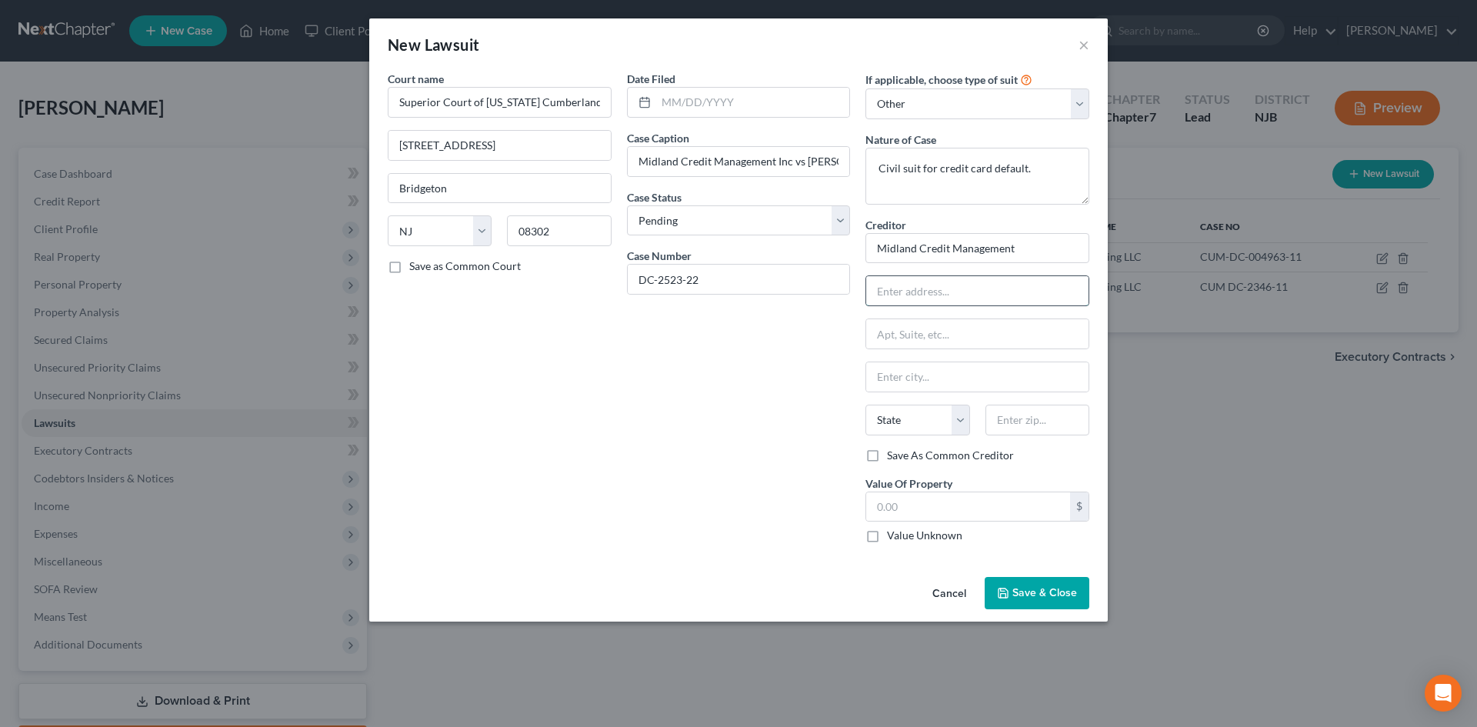
click at [917, 288] on input "text" at bounding box center [977, 290] width 222 height 29
click at [1033, 255] on input "Midland Credit Management" at bounding box center [978, 248] width 224 height 31
click at [1021, 250] on input "Midland Credit Management" at bounding box center [978, 248] width 224 height 31
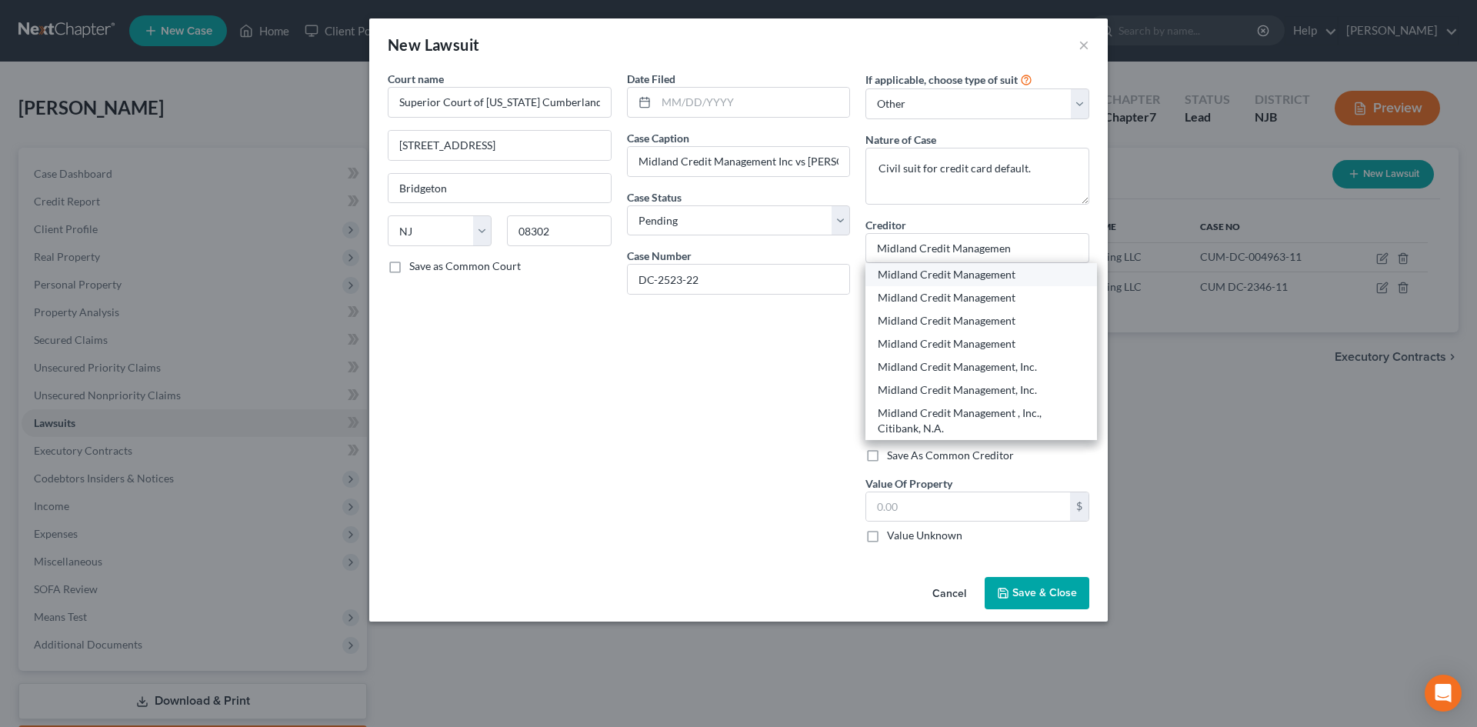
click at [1002, 277] on div "Midland Credit Management" at bounding box center [981, 274] width 207 height 15
type input "Midland Credit Management"
type input "350 Camino De La [PERSON_NAME]"
type input "Suite 100"
type input "[GEOGRAPHIC_DATA]"
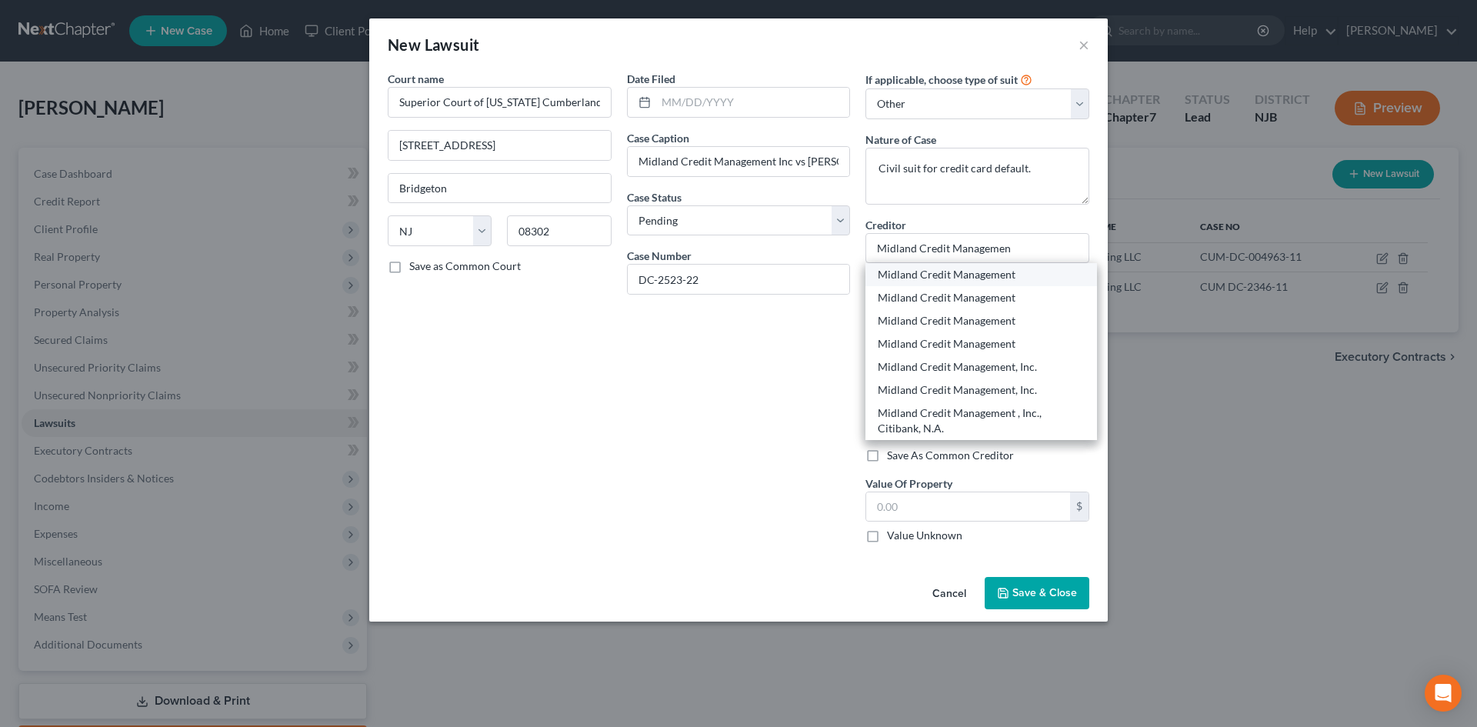
select select "4"
type input "92108"
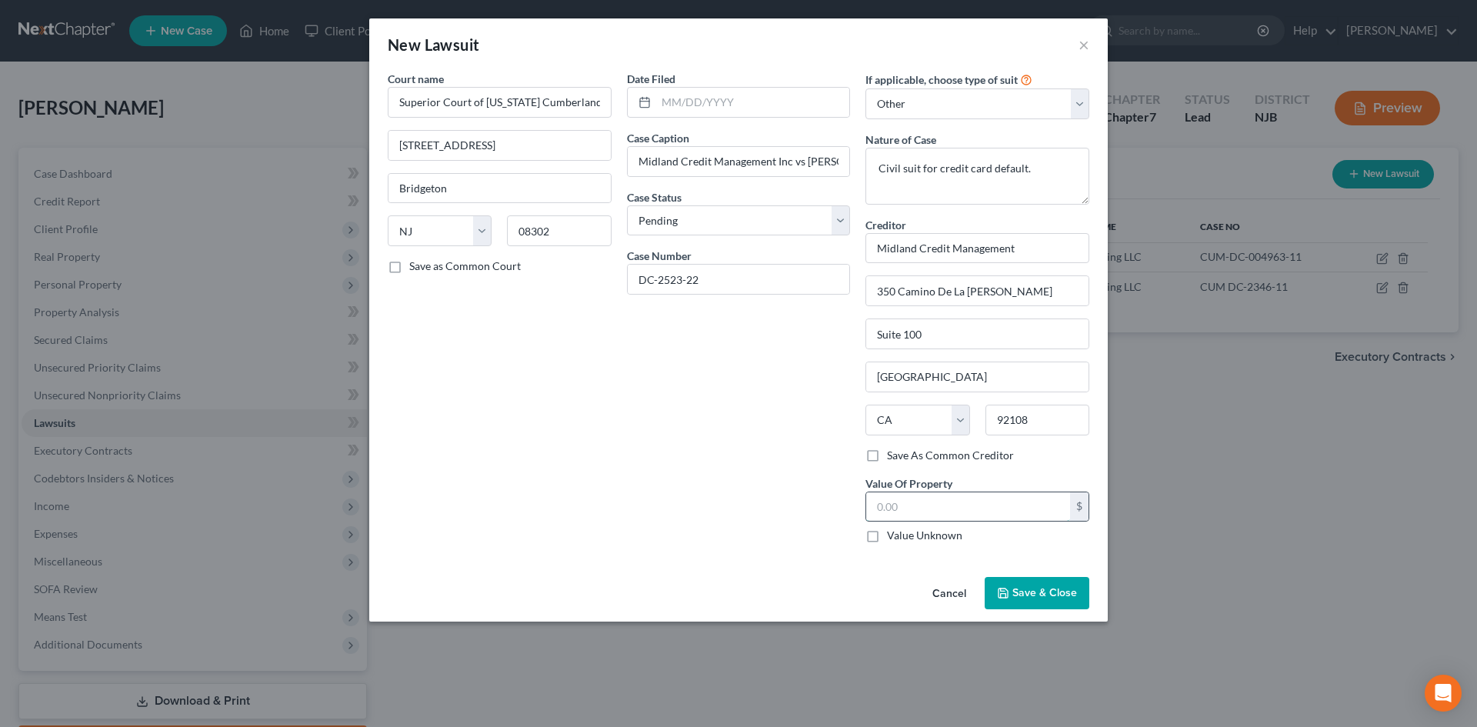
click at [932, 508] on input "text" at bounding box center [968, 506] width 204 height 29
type input "300.00"
click at [1003, 601] on button "Save & Close" at bounding box center [1037, 593] width 105 height 32
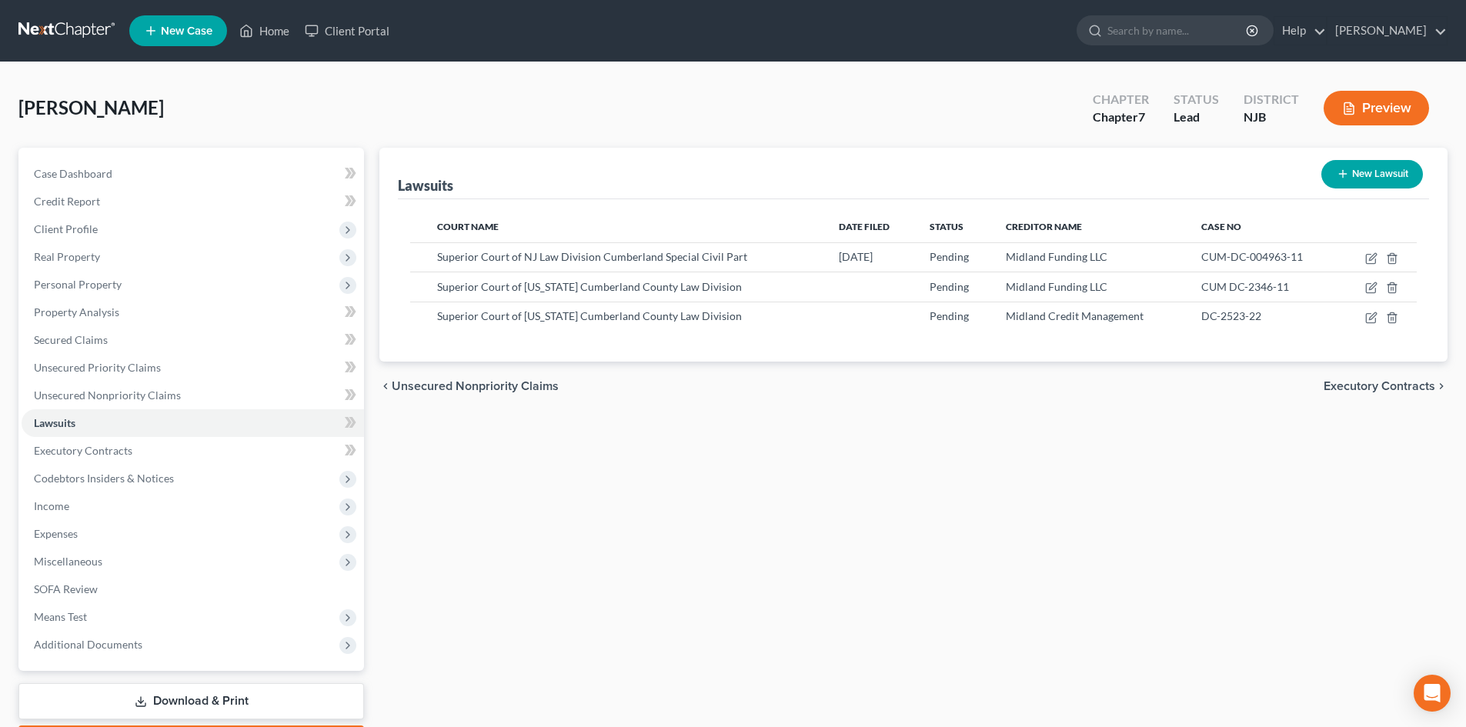
click at [1349, 382] on span "Executory Contracts" at bounding box center [1380, 386] width 112 height 12
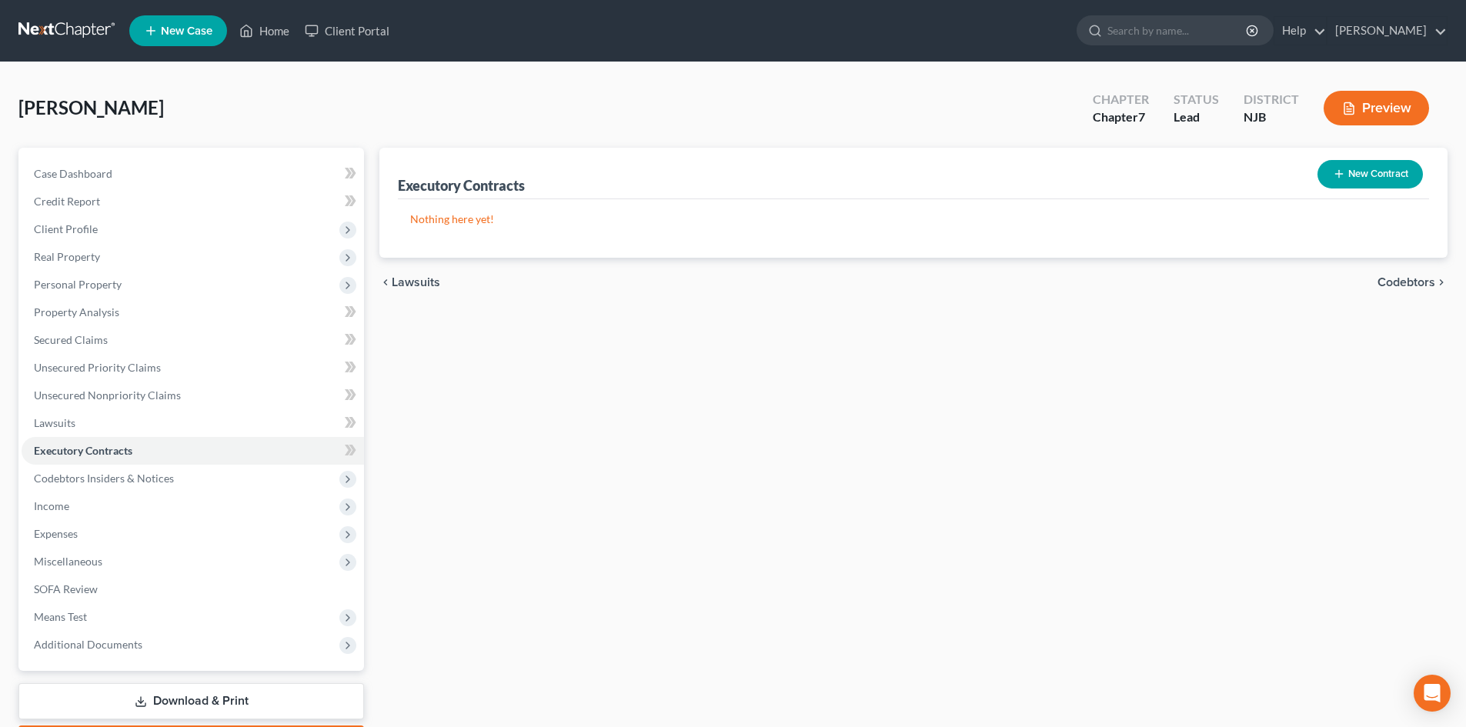
click at [1415, 282] on span "Codebtors" at bounding box center [1406, 282] width 58 height 12
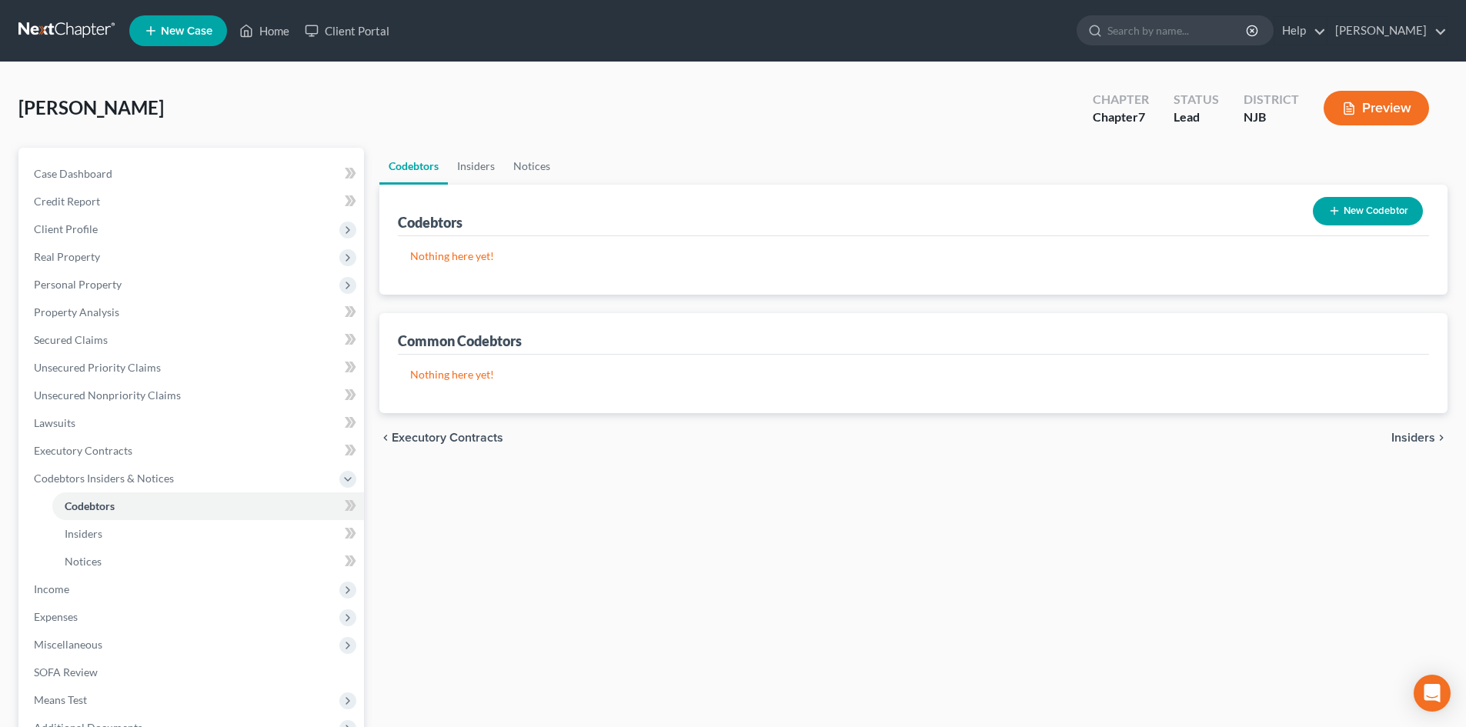
click at [1404, 435] on span "Insiders" at bounding box center [1413, 438] width 44 height 12
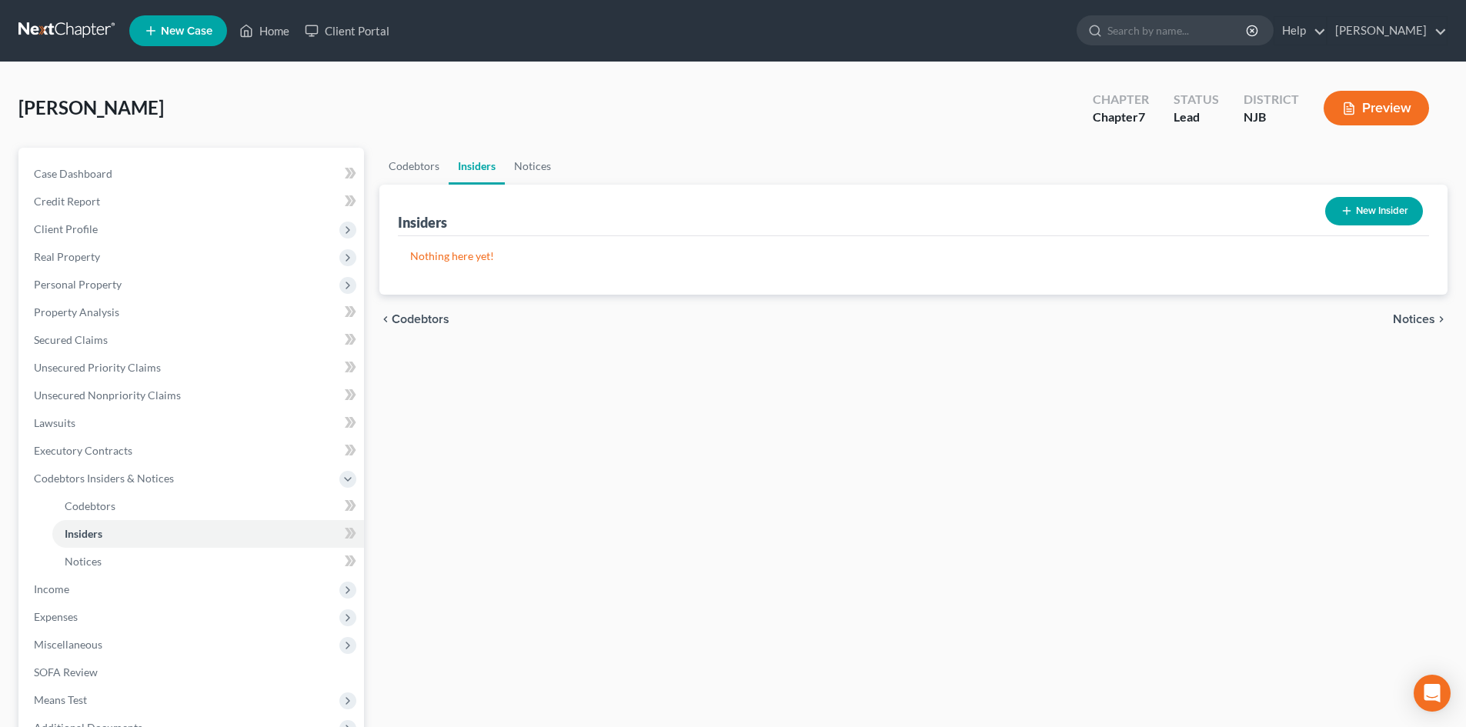
click at [1423, 335] on div "chevron_left Codebtors Notices chevron_right" at bounding box center [913, 319] width 1068 height 49
click at [1413, 324] on span "Notices" at bounding box center [1414, 319] width 42 height 12
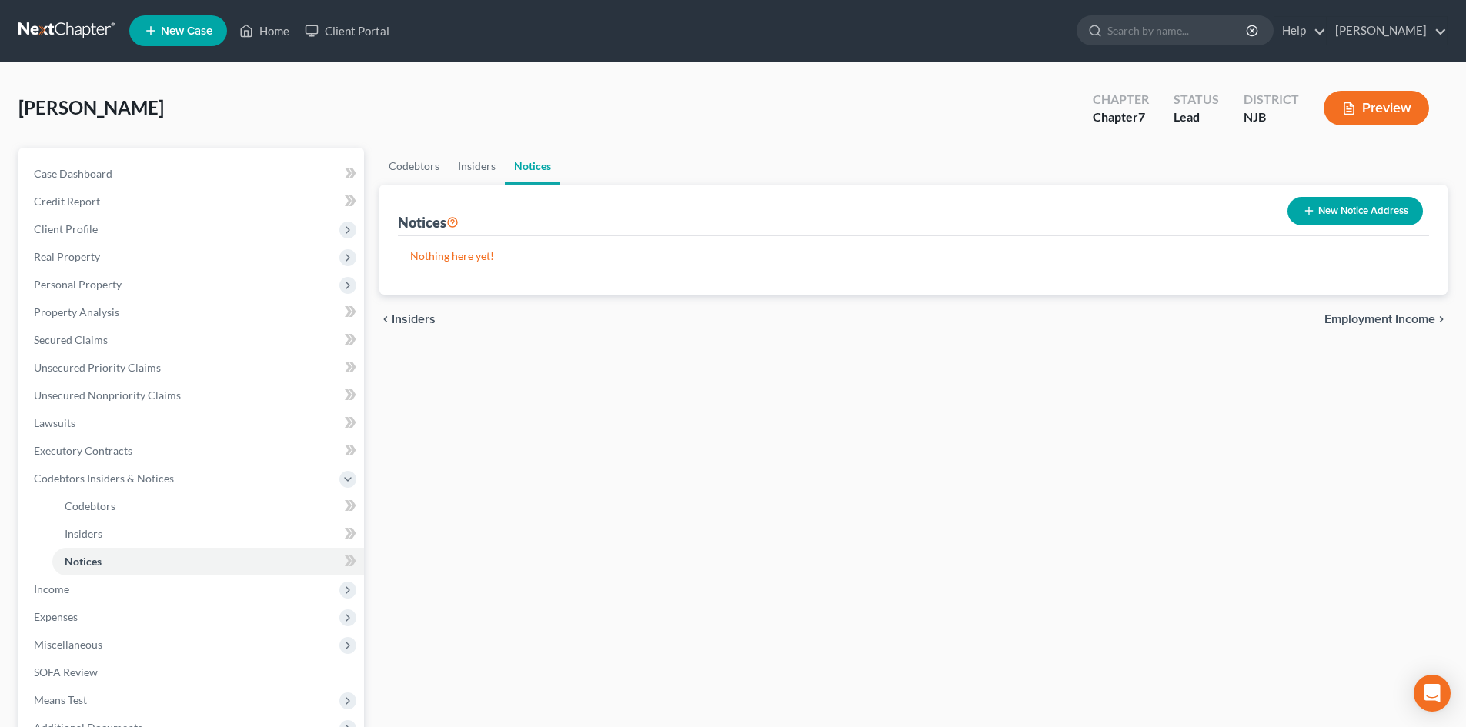
click at [1361, 321] on span "Employment Income" at bounding box center [1379, 319] width 111 height 12
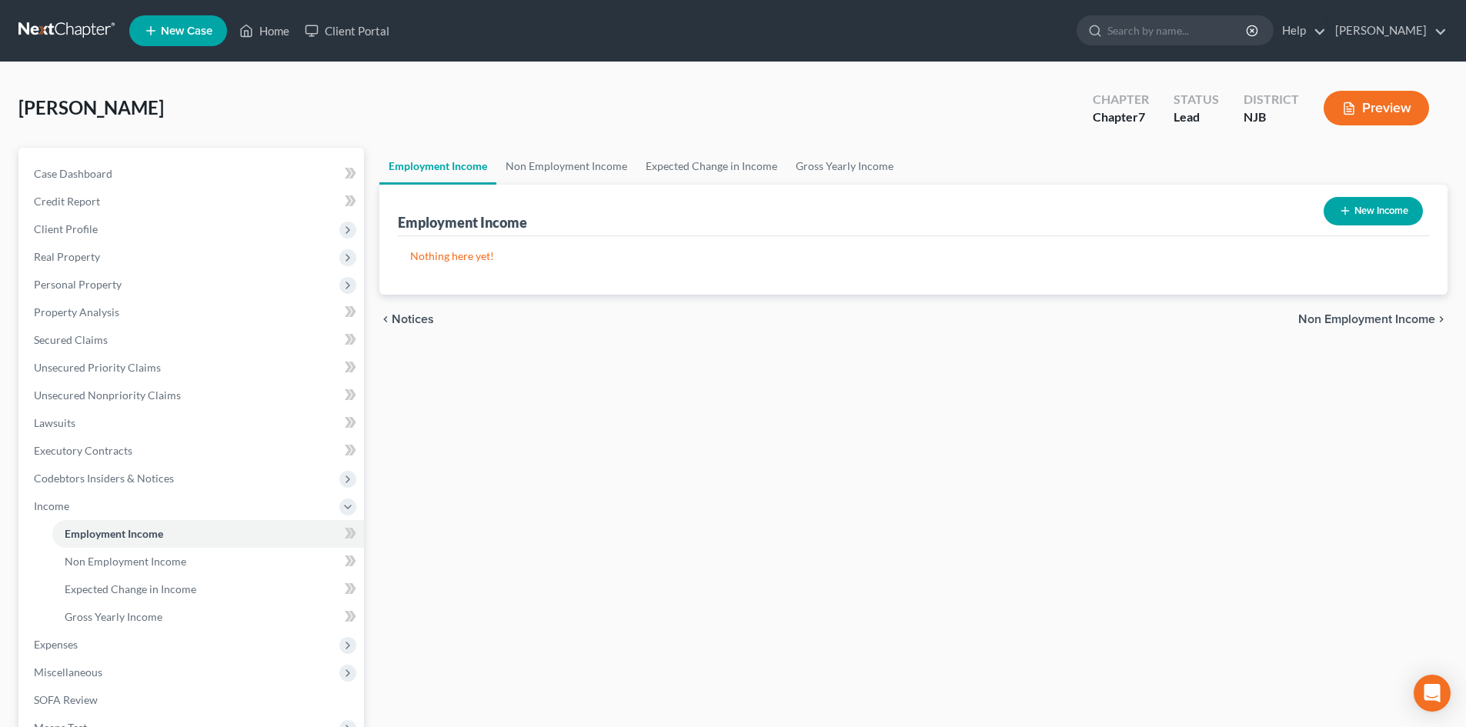
click at [1377, 205] on button "New Income" at bounding box center [1373, 211] width 99 height 28
select select "0"
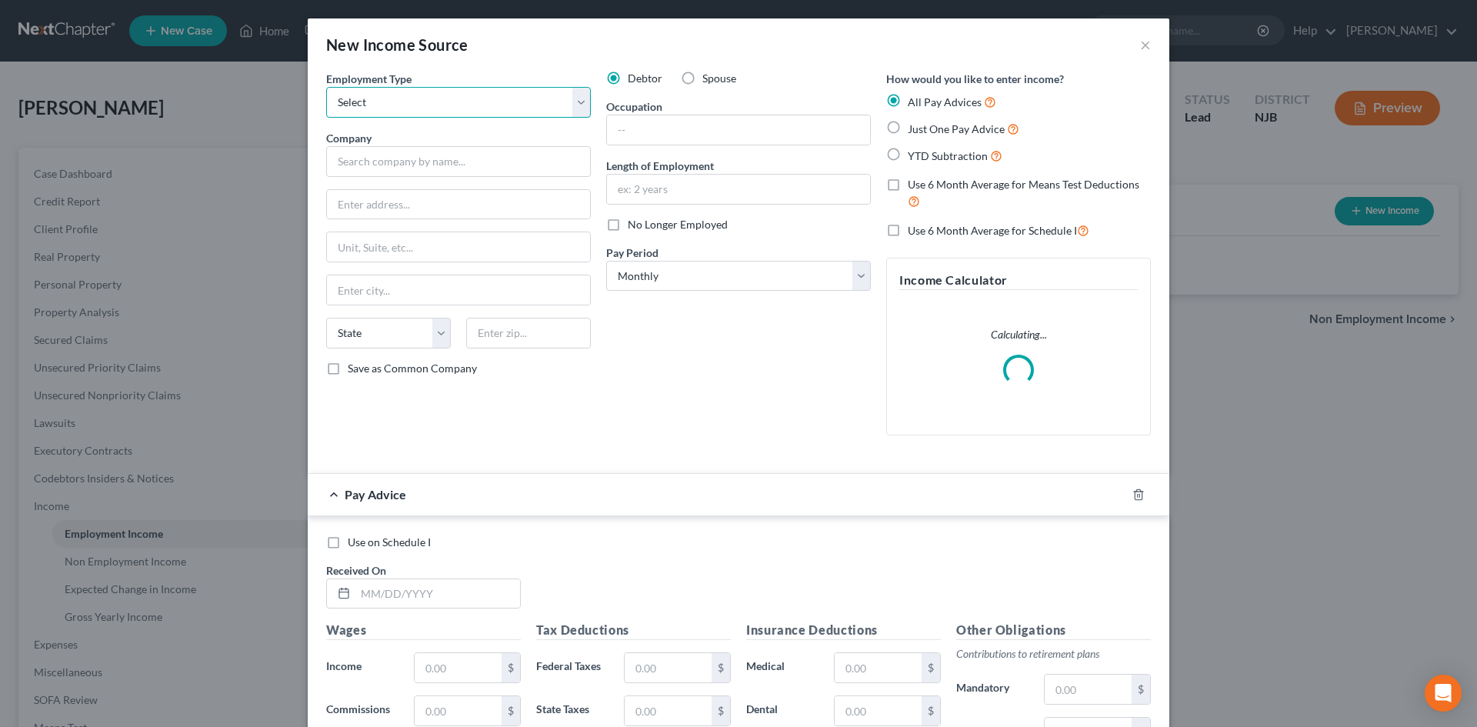
click at [384, 114] on select "Select Full or [DEMOGRAPHIC_DATA] Employment Self Employment" at bounding box center [458, 102] width 265 height 31
select select "0"
click at [326, 87] on select "Select Full or [DEMOGRAPHIC_DATA] Employment Self Employment" at bounding box center [458, 102] width 265 height 31
click at [387, 162] on input "text" at bounding box center [458, 161] width 265 height 31
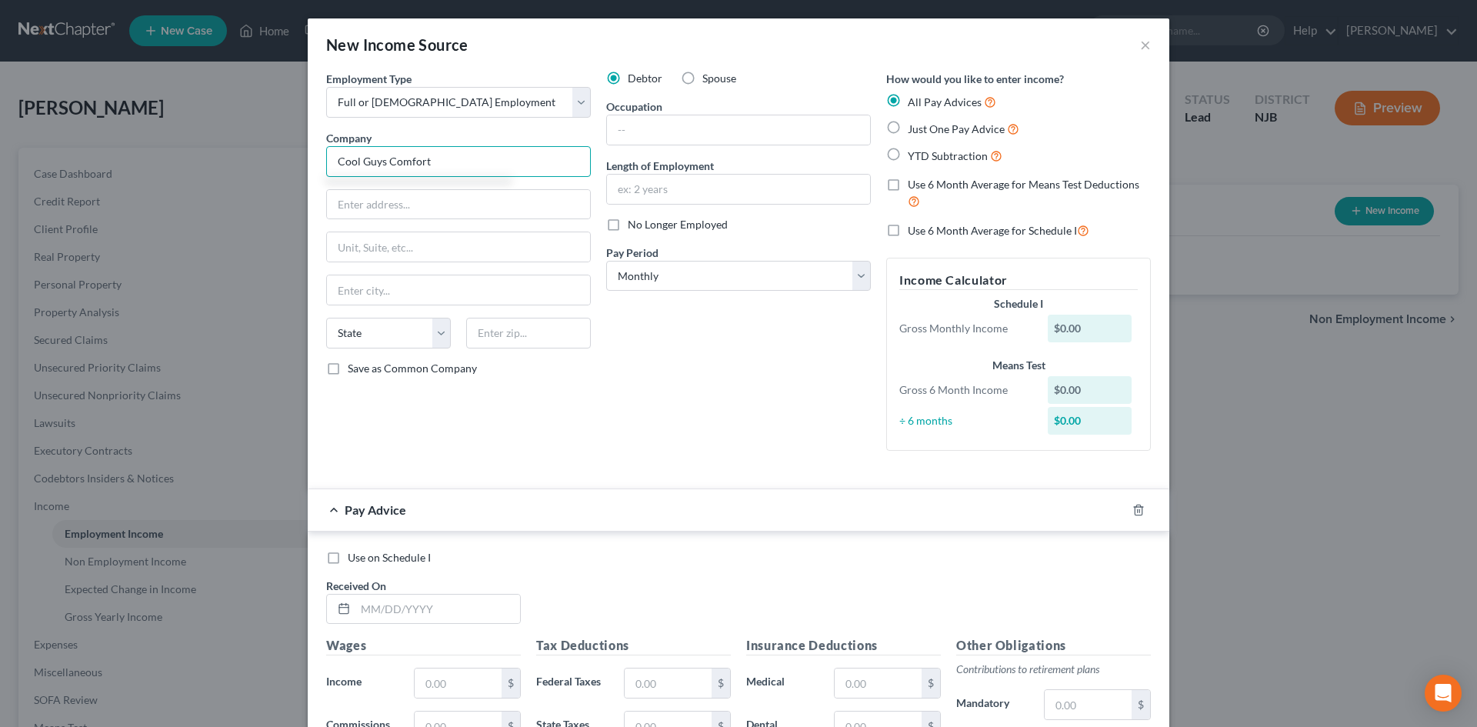
type input "Cool Guys Comfort"
type input "[STREET_ADDRESS]"
type input "[PERSON_NAME]"
select select "33"
type input "08205"
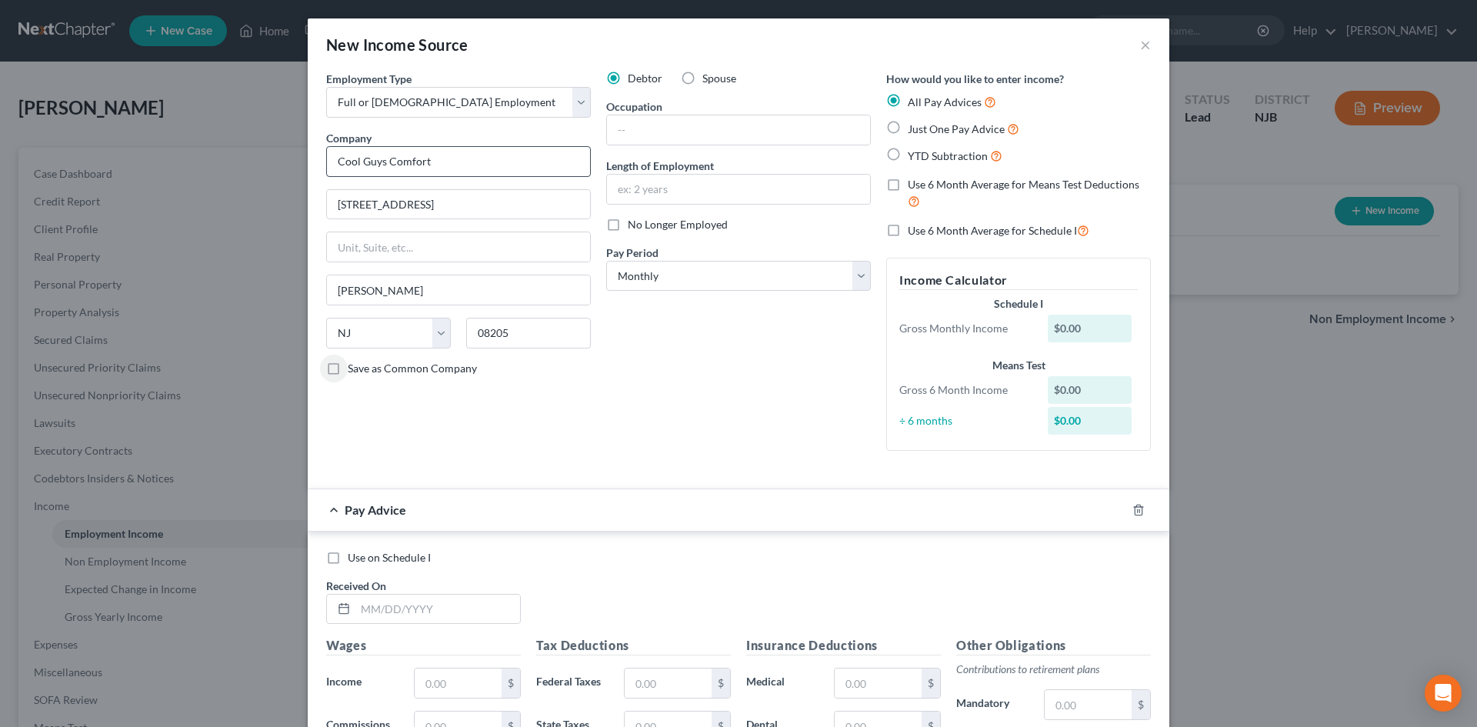
type input "Absecon"
click at [354, 361] on input "Save as Common Company" at bounding box center [359, 366] width 10 height 10
checkbox input "true"
click at [653, 129] on input "text" at bounding box center [738, 129] width 263 height 29
type input "HVAC Technician"
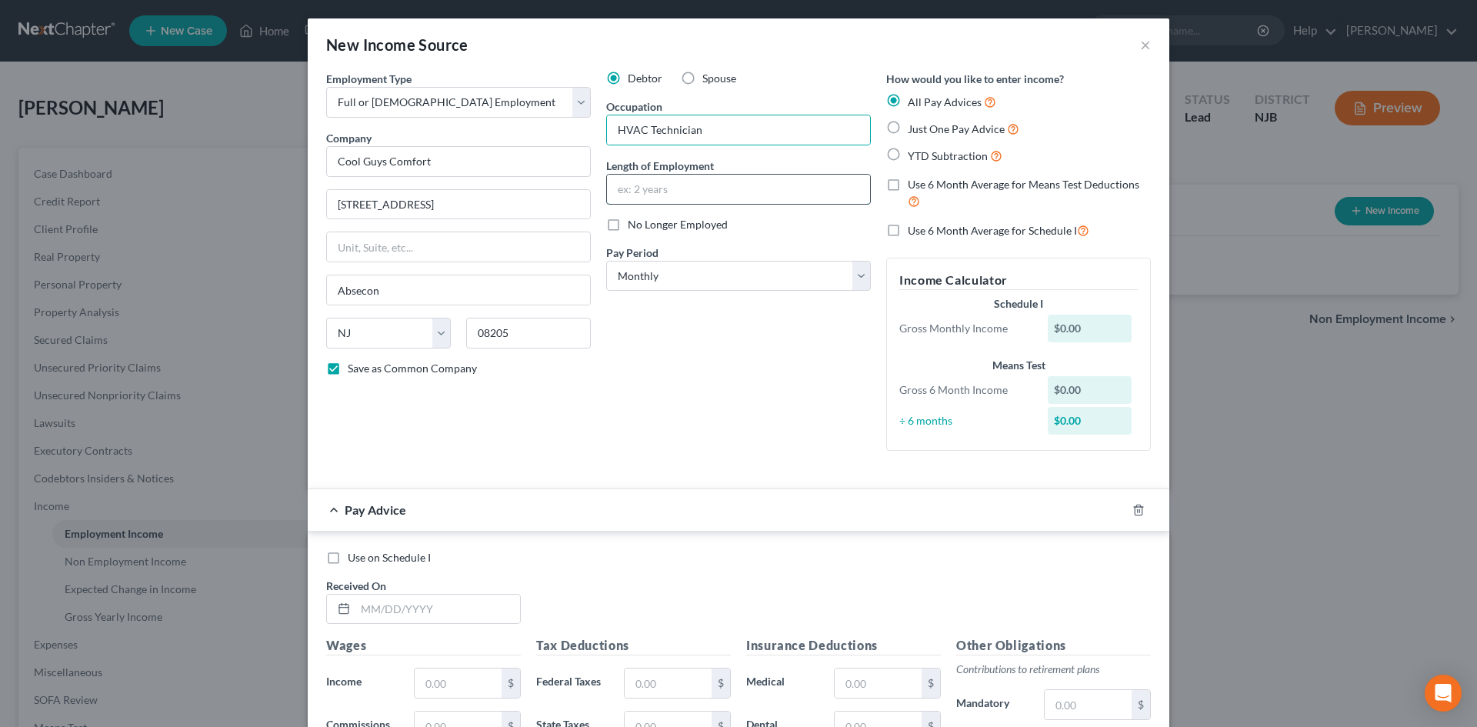
click at [610, 181] on input "text" at bounding box center [738, 189] width 263 height 29
type input "3 1/2 years"
click at [849, 271] on select "Select Monthly Twice Monthly Every Other Week Weekly" at bounding box center [738, 276] width 265 height 31
select select "3"
click at [606, 261] on select "Select Monthly Twice Monthly Every Other Week Weekly" at bounding box center [738, 276] width 265 height 31
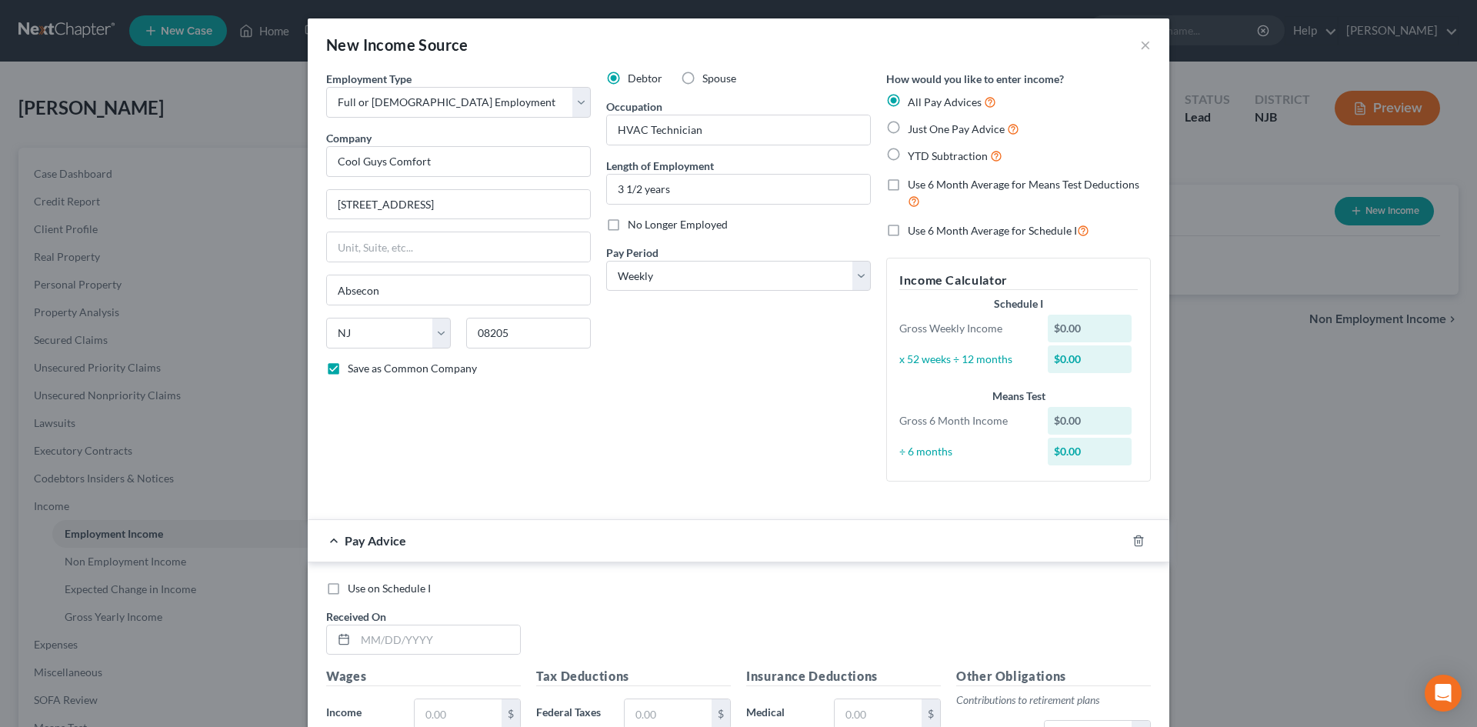
click at [908, 125] on label "Just One Pay Advice" at bounding box center [964, 129] width 112 height 18
click at [914, 125] on input "Just One Pay Advice" at bounding box center [919, 125] width 10 height 10
radio input "true"
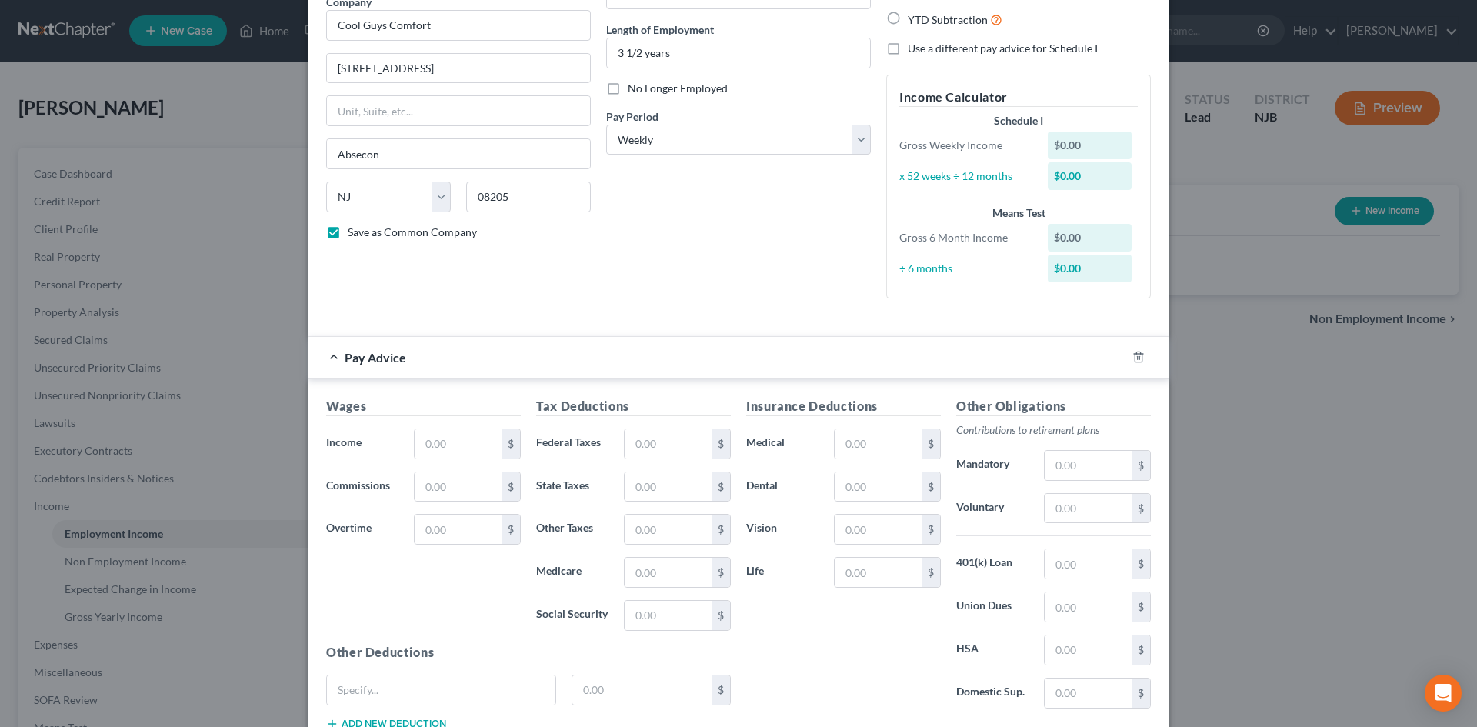
scroll to position [154, 0]
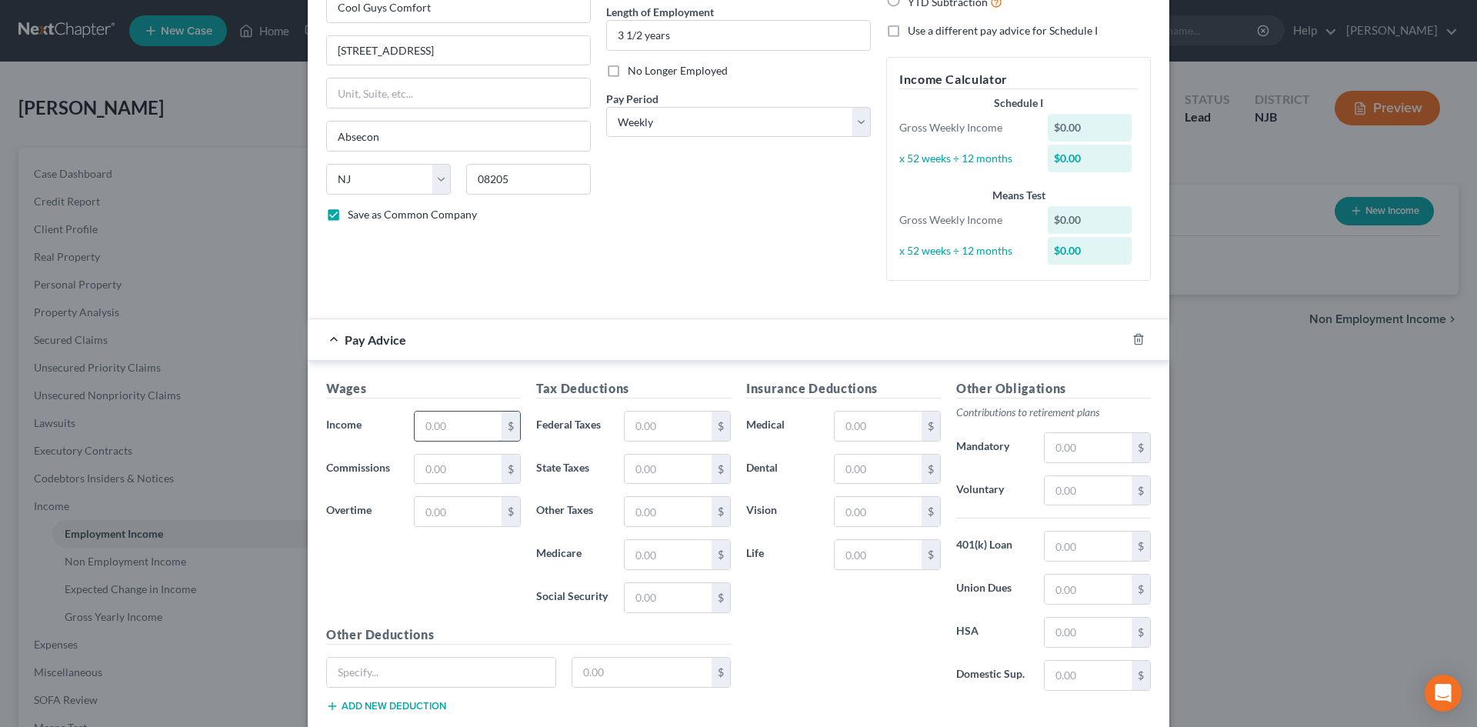
click at [438, 432] on input "text" at bounding box center [458, 426] width 87 height 29
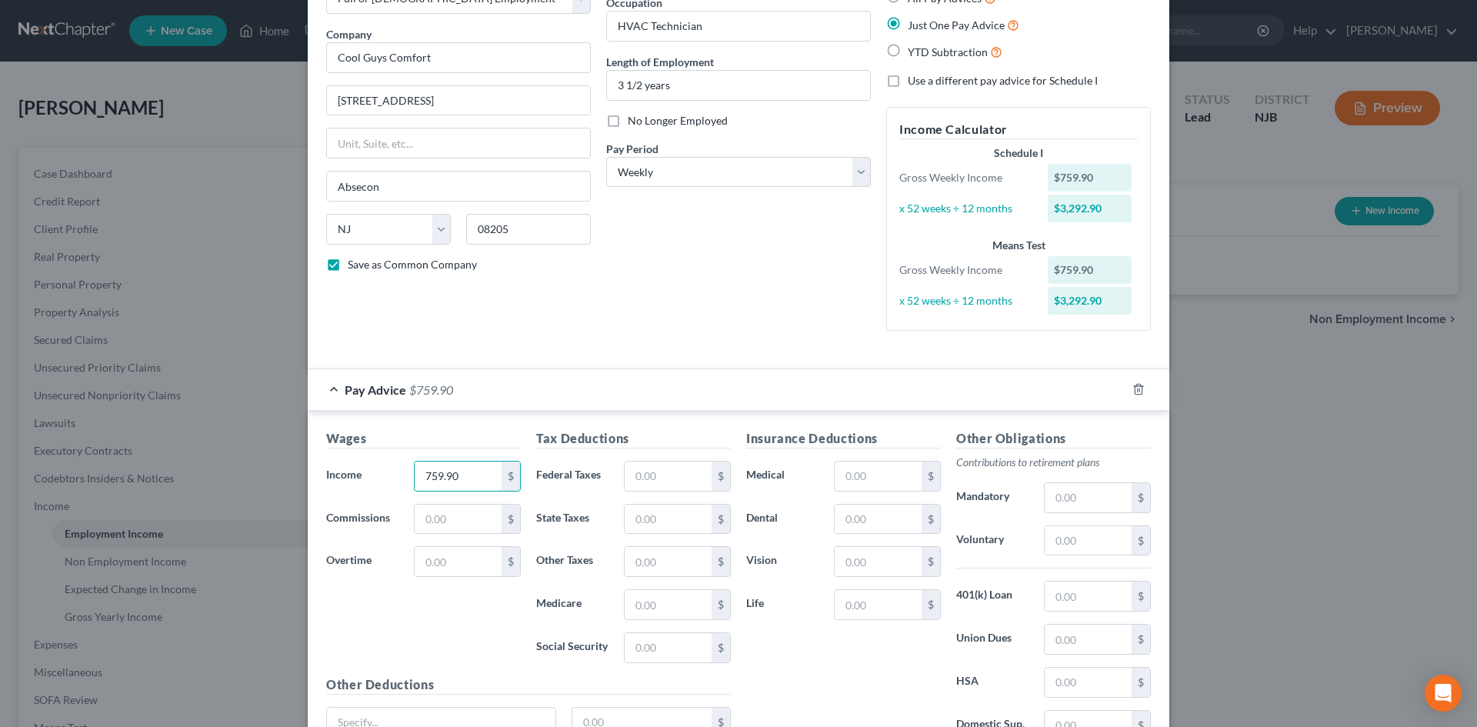
scroll to position [77, 0]
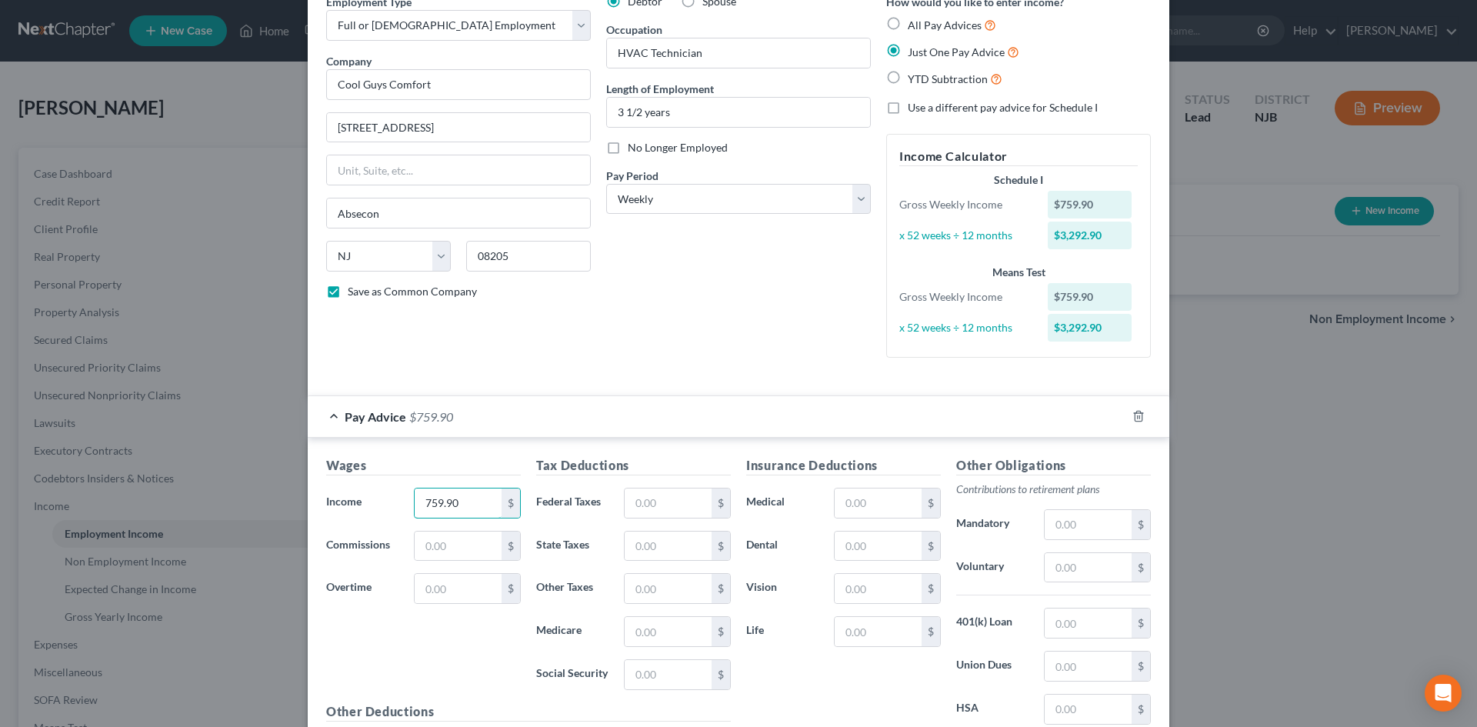
type input "759.90"
click at [653, 426] on div "Pay Advice $759.90" at bounding box center [717, 416] width 819 height 41
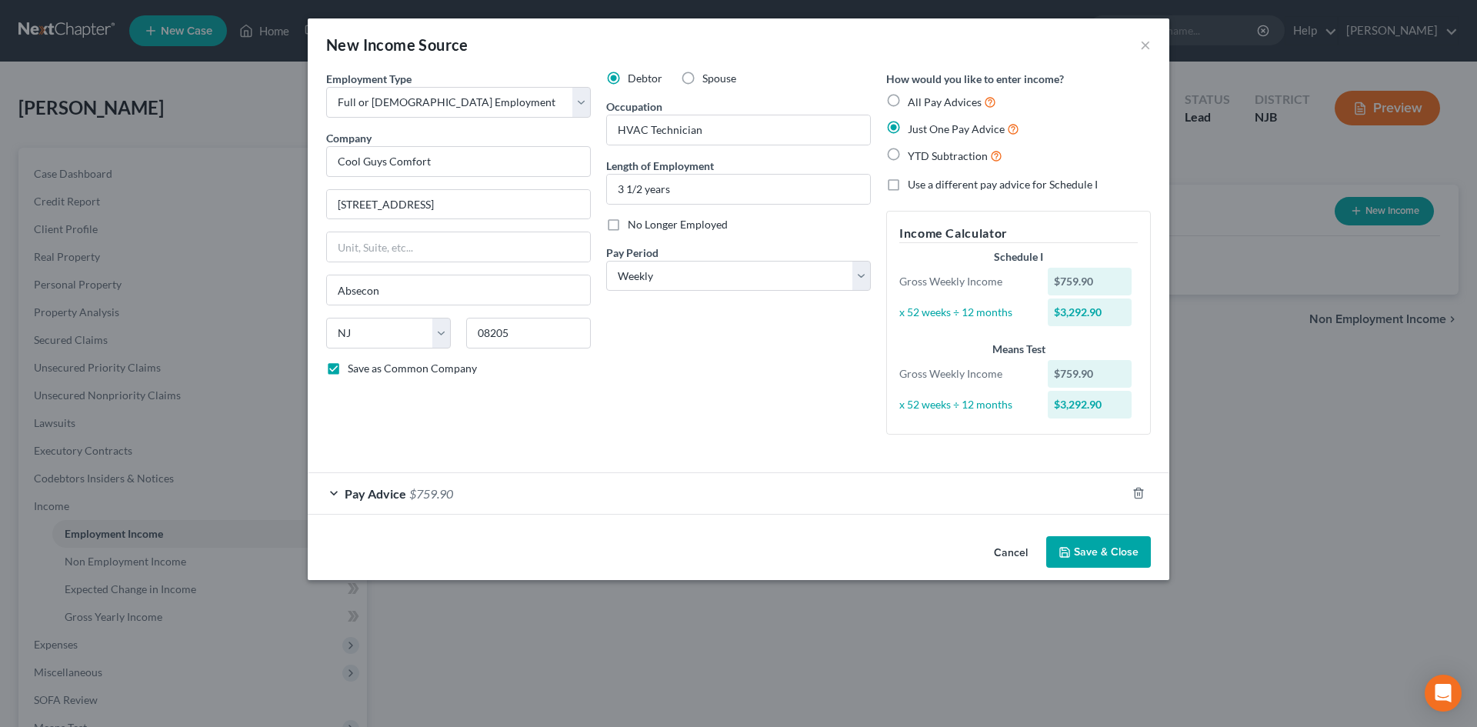
scroll to position [0, 0]
click at [732, 272] on select "Select Monthly Twice Monthly Every Other Week Weekly" at bounding box center [738, 276] width 265 height 31
click at [606, 261] on select "Select Monthly Twice Monthly Every Other Week Weekly" at bounding box center [738, 276] width 265 height 31
click at [388, 489] on span "Pay Advice" at bounding box center [376, 493] width 62 height 15
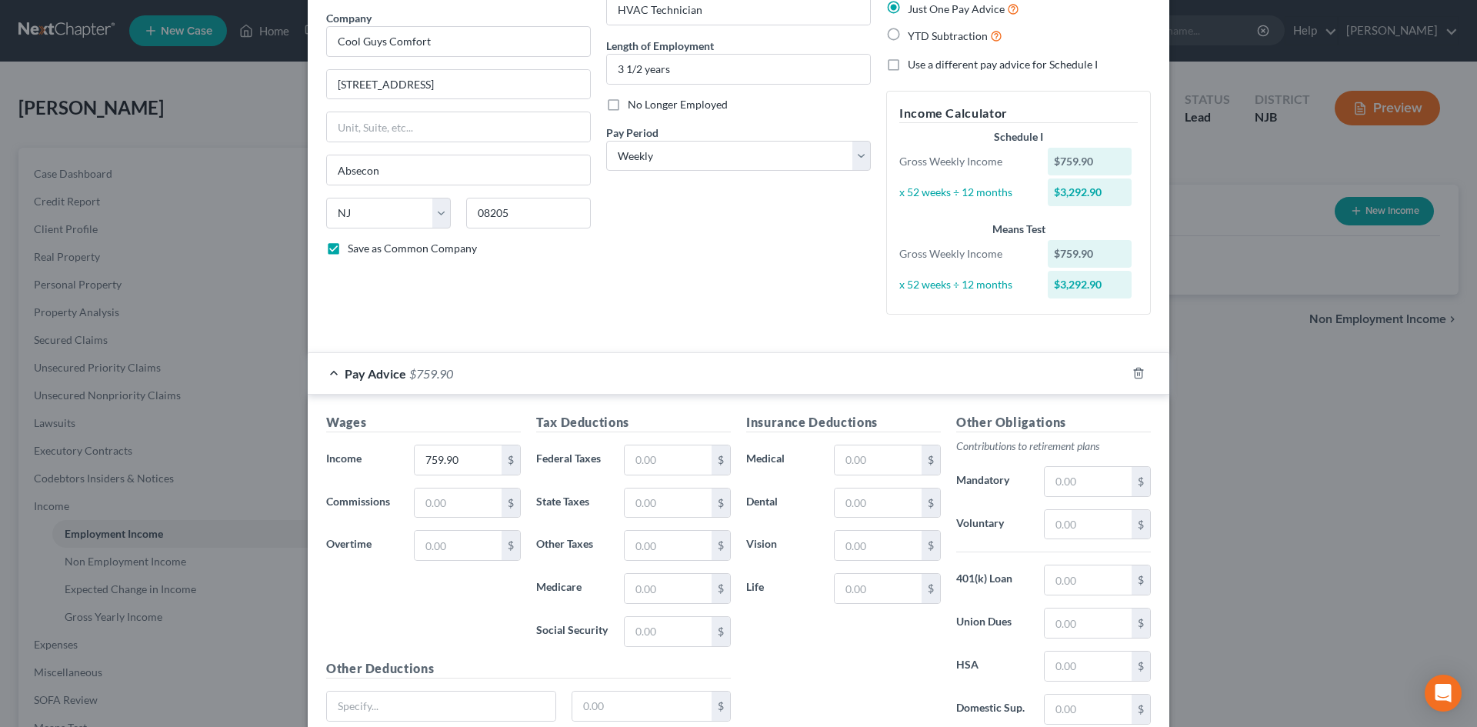
scroll to position [154, 0]
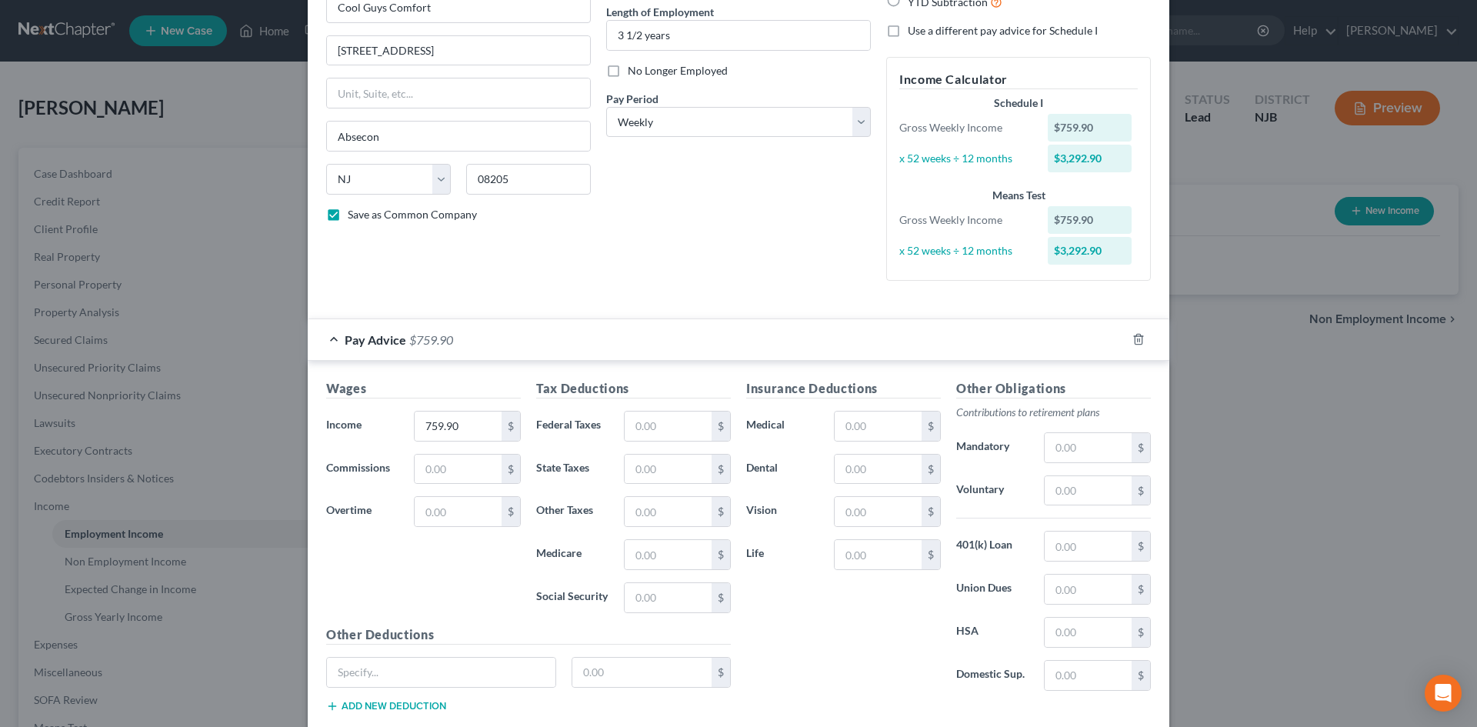
click at [632, 408] on div "Tax Deductions Federal Taxes $ State Taxes $ Other Taxes $ Medicare $ Social Se…" at bounding box center [634, 502] width 210 height 246
click at [679, 474] on input "text" at bounding box center [668, 469] width 87 height 29
type input "16.01"
click at [661, 549] on input "text" at bounding box center [668, 554] width 87 height 29
type input "12.44"
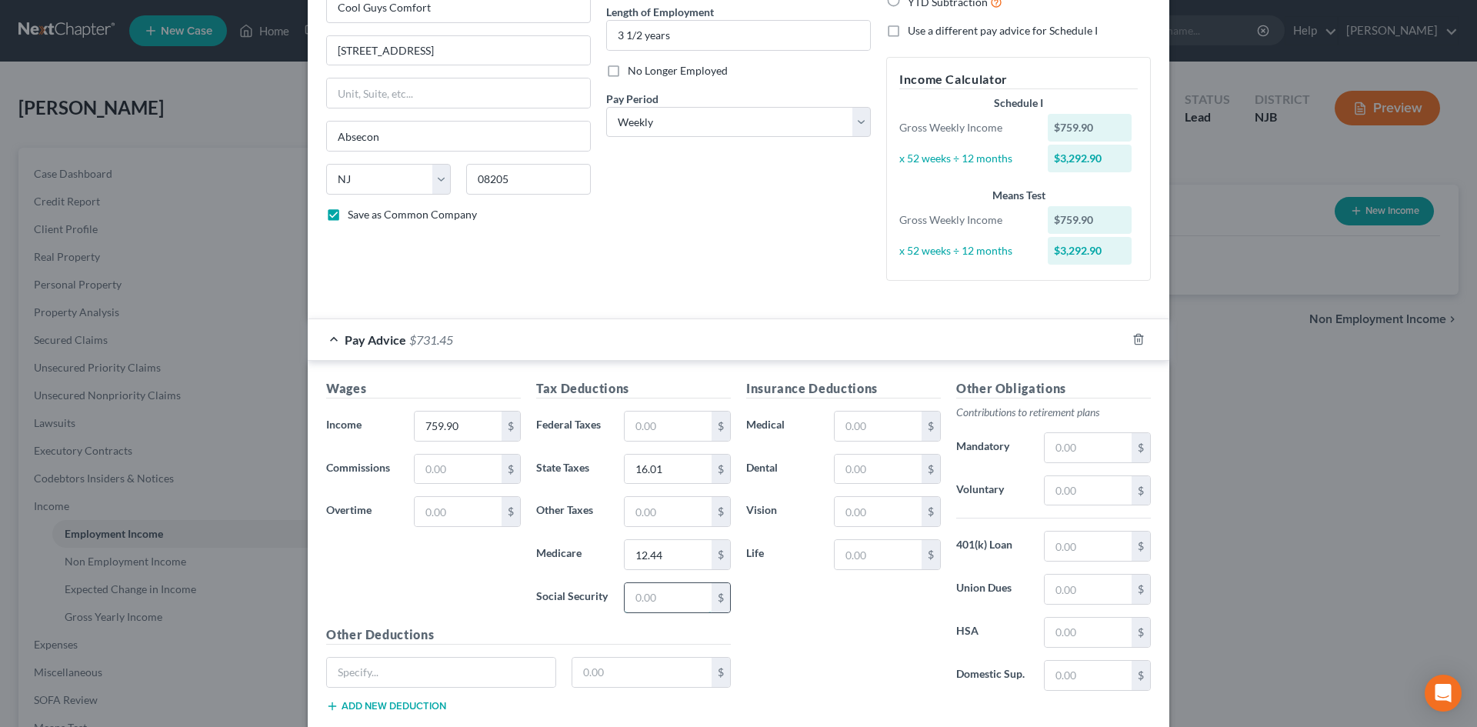
click at [657, 599] on input "text" at bounding box center [668, 597] width 87 height 29
type input "53.19"
click at [653, 511] on input "text" at bounding box center [668, 511] width 87 height 29
type input "8.45"
click at [1073, 673] on input "text" at bounding box center [1088, 675] width 87 height 29
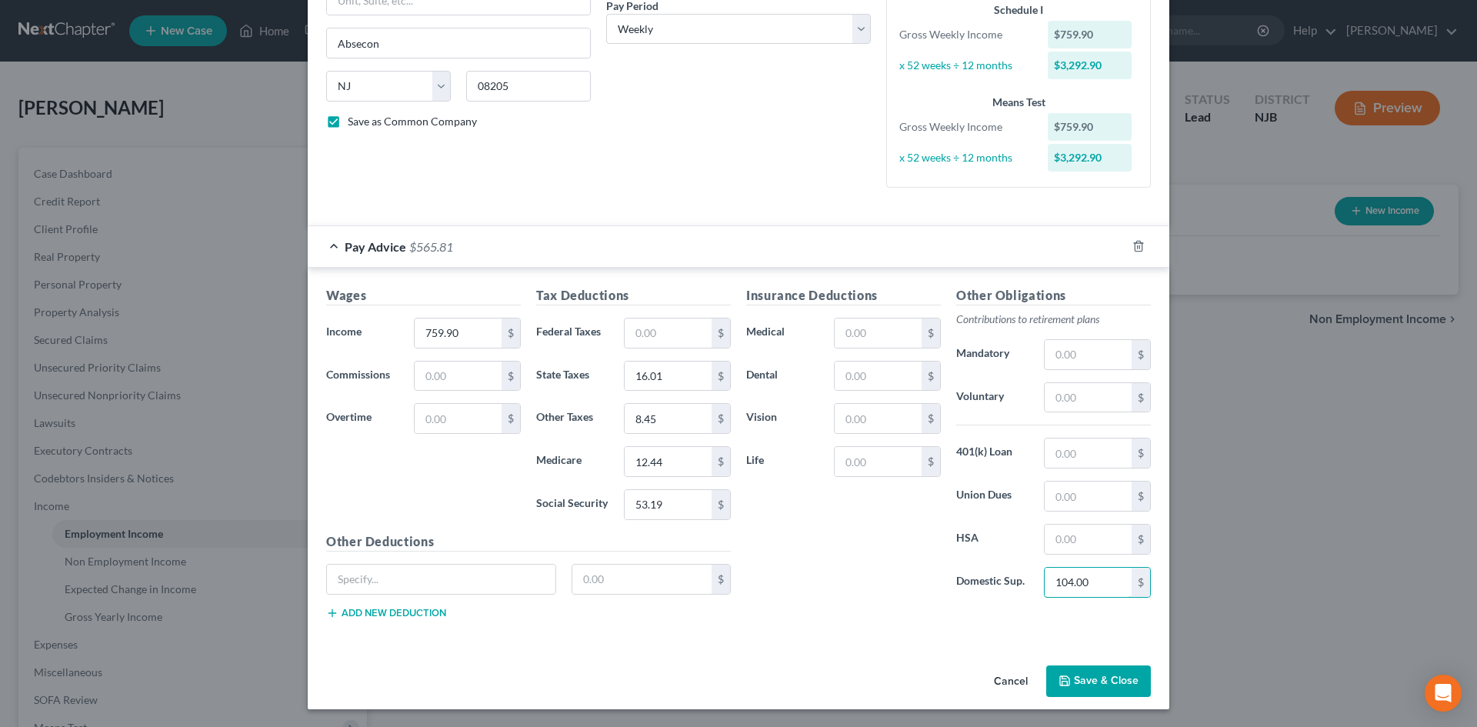
scroll to position [248, 0]
type input "104.00"
click at [1073, 669] on button "Save & Close" at bounding box center [1099, 681] width 105 height 32
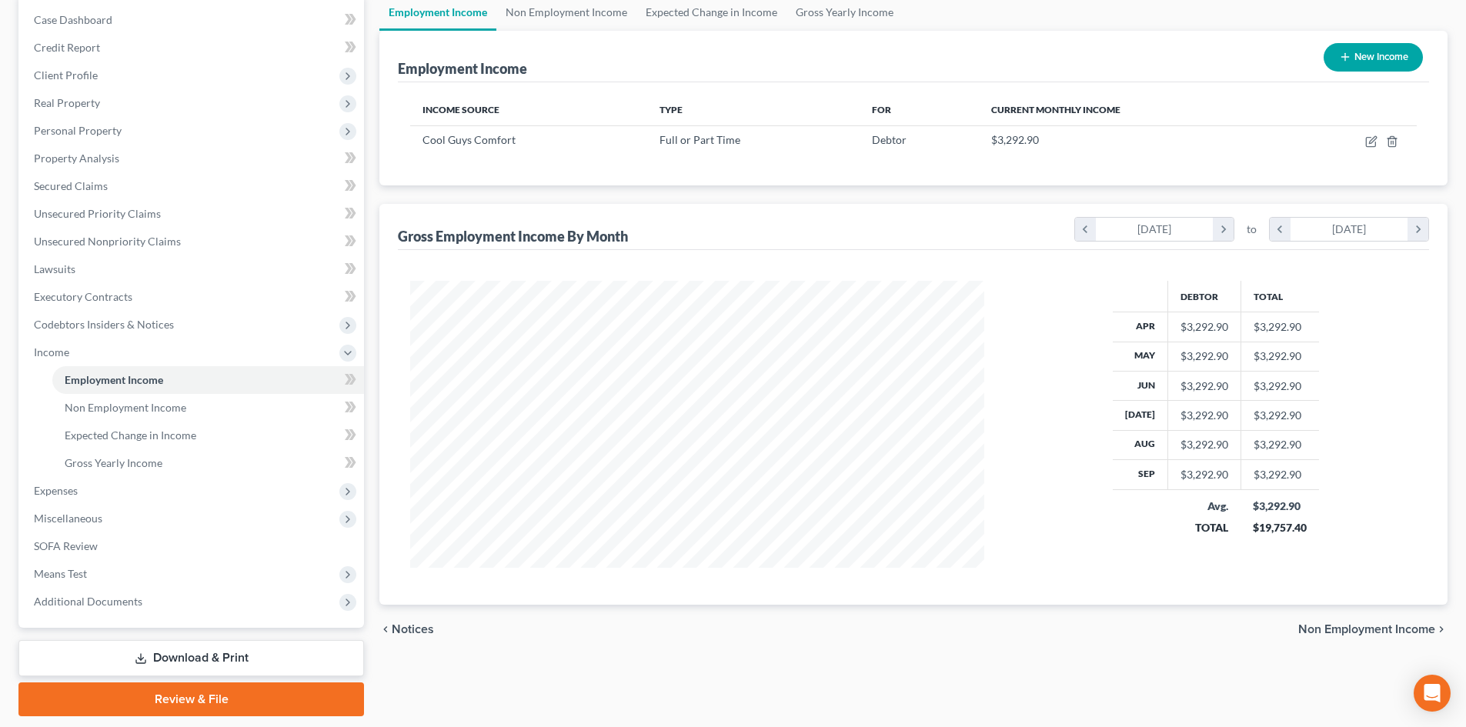
scroll to position [202, 0]
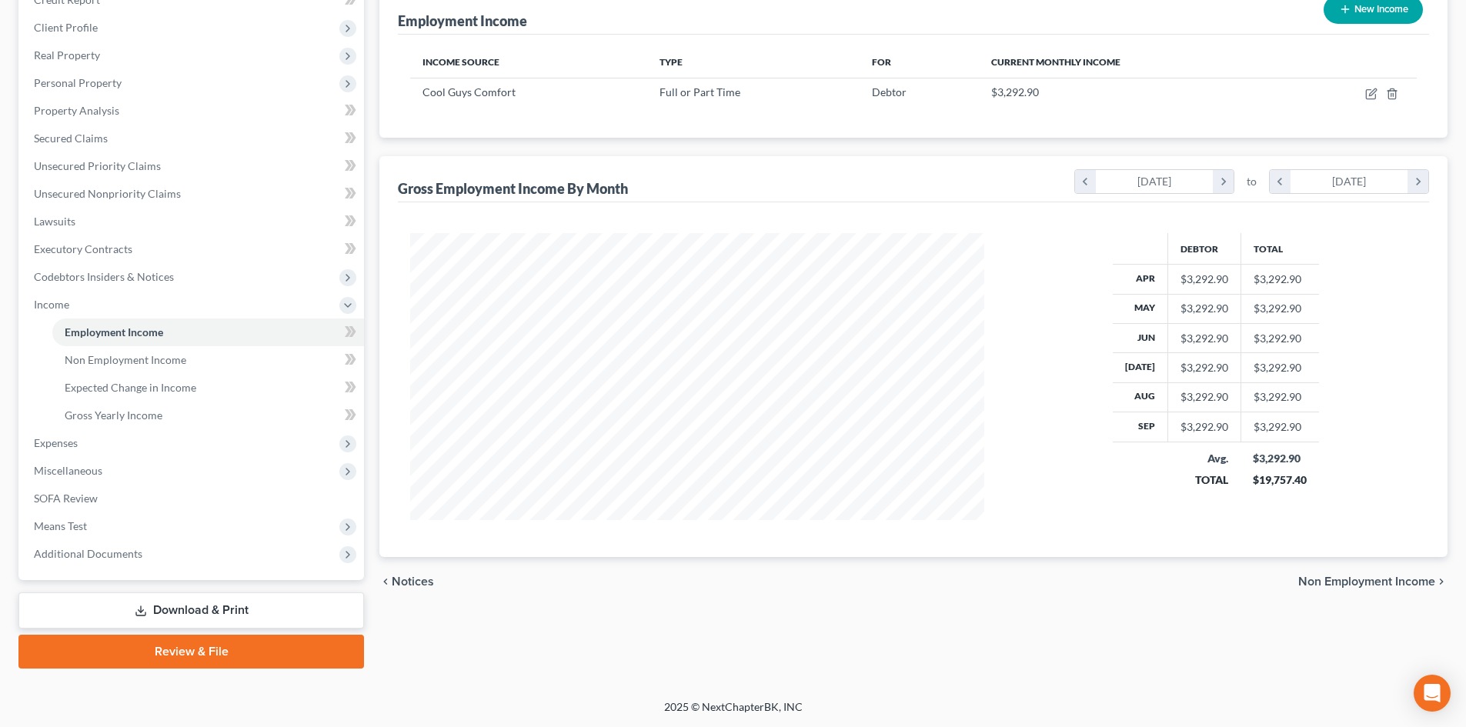
click at [1361, 583] on span "Non Employment Income" at bounding box center [1366, 582] width 137 height 12
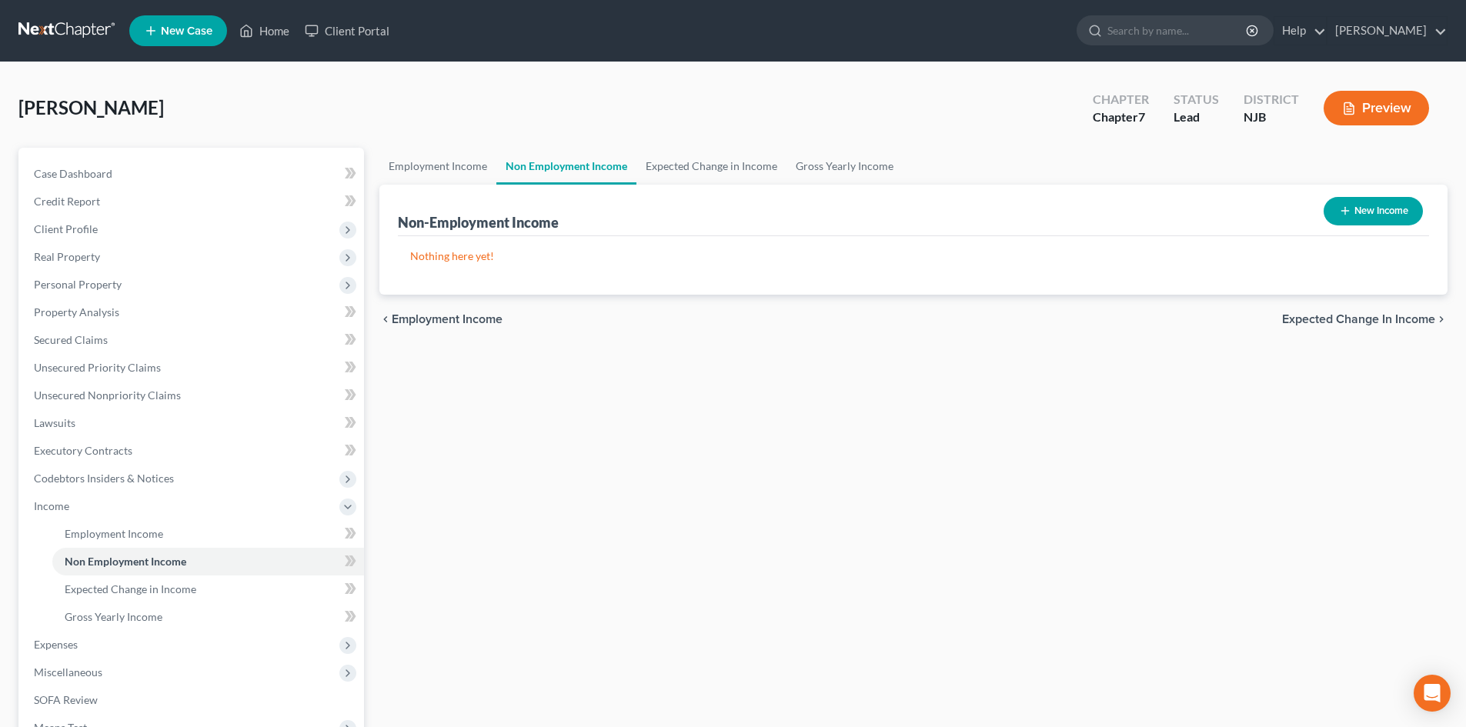
click at [913, 534] on div "Employment Income Non Employment Income Expected Change in Income Gross Yearly …" at bounding box center [913, 509] width 1083 height 723
click at [95, 584] on span "Expected Change in Income" at bounding box center [131, 589] width 132 height 13
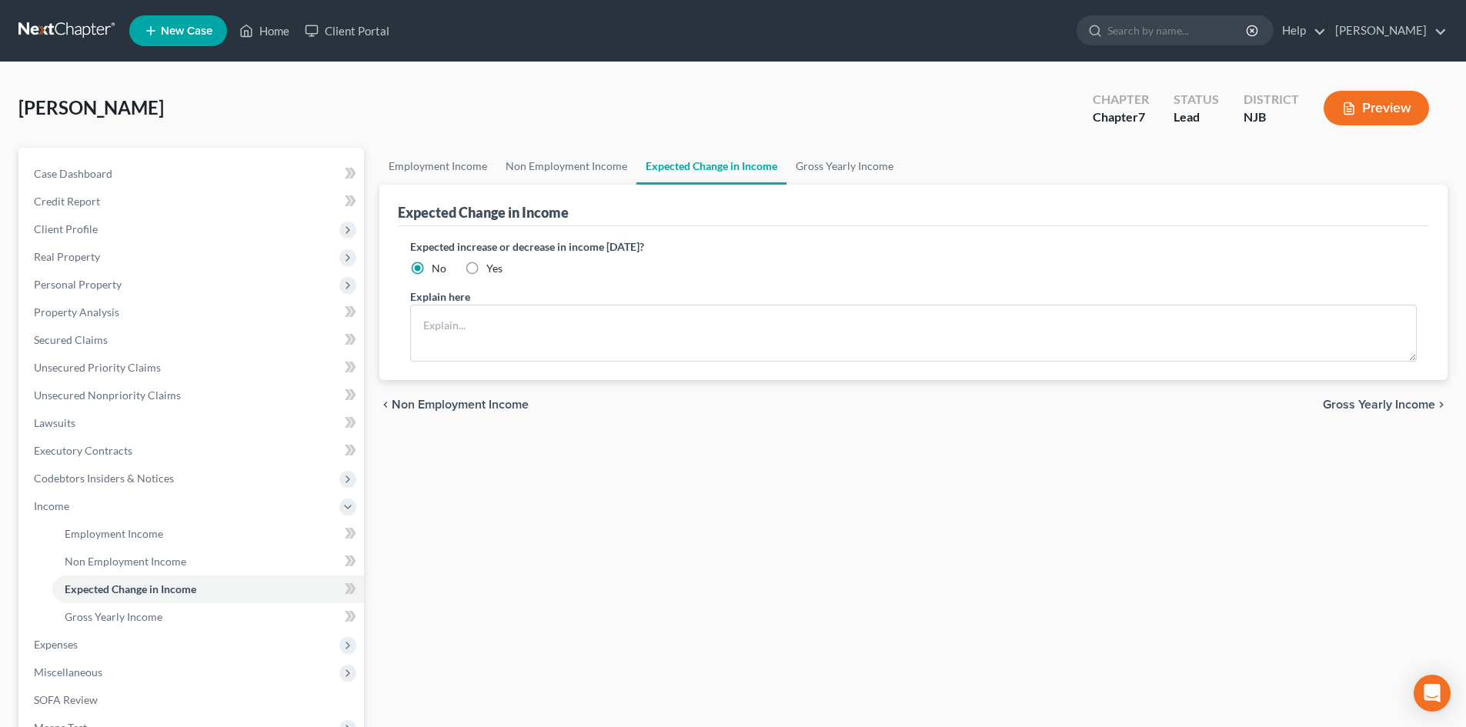
click at [1349, 400] on span "Gross Yearly Income" at bounding box center [1379, 405] width 112 height 12
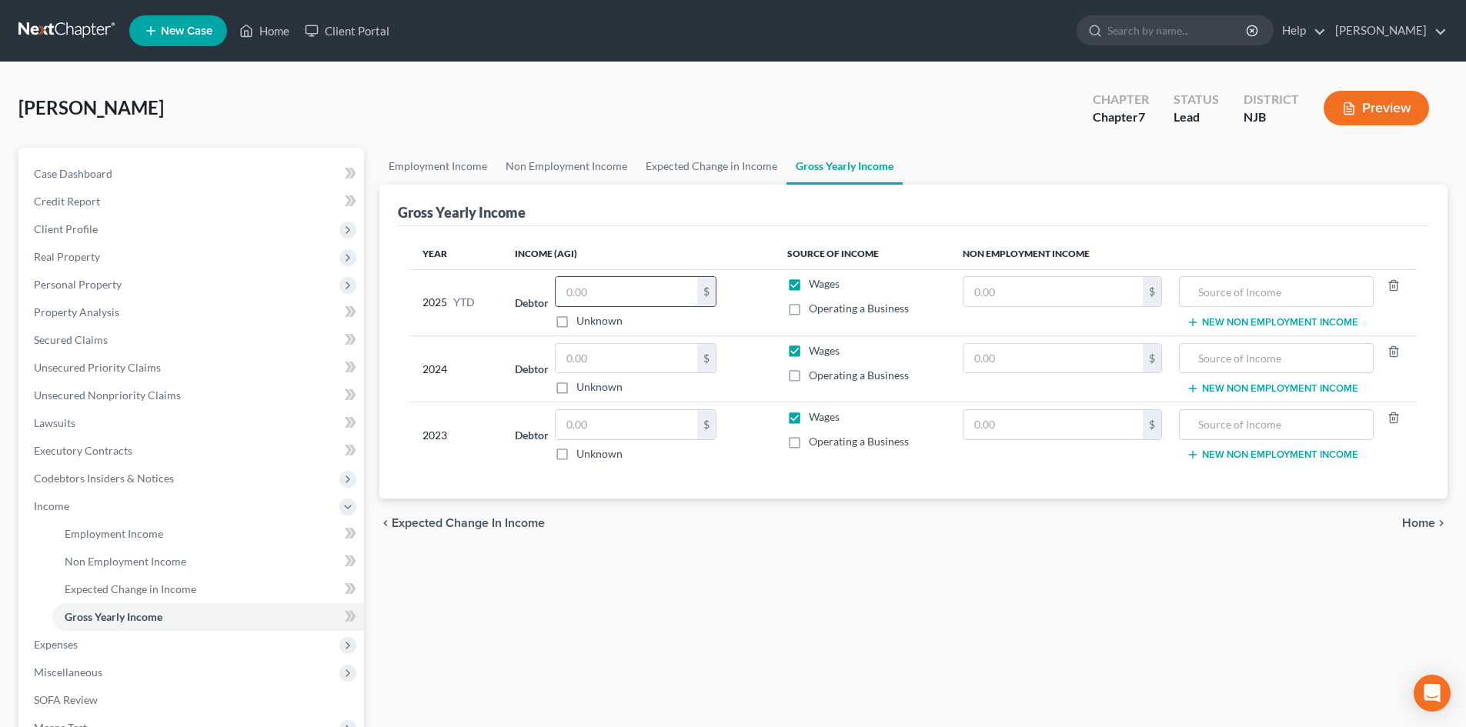
click at [607, 291] on input "text" at bounding box center [627, 291] width 142 height 29
type input "29,188.88"
click at [599, 359] on input "text" at bounding box center [627, 358] width 142 height 29
type input "42,344.00"
click at [599, 437] on input "text" at bounding box center [627, 424] width 142 height 29
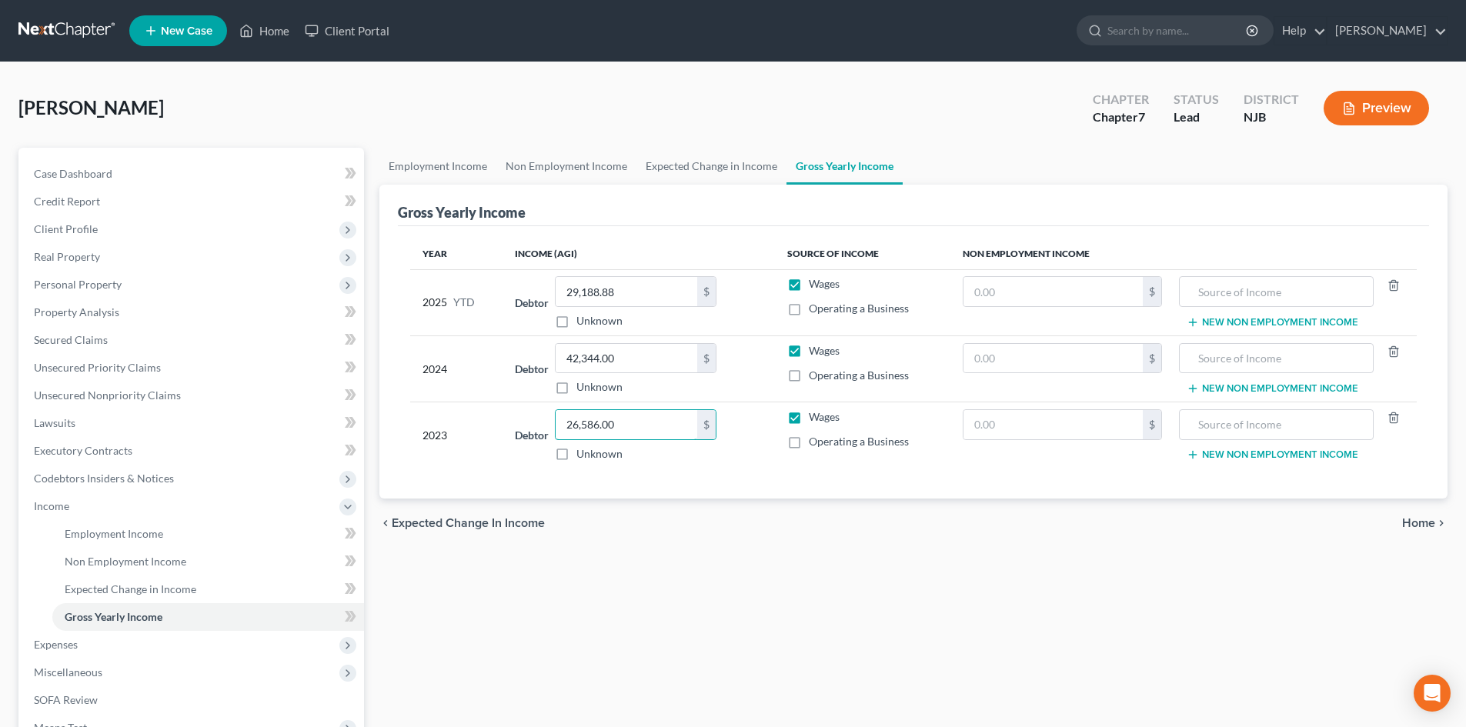
type input "26,586.00"
click at [1425, 521] on span "Home" at bounding box center [1418, 523] width 33 height 12
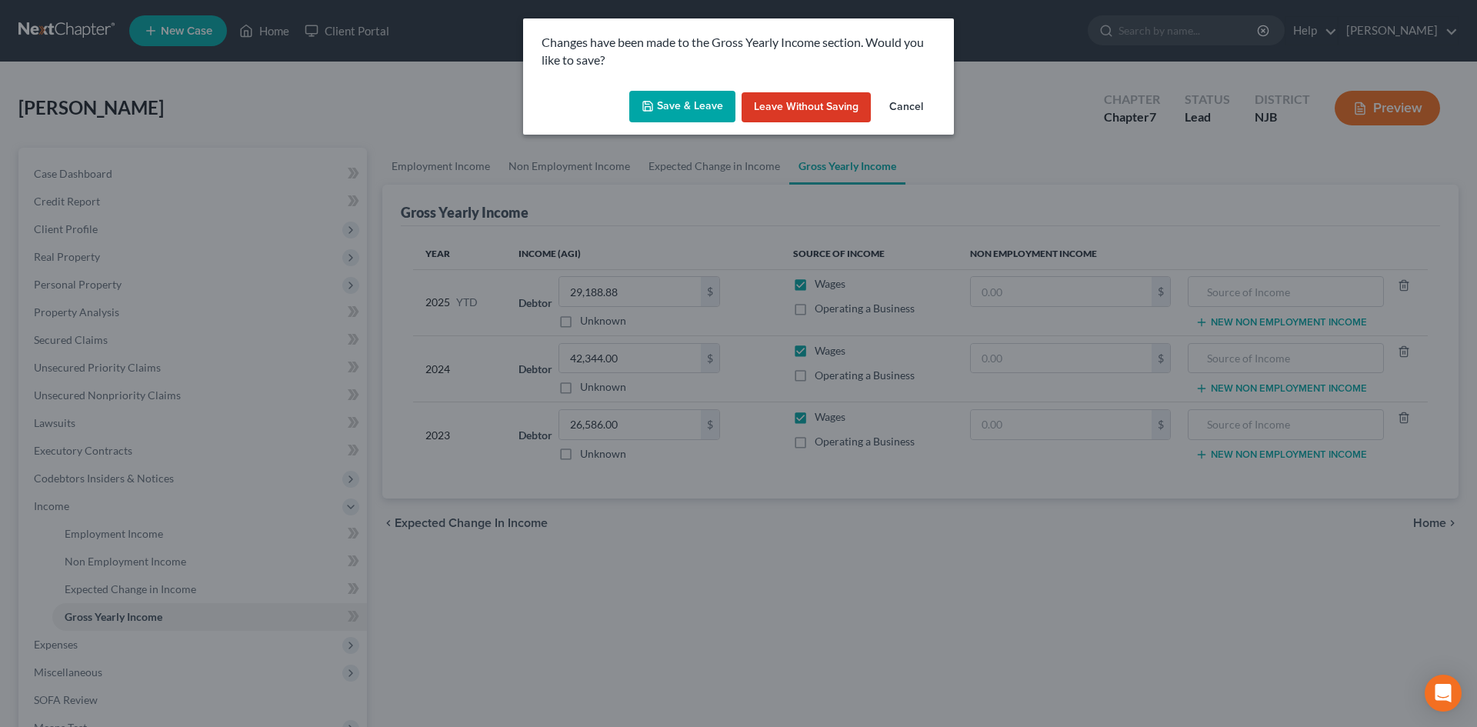
click at [697, 112] on button "Save & Leave" at bounding box center [682, 107] width 106 height 32
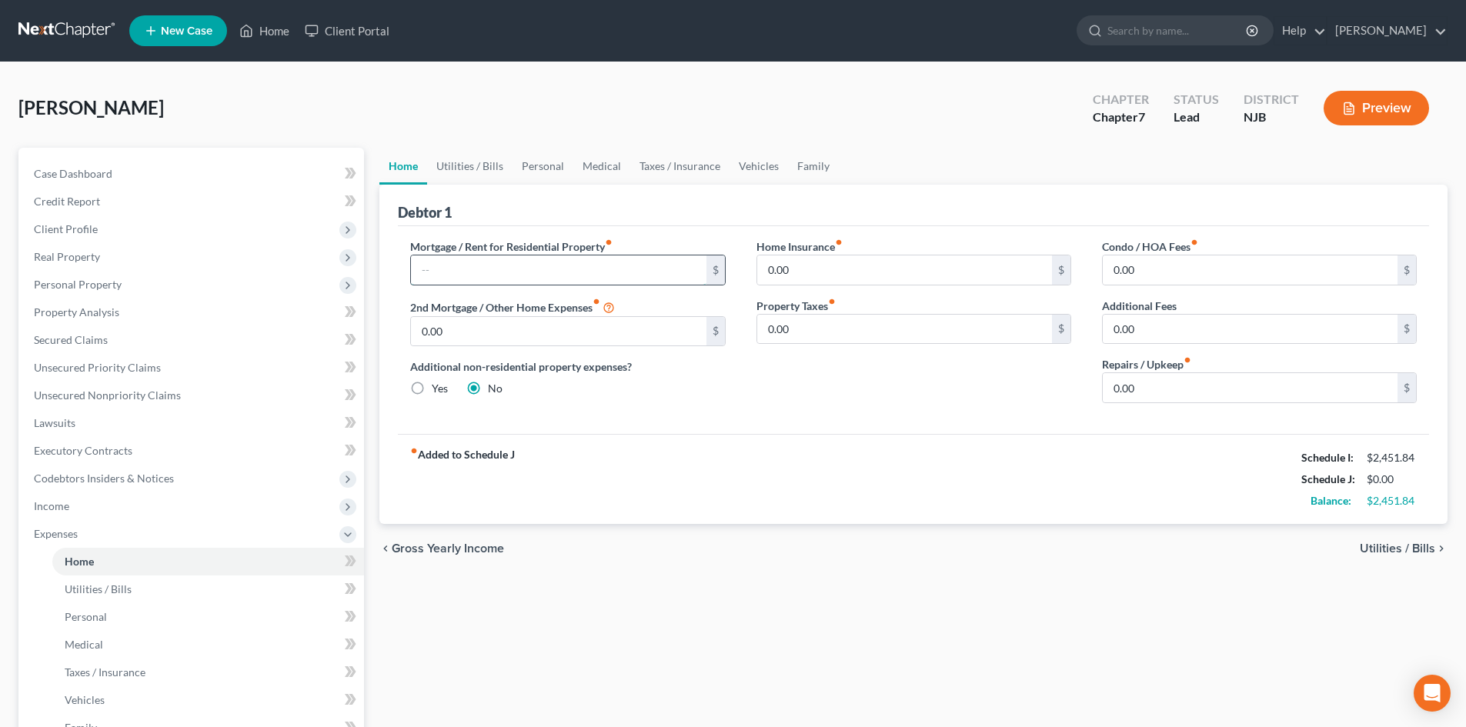
click at [466, 263] on input "text" at bounding box center [558, 269] width 295 height 29
type input "2,000.00"
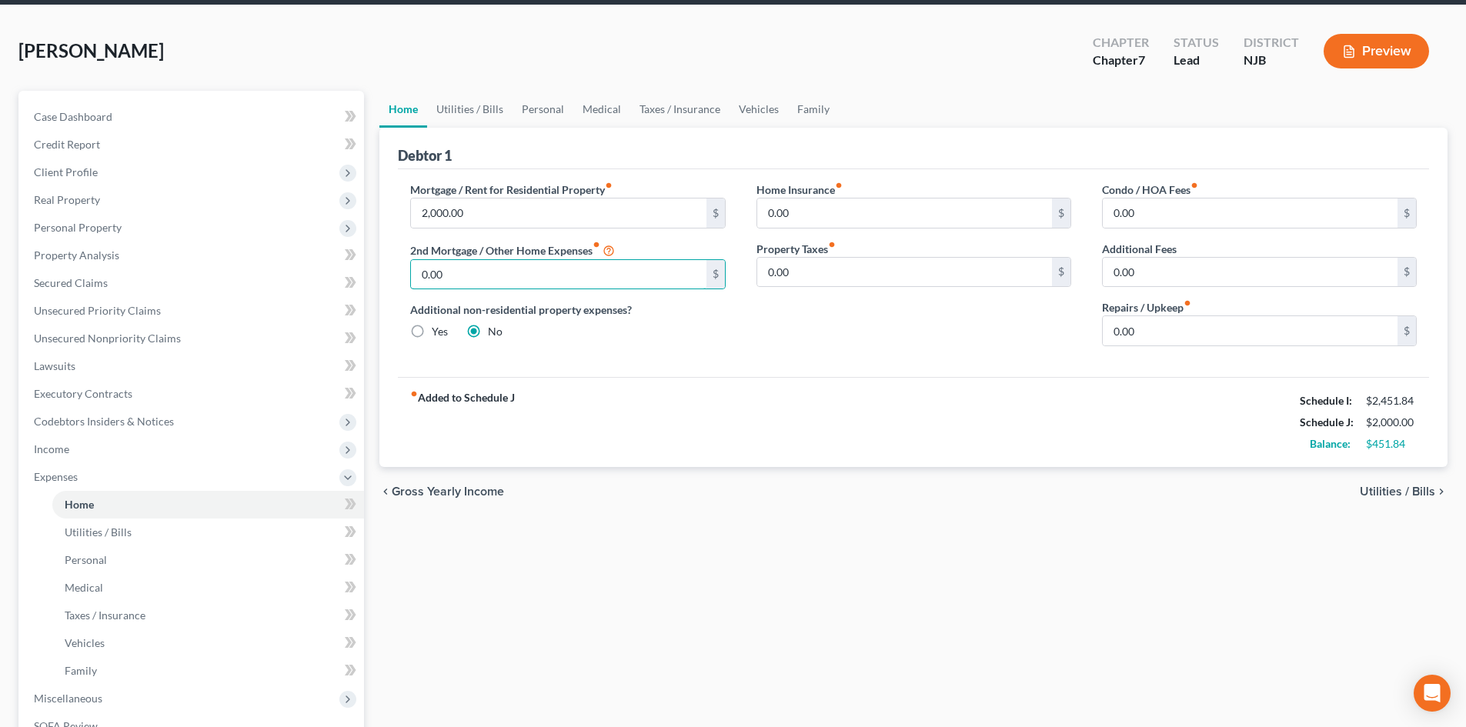
scroll to position [154, 0]
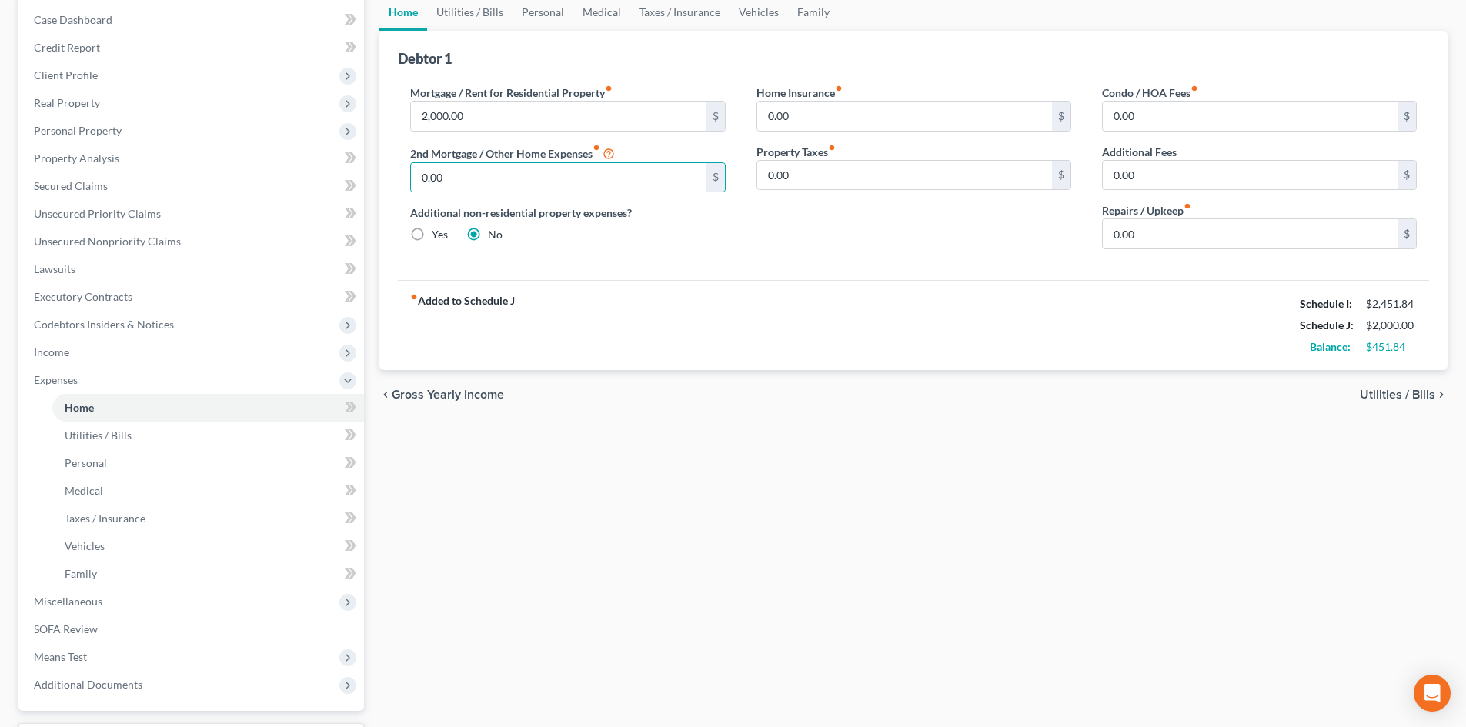
click at [1377, 399] on span "Utilities / Bills" at bounding box center [1397, 395] width 75 height 12
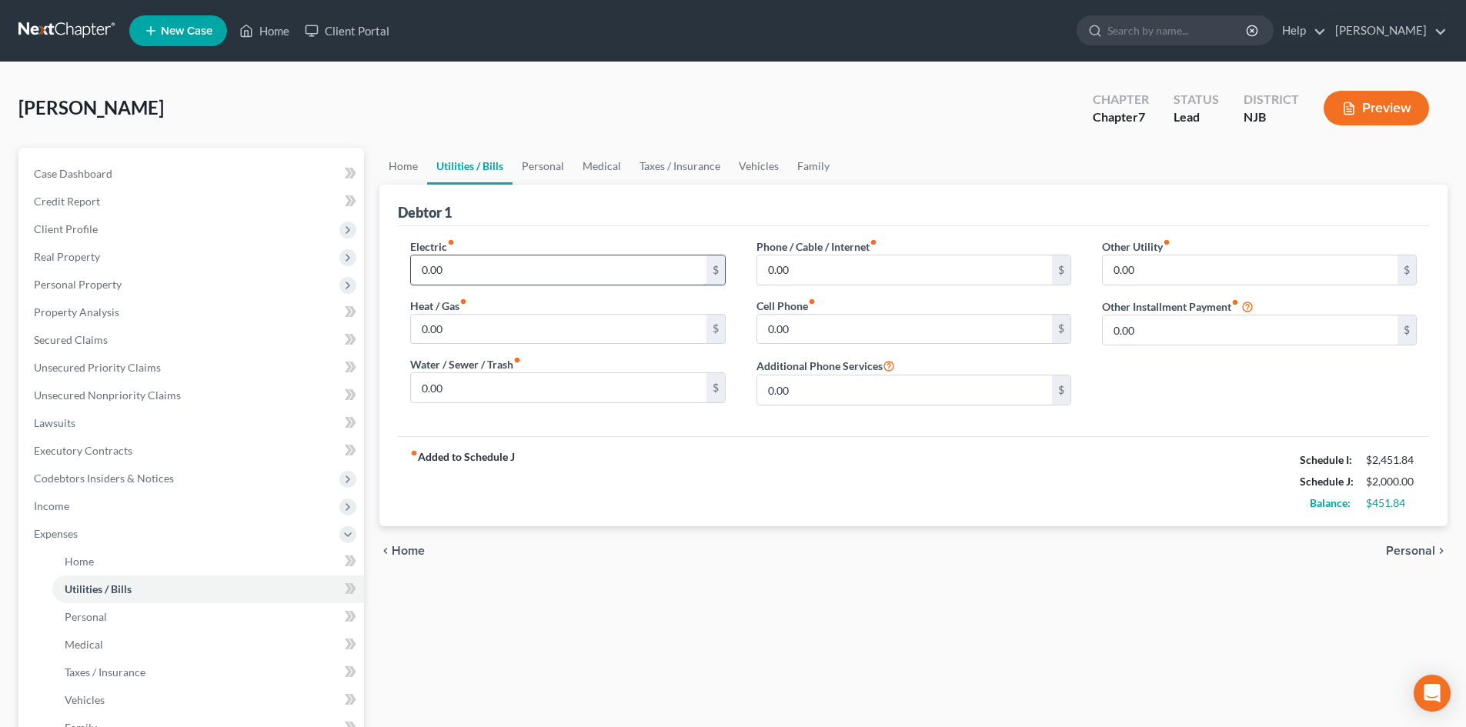
click at [464, 274] on input "0.00" at bounding box center [558, 269] width 295 height 29
type input "250.00"
type input "150.00"
click at [496, 273] on input "250.00" at bounding box center [558, 269] width 295 height 29
click at [496, 273] on input "150.00" at bounding box center [558, 269] width 295 height 29
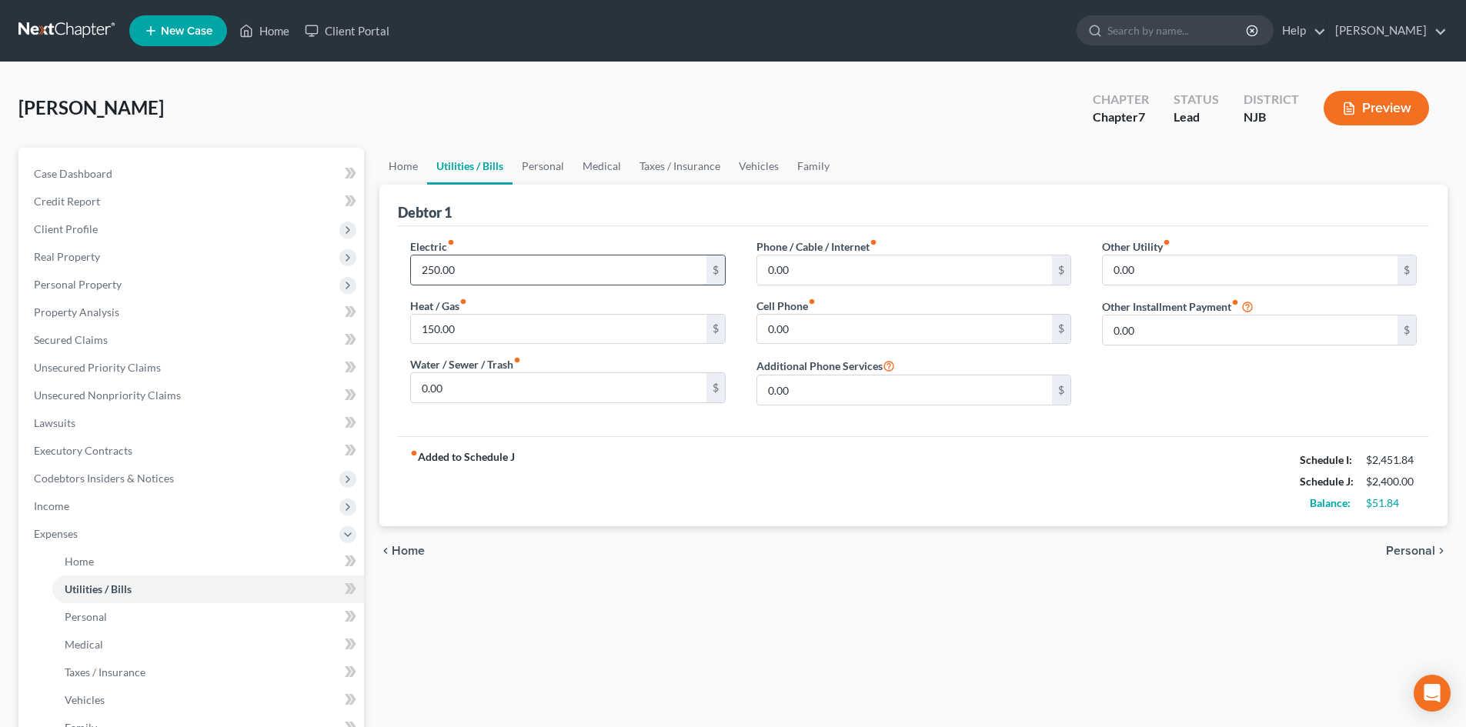
type input "250.00"
type input "1"
type input "0.00"
type input "160.00"
type input "140.00"
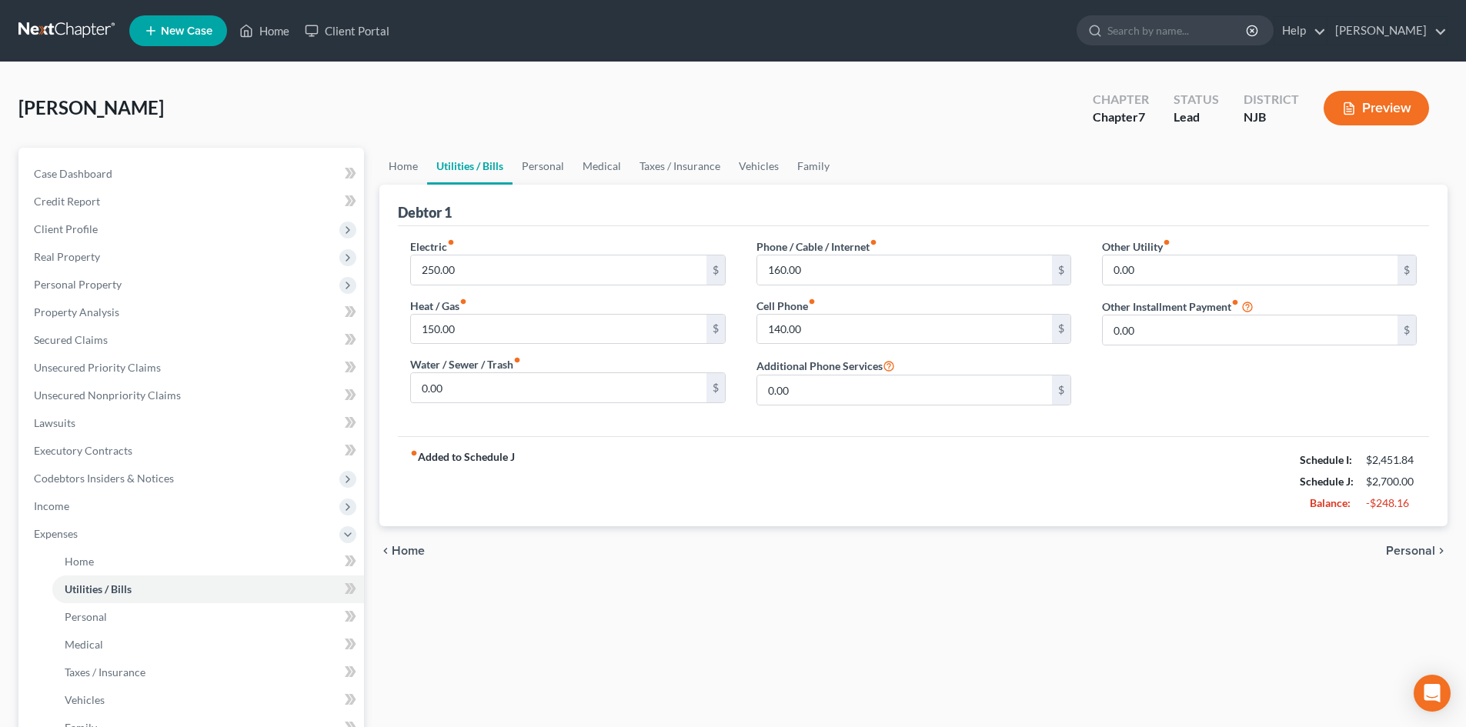
click at [1424, 547] on span "Personal" at bounding box center [1410, 551] width 49 height 12
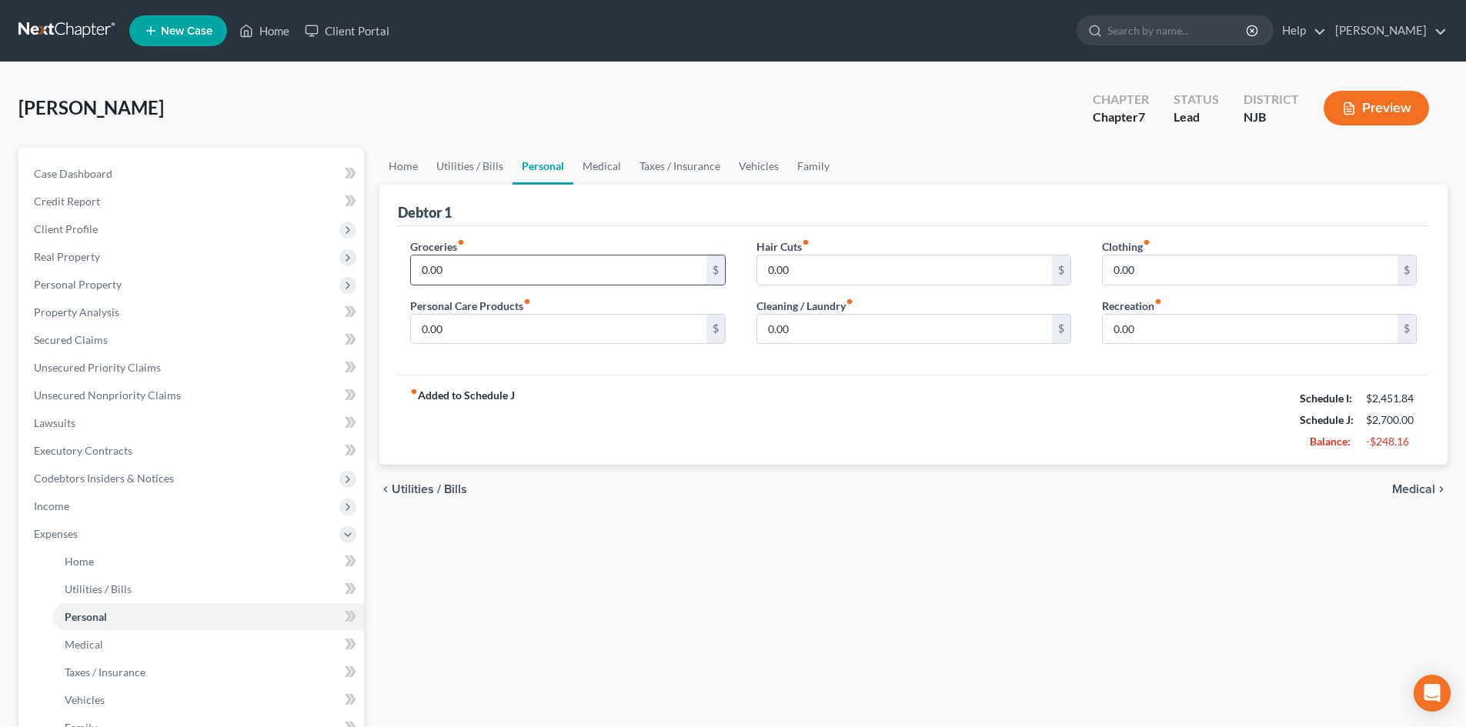
click at [462, 262] on input "0.00" at bounding box center [558, 269] width 295 height 29
type input "760.00"
type input "60"
type input "100.00"
type input "60.00"
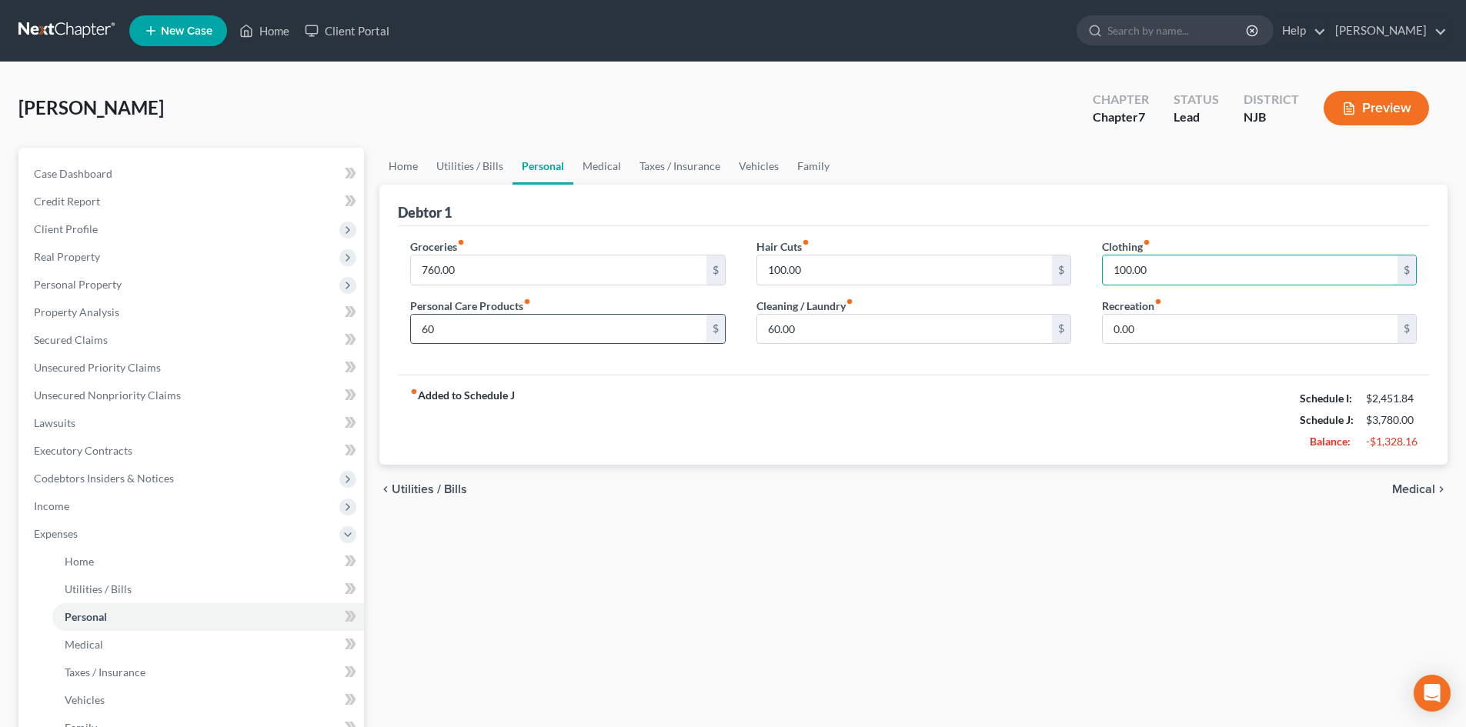
type input "100.00"
click at [90, 636] on link "Medical" at bounding box center [208, 645] width 312 height 28
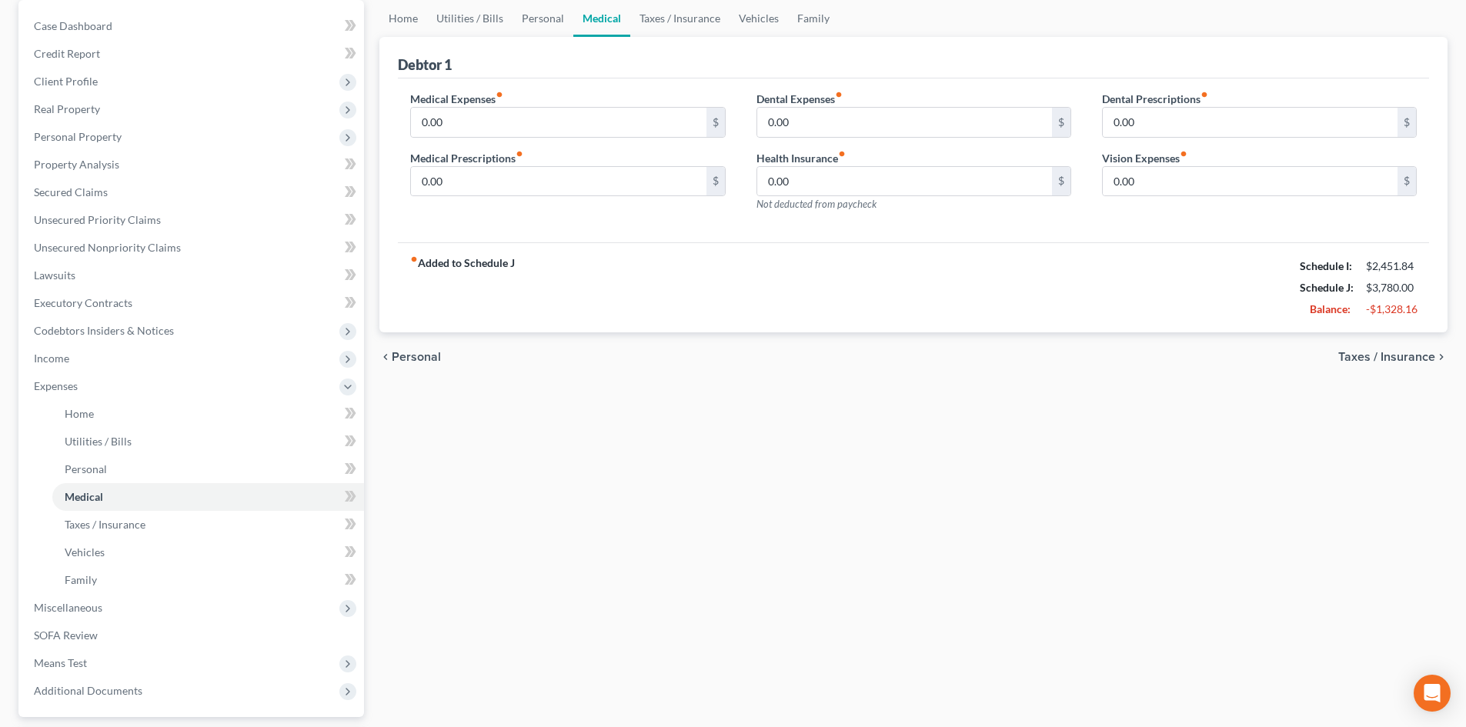
scroll to position [154, 0]
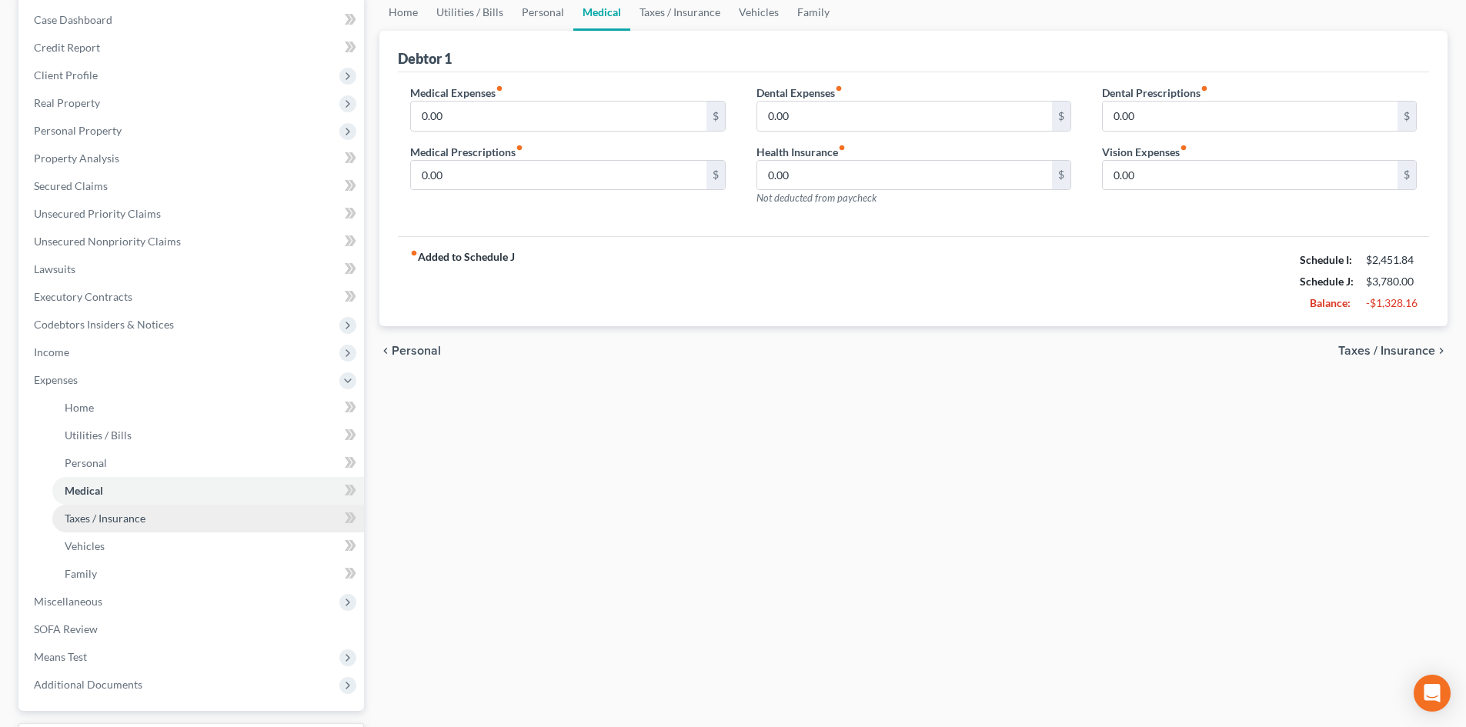
click at [119, 521] on span "Taxes / Insurance" at bounding box center [105, 518] width 81 height 13
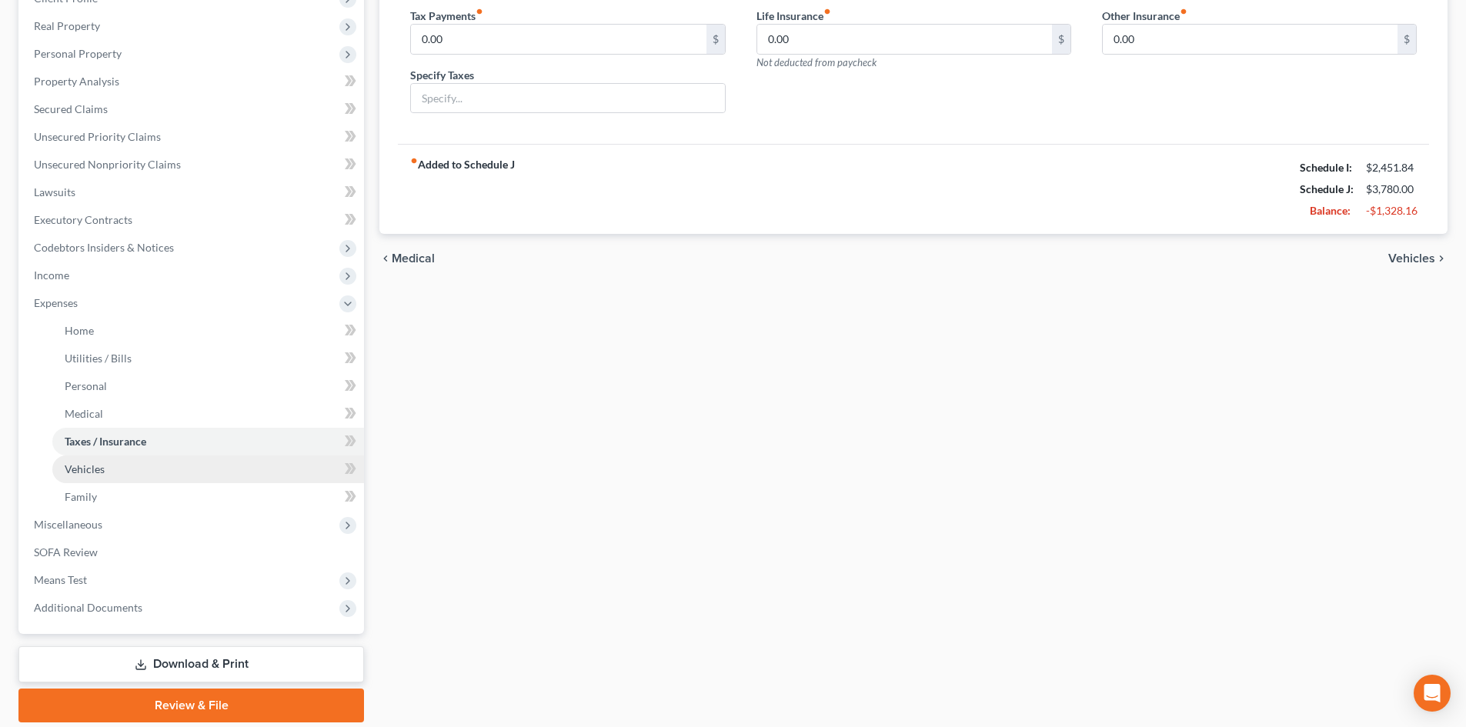
click at [118, 472] on link "Vehicles" at bounding box center [208, 470] width 312 height 28
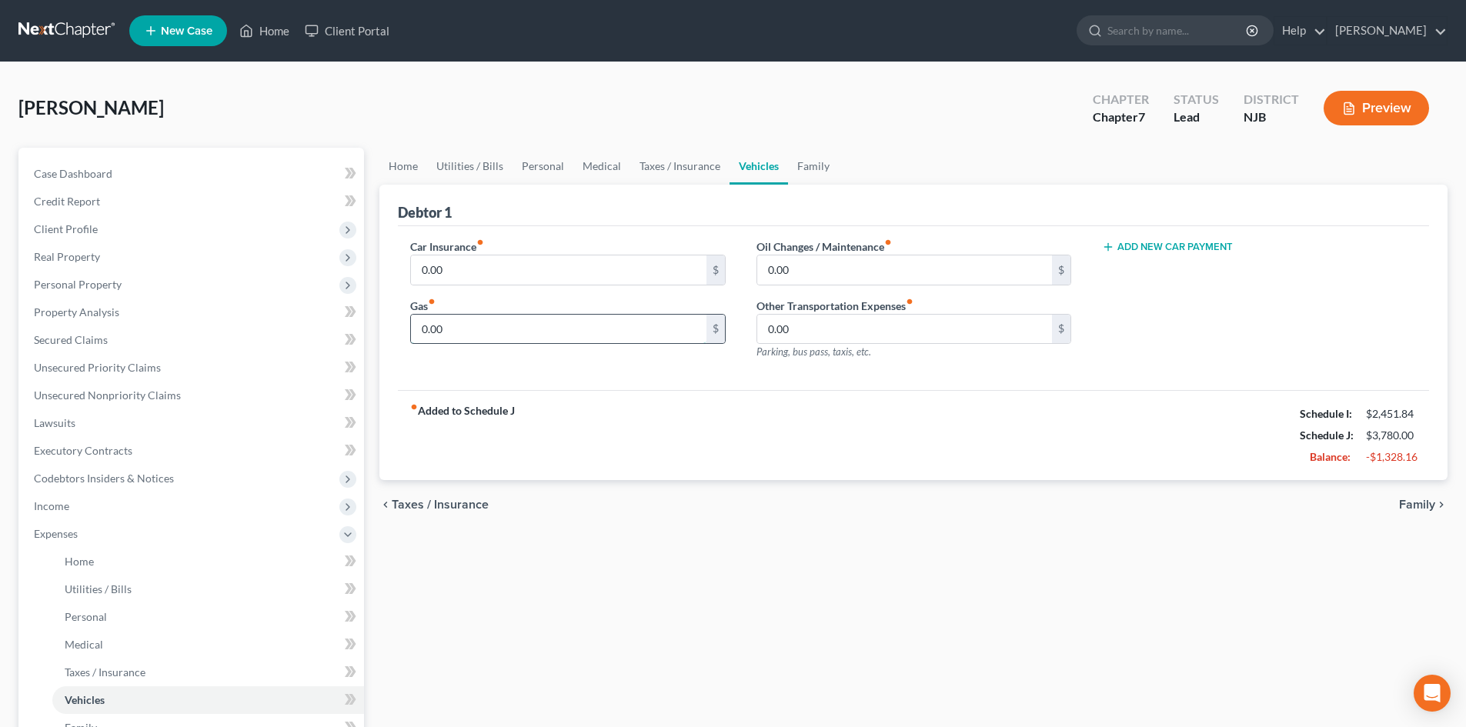
click at [535, 322] on input "0.00" at bounding box center [558, 329] width 295 height 29
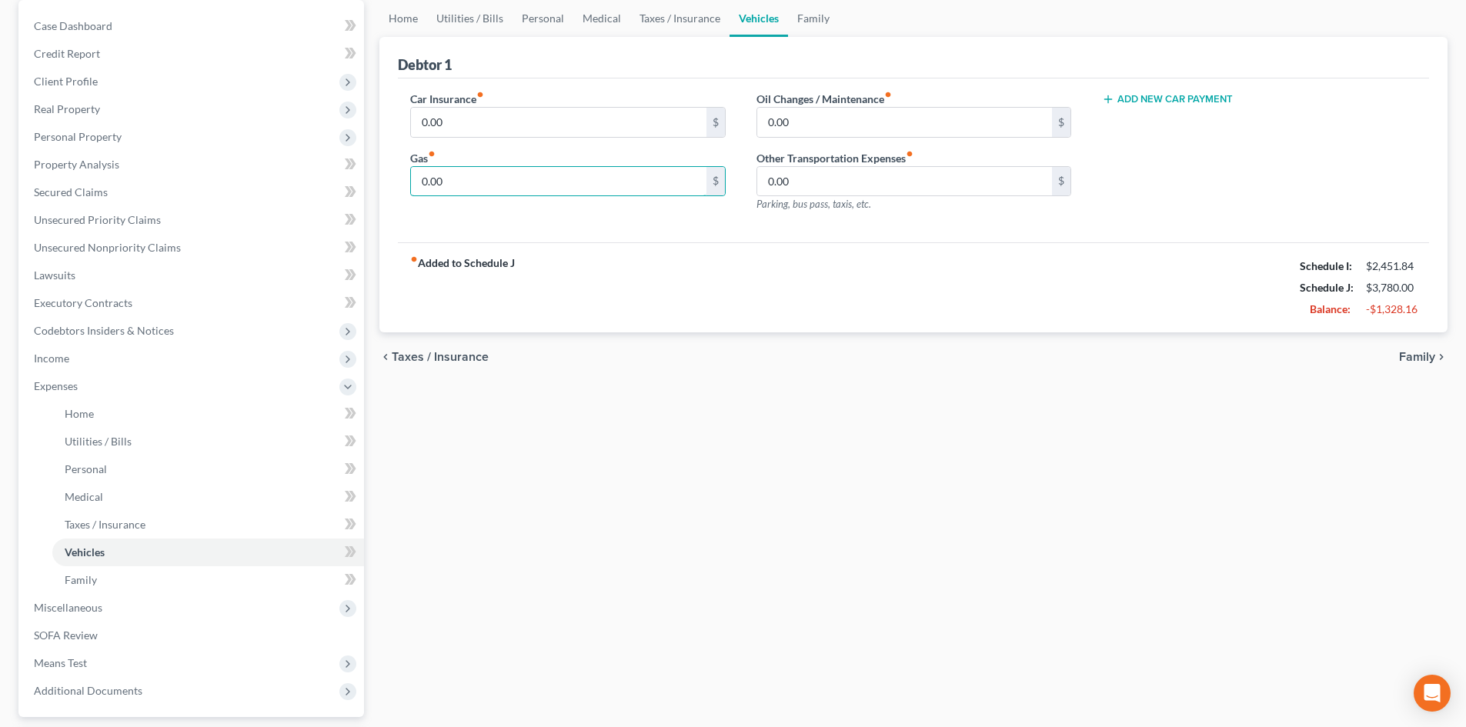
scroll to position [154, 0]
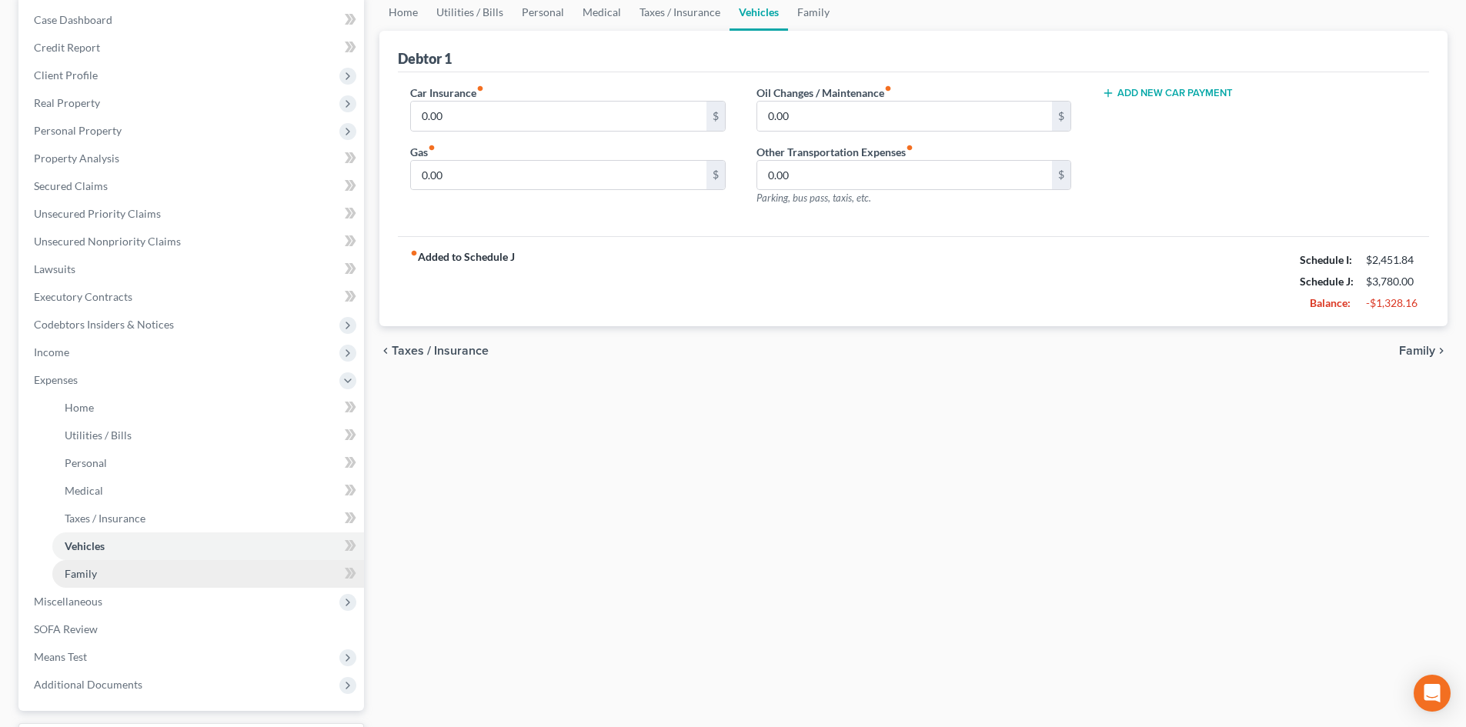
click at [59, 567] on link "Family" at bounding box center [208, 574] width 312 height 28
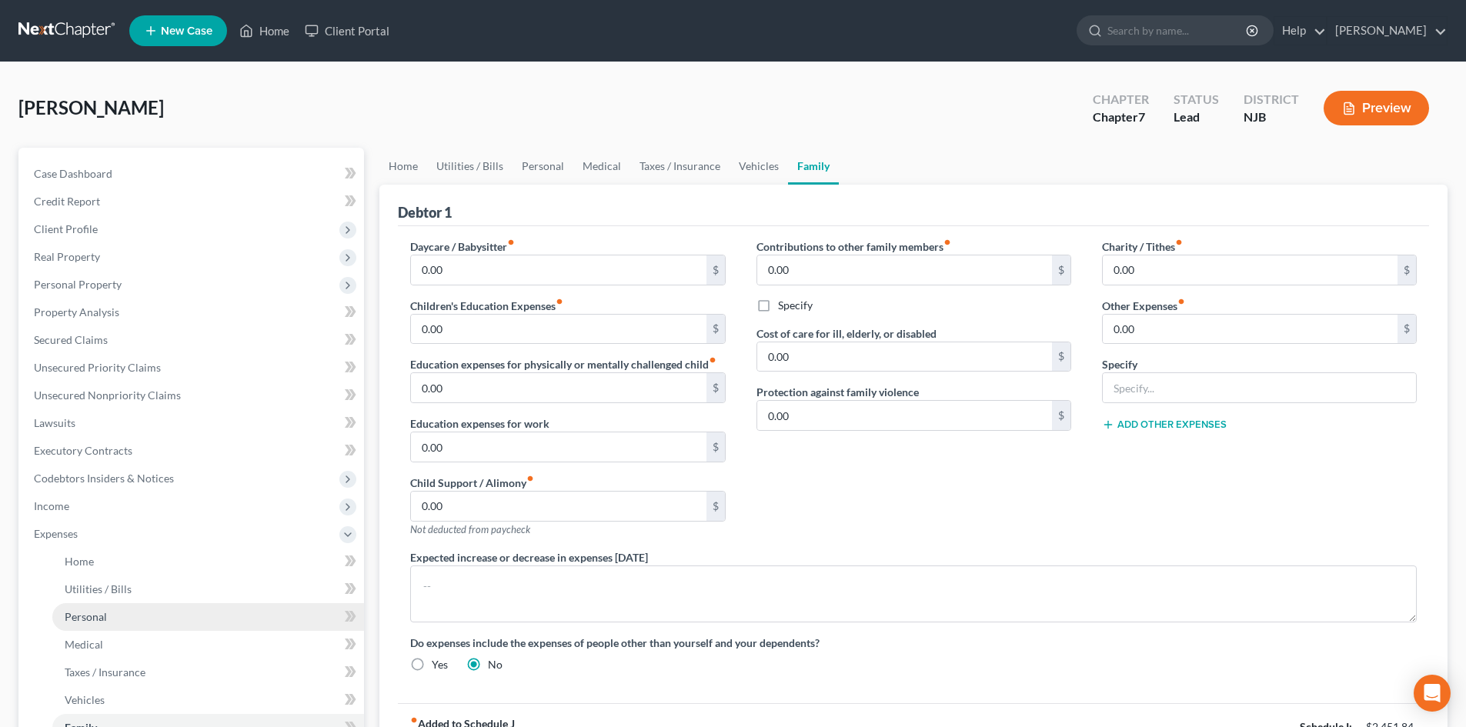
click at [79, 622] on span "Personal" at bounding box center [86, 616] width 42 height 13
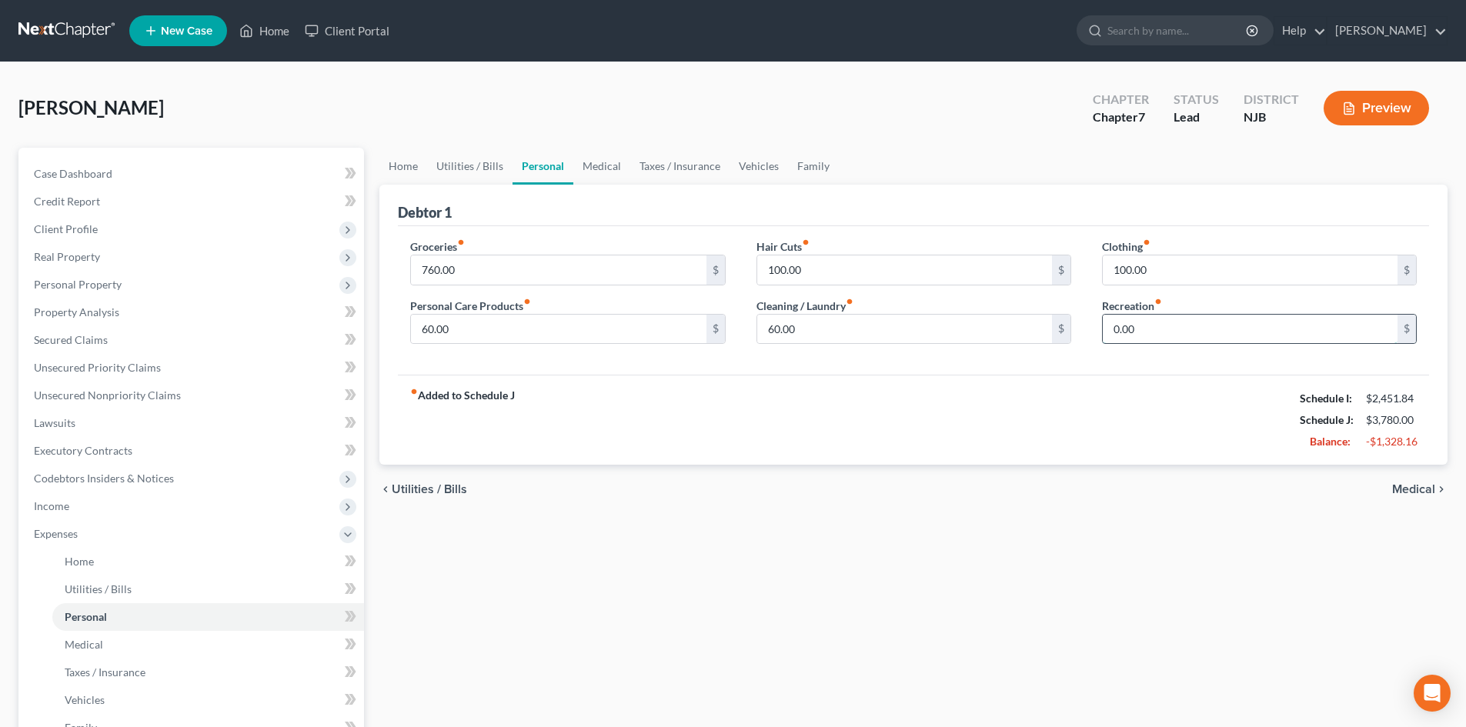
click at [1184, 339] on input "0.00" at bounding box center [1250, 329] width 295 height 29
type input "150.00"
drag, startPoint x: 498, startPoint y: 275, endPoint x: 809, endPoint y: 370, distance: 325.2
click at [499, 275] on input "760.00" at bounding box center [558, 269] width 295 height 29
type input "800.00"
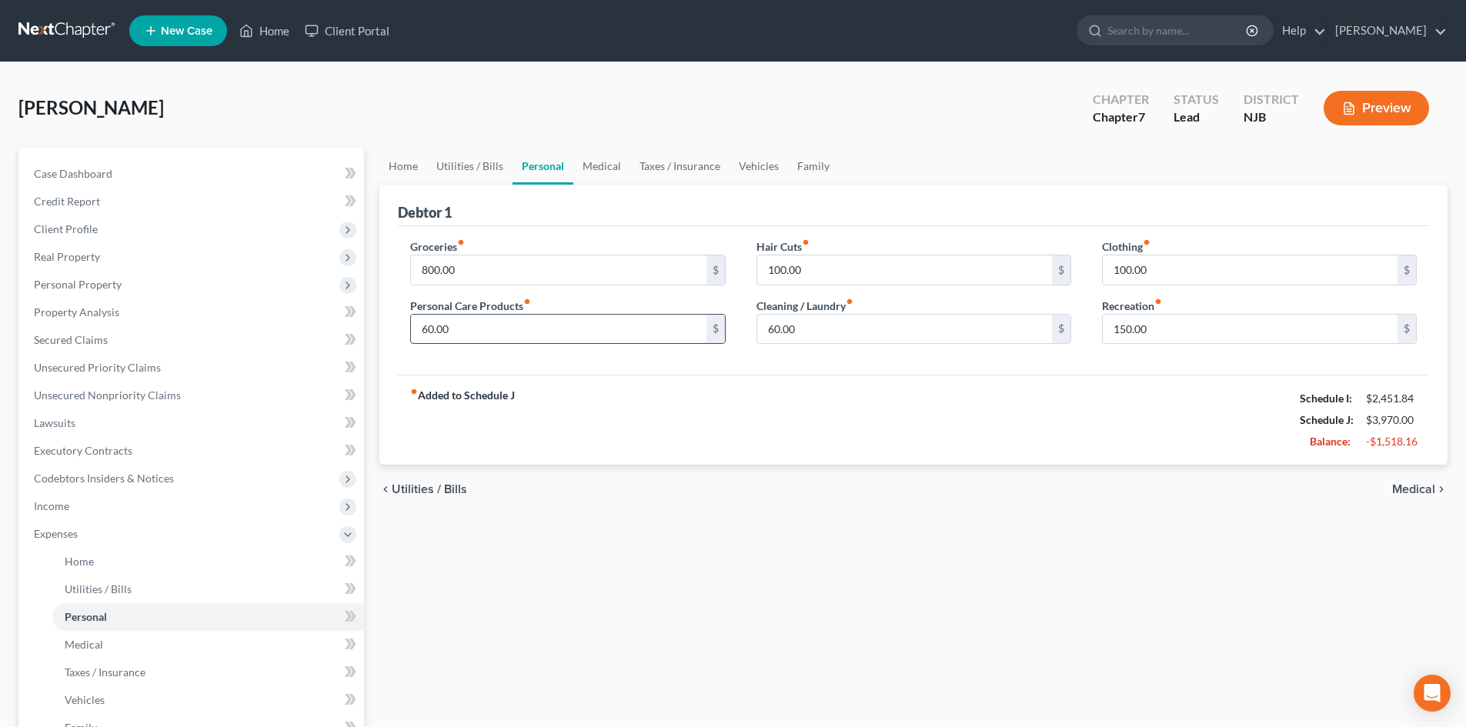
click at [494, 330] on input "60.00" at bounding box center [558, 329] width 295 height 29
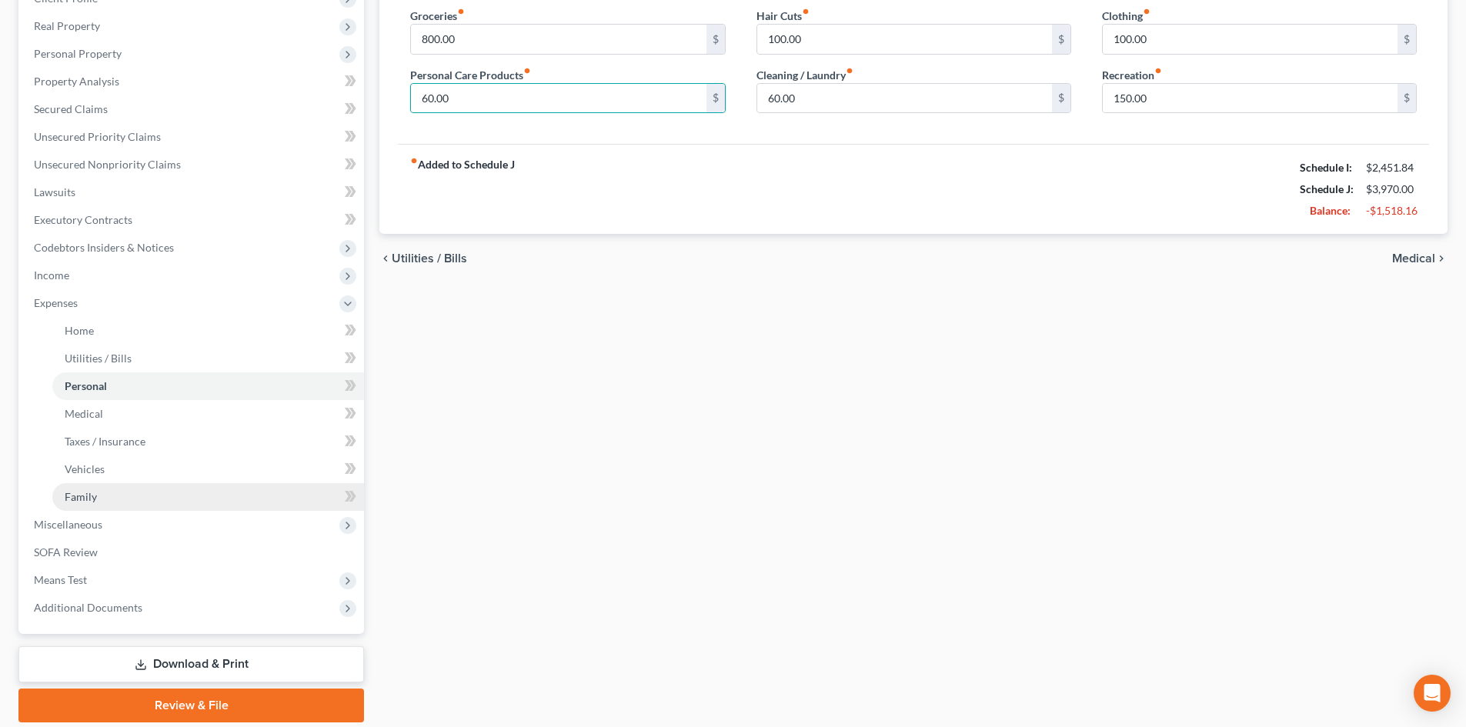
click at [91, 483] on link "Family" at bounding box center [208, 497] width 312 height 28
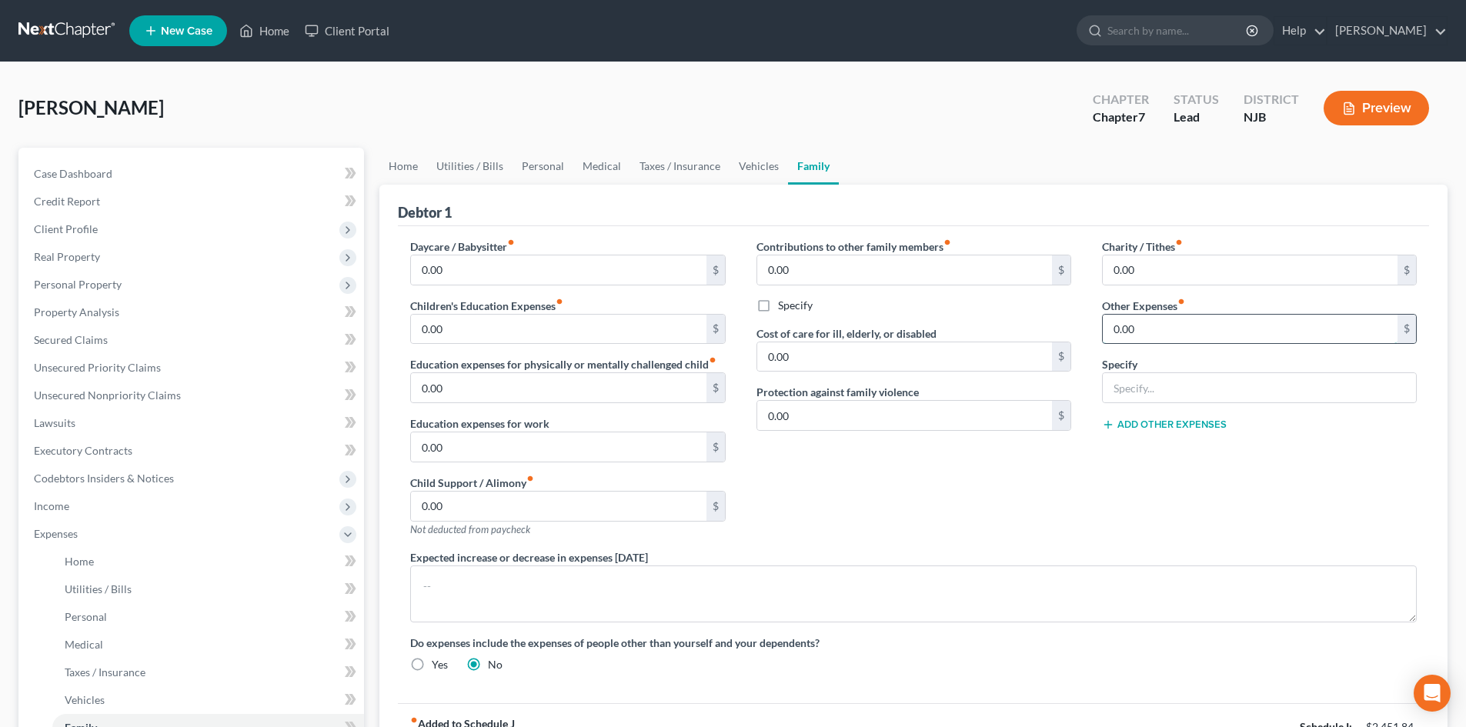
click at [1250, 333] on input "0.00" at bounding box center [1250, 329] width 295 height 29
type input "150.00"
type input "Pet food and vet care."
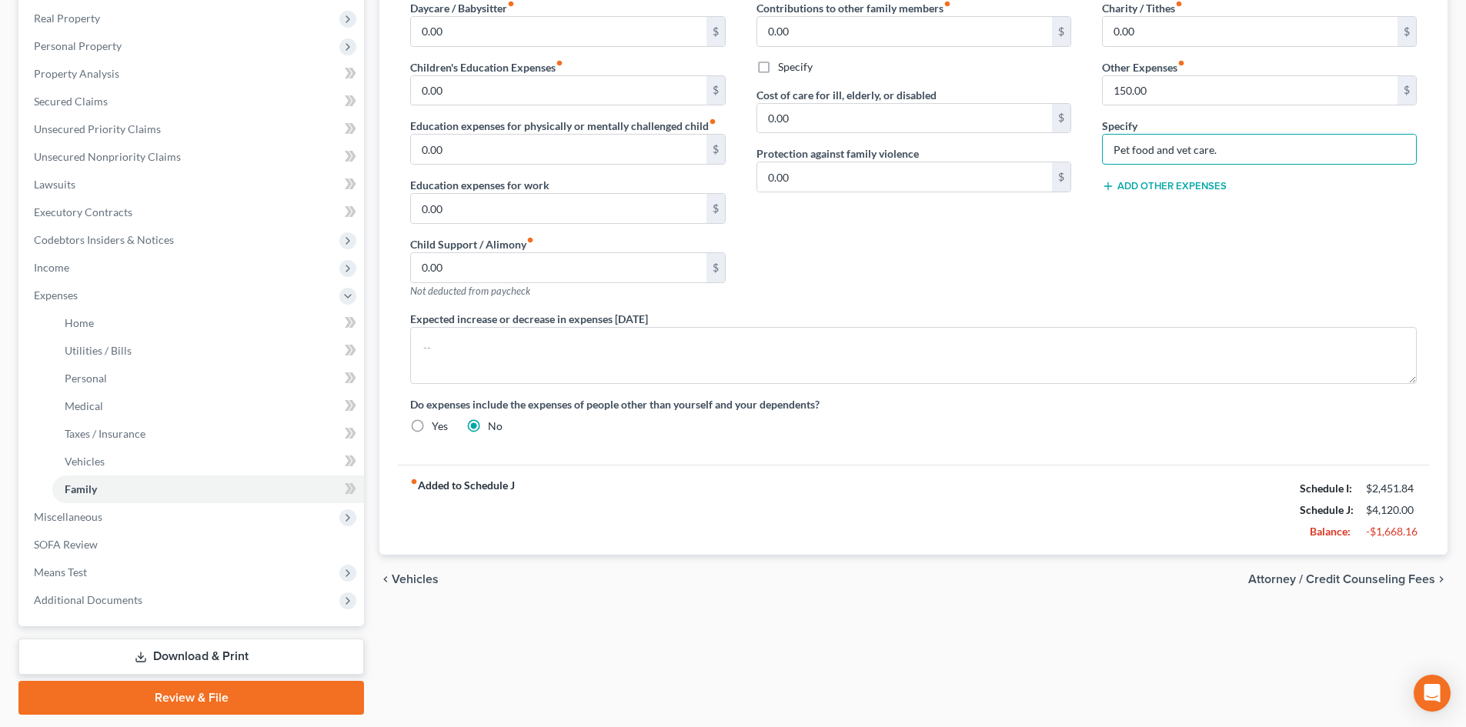
scroll to position [285, 0]
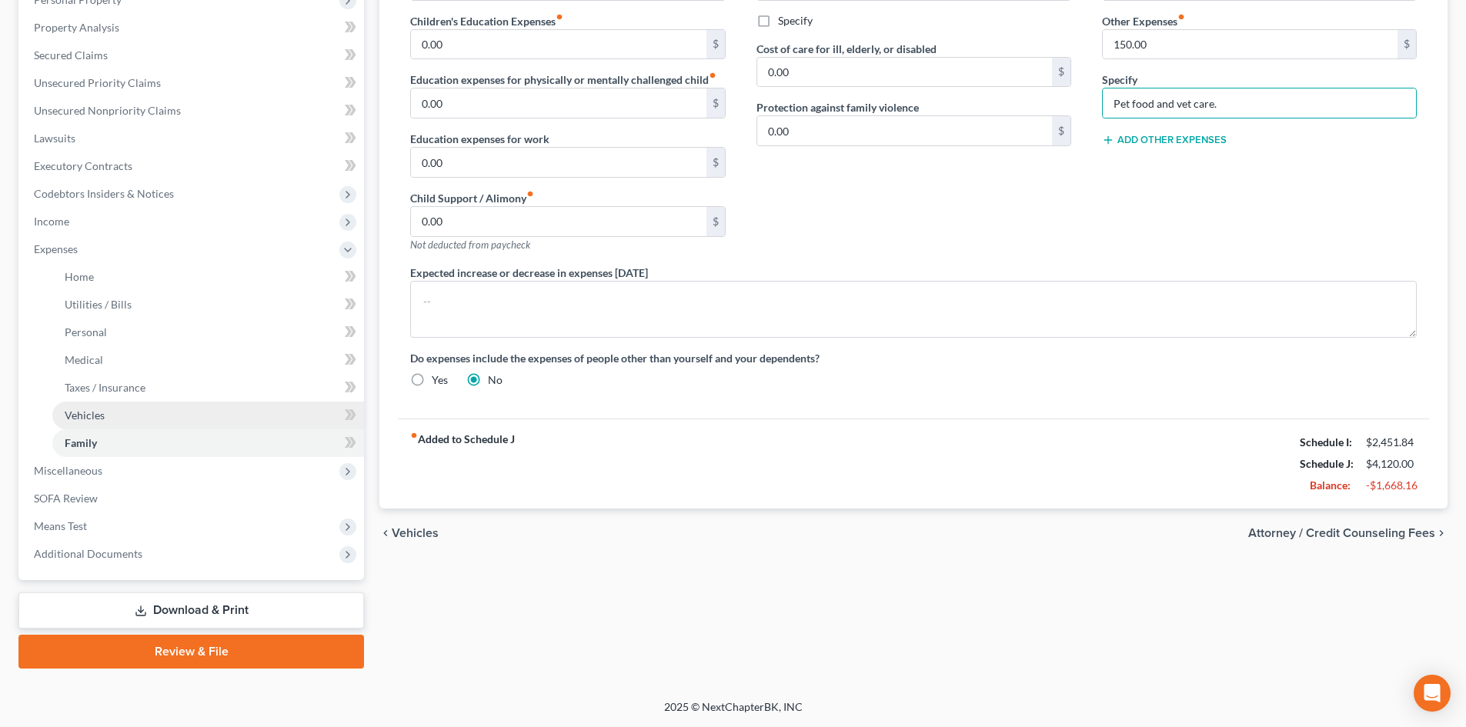
drag, startPoint x: 100, startPoint y: 407, endPoint x: 111, endPoint y: 409, distance: 10.9
click at [100, 407] on link "Vehicles" at bounding box center [208, 416] width 312 height 28
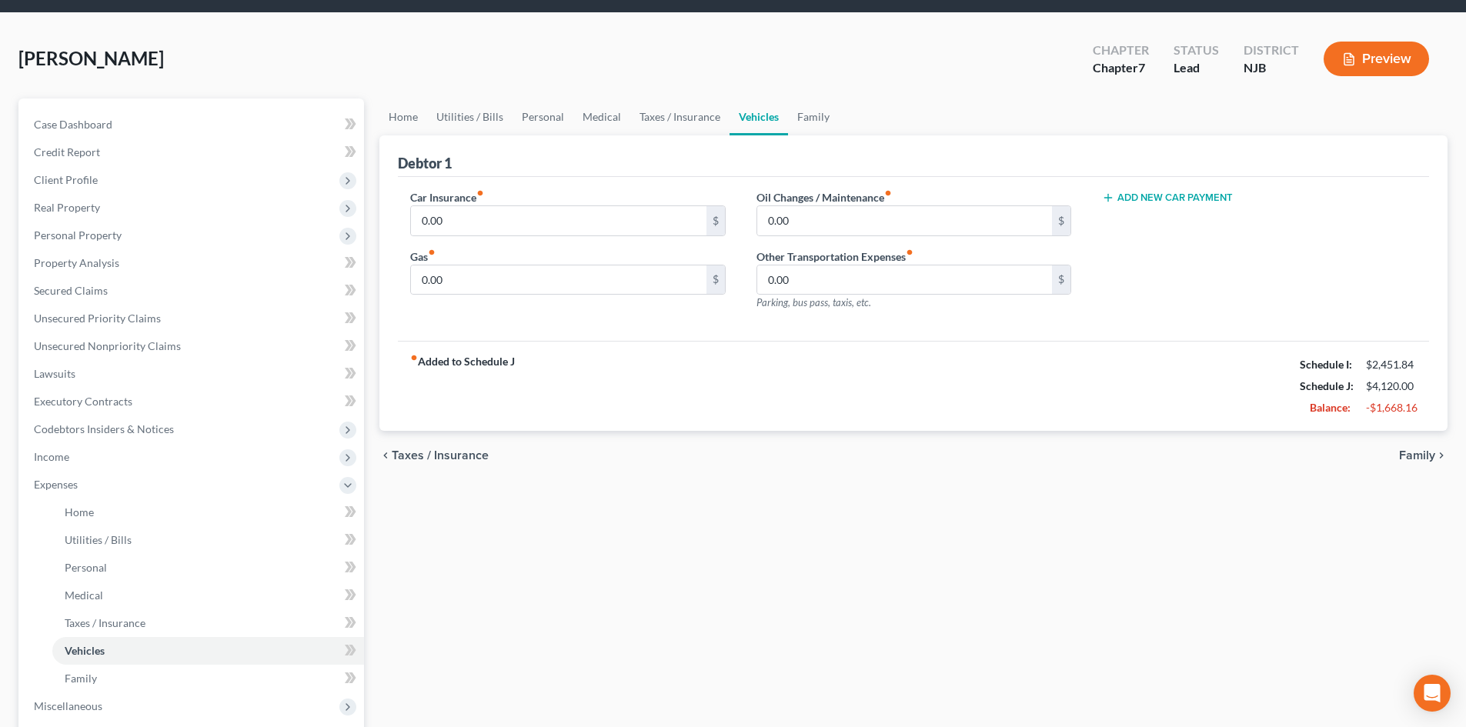
scroll to position [77, 0]
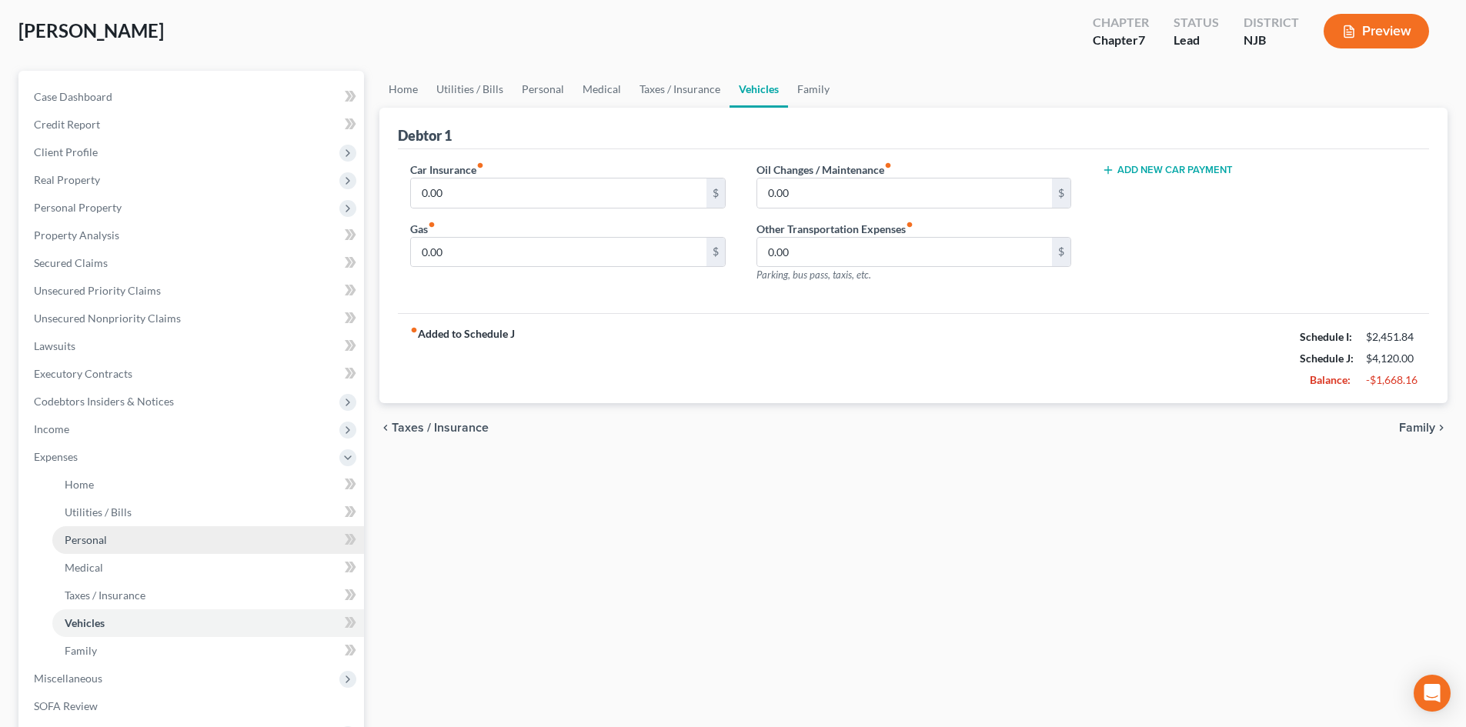
click at [110, 536] on link "Personal" at bounding box center [208, 540] width 312 height 28
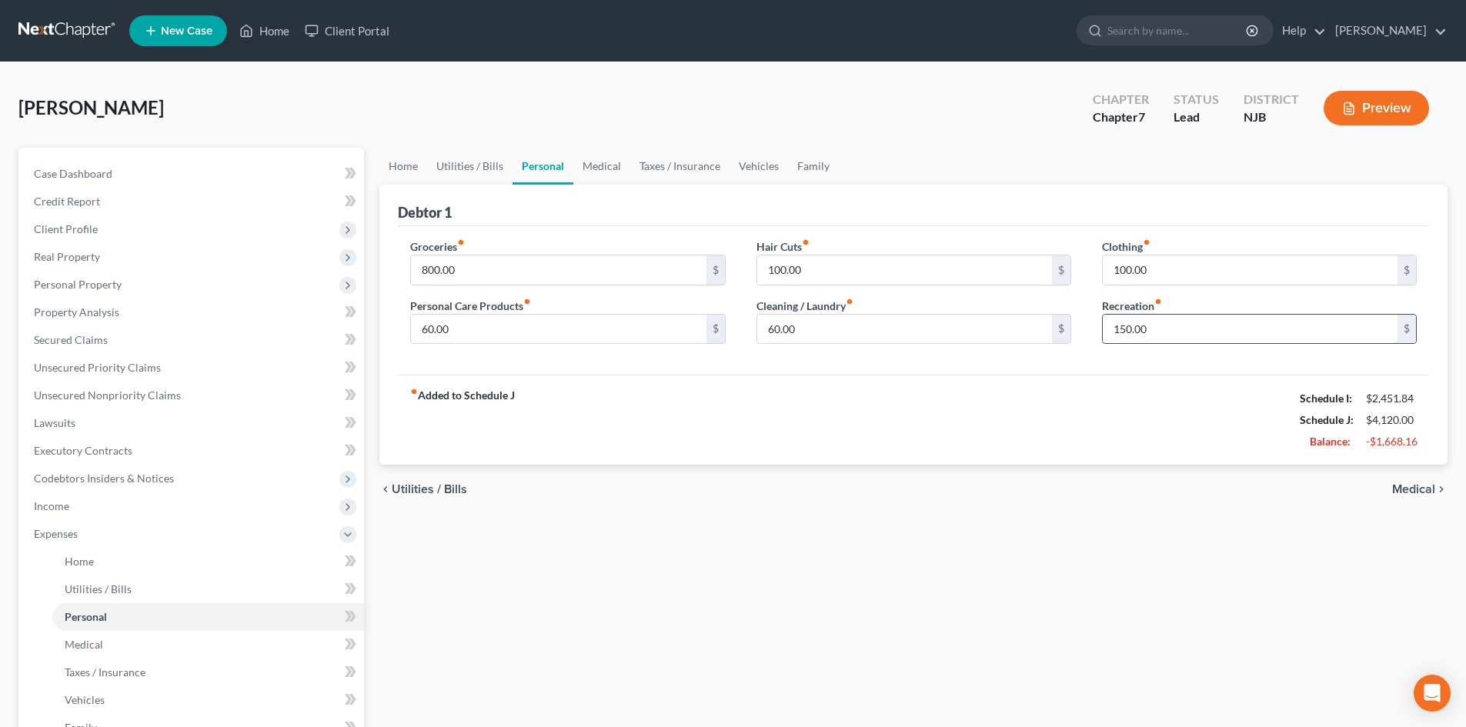
click at [1231, 338] on input "150.00" at bounding box center [1250, 329] width 295 height 29
type input "150.00"
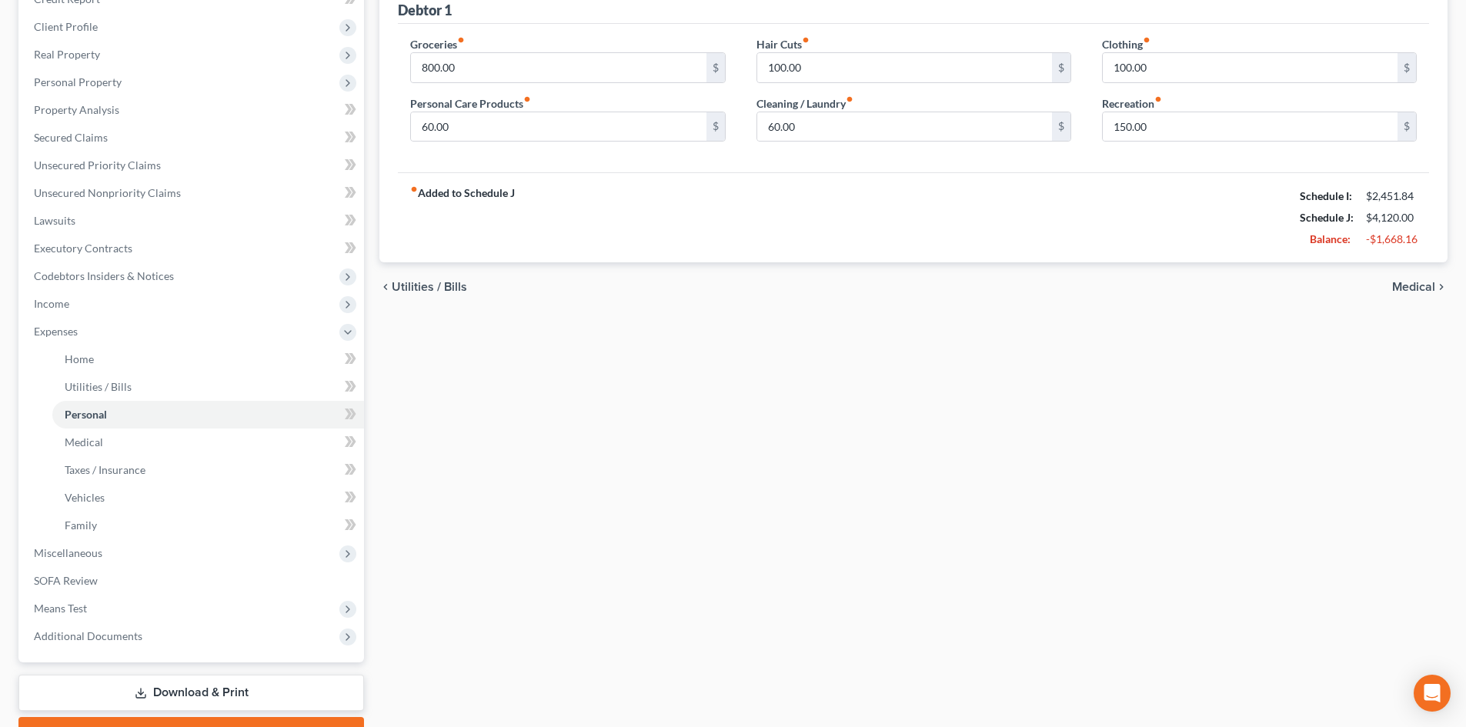
scroll to position [285, 0]
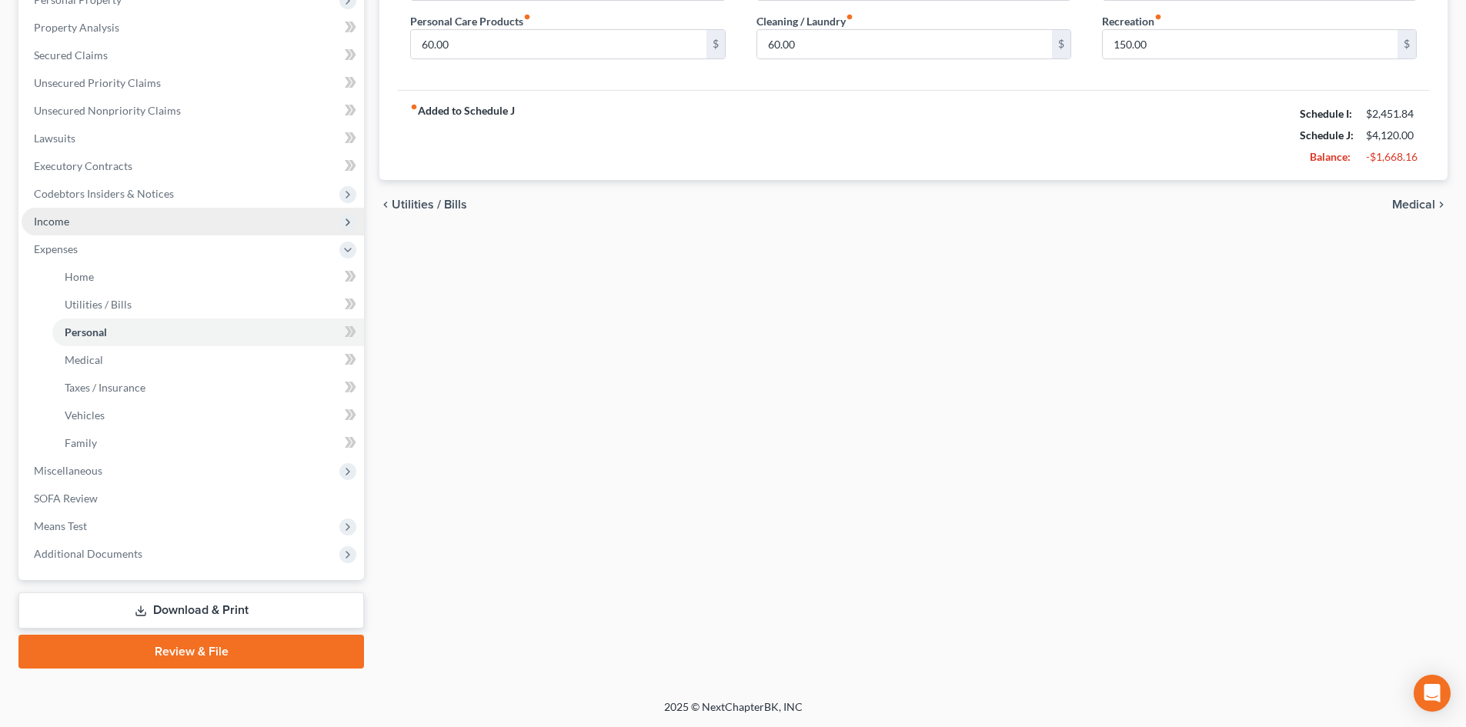
click at [55, 212] on span "Income" at bounding box center [193, 222] width 342 height 28
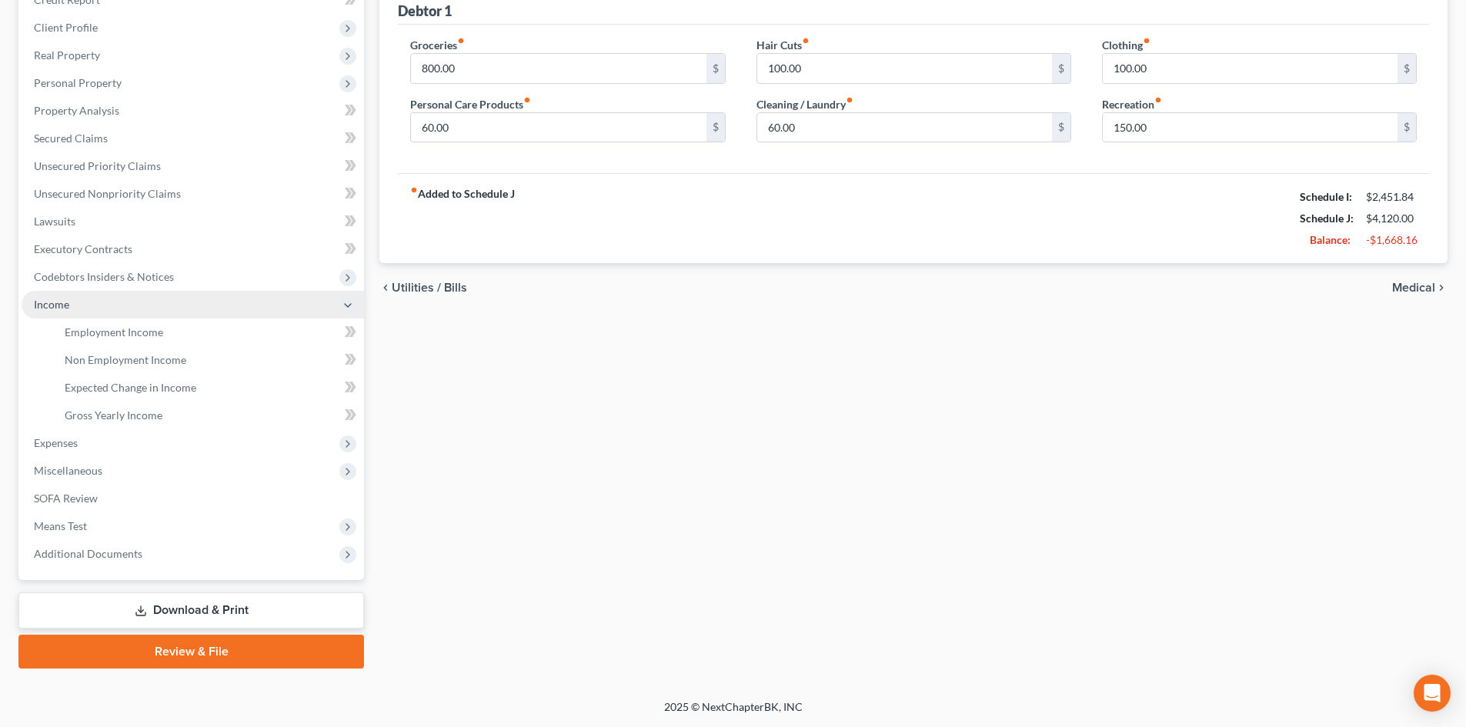
scroll to position [202, 0]
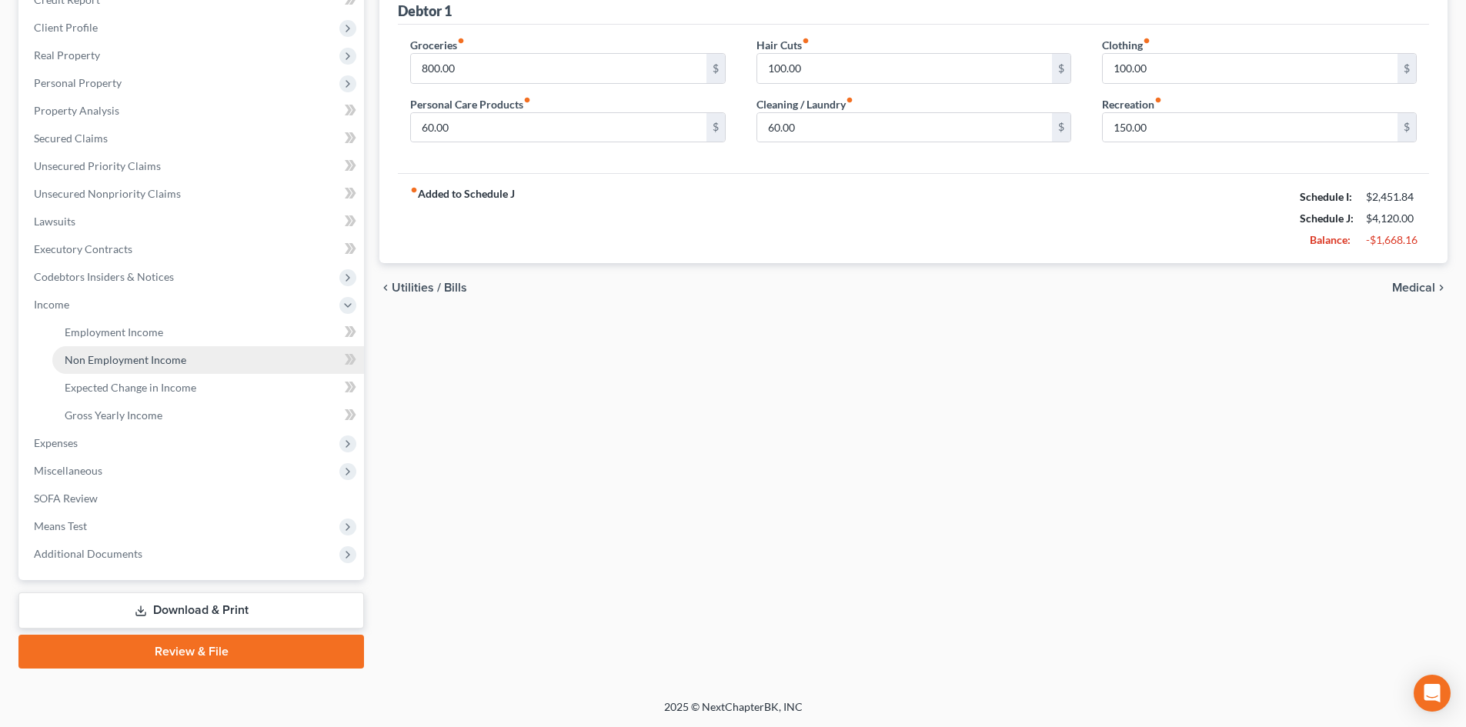
click at [162, 353] on span "Non Employment Income" at bounding box center [126, 359] width 122 height 13
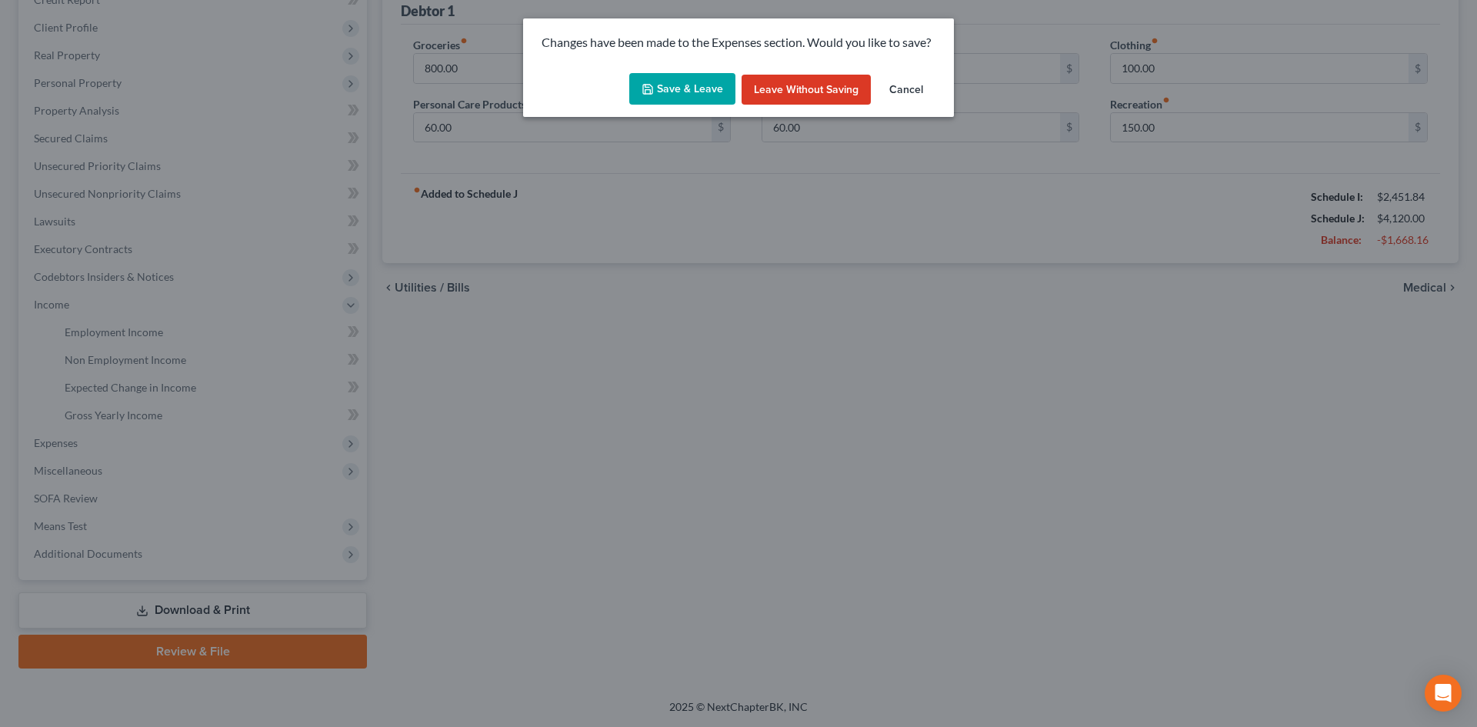
click at [703, 76] on button "Save & Leave" at bounding box center [682, 89] width 106 height 32
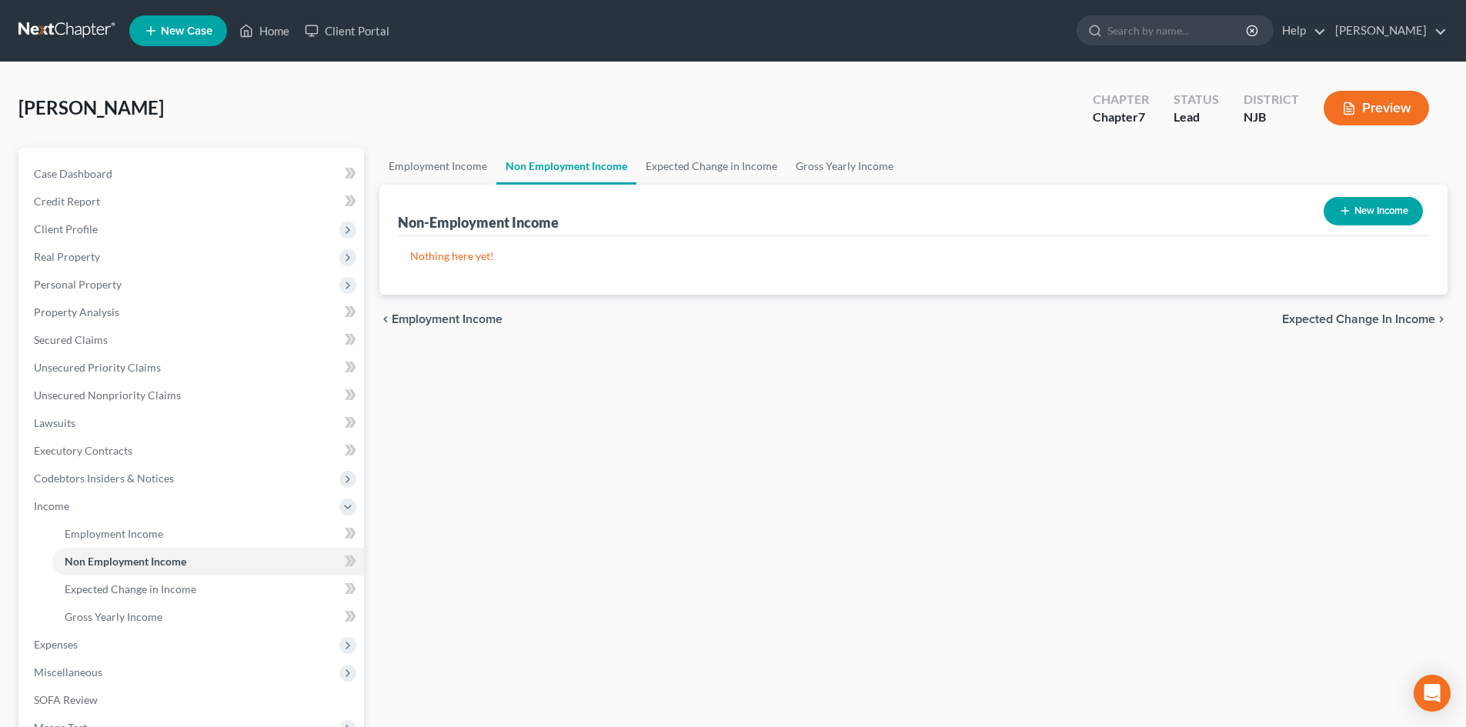
click at [1370, 212] on button "New Income" at bounding box center [1373, 211] width 99 height 28
select select "0"
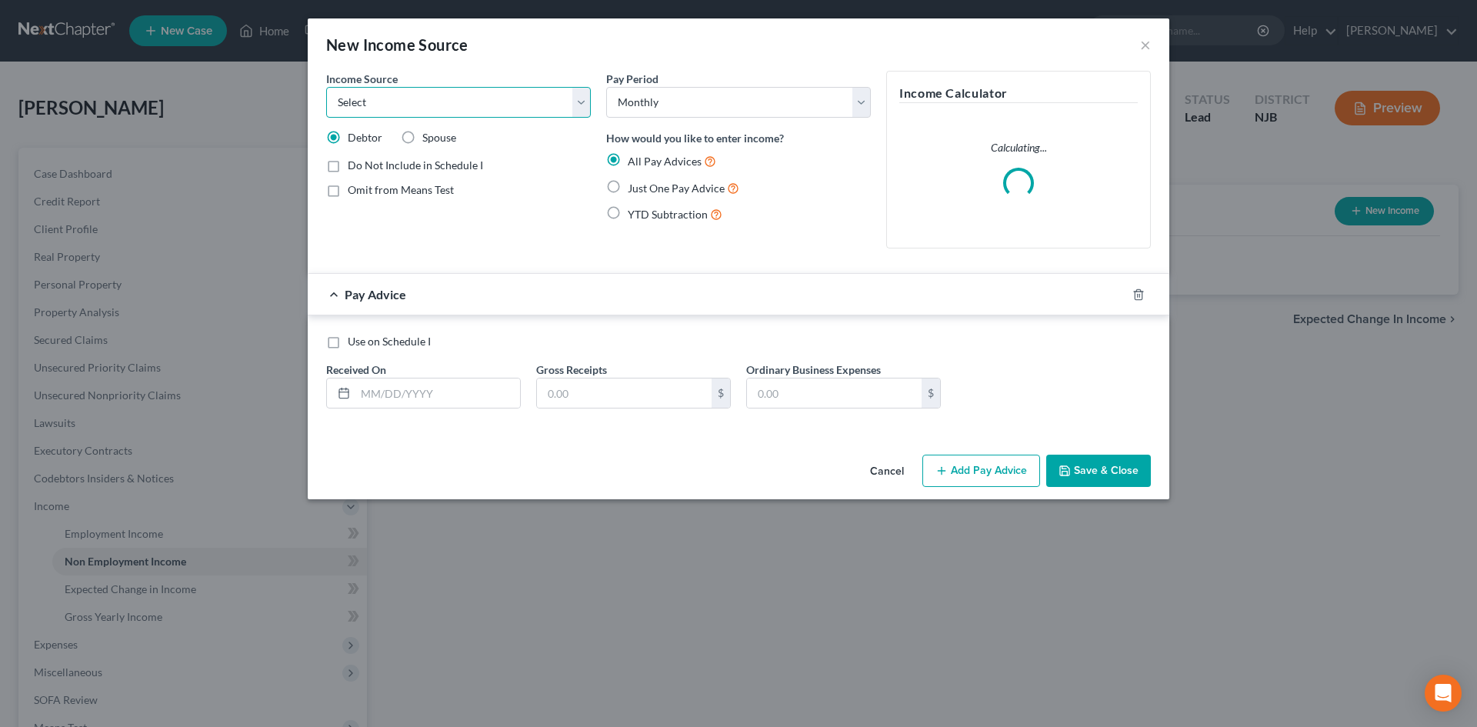
click at [393, 95] on select "Select Unemployment Disability (from employer) Pension Retirement Social Securi…" at bounding box center [458, 102] width 265 height 31
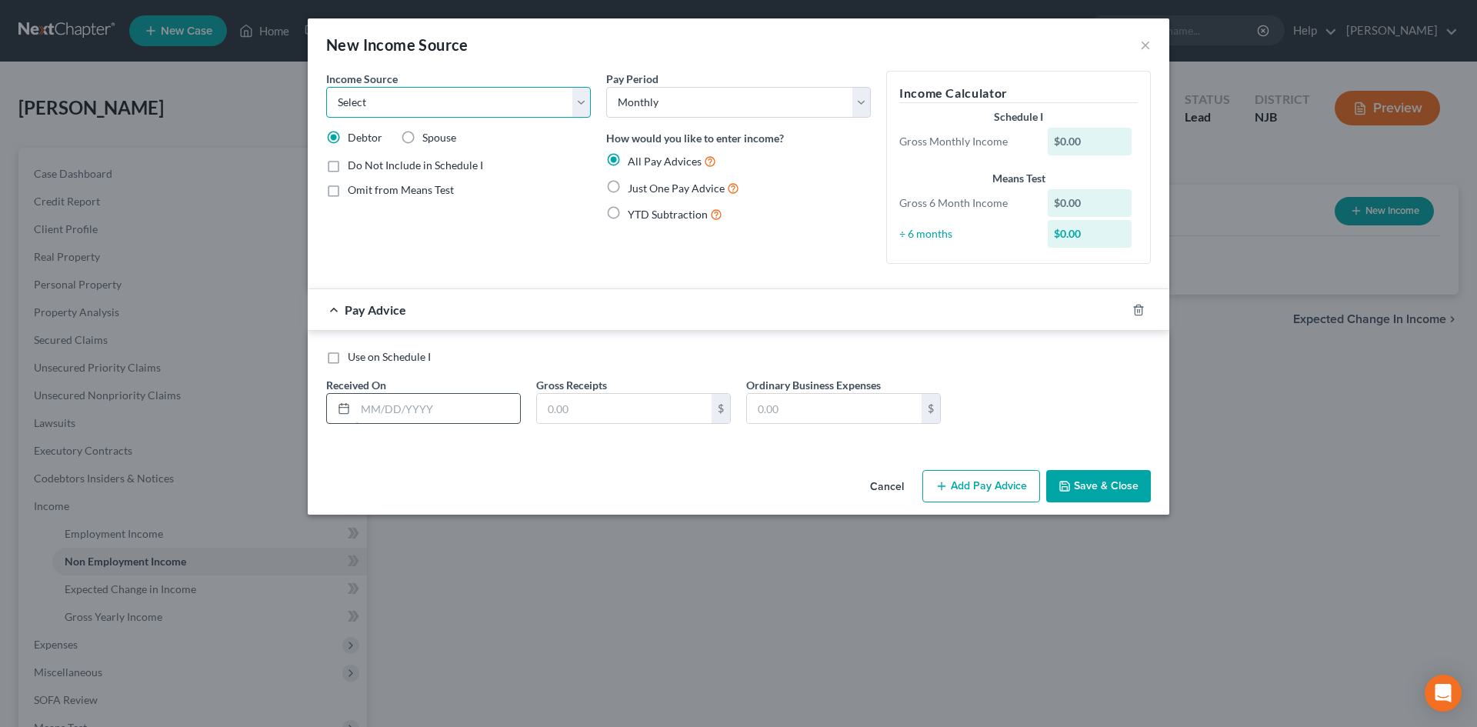
select select "8"
click at [326, 87] on select "Select Unemployment Disability (from employer) Pension Retirement Social Securi…" at bounding box center [458, 102] width 265 height 31
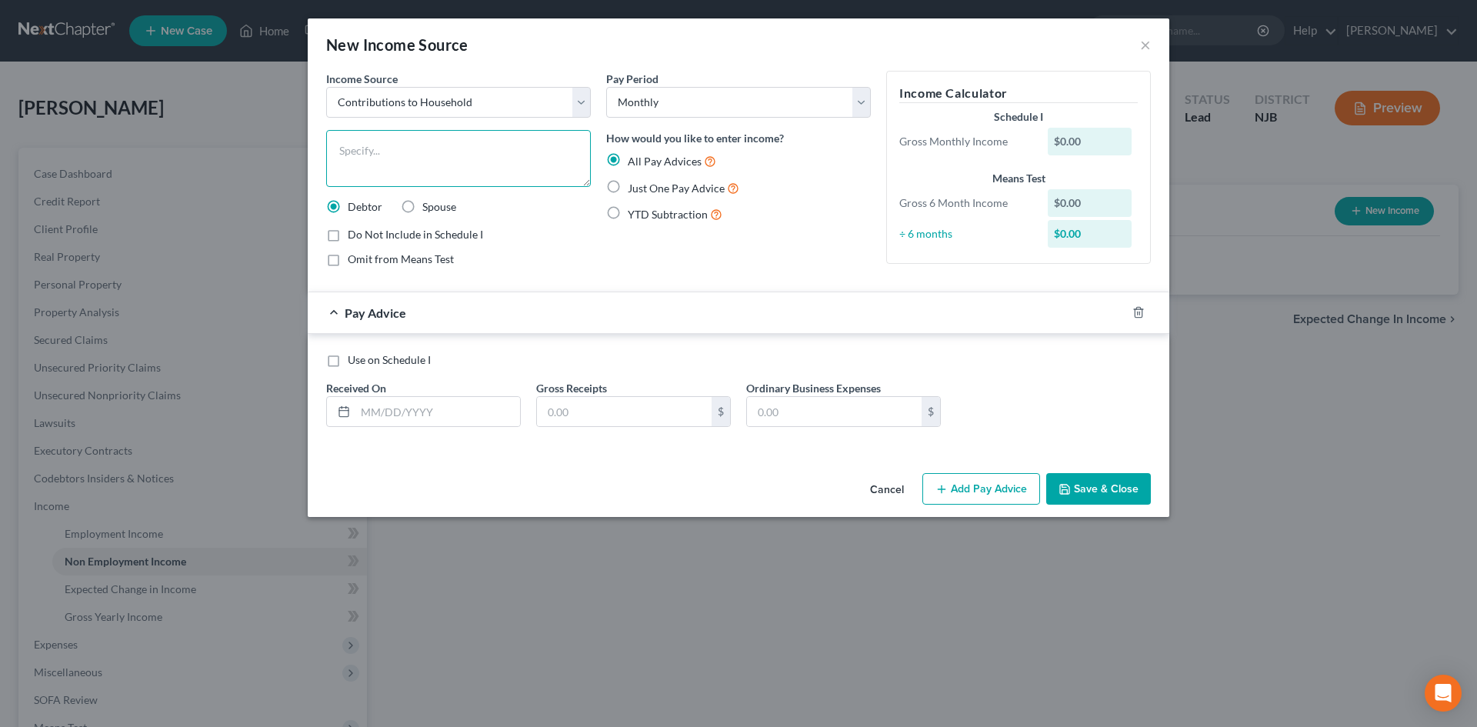
click at [387, 162] on textarea at bounding box center [458, 158] width 265 height 57
click at [628, 182] on label "Just One Pay Advice" at bounding box center [684, 188] width 112 height 18
click at [634, 182] on input "Just One Pay Advice" at bounding box center [639, 184] width 10 height 10
radio input "true"
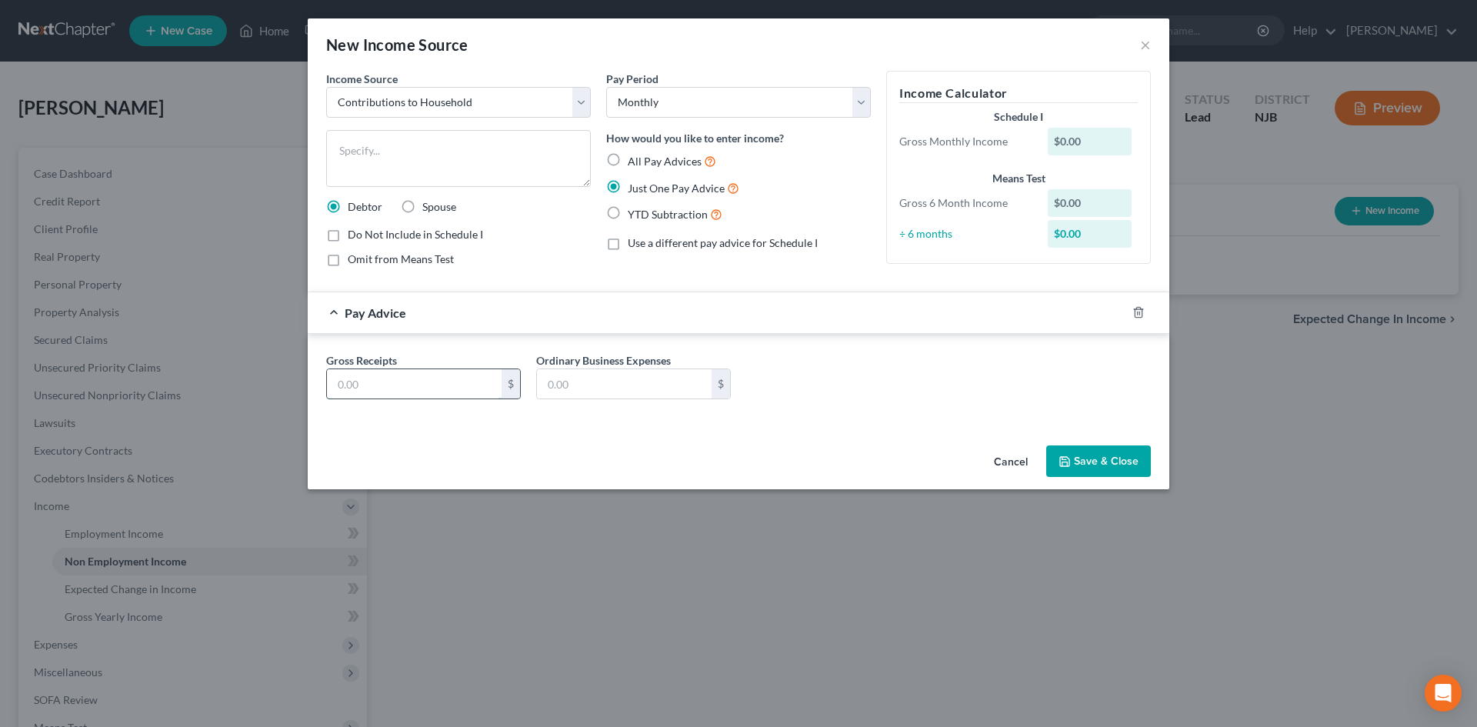
click at [389, 372] on input "text" at bounding box center [414, 383] width 175 height 29
type input "1,670.00"
type input "0.00"
click at [389, 152] on textarea at bounding box center [458, 158] width 265 height 57
type textarea "Contribution from fiance towards household expenses."
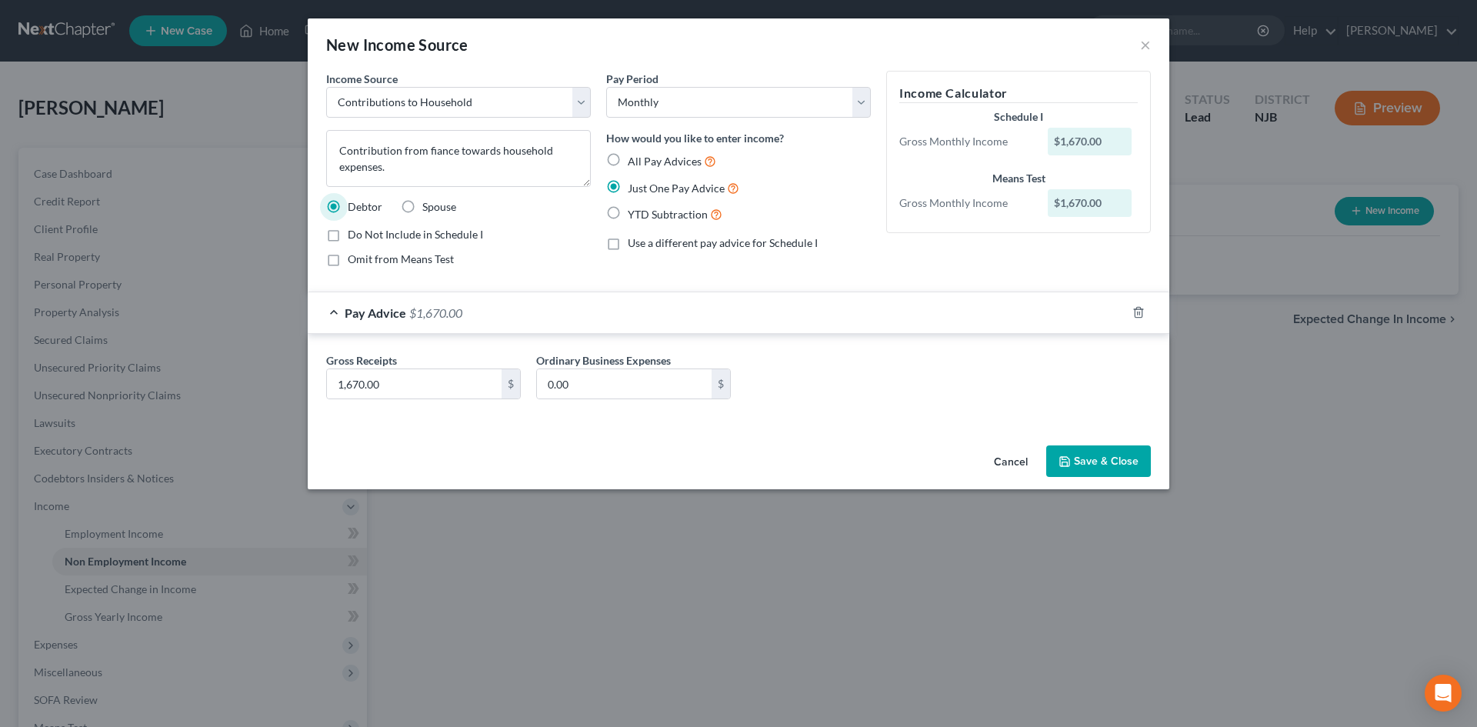
click at [348, 262] on label "Omit from Means Test" at bounding box center [401, 259] width 106 height 15
click at [354, 262] on input "Omit from Means Test" at bounding box center [359, 257] width 10 height 10
checkbox input "true"
click at [1098, 458] on button "Save & Close" at bounding box center [1099, 462] width 105 height 32
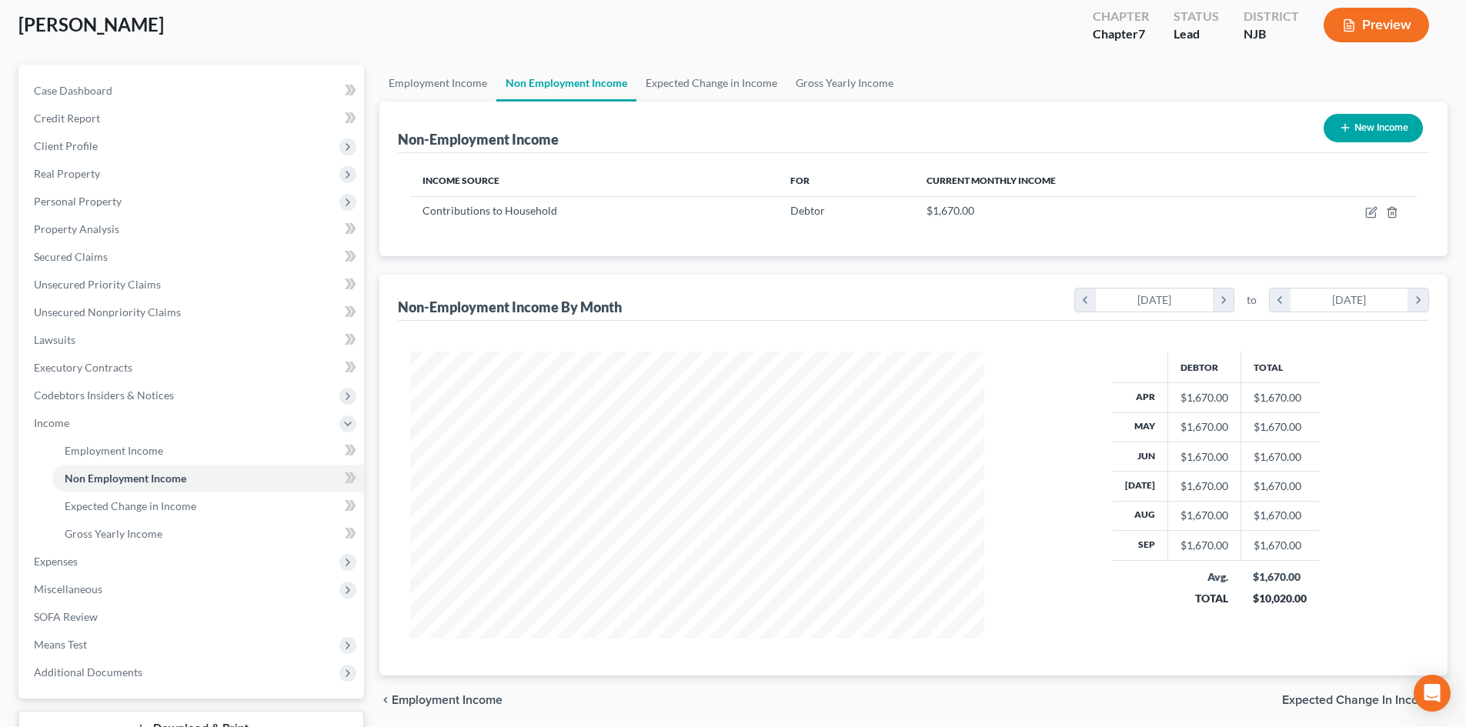
scroll to position [202, 0]
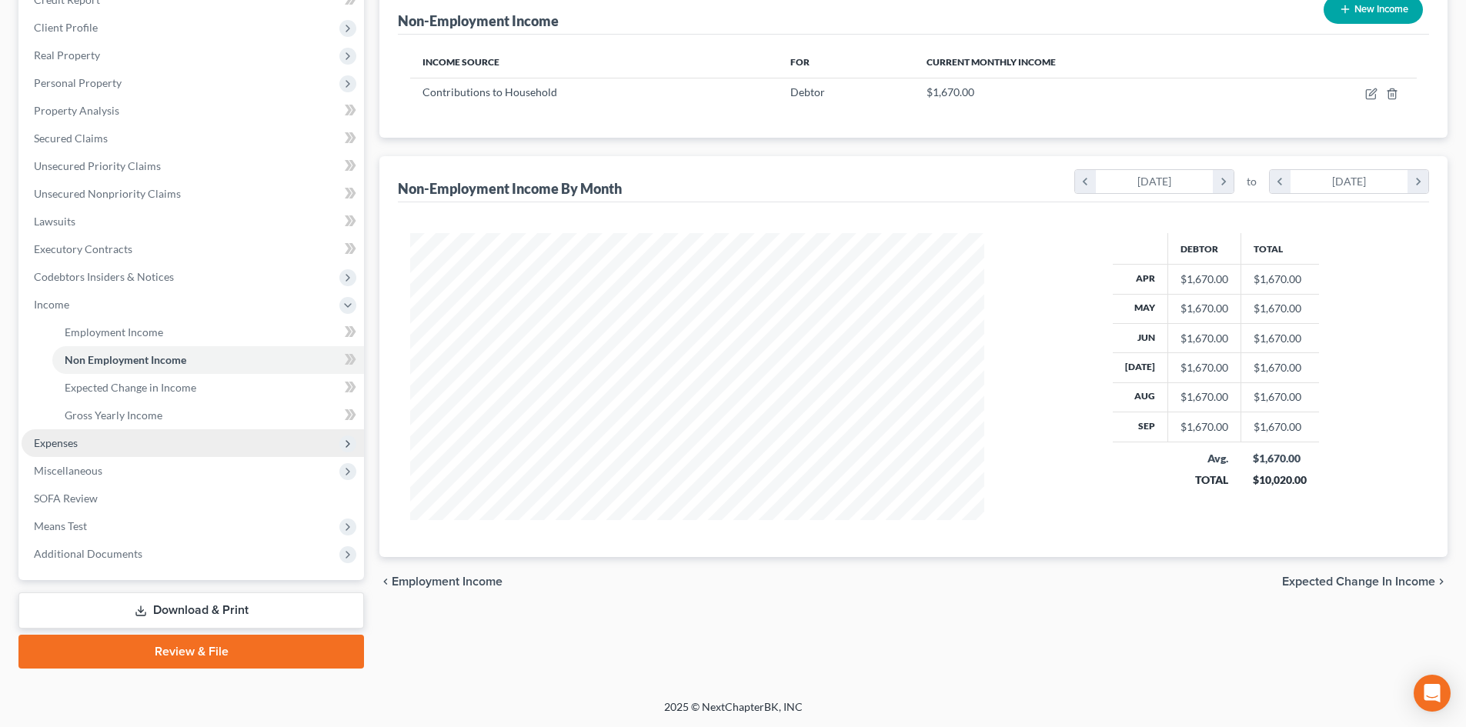
click at [55, 447] on span "Expenses" at bounding box center [56, 442] width 44 height 13
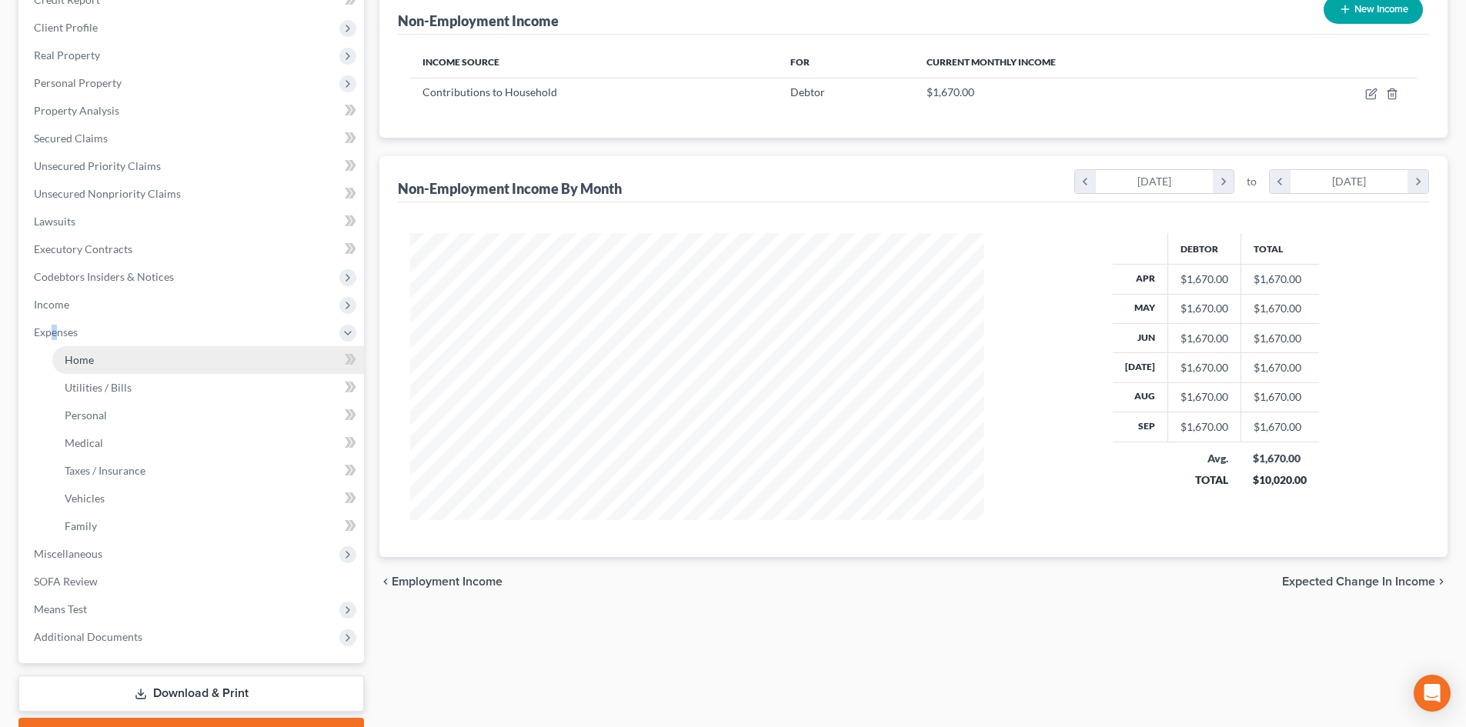
click at [88, 364] on span "Home" at bounding box center [79, 359] width 29 height 13
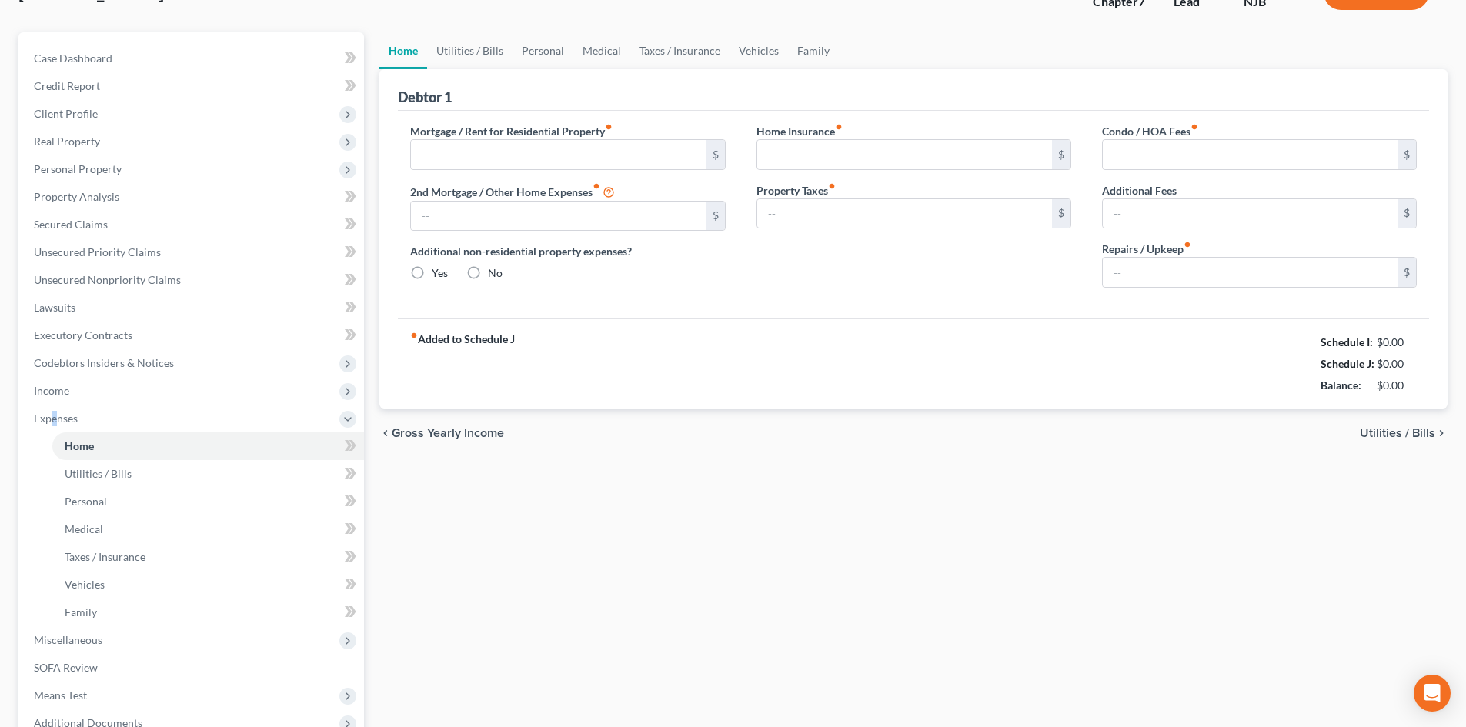
type input "2,000.00"
type input "0.00"
radio input "true"
type input "0.00"
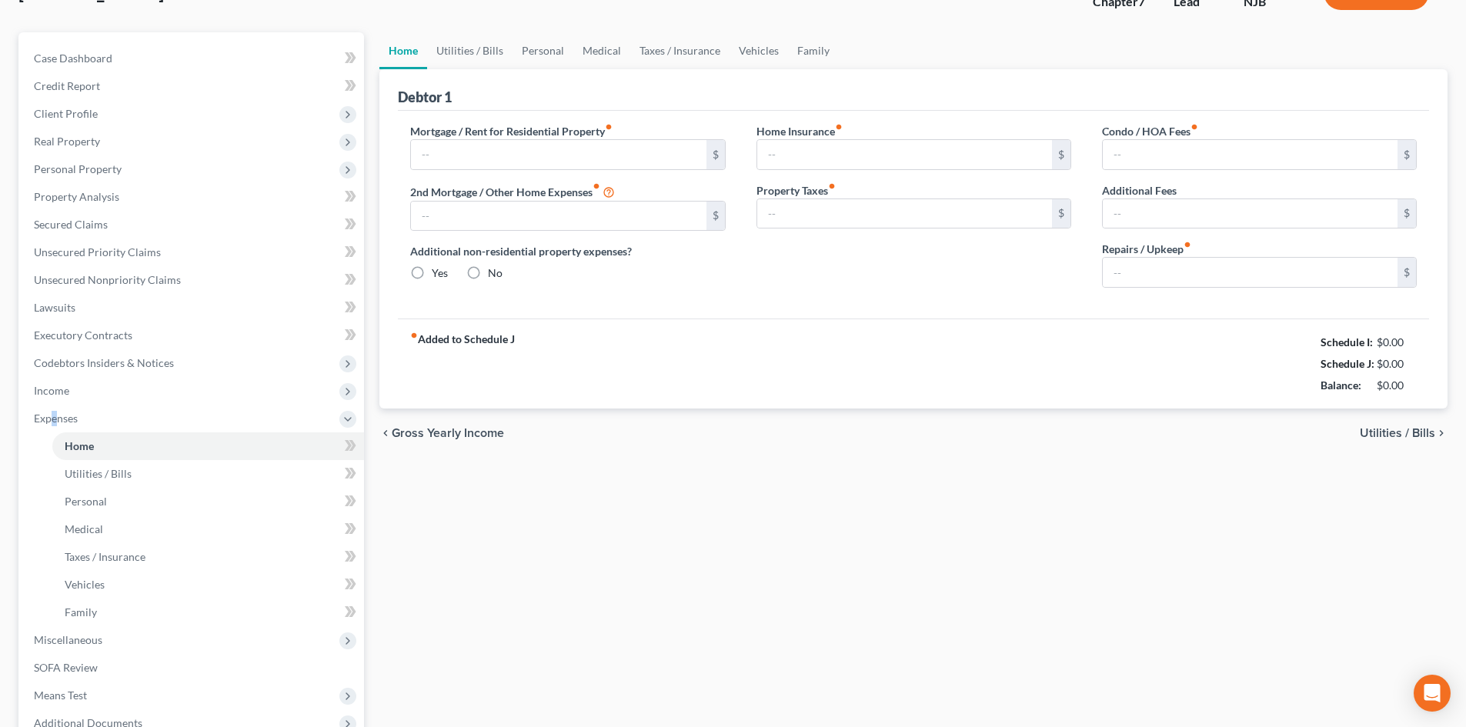
type input "0.00"
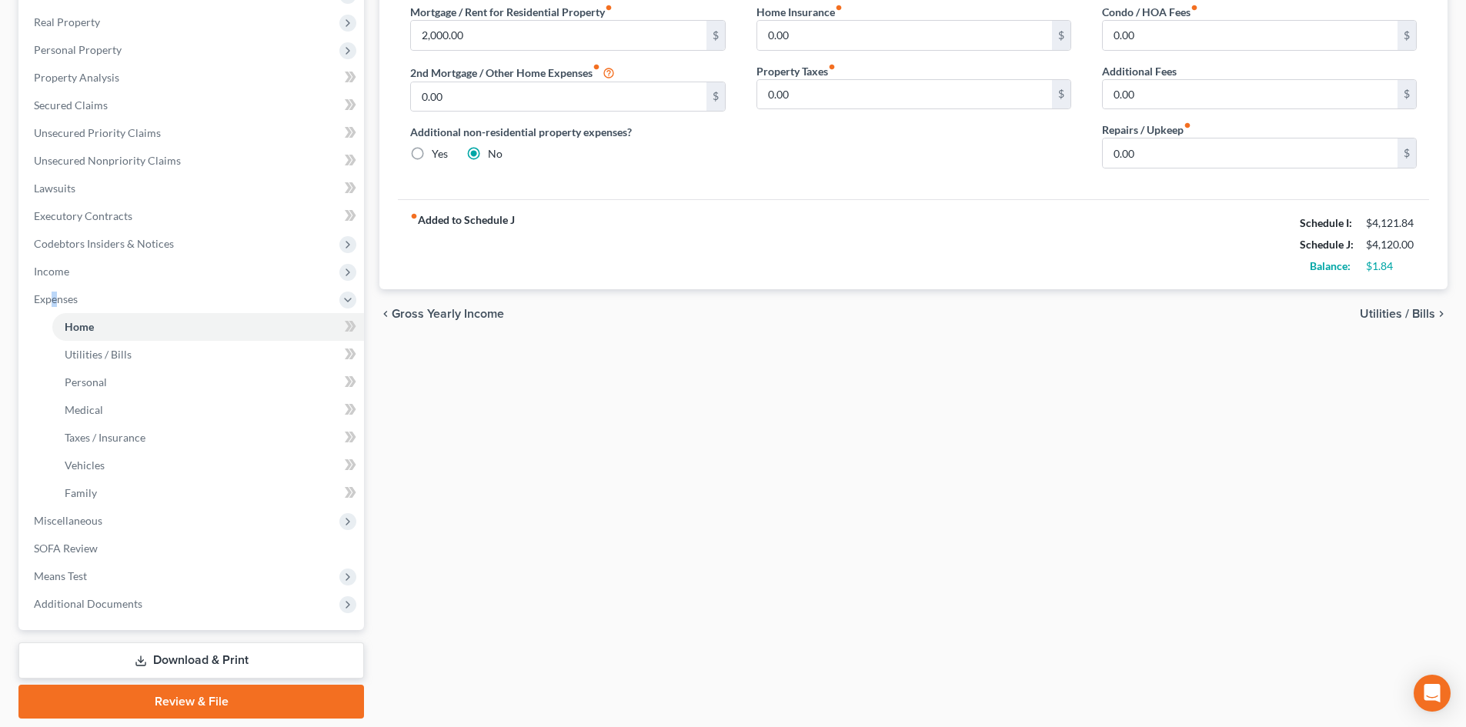
scroll to position [285, 0]
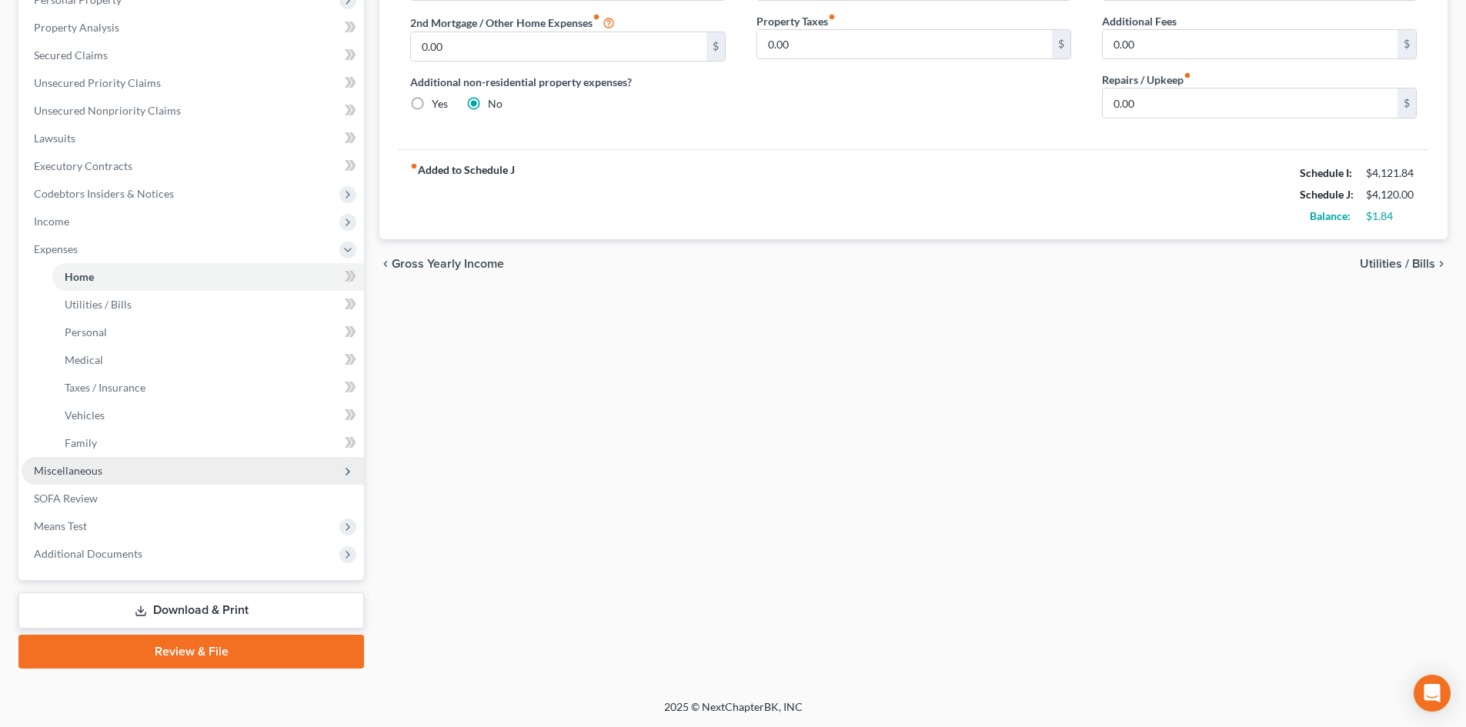
click at [67, 472] on span "Miscellaneous" at bounding box center [68, 470] width 68 height 13
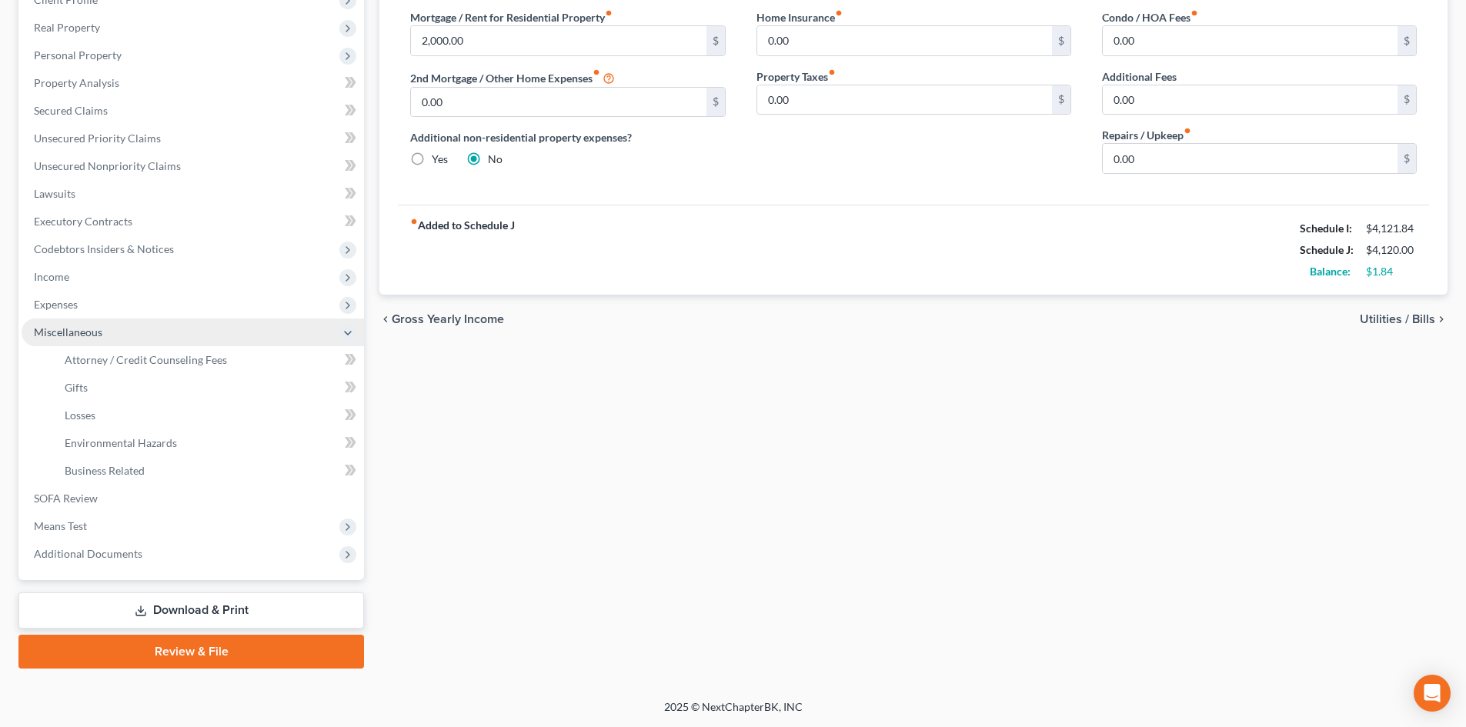
scroll to position [229, 0]
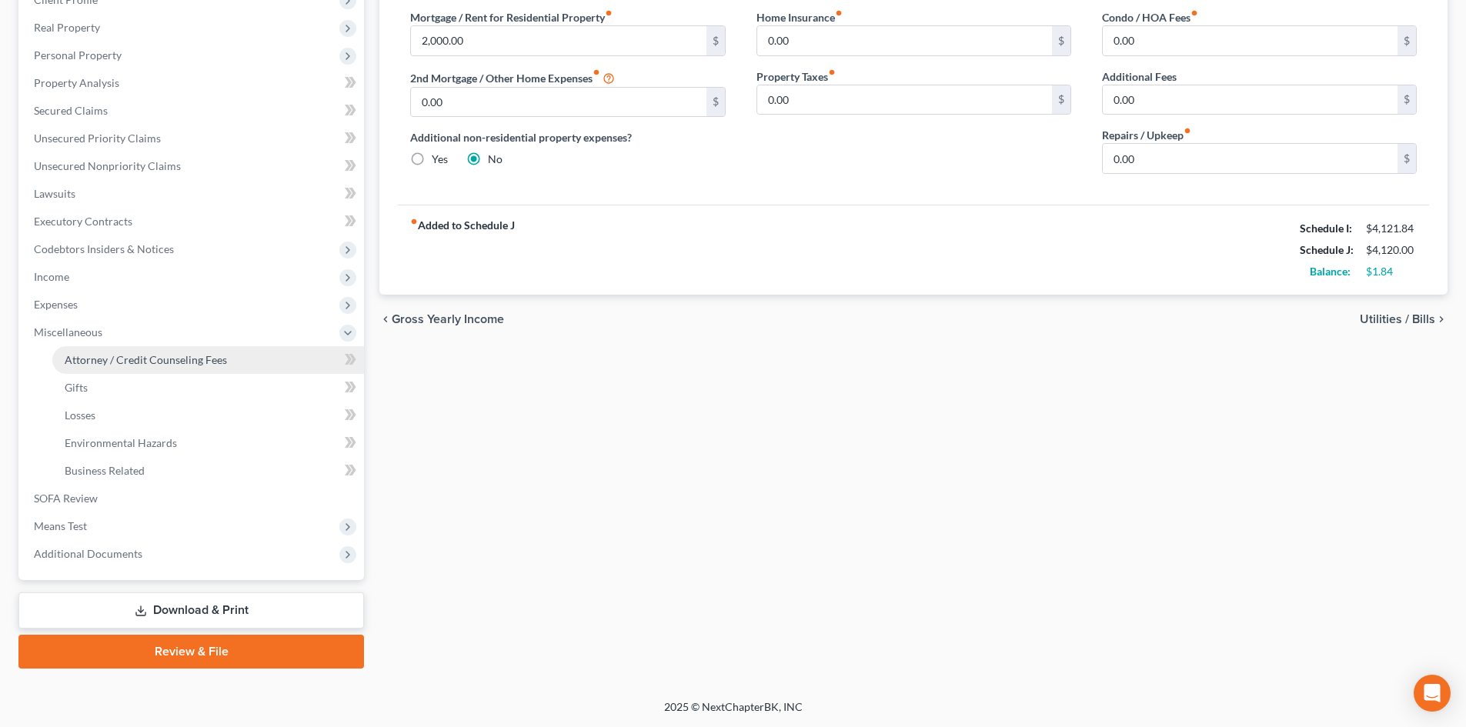
click at [112, 367] on link "Attorney / Credit Counseling Fees" at bounding box center [208, 360] width 312 height 28
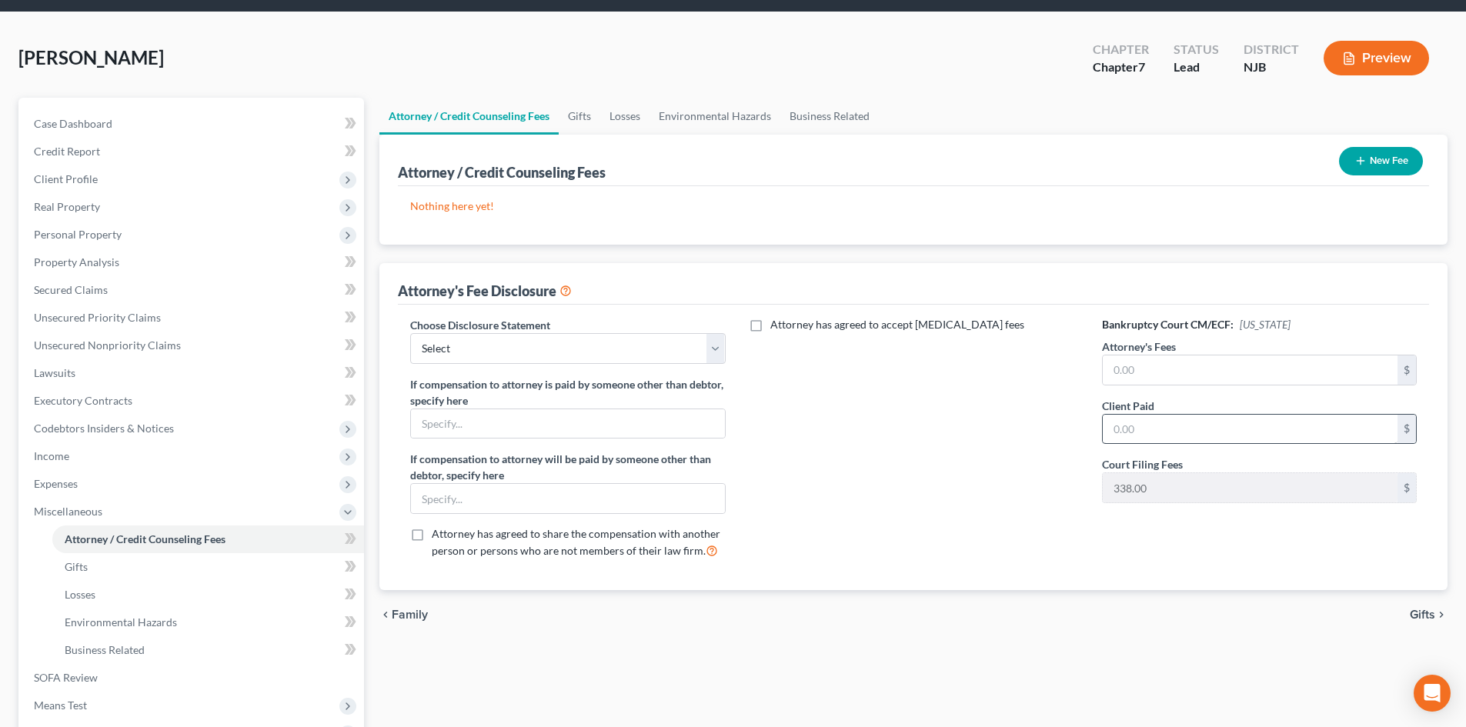
scroll to position [77, 0]
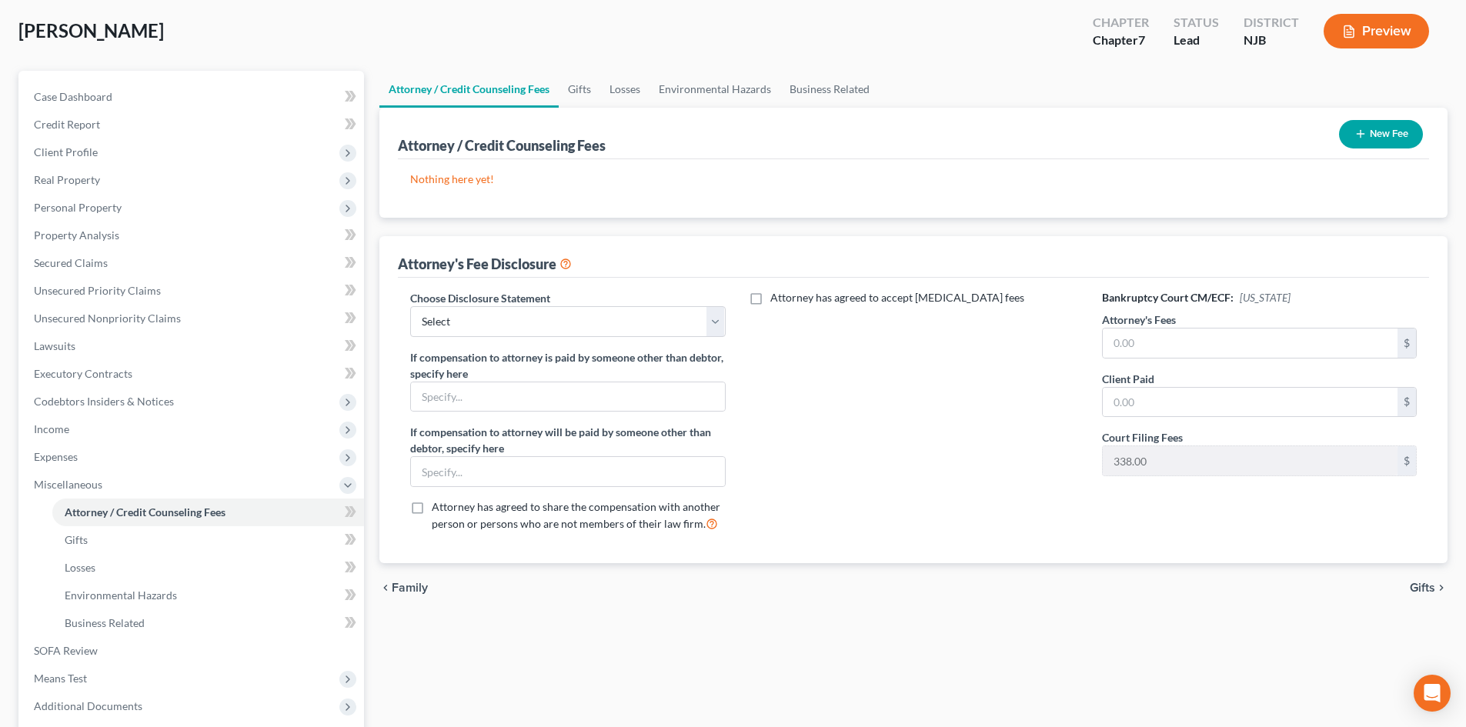
click at [1360, 128] on icon "button" at bounding box center [1360, 134] width 12 height 12
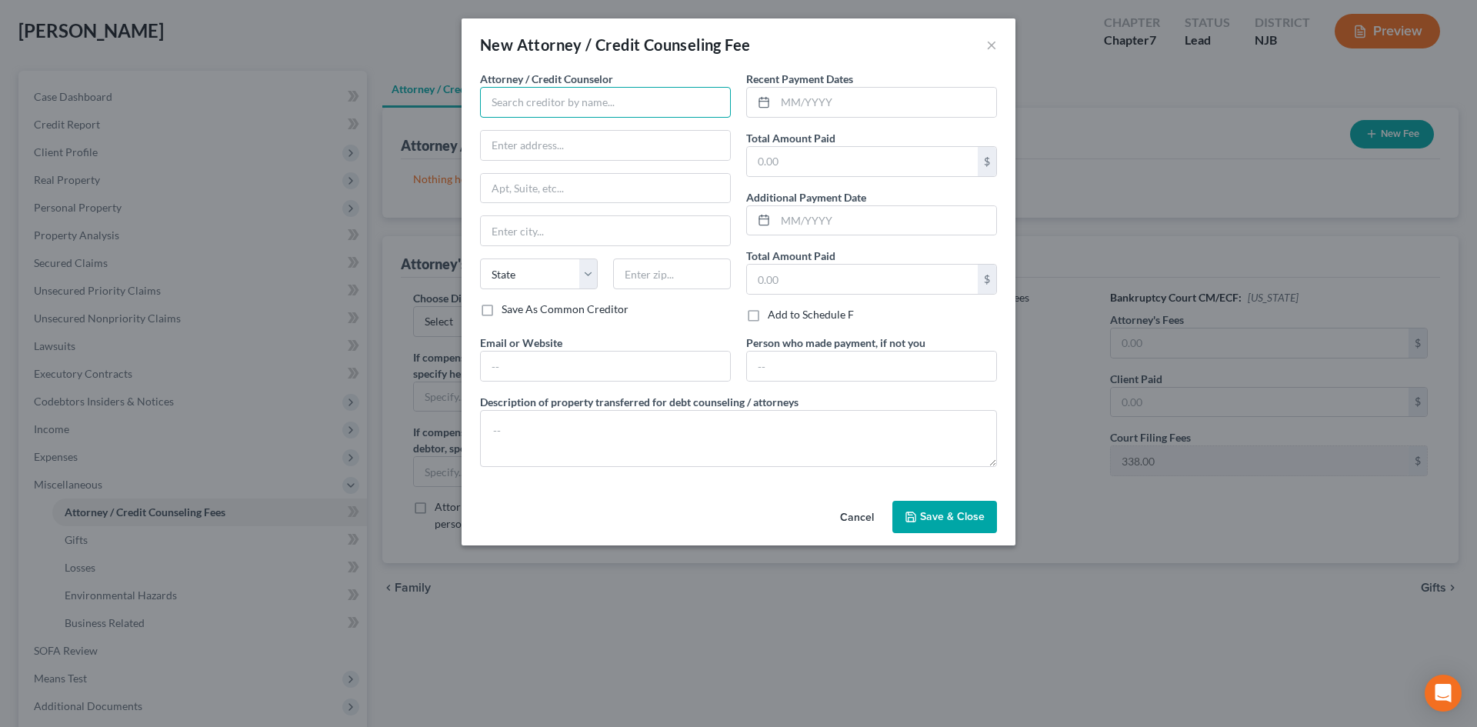
click at [646, 98] on input "text" at bounding box center [605, 102] width 251 height 31
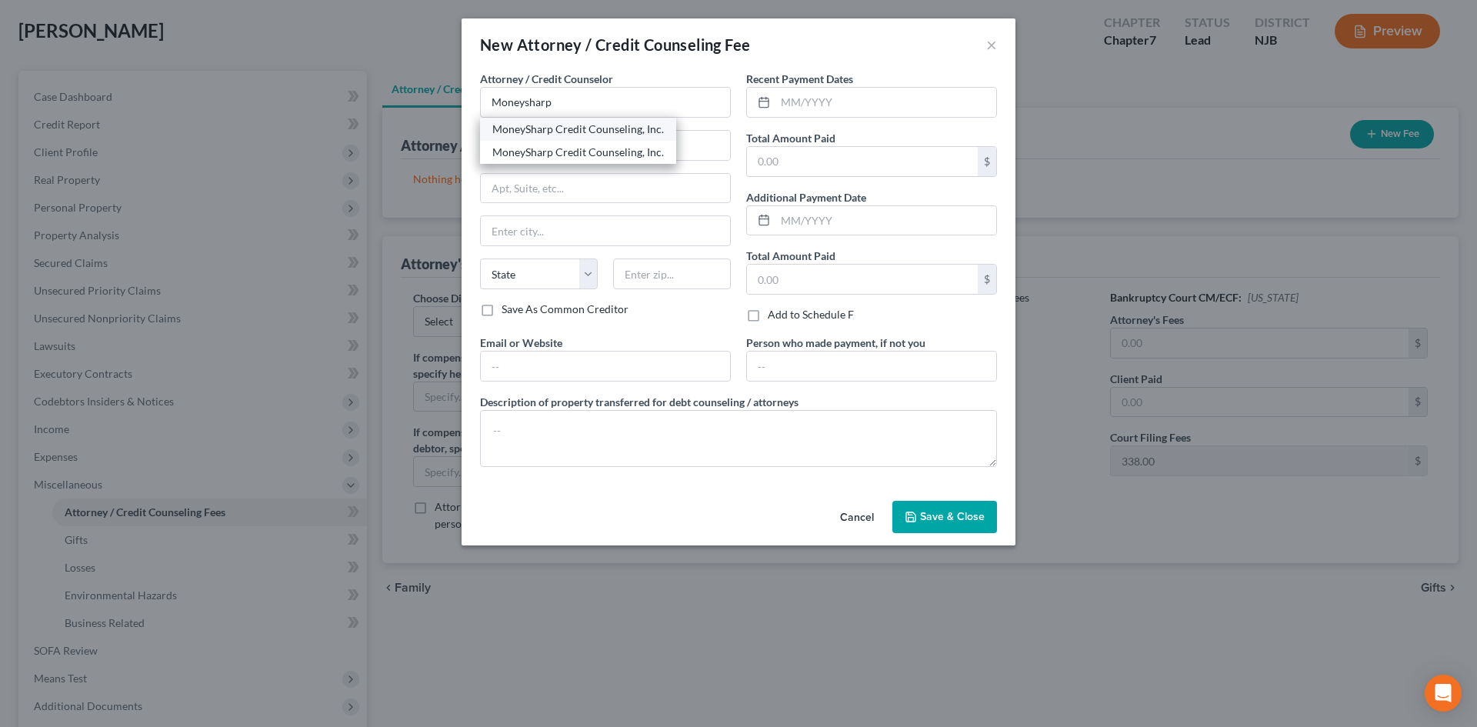
click at [611, 139] on div "MoneySharp Credit Counseling, Inc." at bounding box center [578, 129] width 196 height 23
type input "MoneySharp Credit Counseling, Inc."
type input "Online credit counseling course provider"
click at [889, 91] on input "text" at bounding box center [886, 102] width 221 height 29
type input "08/2025"
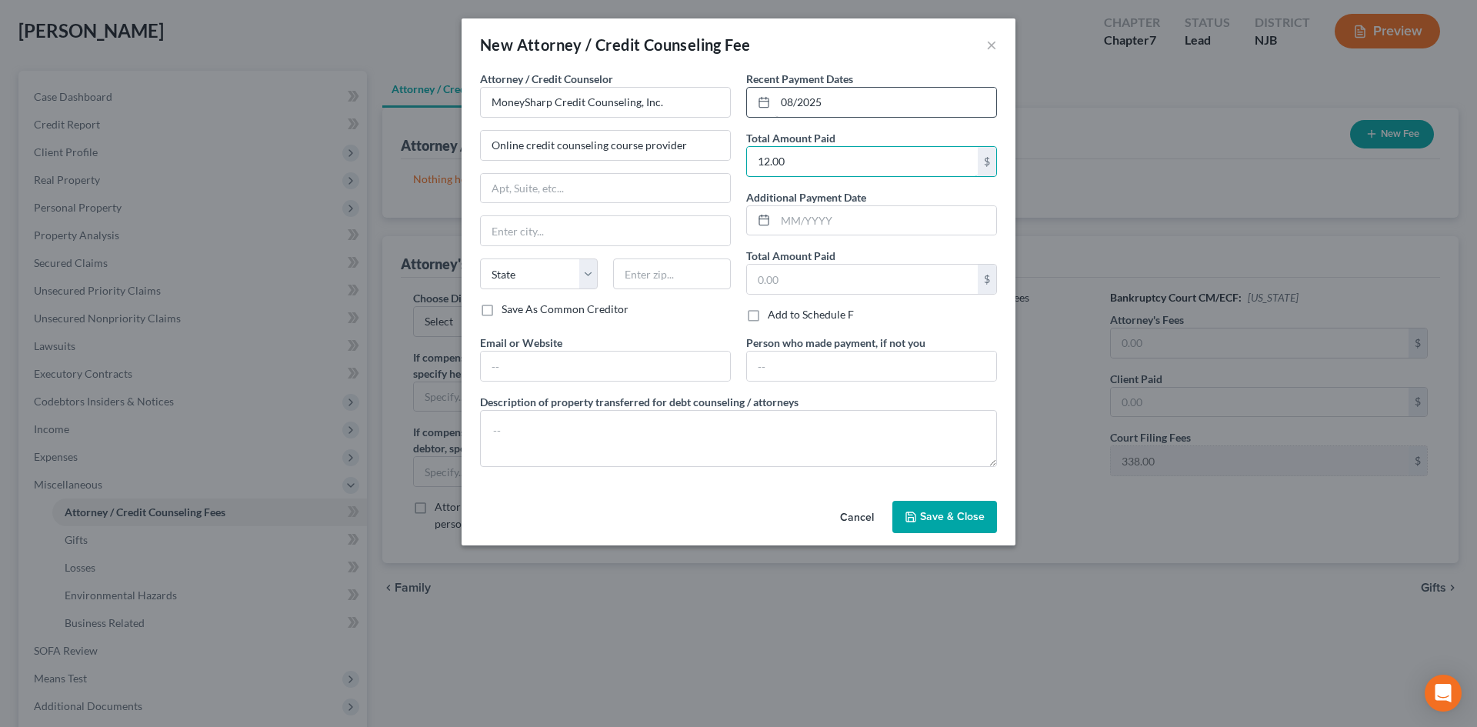
type input "12.00"
click at [940, 527] on button "Save & Close" at bounding box center [945, 517] width 105 height 32
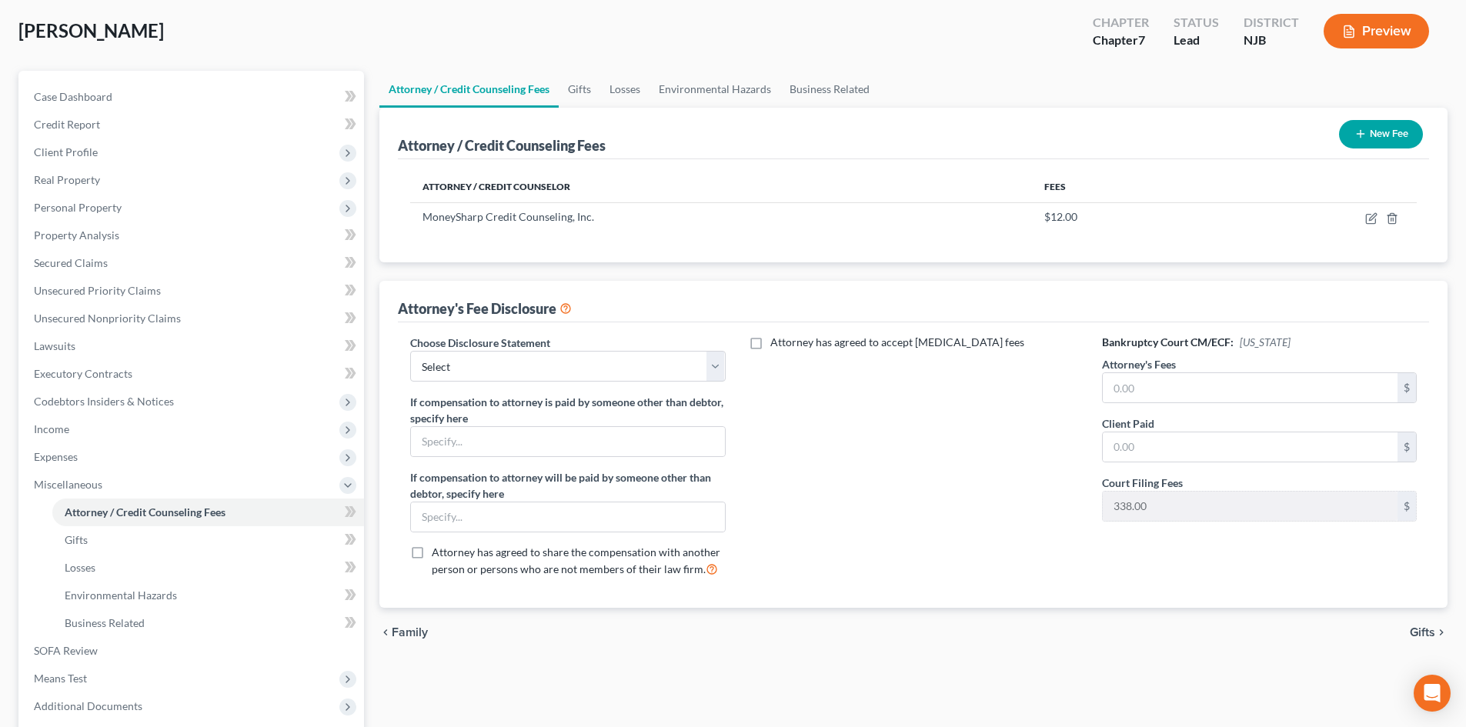
click at [1371, 134] on button "New Fee" at bounding box center [1381, 134] width 84 height 28
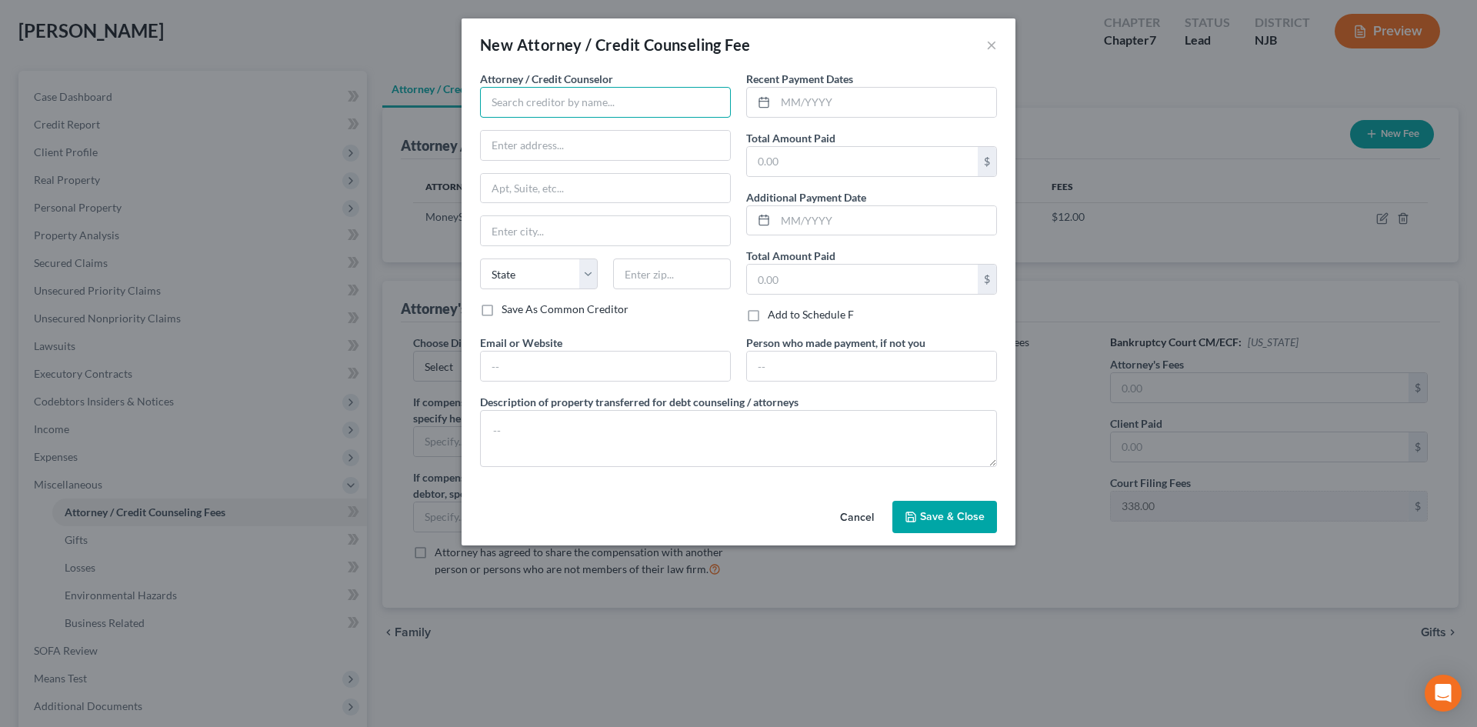
click at [570, 102] on input "text" at bounding box center [605, 102] width 251 height 31
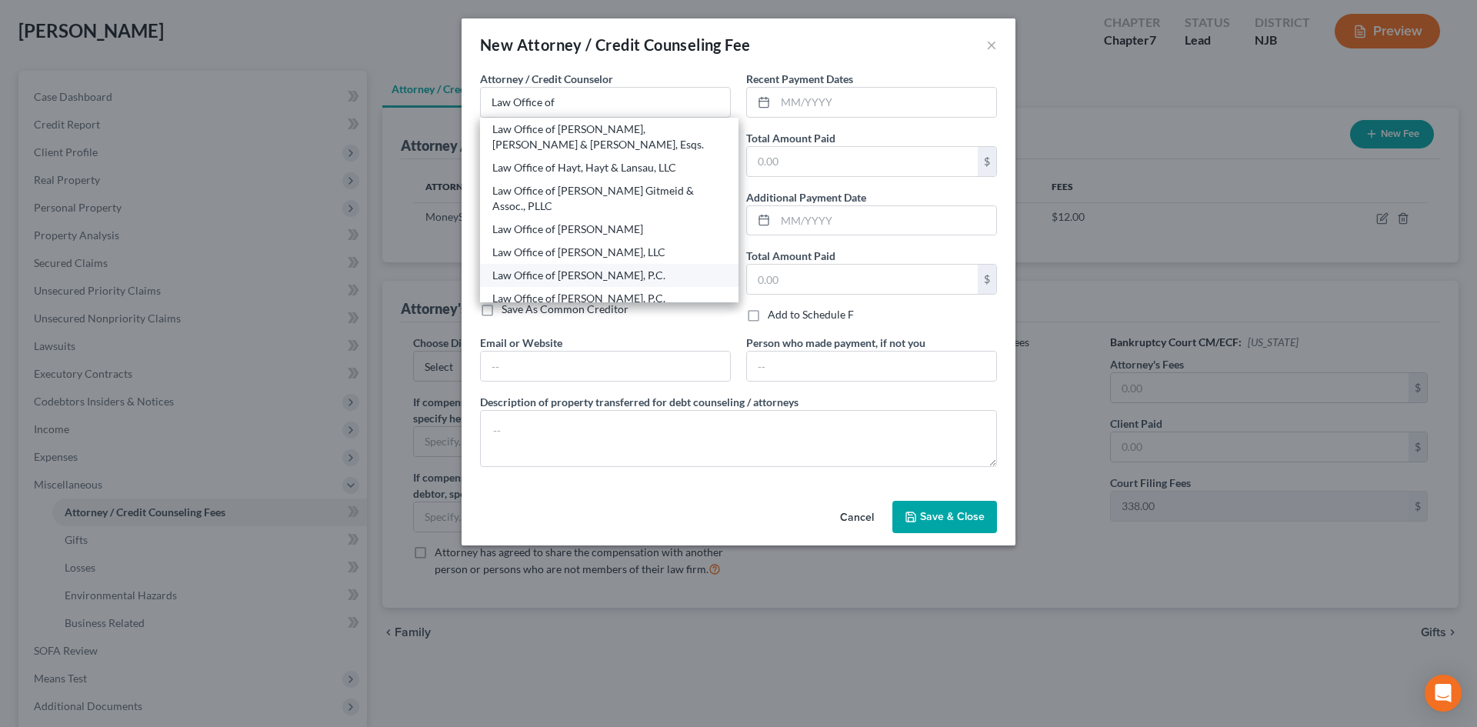
click at [592, 268] on div "Law Office of [PERSON_NAME], P.C." at bounding box center [609, 275] width 234 height 15
type input "Law Office of [PERSON_NAME], P.C."
type input "[STREET_ADDRESS][PERSON_NAME]"
type input "[GEOGRAPHIC_DATA]"
select select "33"
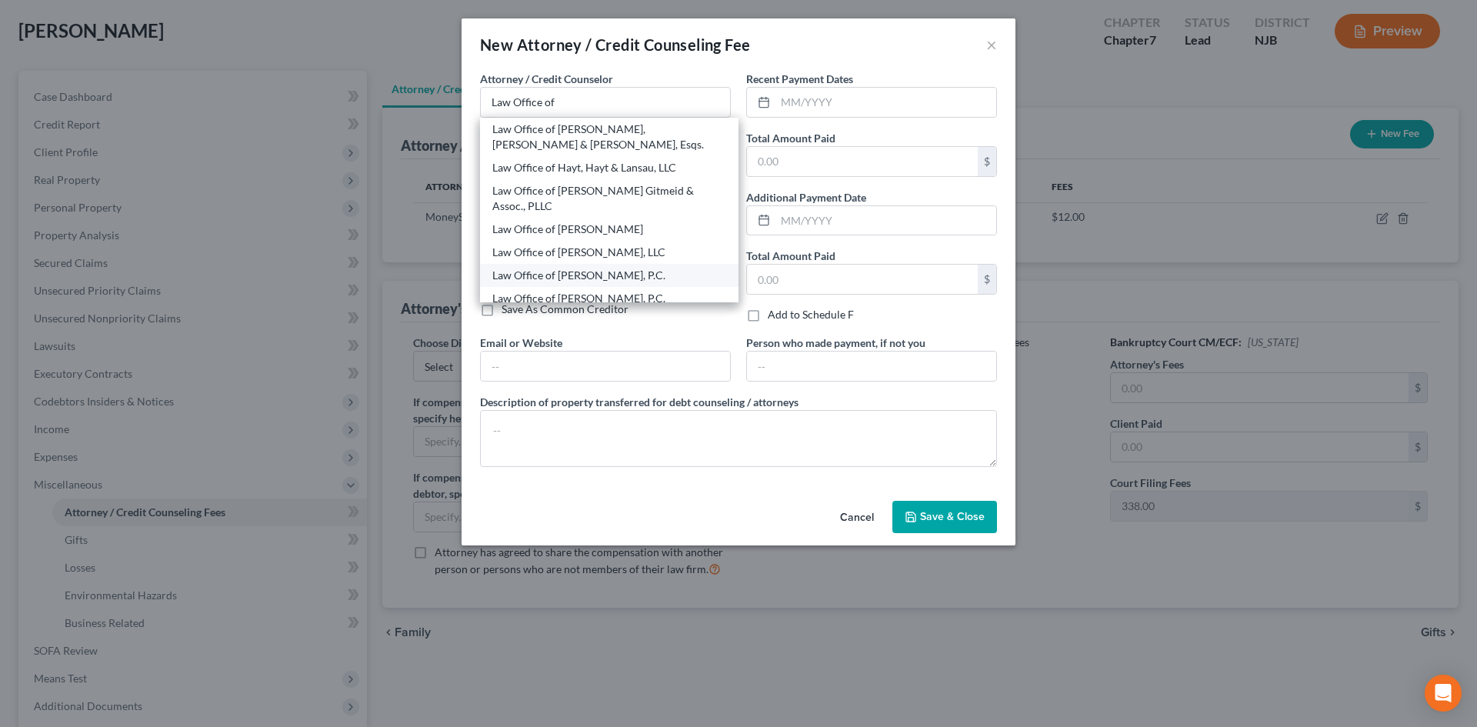
type input "08360"
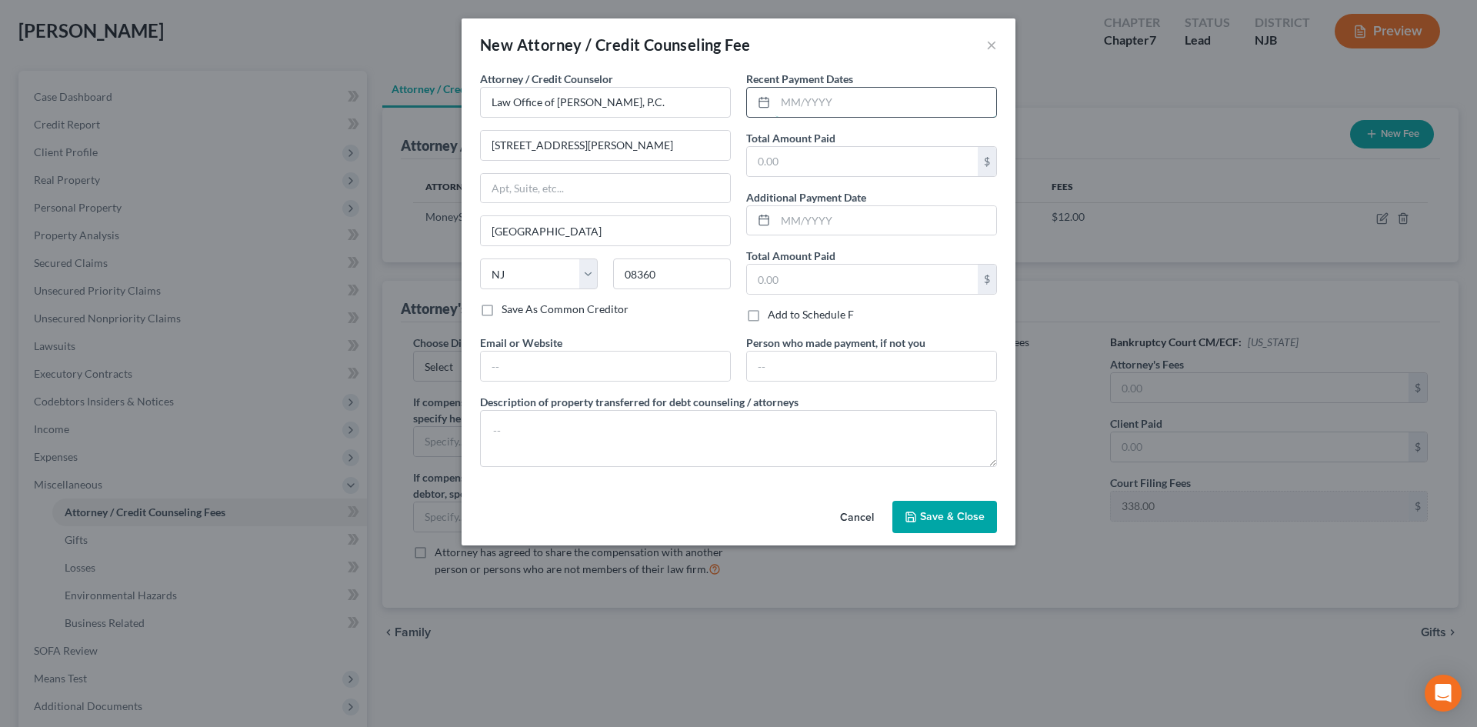
click at [866, 98] on input "text" at bounding box center [886, 102] width 221 height 29
type input "08/2025"
type input "1,350.00"
click at [936, 523] on span "Save & Close" at bounding box center [952, 516] width 65 height 13
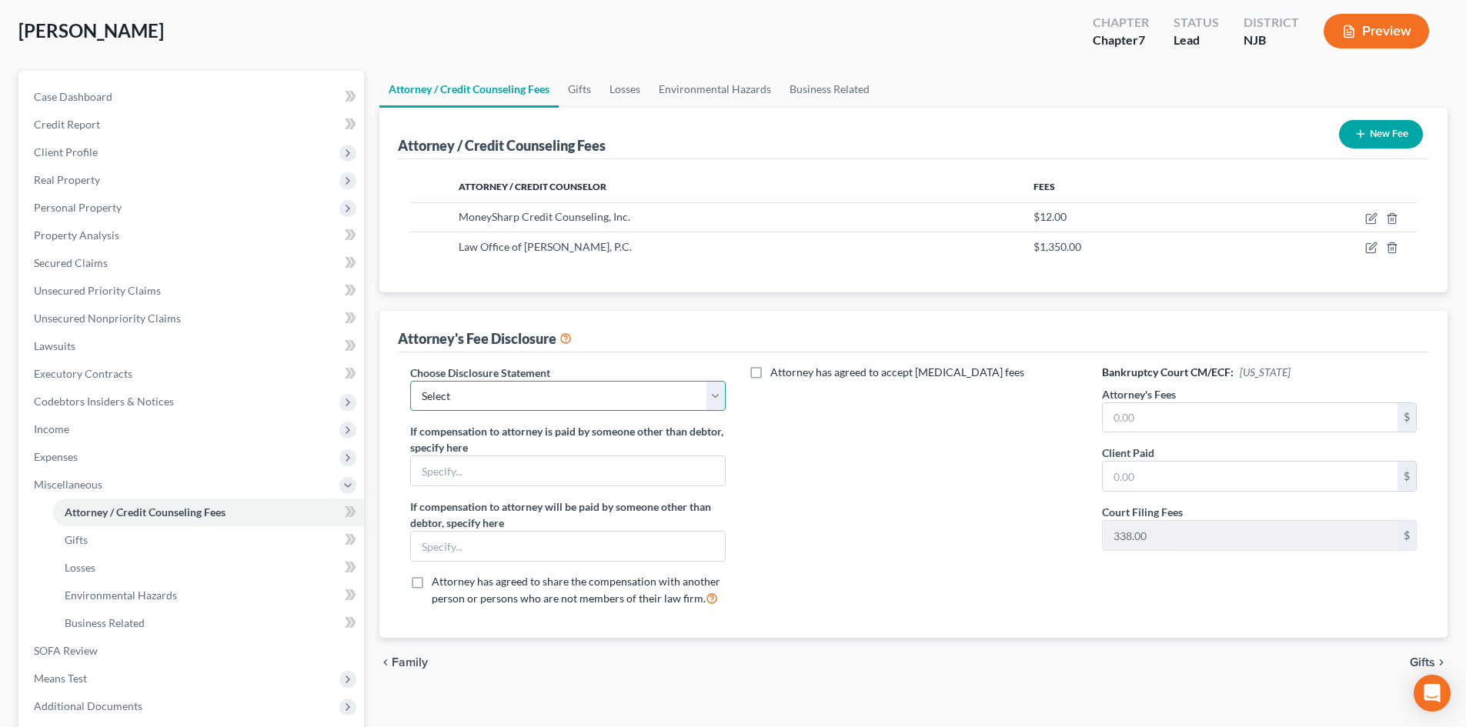
click at [710, 389] on select "Select Disclosure of Compensation of Attorney for Debtor" at bounding box center [567, 396] width 315 height 31
select select "0"
click at [410, 381] on select "Select Disclosure of Compensation of Attorney for Debtor" at bounding box center [567, 396] width 315 height 31
click at [1208, 399] on div "Attorney's Fees $" at bounding box center [1259, 409] width 315 height 47
click at [1208, 411] on input "text" at bounding box center [1250, 417] width 295 height 29
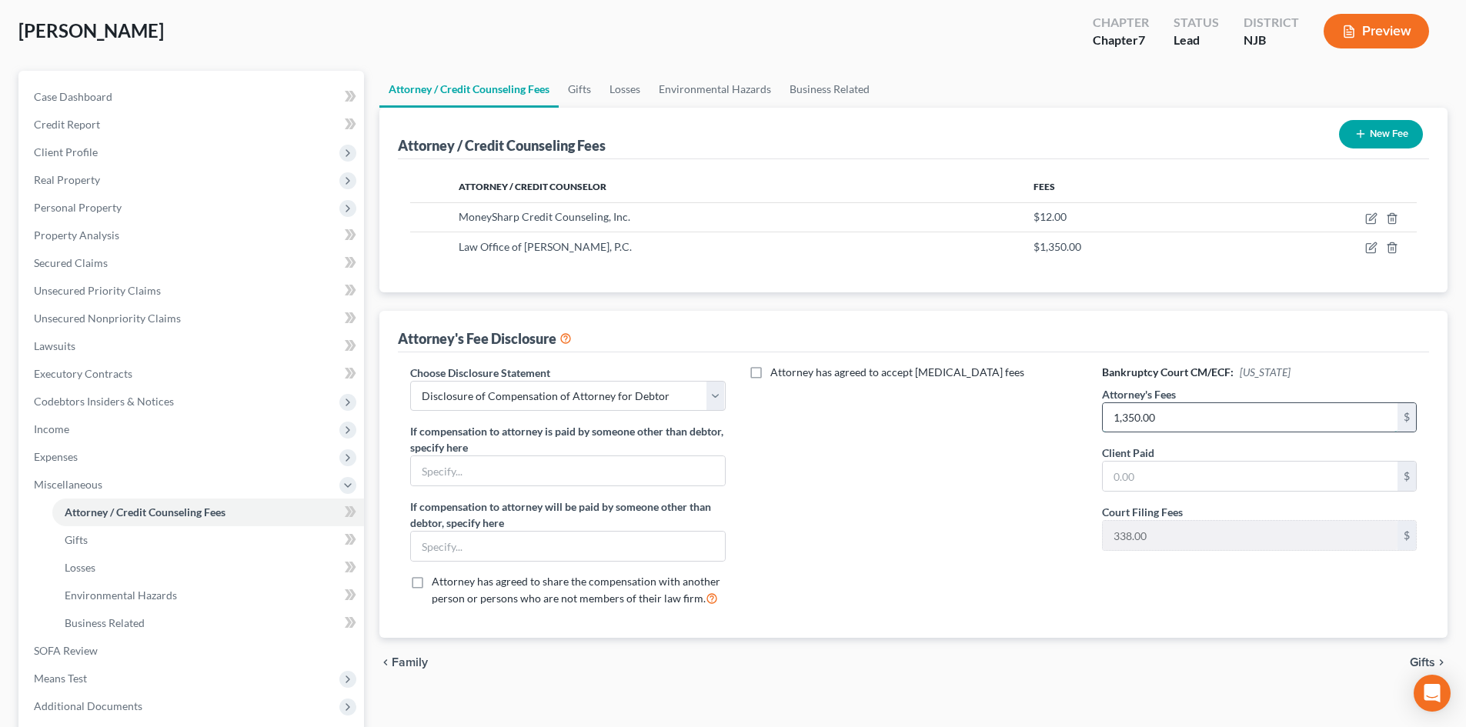
type input "1,350.00"
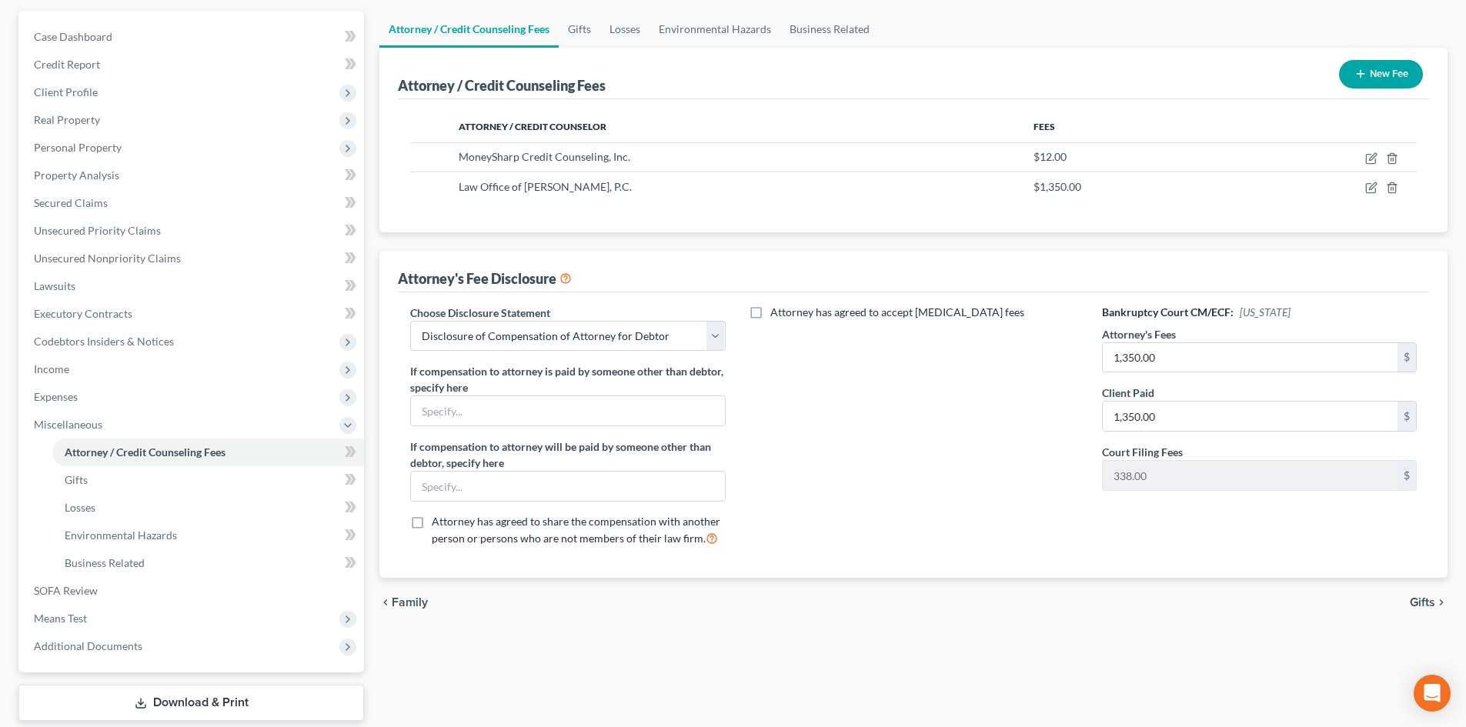
scroll to position [229, 0]
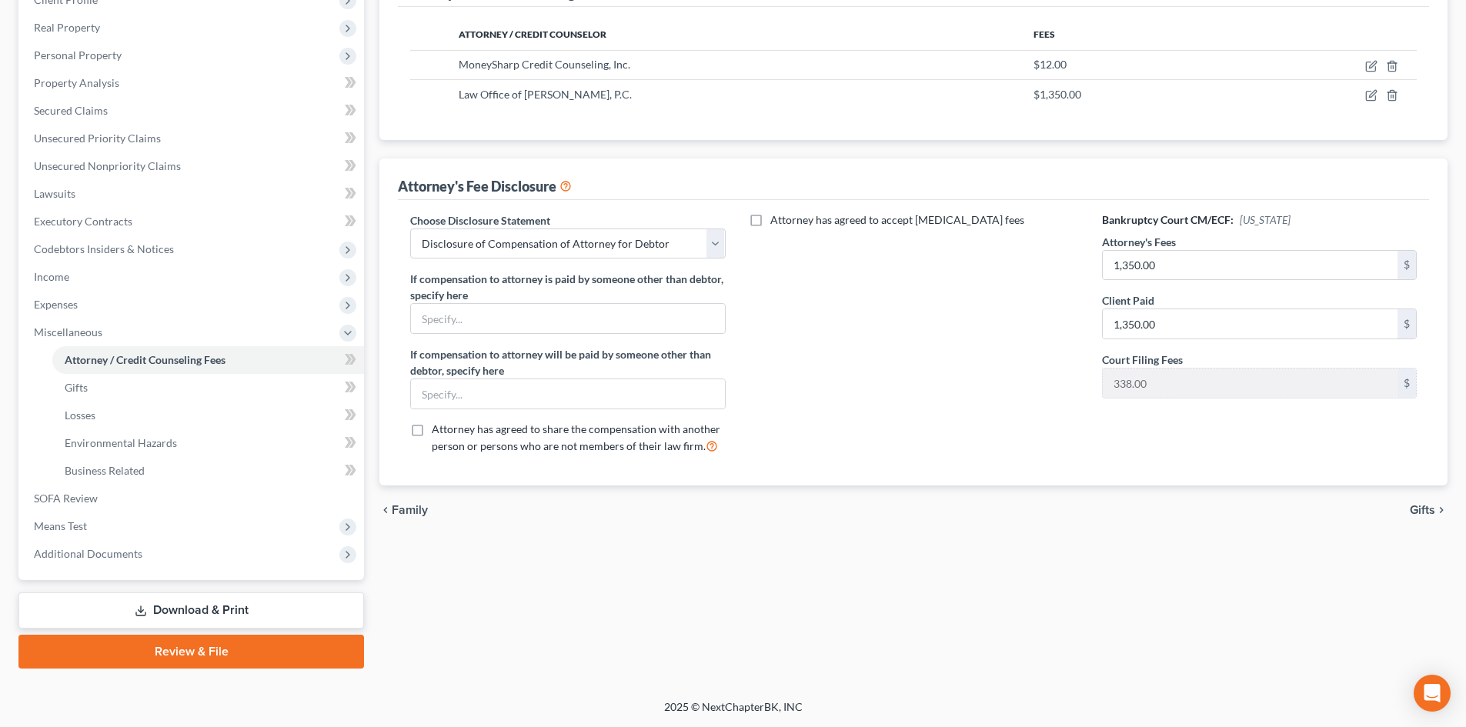
click at [1427, 512] on span "Gifts" at bounding box center [1422, 510] width 25 height 12
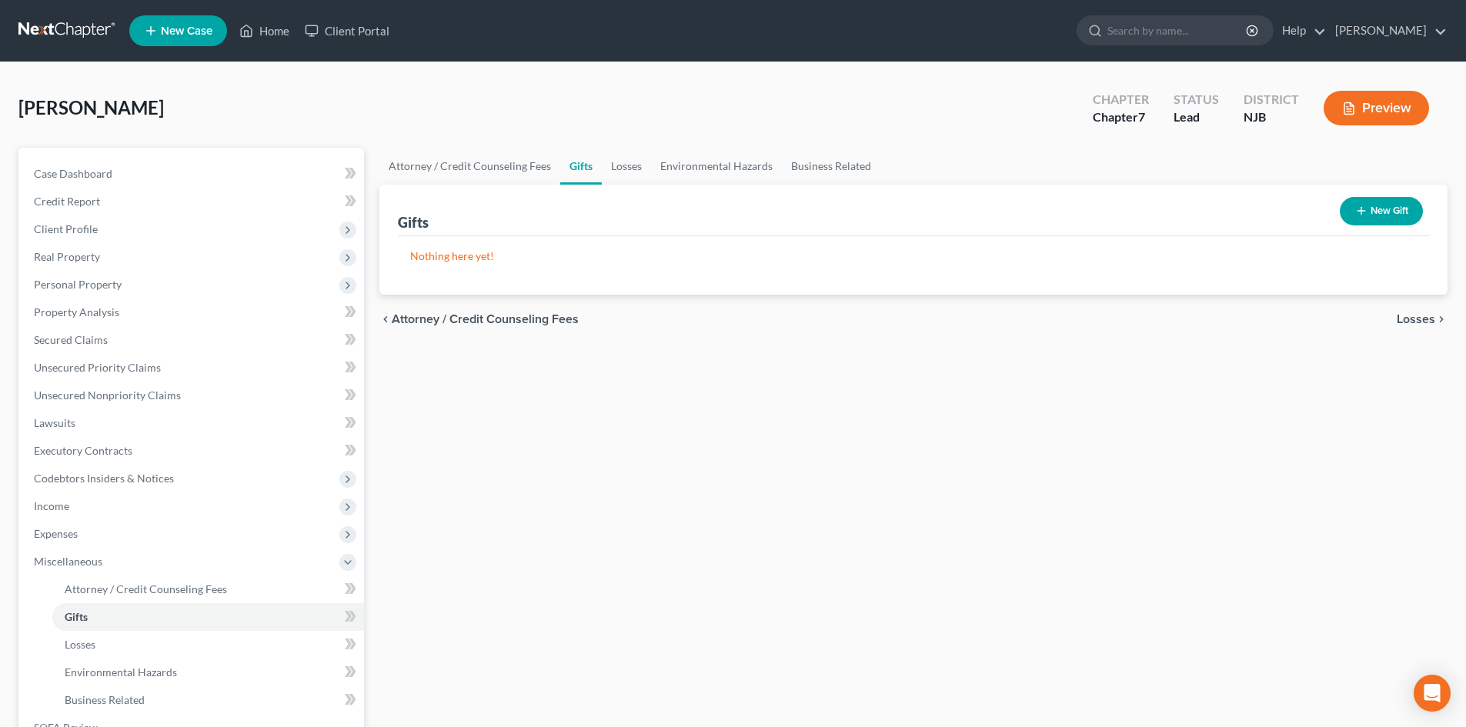
scroll to position [77, 0]
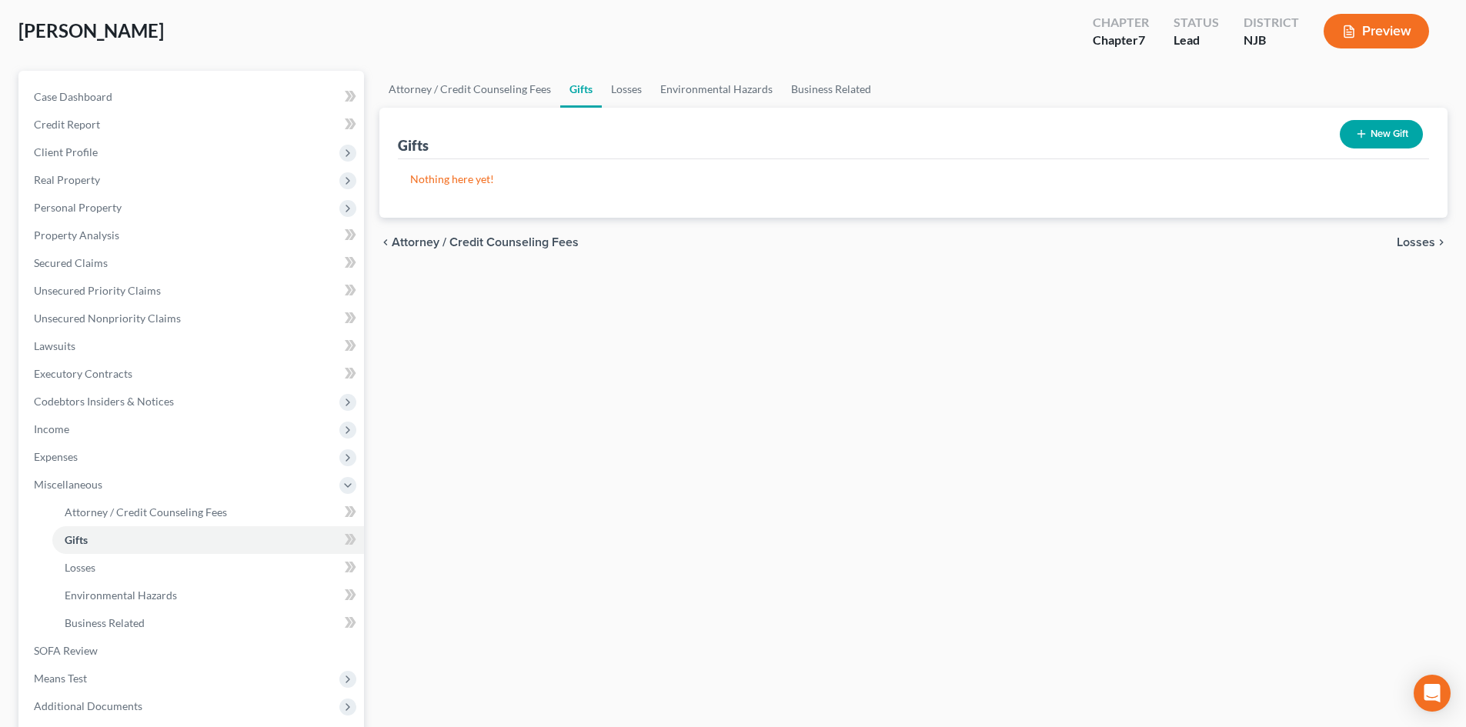
click at [1413, 246] on span "Losses" at bounding box center [1416, 242] width 38 height 12
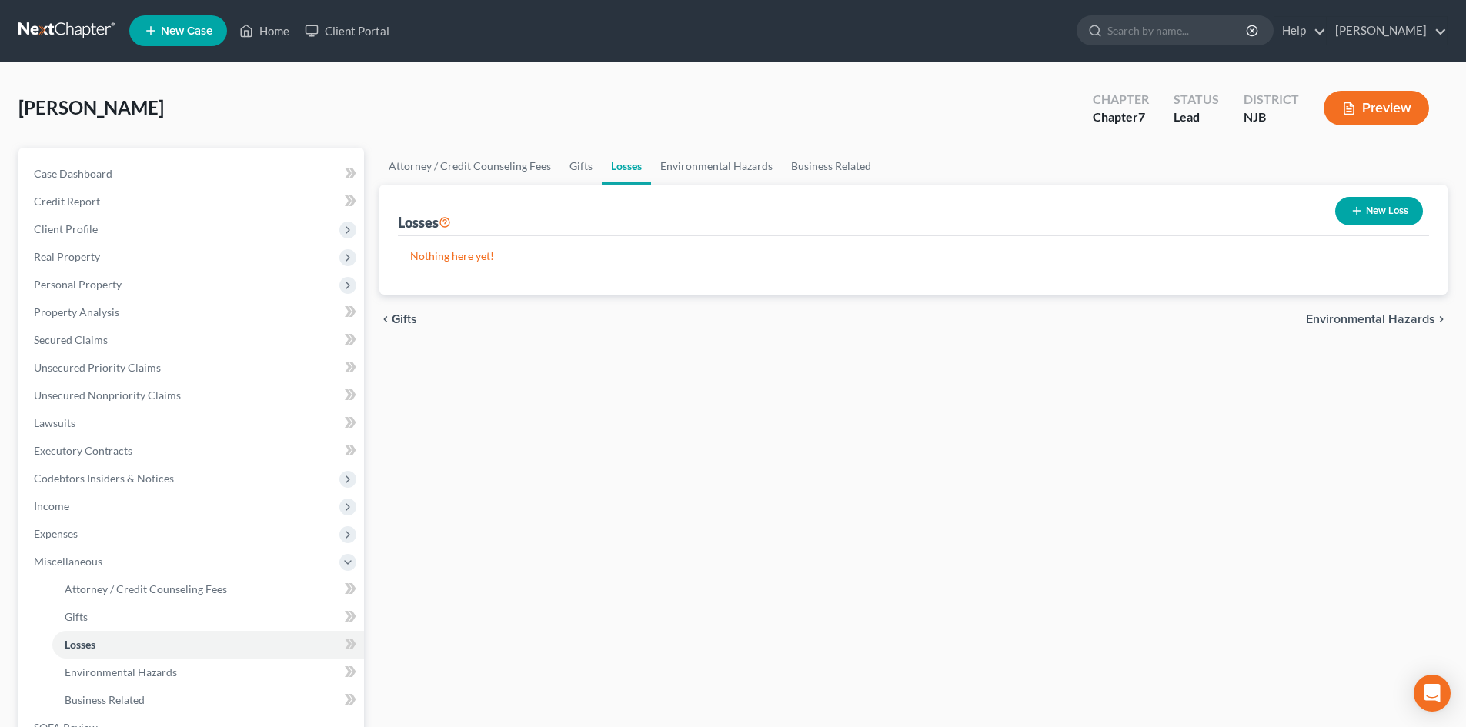
click at [1391, 318] on span "Environmental Hazards" at bounding box center [1370, 319] width 129 height 12
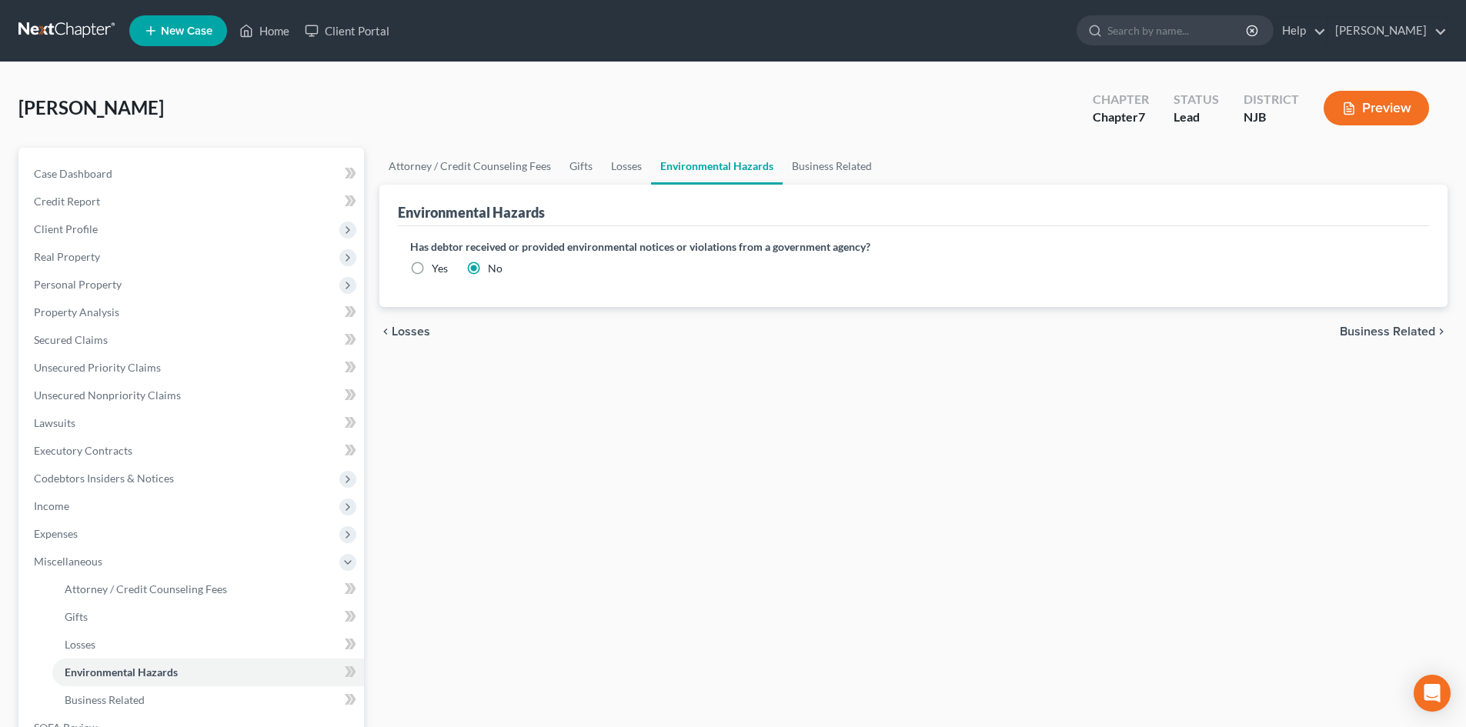
click at [1377, 330] on span "Business Related" at bounding box center [1387, 332] width 95 height 12
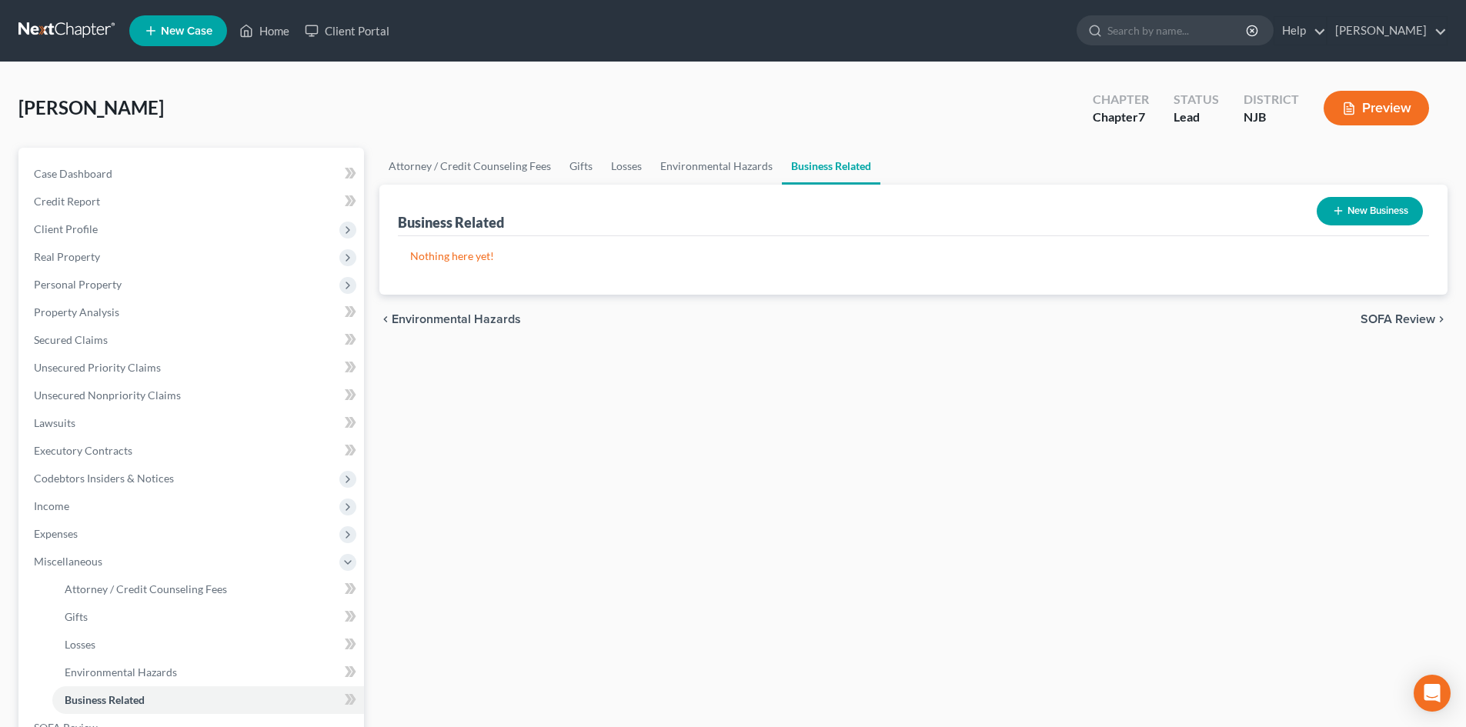
click at [1377, 313] on span "SOFA Review" at bounding box center [1398, 319] width 75 height 12
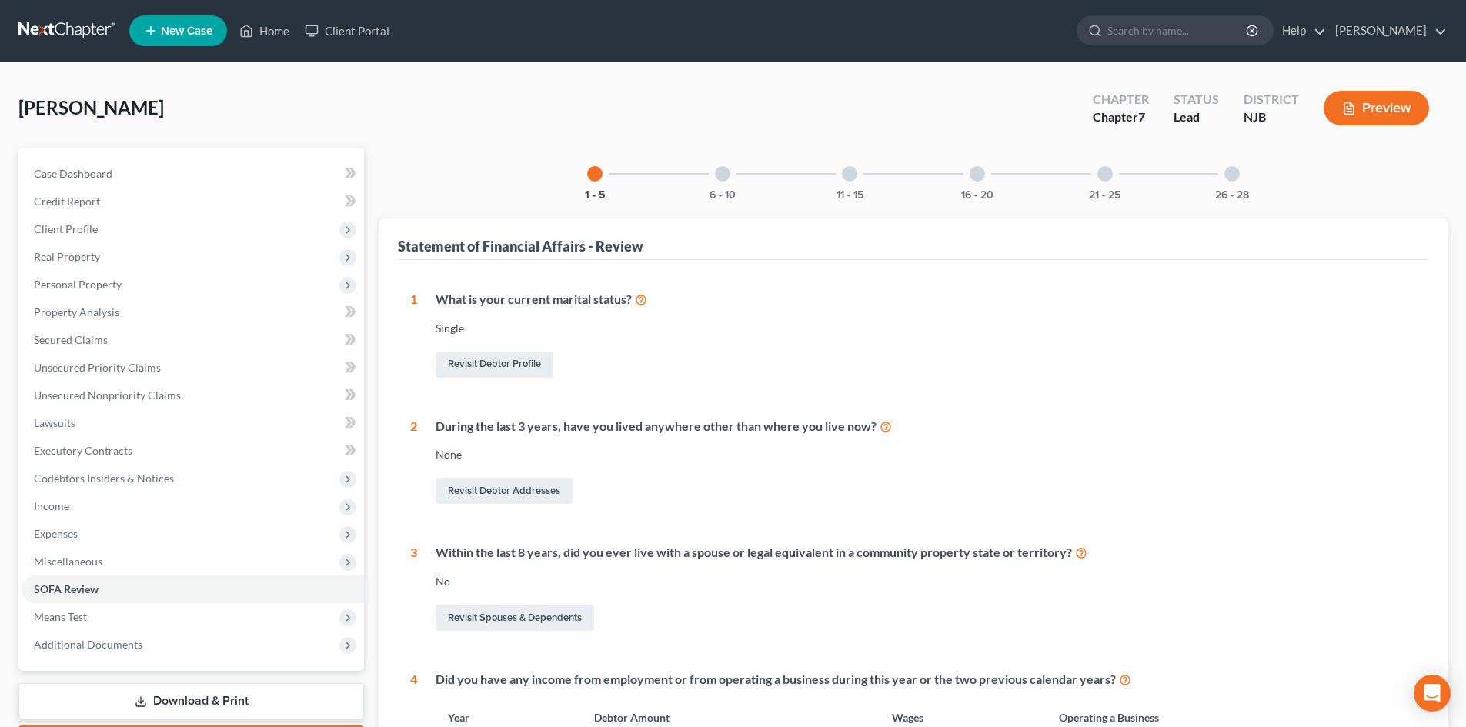
click at [723, 184] on div "6 - 10" at bounding box center [722, 174] width 52 height 52
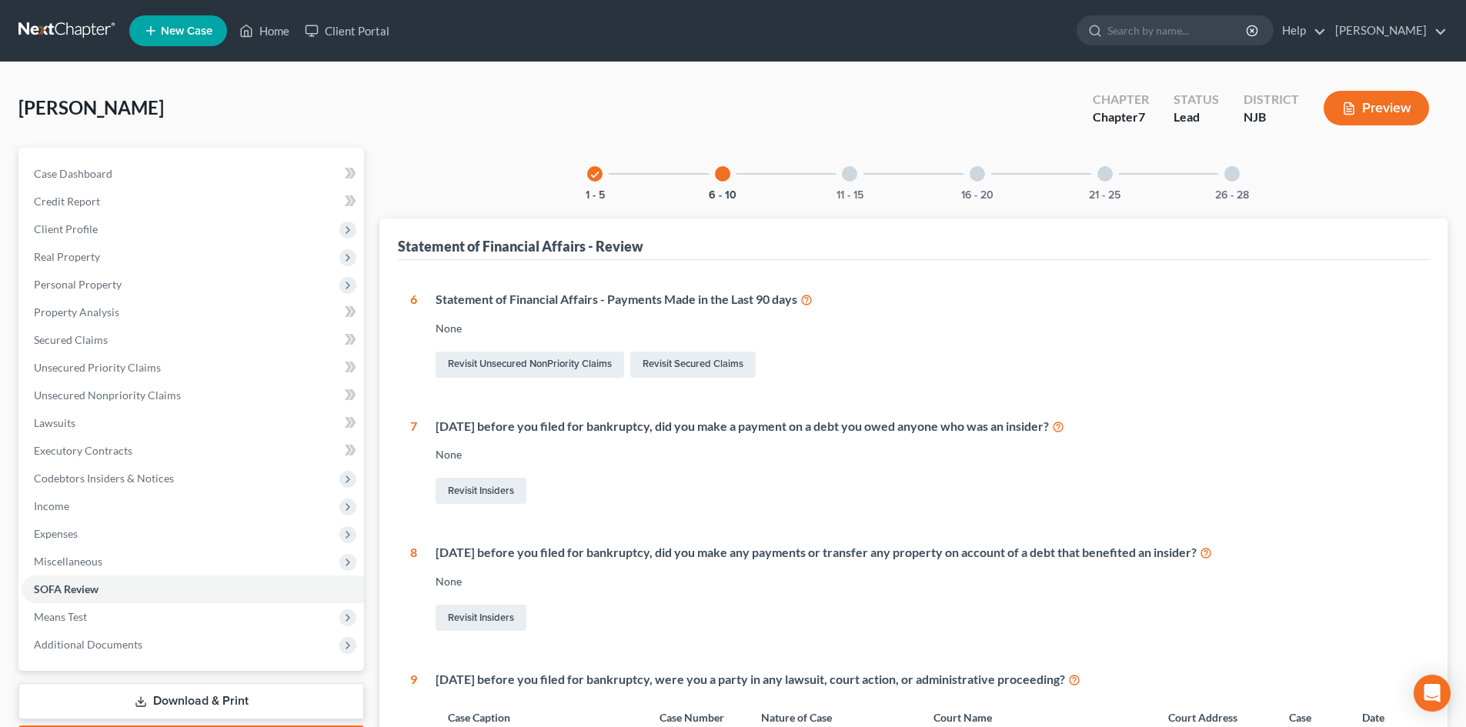
click at [855, 166] on div "11 - 15" at bounding box center [849, 174] width 52 height 52
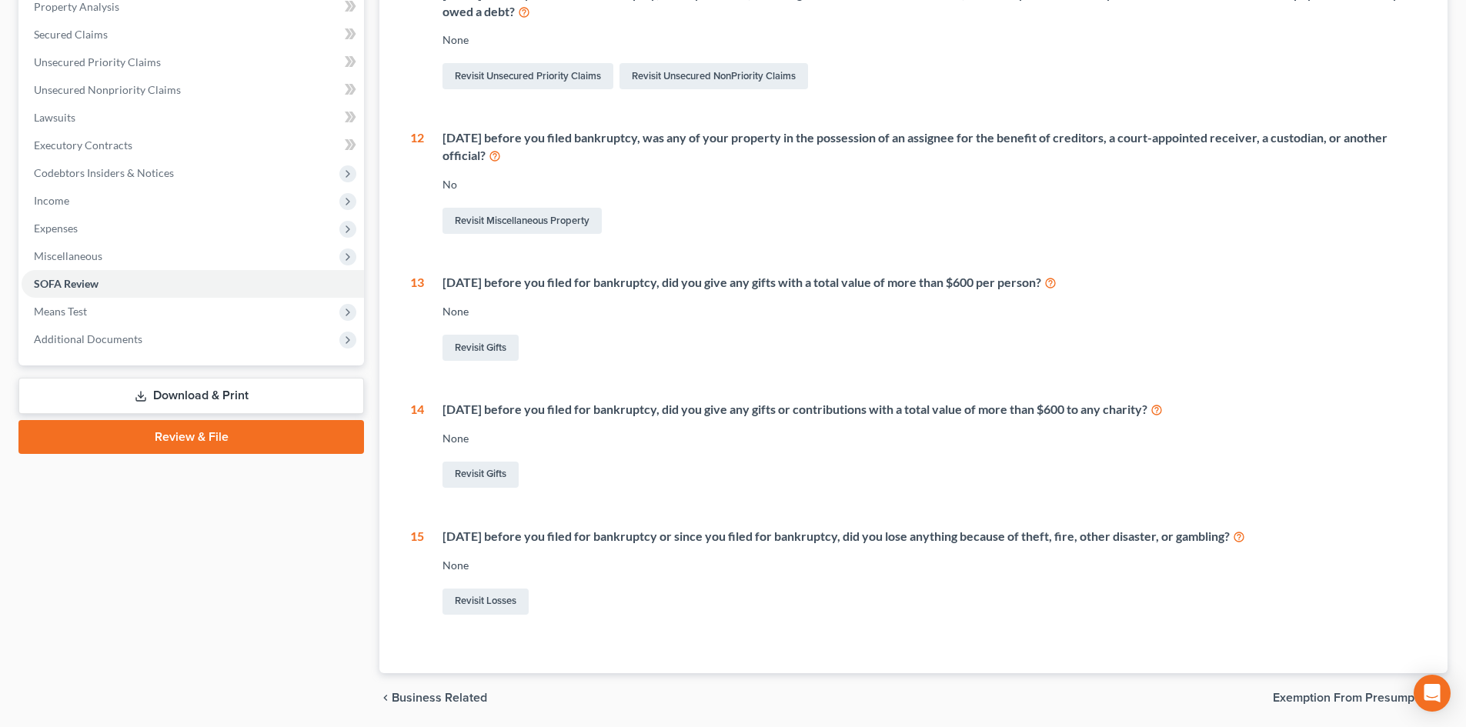
scroll to position [308, 0]
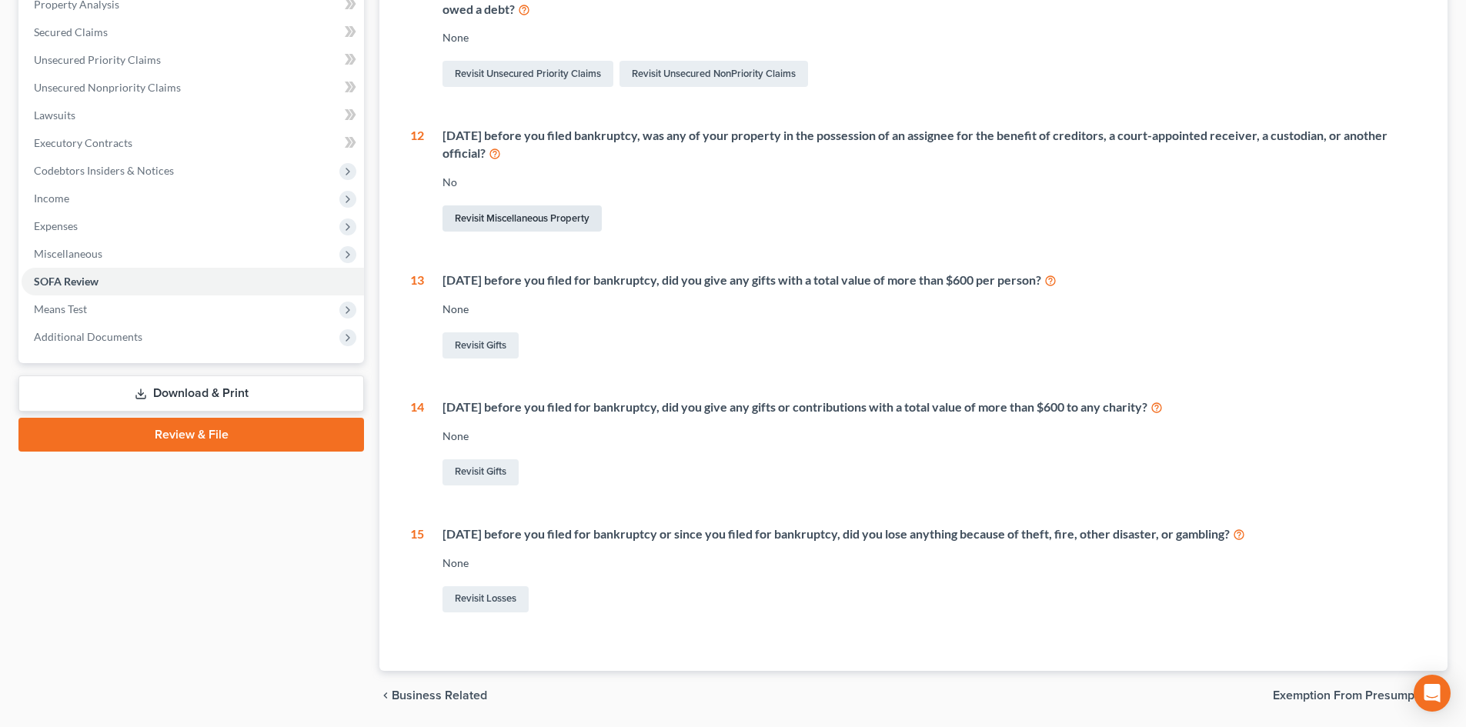
click at [516, 216] on link "Revisit Miscellaneous Property" at bounding box center [521, 218] width 159 height 26
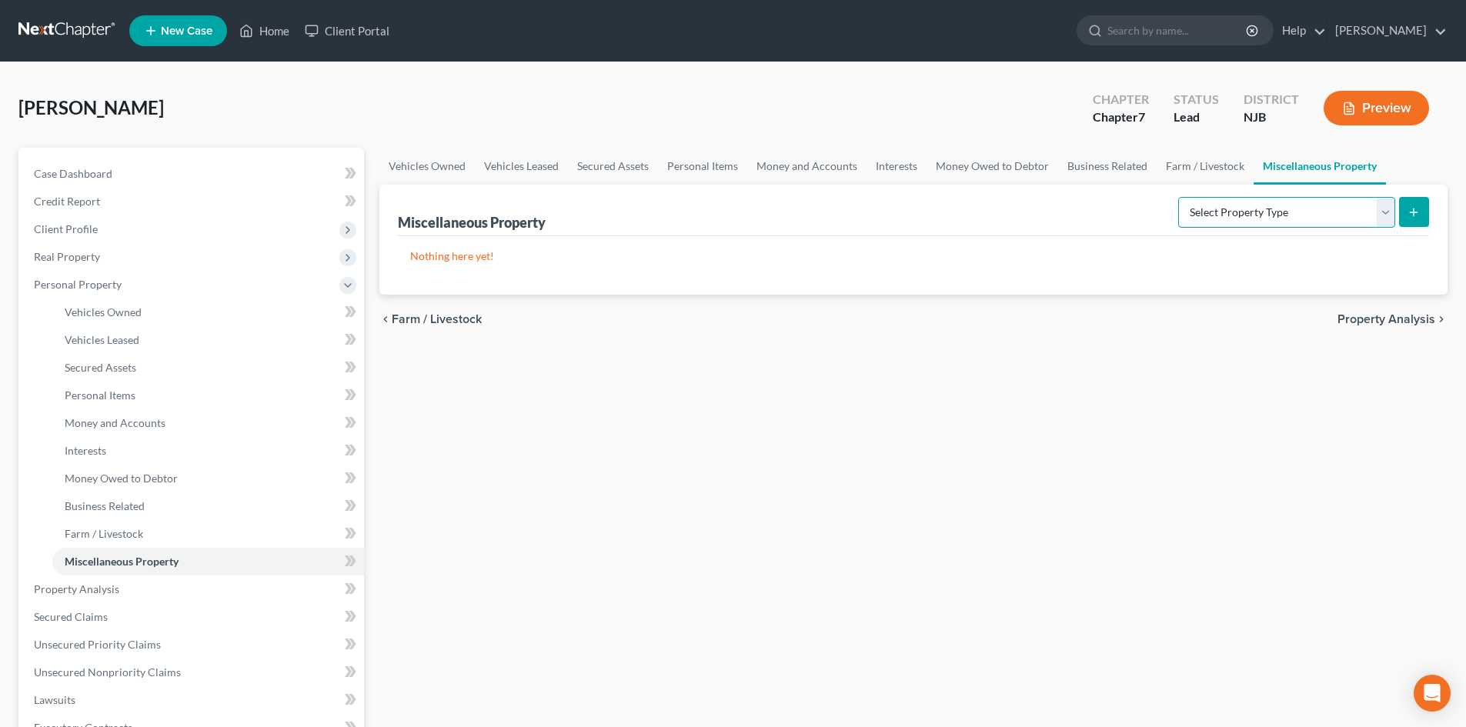
click at [1260, 205] on select "Select Property Type Assigned for Creditor Benefit [DATE] Holding for Another N…" at bounding box center [1286, 212] width 217 height 31
click at [1067, 341] on div "chevron_left Farm / Livestock Property Analysis chevron_right" at bounding box center [913, 319] width 1068 height 49
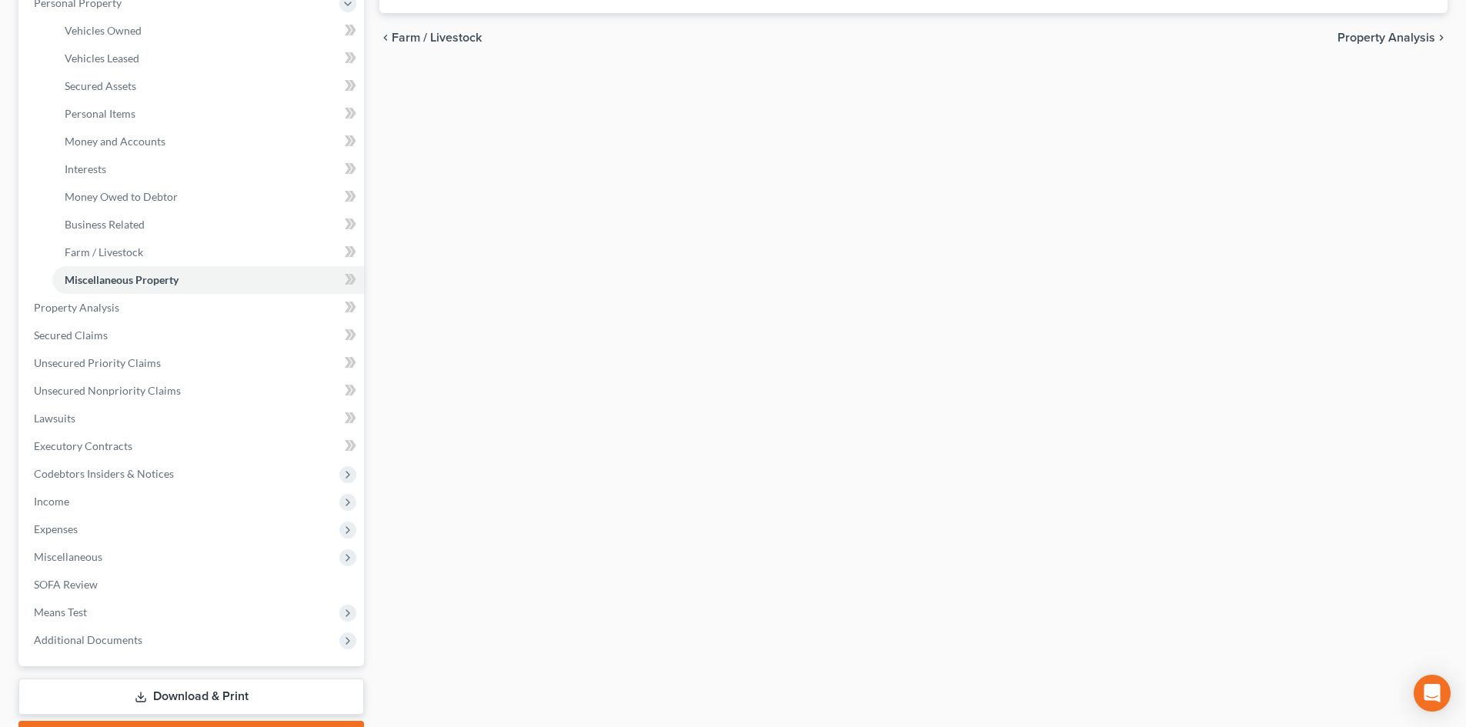
scroll to position [368, 0]
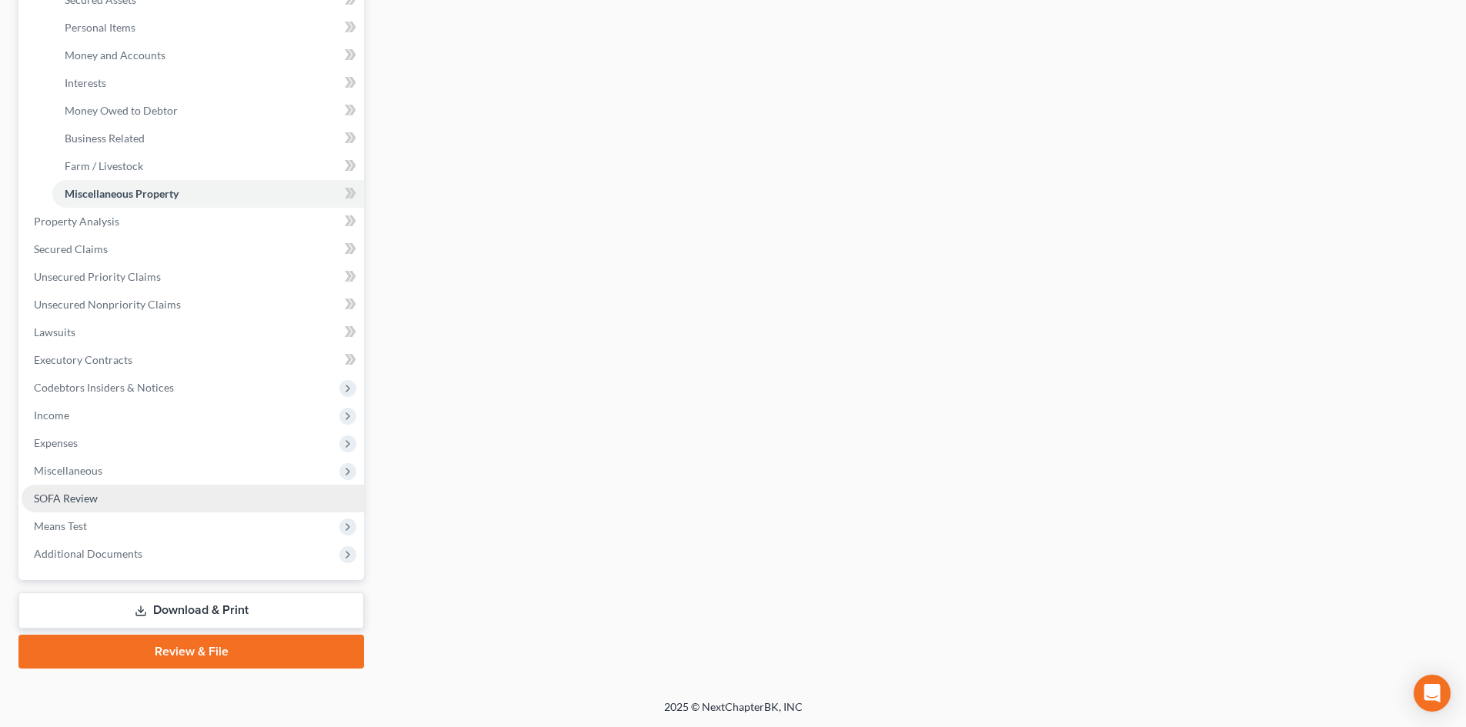
click at [55, 499] on span "SOFA Review" at bounding box center [66, 498] width 64 height 13
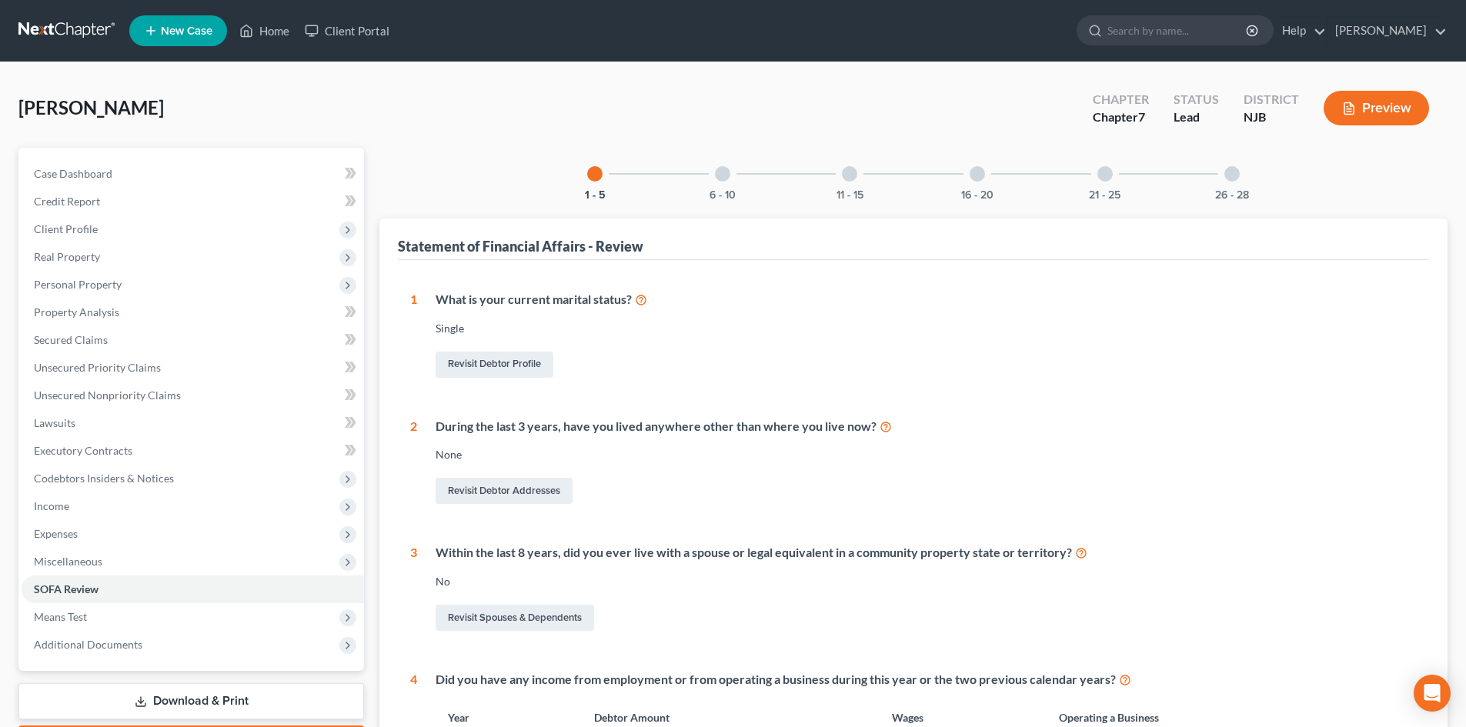
click at [850, 166] on div at bounding box center [849, 173] width 15 height 15
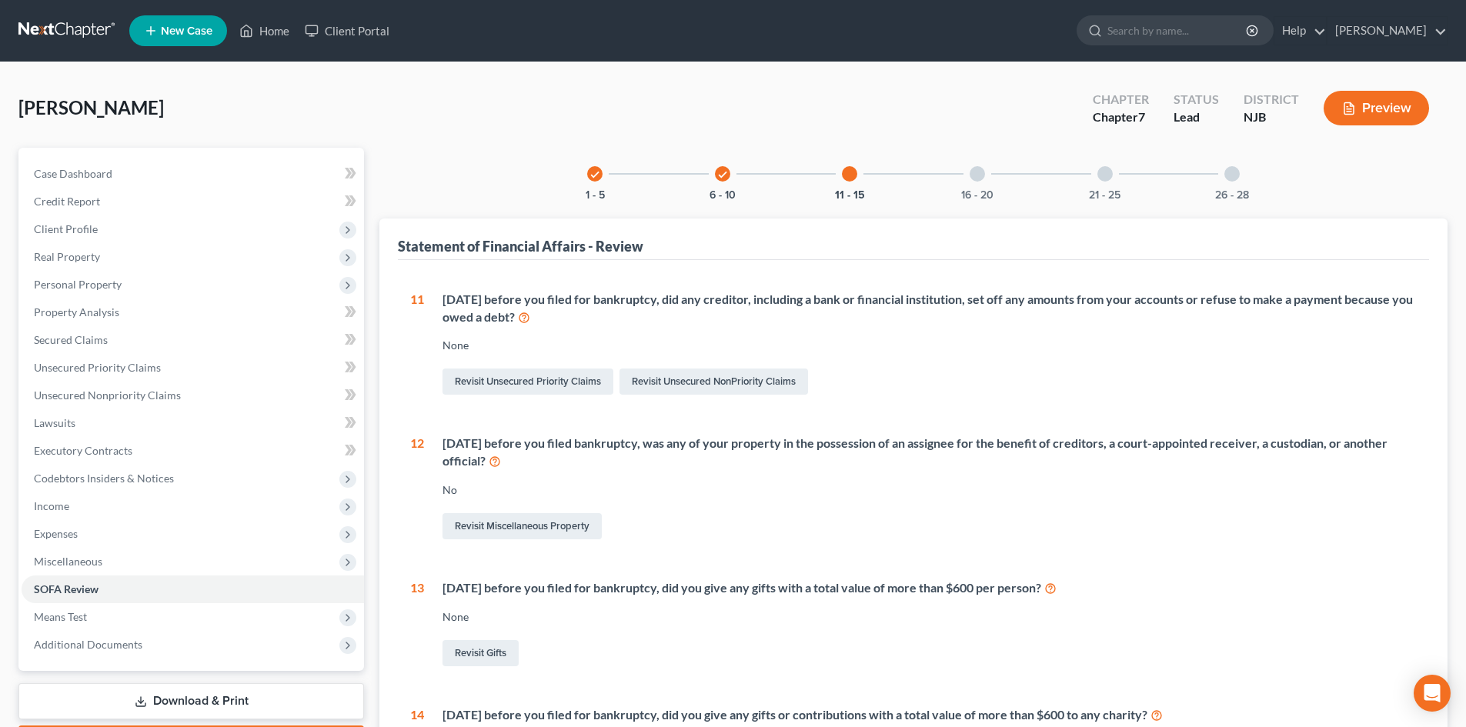
click at [976, 182] on div "16 - 20" at bounding box center [977, 174] width 52 height 52
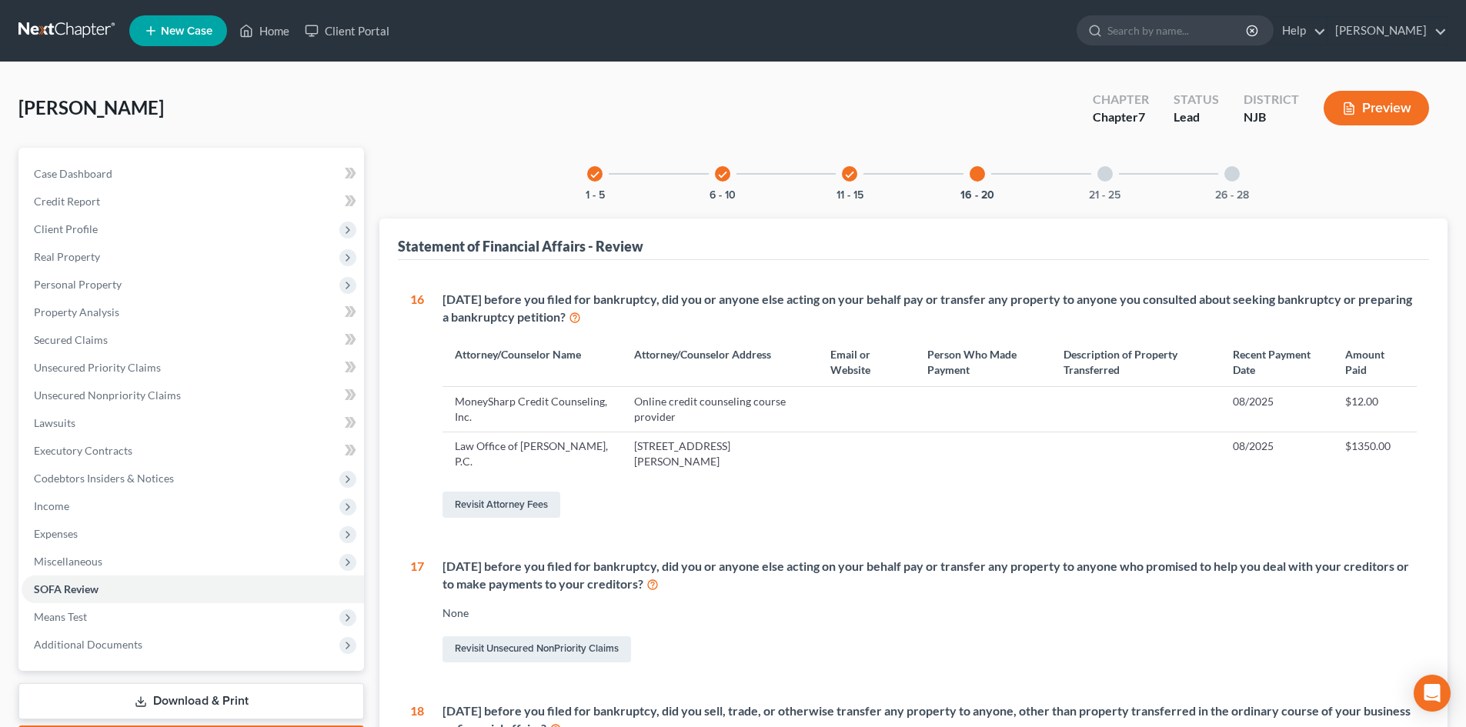
click at [1107, 175] on div at bounding box center [1104, 173] width 15 height 15
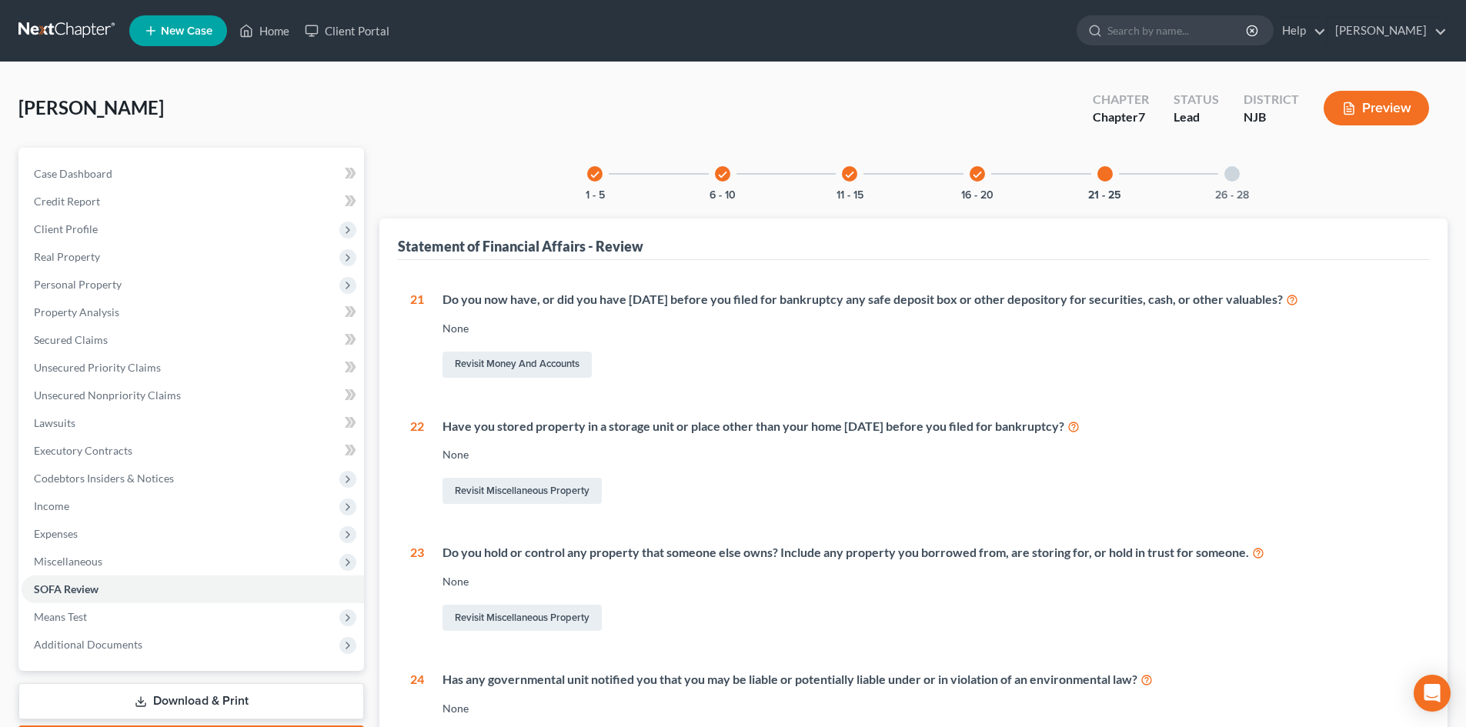
click at [1237, 176] on div at bounding box center [1231, 173] width 15 height 15
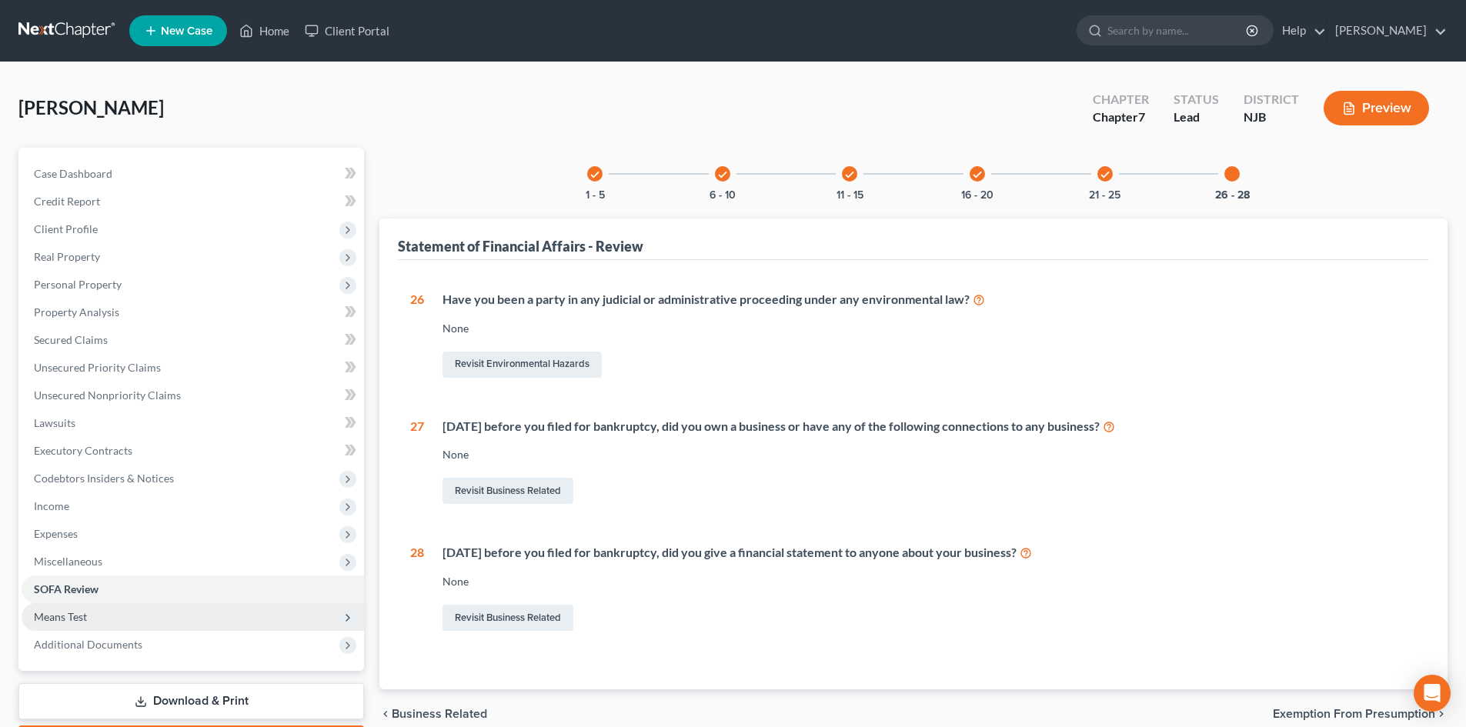
click at [53, 614] on span "Means Test" at bounding box center [60, 616] width 53 height 13
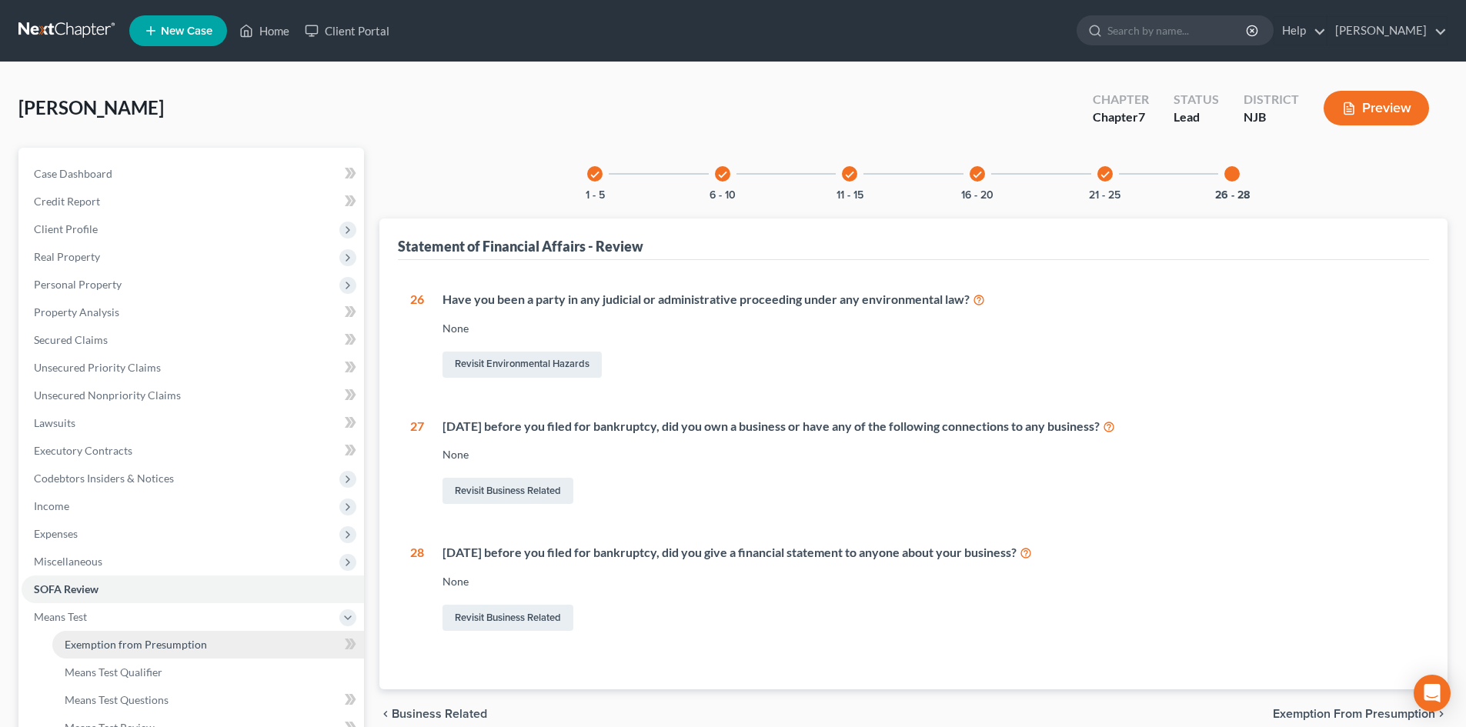
click at [144, 649] on span "Exemption from Presumption" at bounding box center [136, 644] width 142 height 13
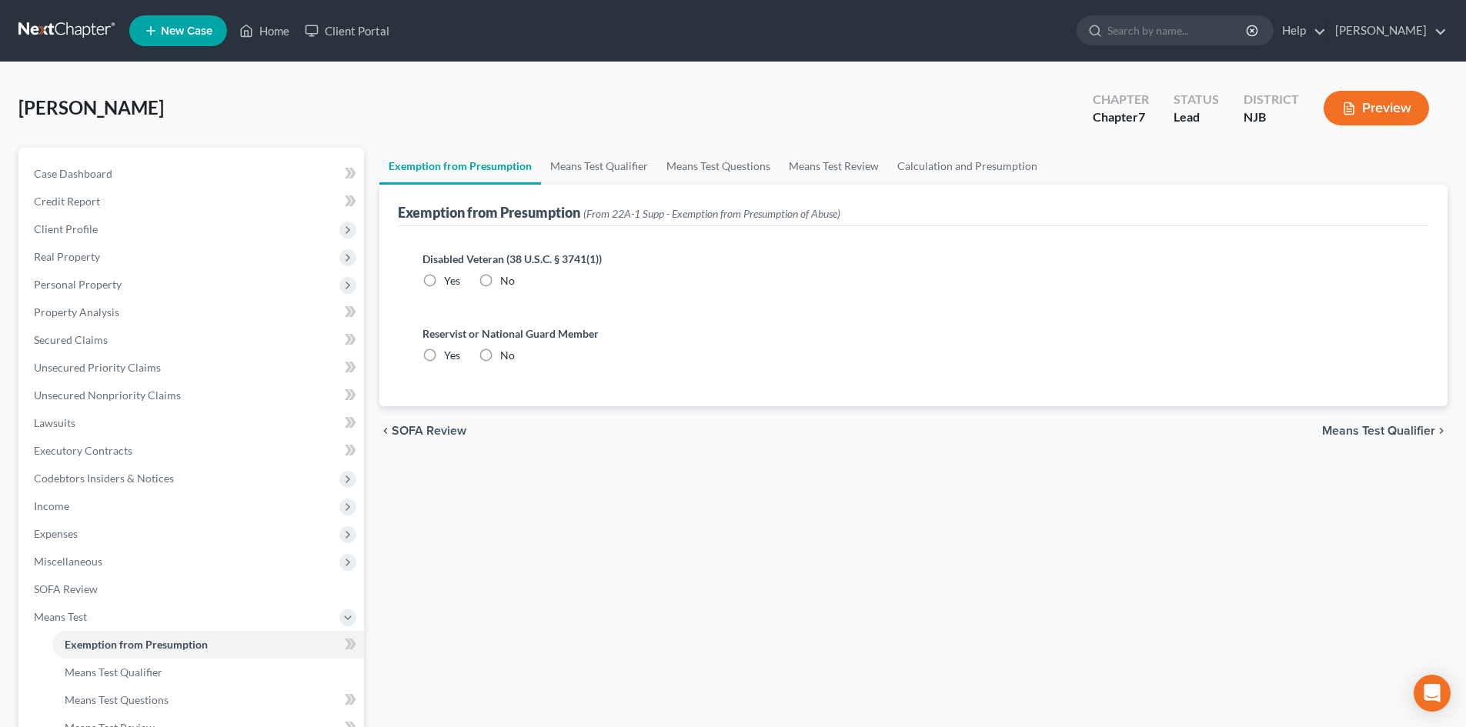
click at [500, 276] on label "No" at bounding box center [507, 280] width 15 height 15
click at [506, 276] on input "No" at bounding box center [511, 278] width 10 height 10
radio input "true"
click at [500, 352] on label "No" at bounding box center [507, 355] width 15 height 15
click at [506, 352] on input "No" at bounding box center [511, 353] width 10 height 10
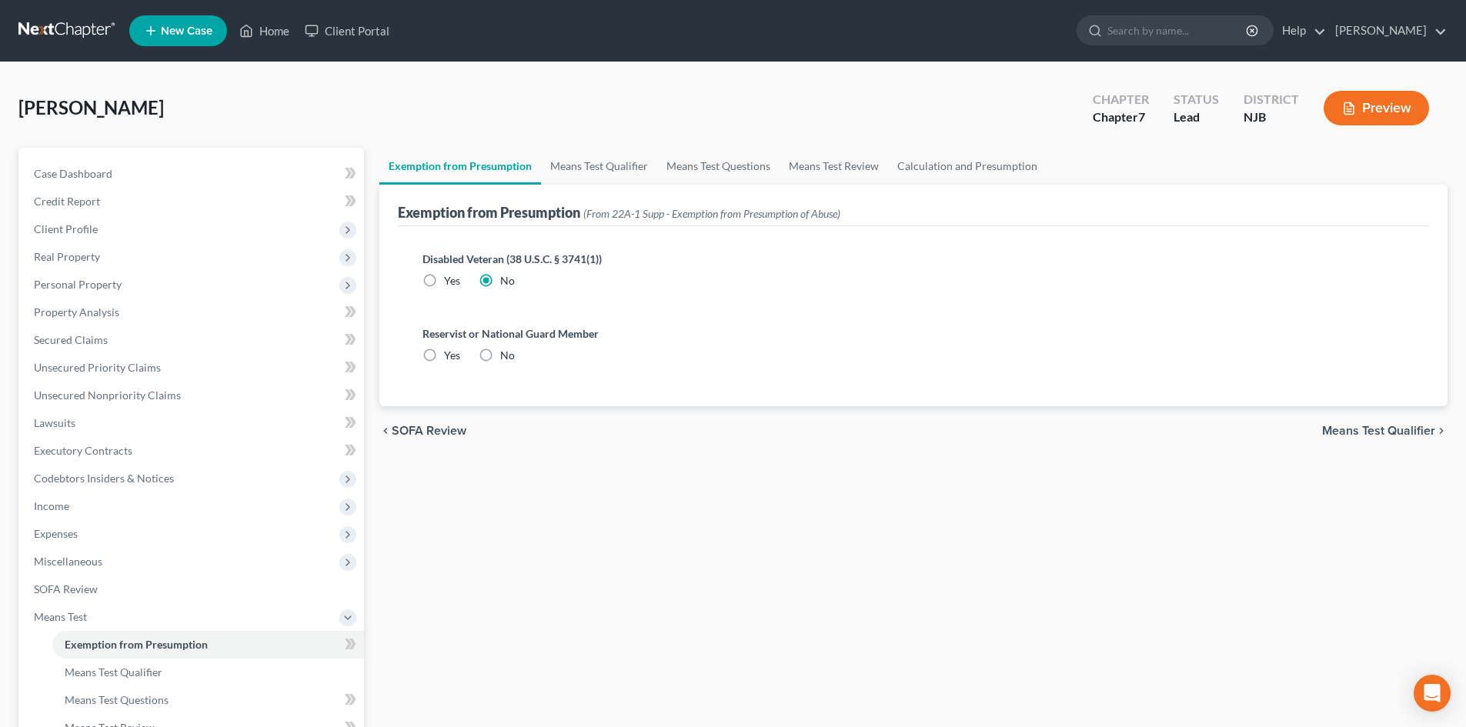
radio input "true"
click at [1333, 429] on span "Means Test Qualifier" at bounding box center [1378, 431] width 113 height 12
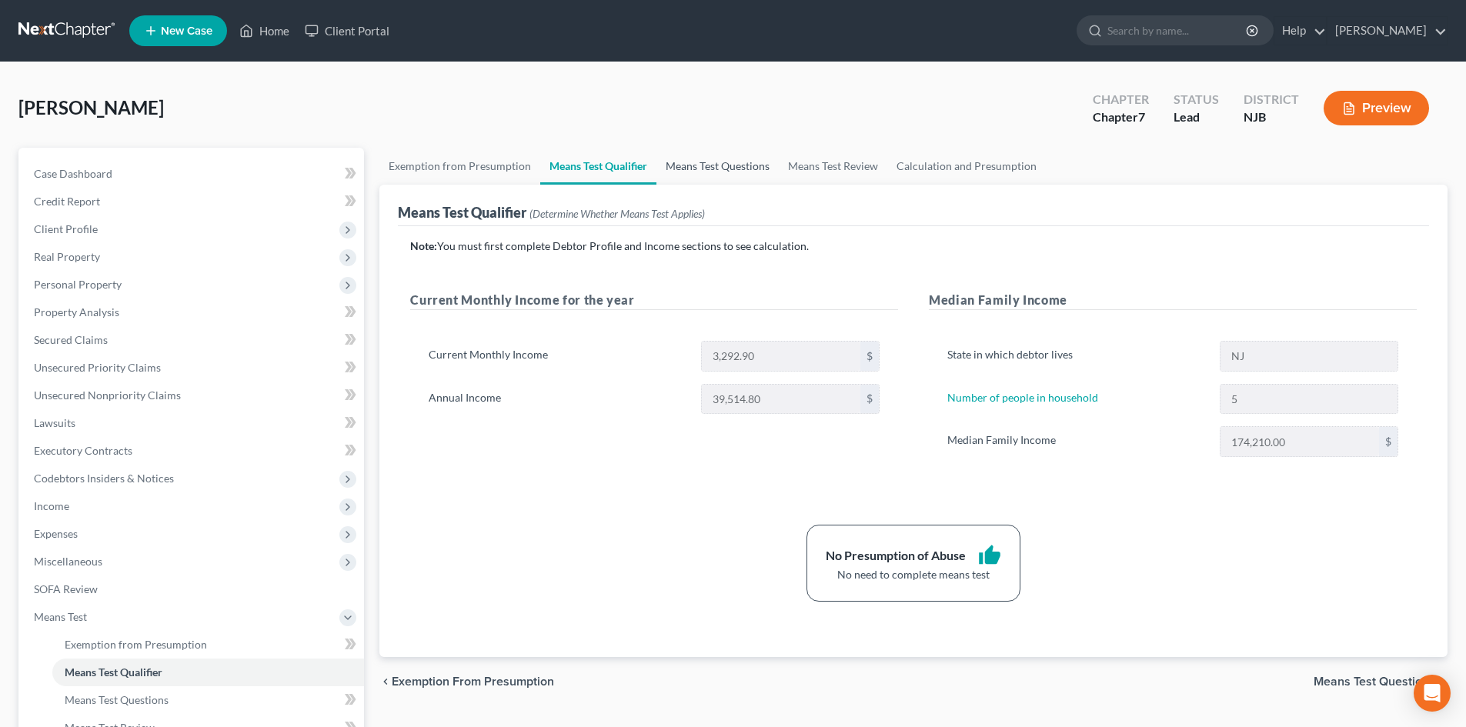
click at [700, 166] on link "Means Test Questions" at bounding box center [717, 166] width 122 height 37
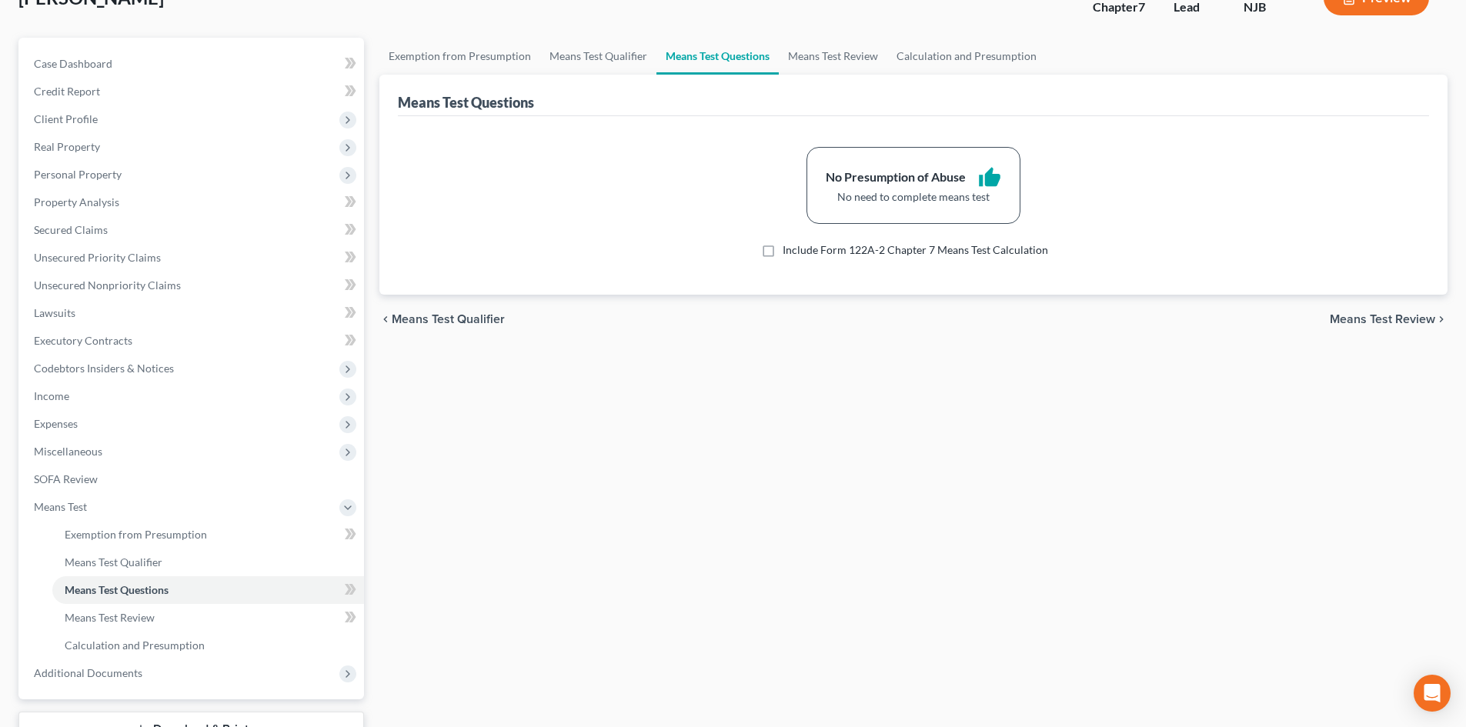
scroll to position [229, 0]
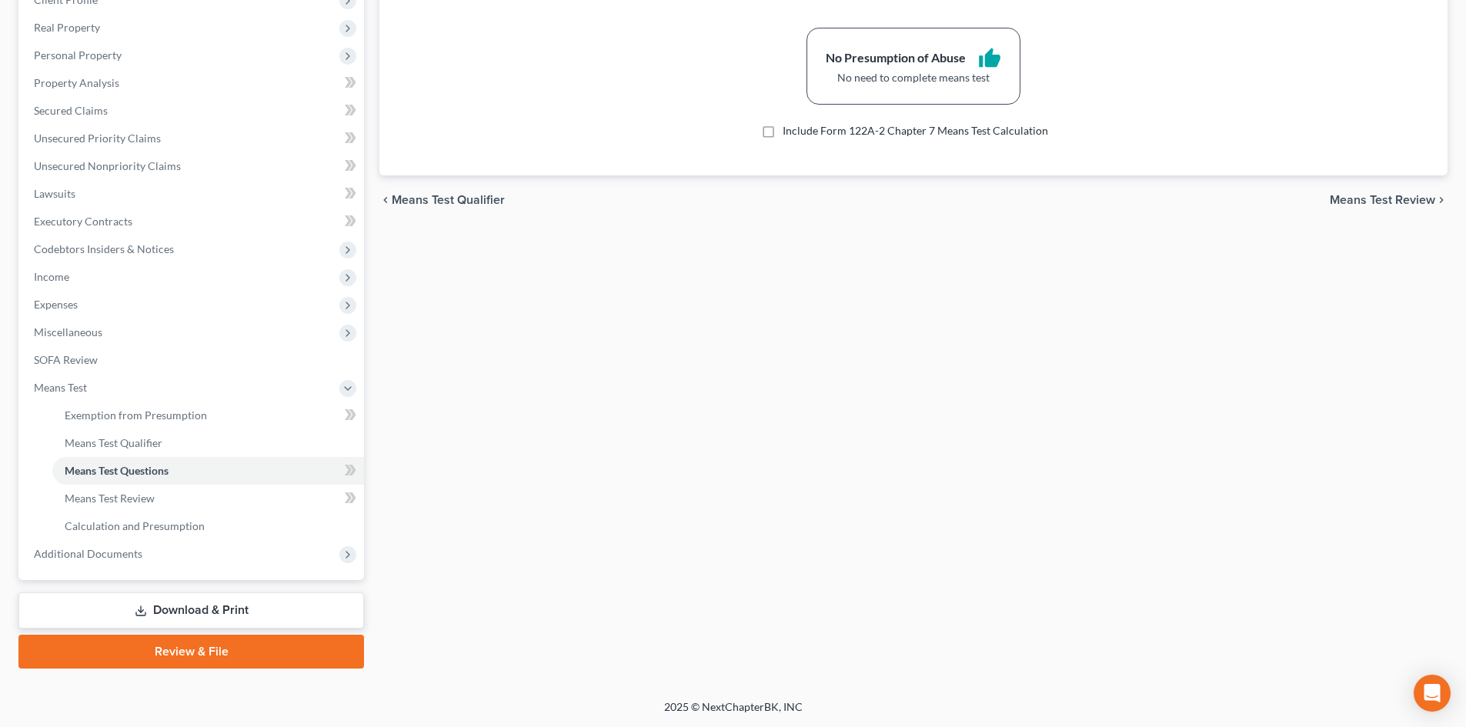
click at [213, 617] on link "Download & Print" at bounding box center [191, 611] width 346 height 36
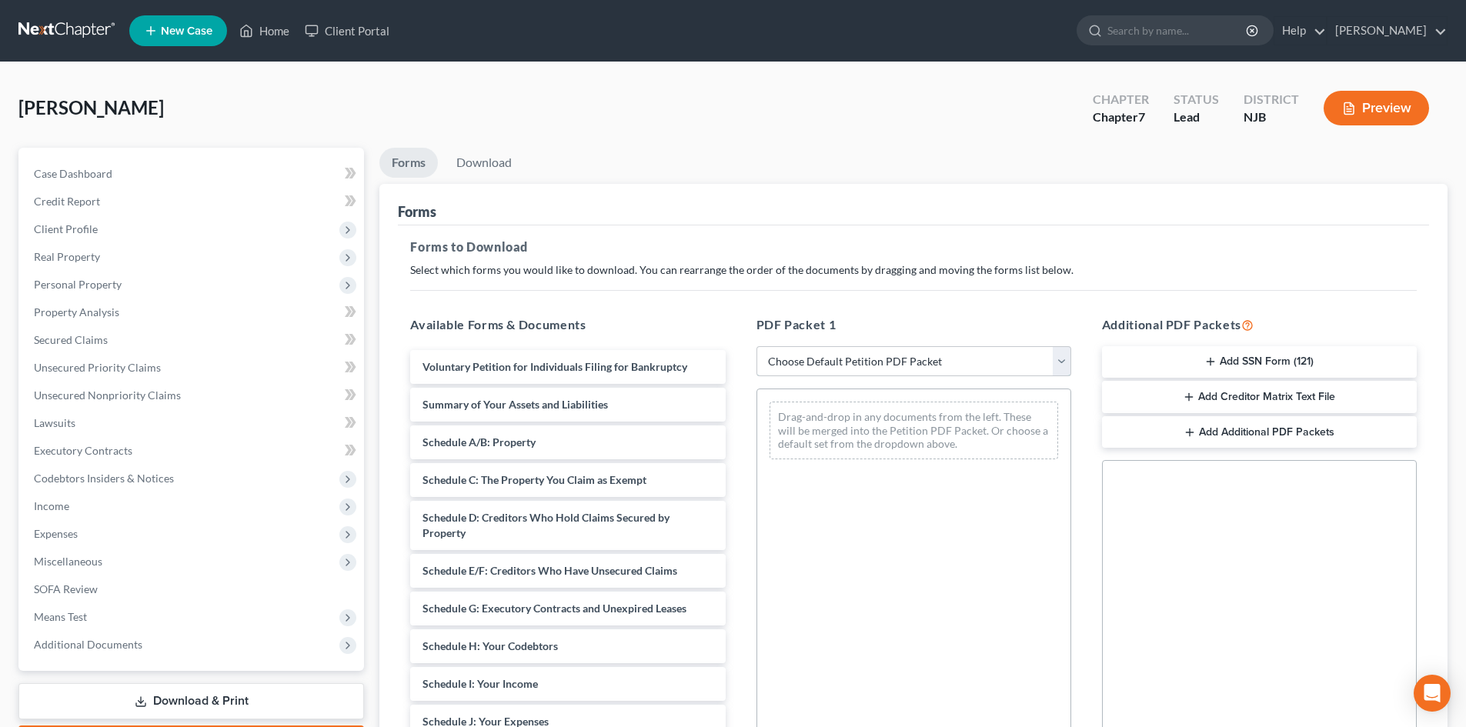
click at [805, 356] on select "Choose Default Petition PDF Packet Complete Bankruptcy Petition (all forms and …" at bounding box center [913, 361] width 315 height 31
select select "15"
click at [756, 346] on select "Choose Default Petition PDF Packet Complete Bankruptcy Petition (all forms and …" at bounding box center [913, 361] width 315 height 31
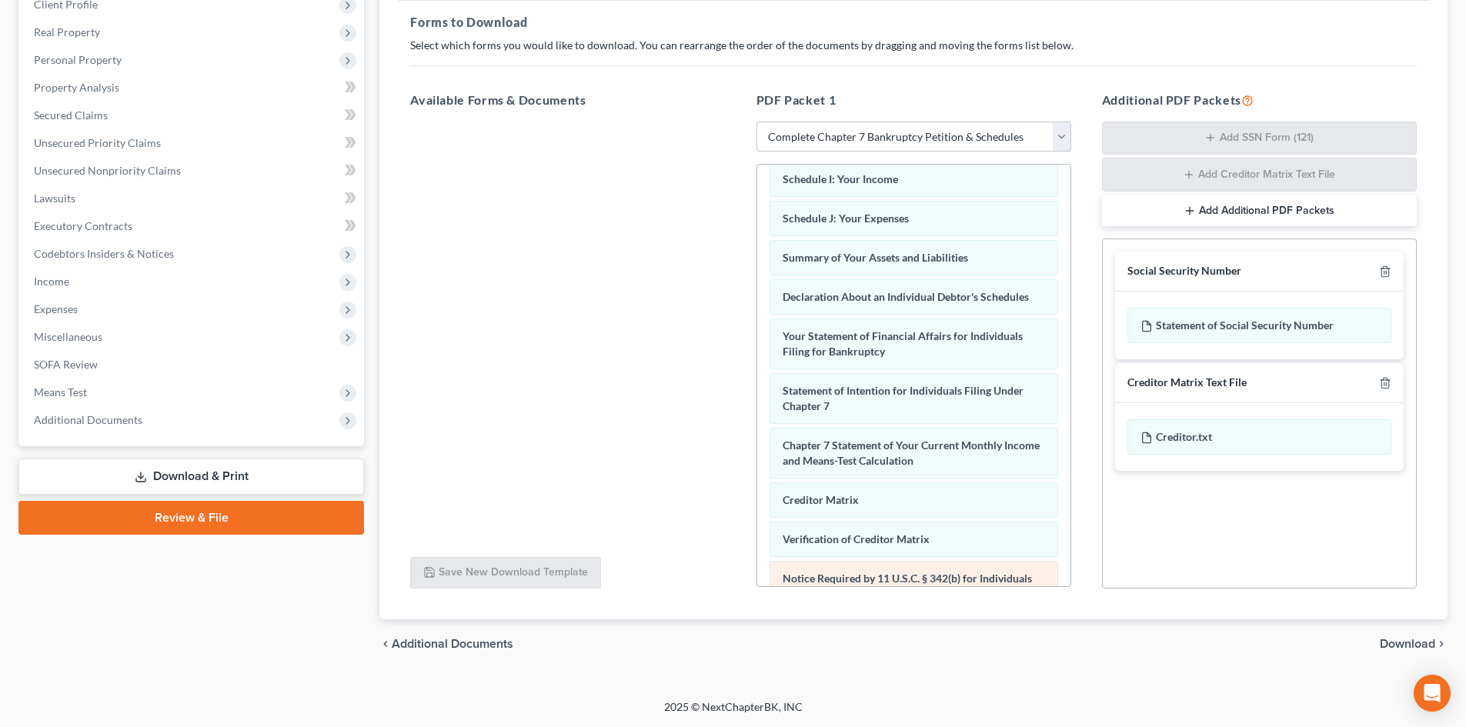
scroll to position [259, 0]
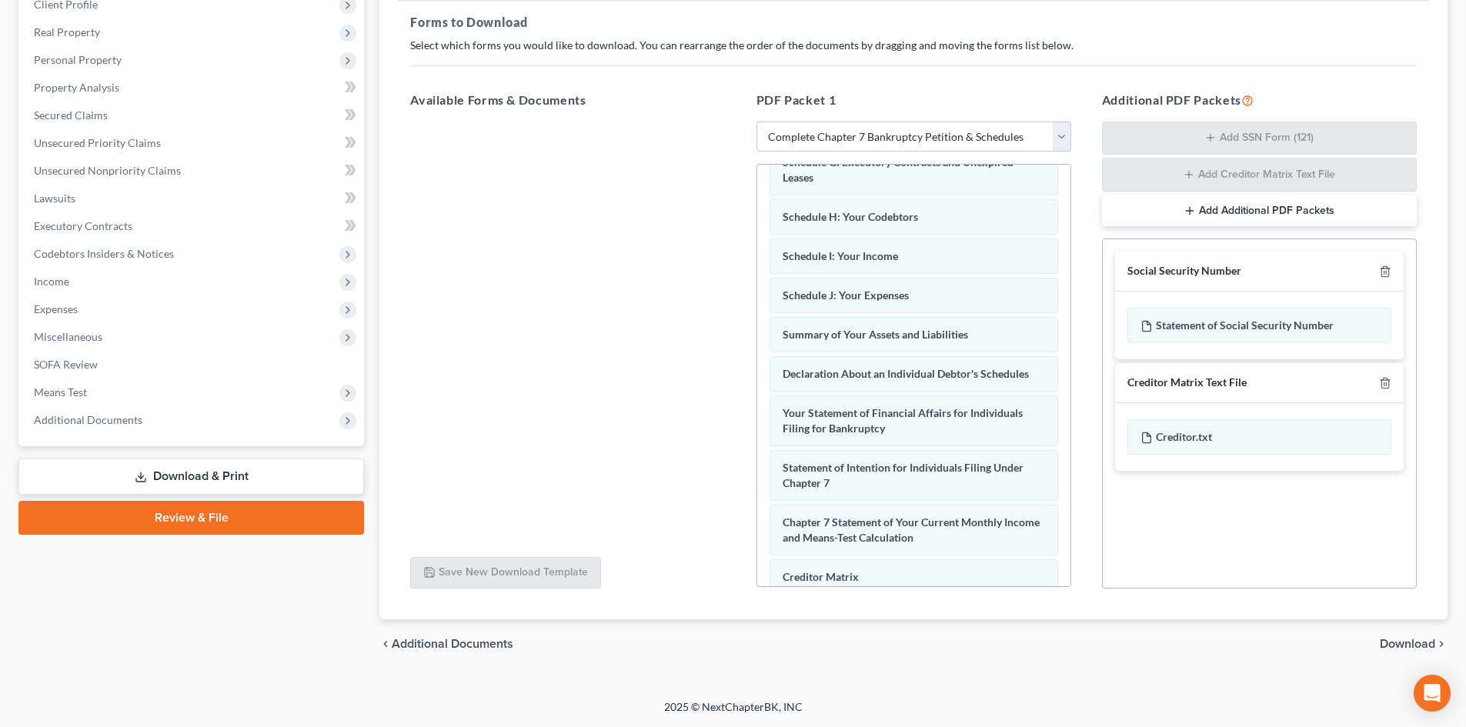
click at [1410, 641] on span "Download" at bounding box center [1407, 644] width 55 height 12
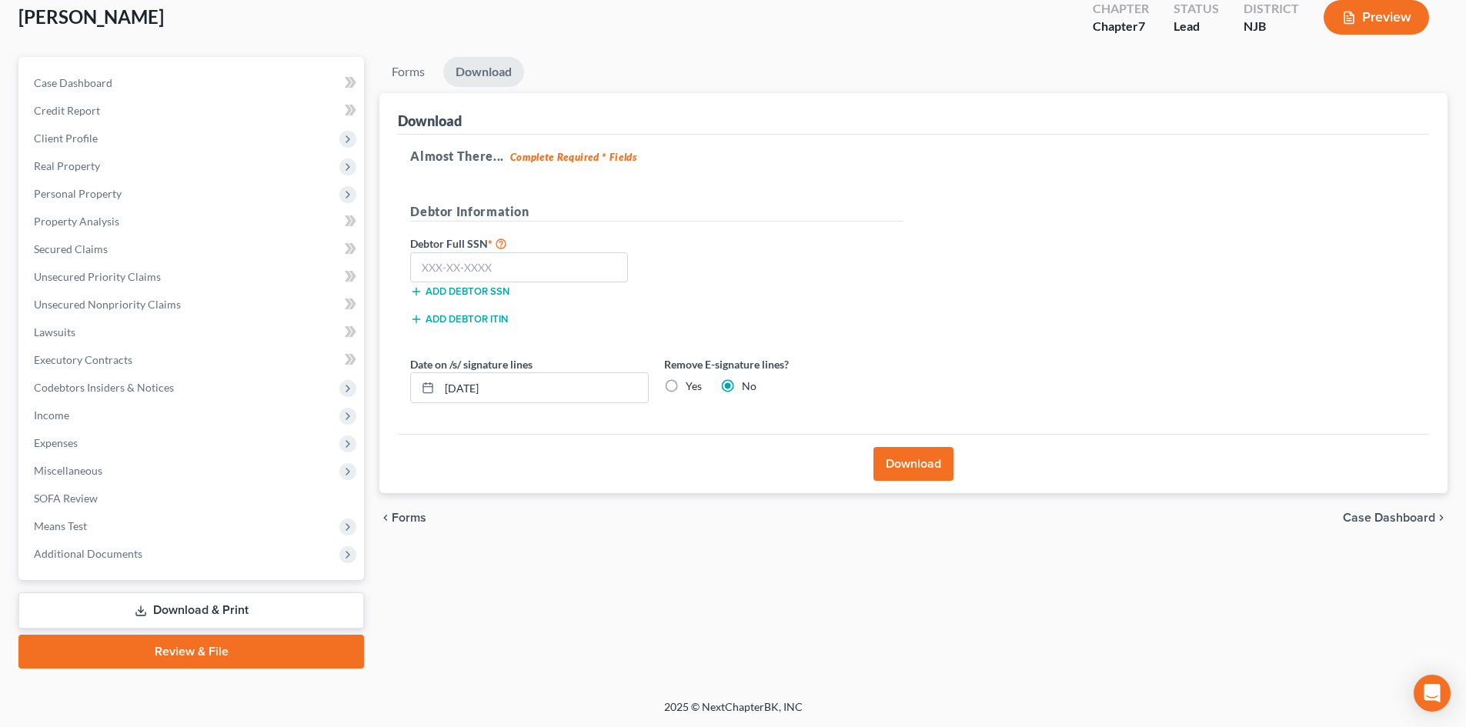
scroll to position [91, 0]
click at [526, 270] on input "text" at bounding box center [519, 267] width 218 height 31
type input "147-82-0513"
click at [929, 458] on button "Download" at bounding box center [913, 464] width 80 height 34
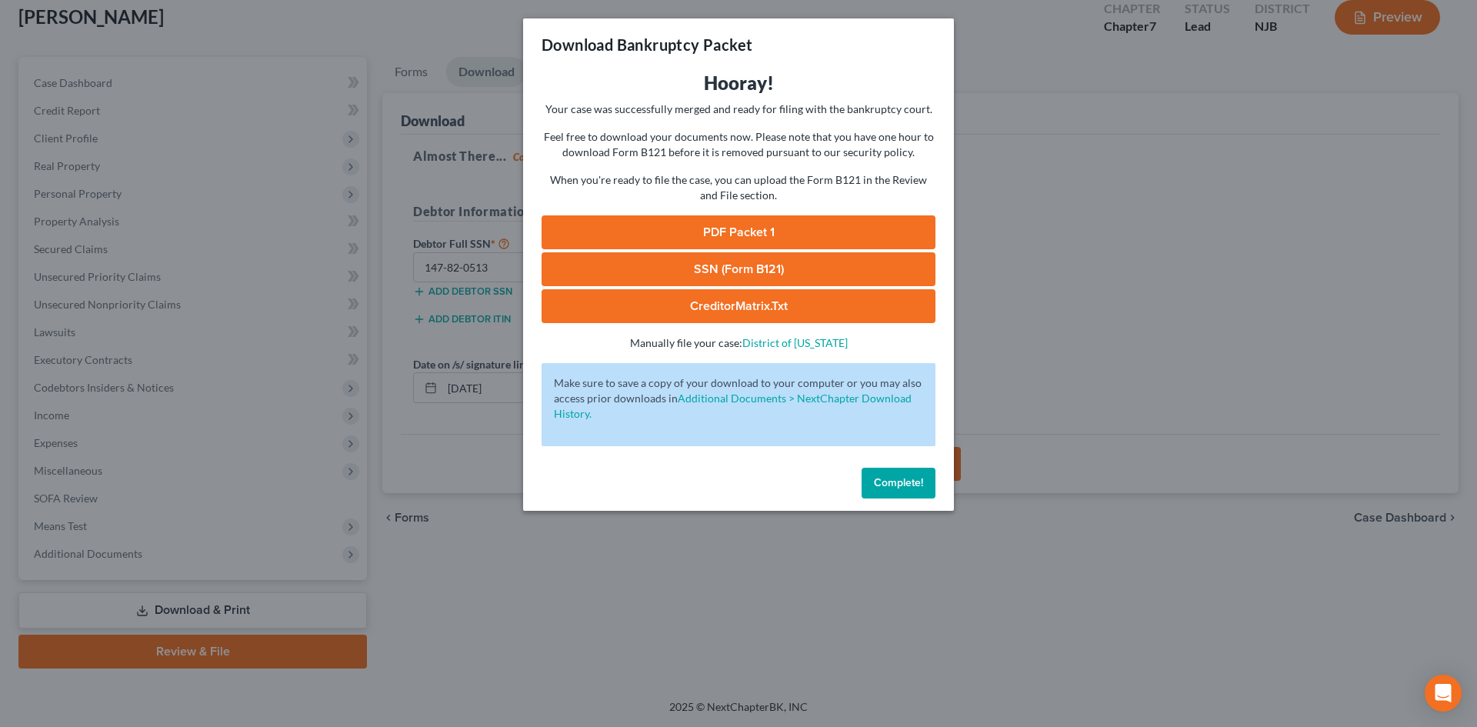
click at [736, 225] on link "PDF Packet 1" at bounding box center [739, 232] width 394 height 34
click at [749, 269] on link "SSN (Form B121)" at bounding box center [739, 269] width 394 height 34
click at [753, 309] on link "CreditorMatrix.txt" at bounding box center [739, 306] width 394 height 34
click at [911, 479] on span "Complete!" at bounding box center [898, 482] width 49 height 13
